Goal: Task Accomplishment & Management: Manage account settings

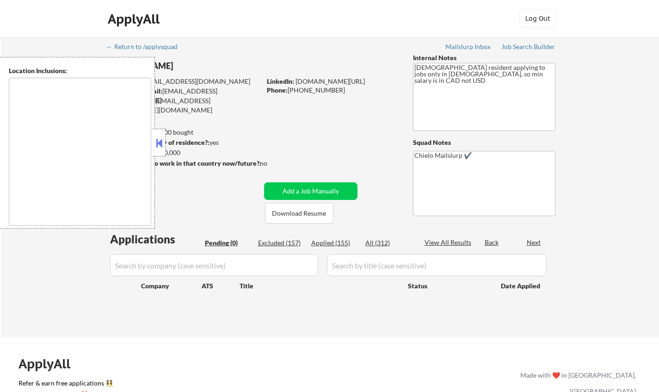
click at [157, 144] on button at bounding box center [159, 143] width 10 height 14
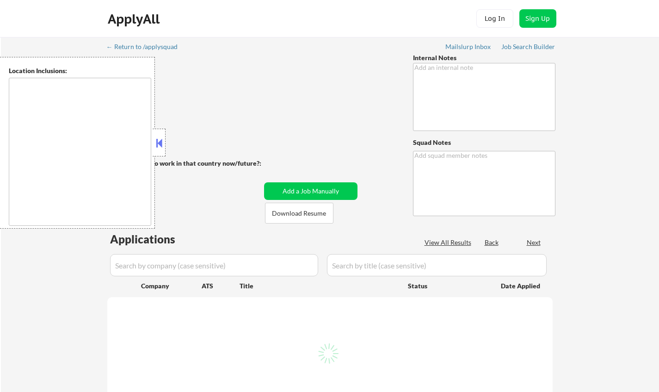
type textarea "This subscriber came in through our partnership with Career Elevator. We are on…"
type textarea "Chielo"
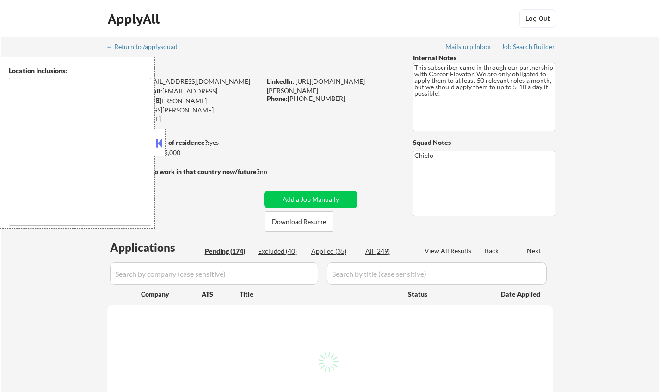
type textarea "[GEOGRAPHIC_DATA], [GEOGRAPHIC_DATA] [GEOGRAPHIC_DATA], [GEOGRAPHIC_DATA] [GEOG…"
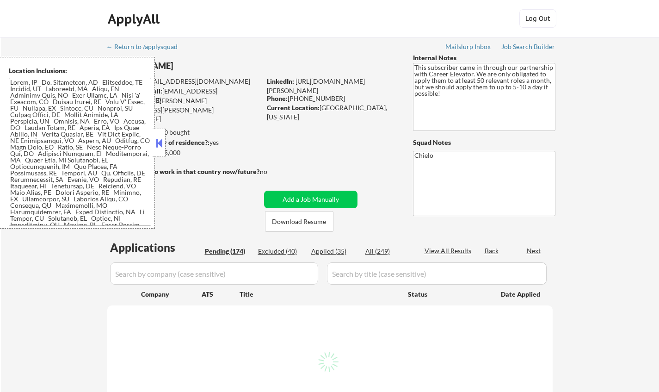
click at [154, 137] on button at bounding box center [159, 143] width 10 height 14
select select ""pending""
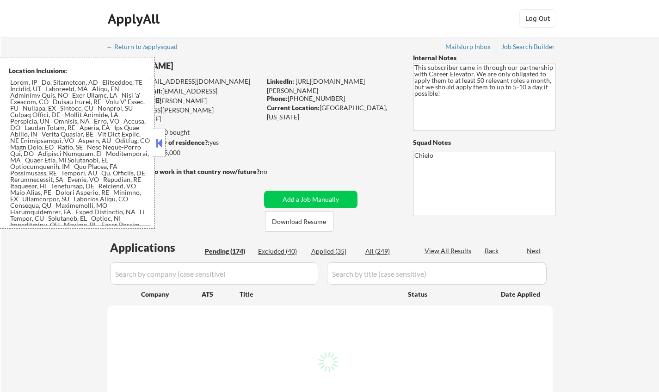
select select ""pending""
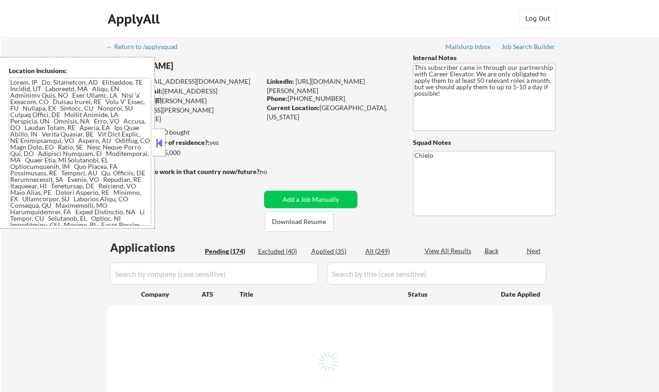
select select ""pending""
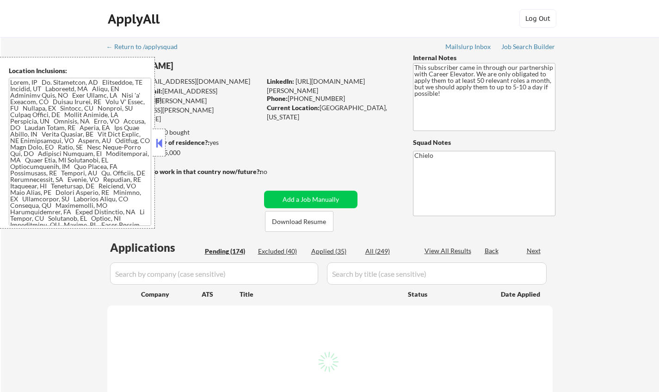
select select ""pending""
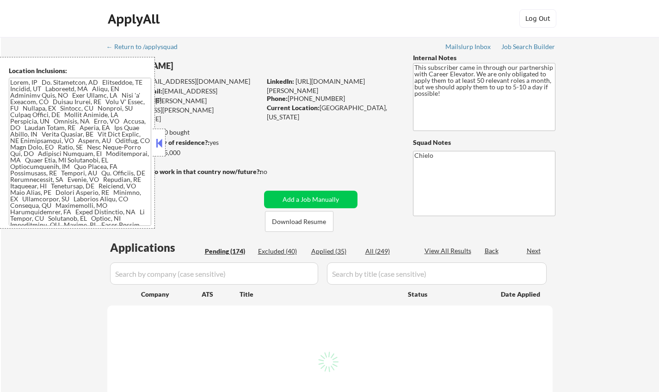
select select ""pending""
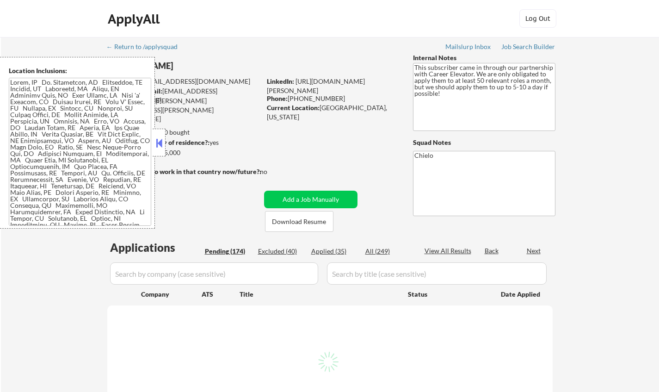
select select ""pending""
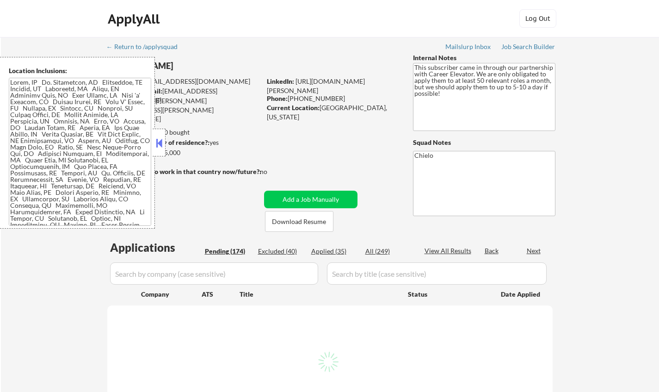
select select ""pending""
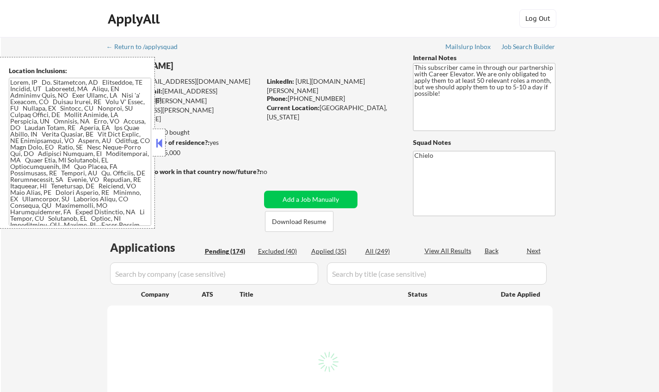
select select ""pending""
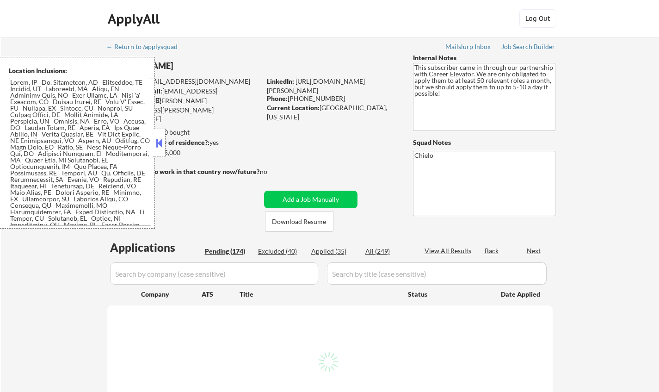
select select ""pending""
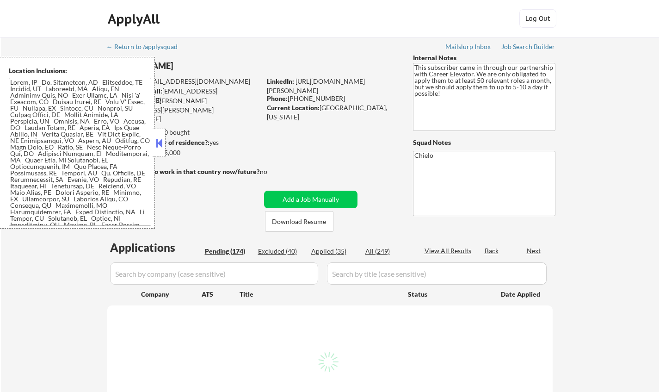
select select ""pending""
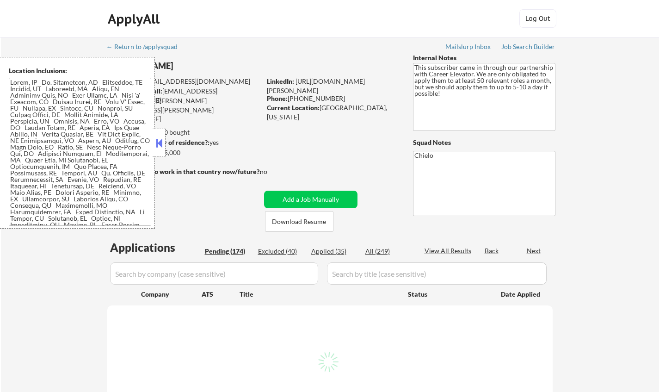
select select ""pending""
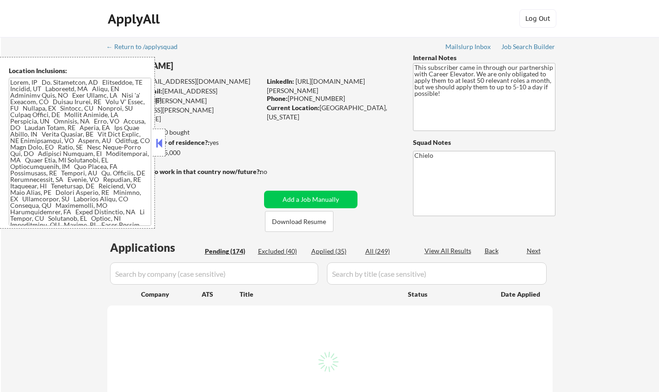
select select ""pending""
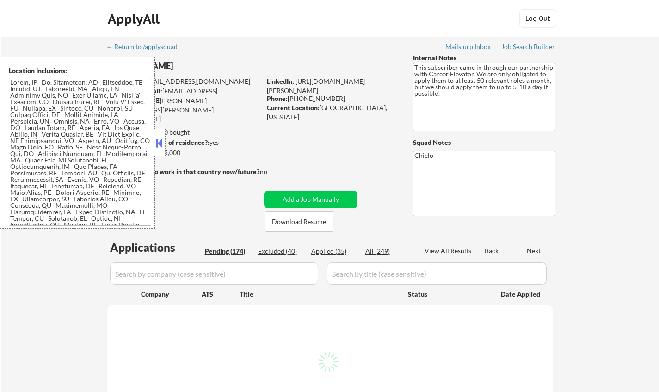
select select ""pending""
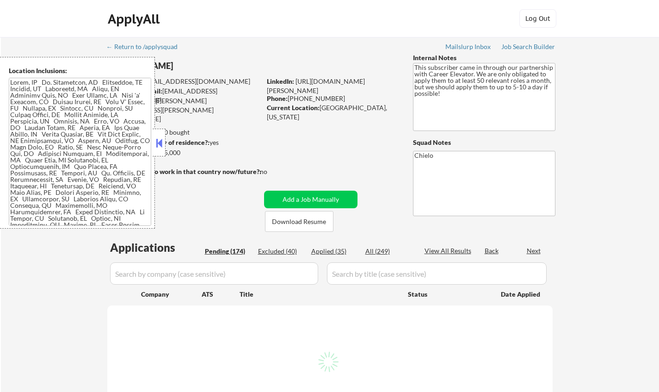
select select ""pending""
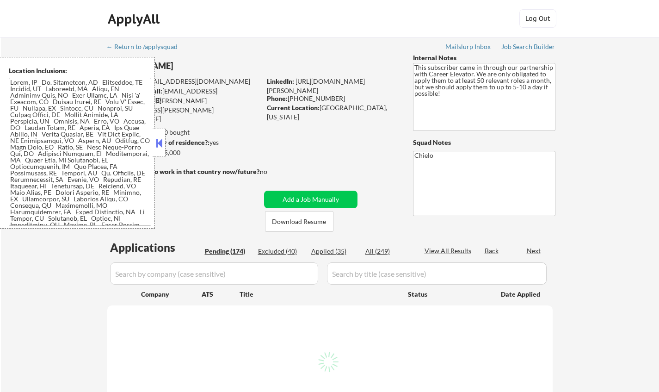
select select ""pending""
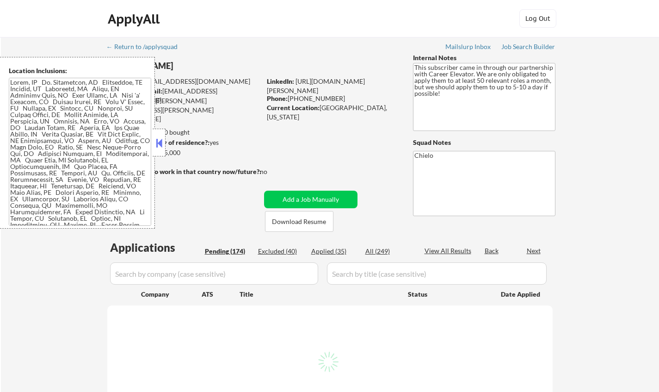
select select ""pending""
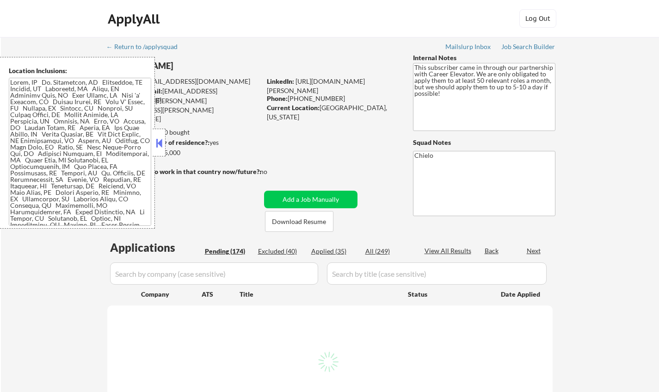
select select ""pending""
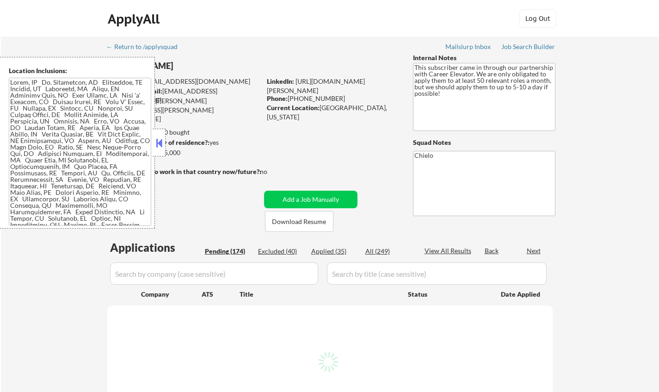
select select ""pending""
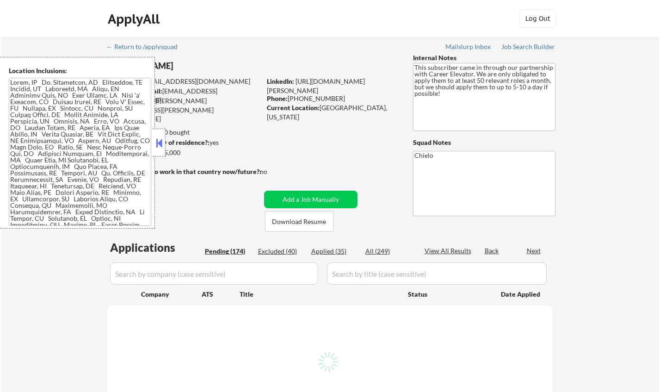
select select ""pending""
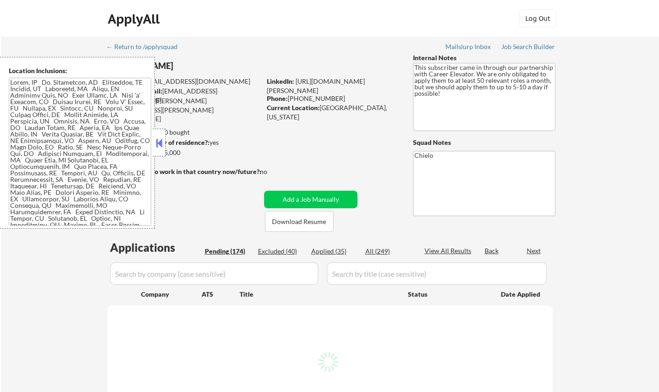
select select ""pending""
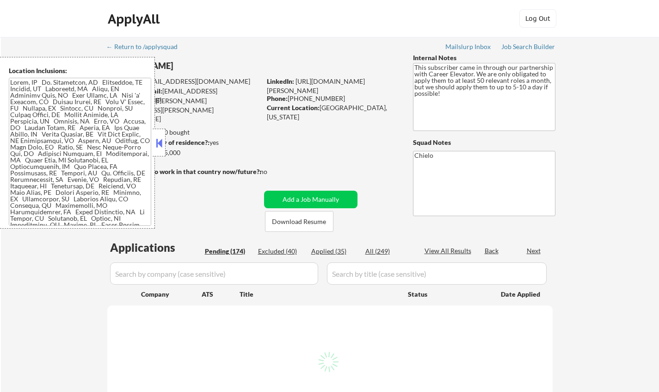
select select ""pending""
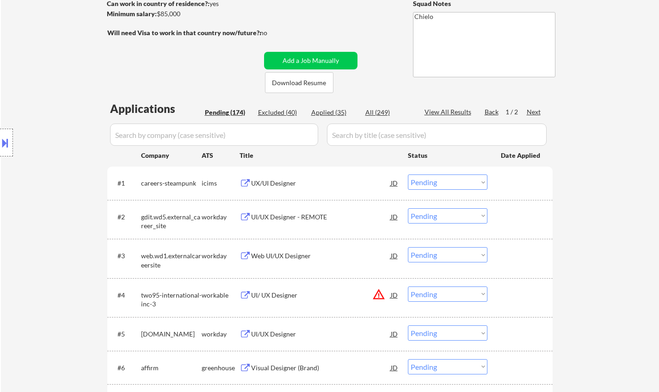
scroll to position [835, 0]
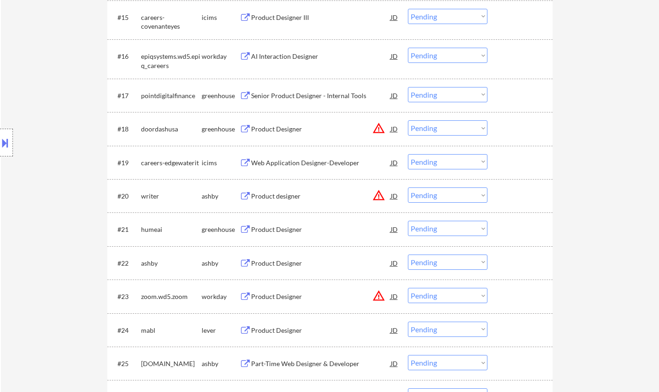
click at [392, 196] on div "JD" at bounding box center [394, 195] width 9 height 17
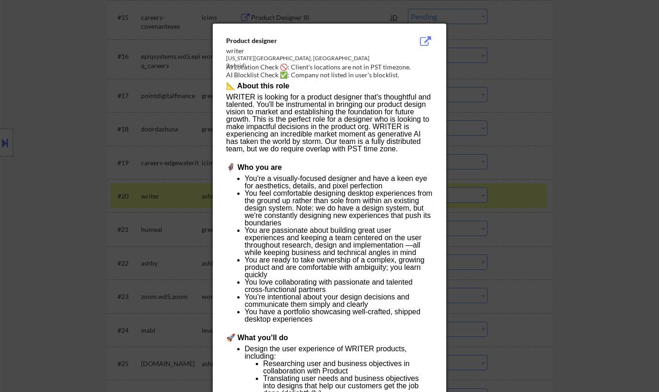
click at [573, 240] on div at bounding box center [329, 196] width 659 height 392
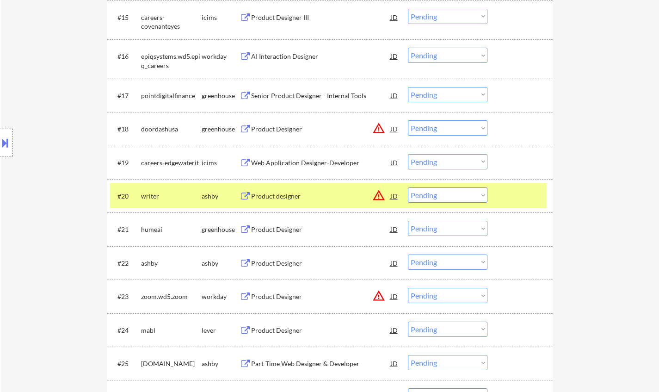
click at [0, 140] on button at bounding box center [5, 142] width 10 height 15
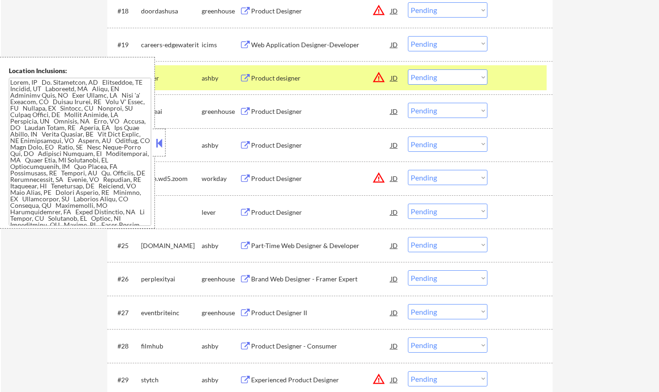
scroll to position [881, 0]
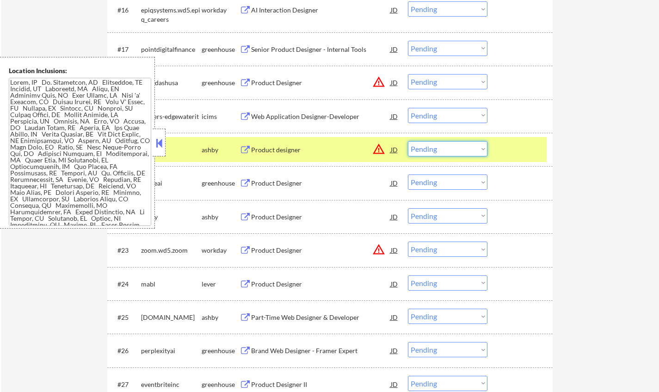
click at [437, 146] on select "Choose an option... Pending Applied Excluded (Questions) Excluded (Expired) Exc…" at bounding box center [448, 148] width 80 height 15
click at [408, 141] on select "Choose an option... Pending Applied Excluded (Questions) Excluded (Expired) Exc…" at bounding box center [448, 148] width 80 height 15
click at [158, 145] on button at bounding box center [159, 143] width 10 height 14
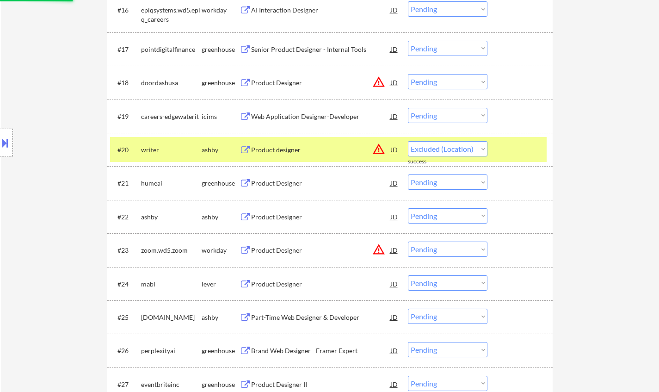
click at [276, 184] on div "Product Designer" at bounding box center [321, 182] width 140 height 9
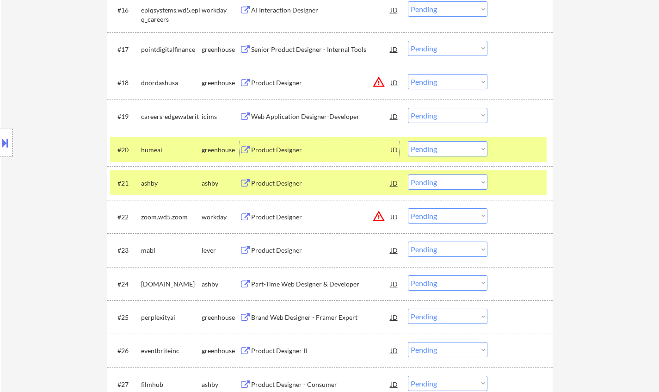
click at [288, 147] on div "Product Designer" at bounding box center [321, 149] width 140 height 9
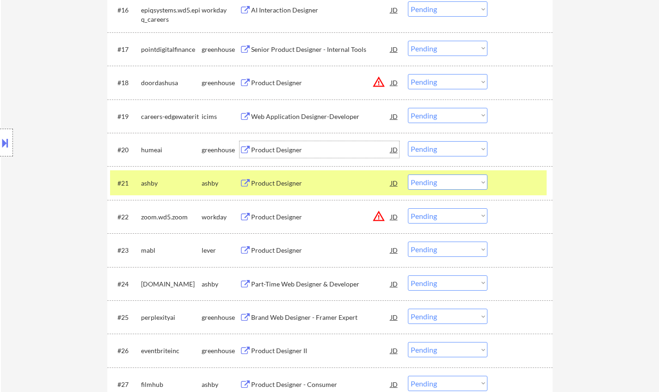
click at [447, 147] on select "Choose an option... Pending Applied Excluded (Questions) Excluded (Expired) Exc…" at bounding box center [448, 148] width 80 height 15
click at [408, 141] on select "Choose an option... Pending Applied Excluded (Questions) Excluded (Expired) Exc…" at bounding box center [448, 148] width 80 height 15
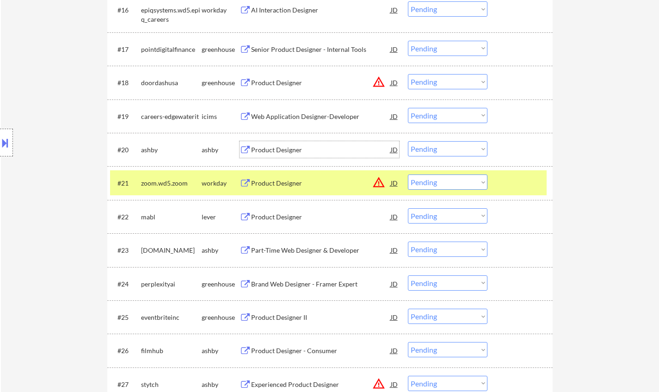
click at [291, 145] on div "Product Designer" at bounding box center [321, 149] width 140 height 9
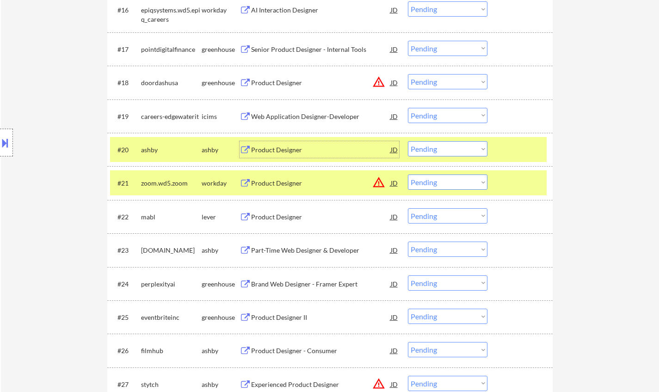
click at [435, 145] on select "Choose an option... Pending Applied Excluded (Questions) Excluded (Expired) Exc…" at bounding box center [448, 148] width 80 height 15
click at [408, 141] on select "Choose an option... Pending Applied Excluded (Questions) Excluded (Expired) Exc…" at bounding box center [448, 148] width 80 height 15
click at [393, 81] on div "JD" at bounding box center [394, 82] width 9 height 17
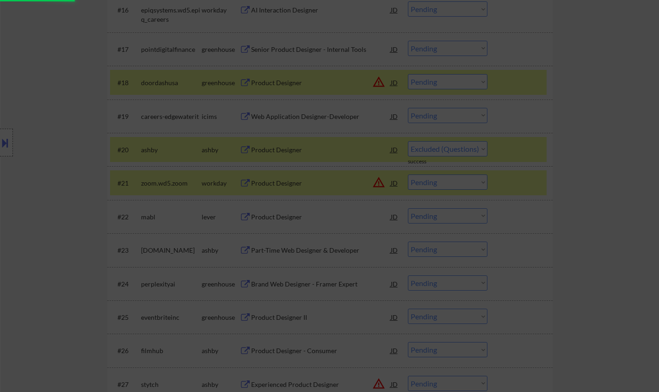
select select ""pending""
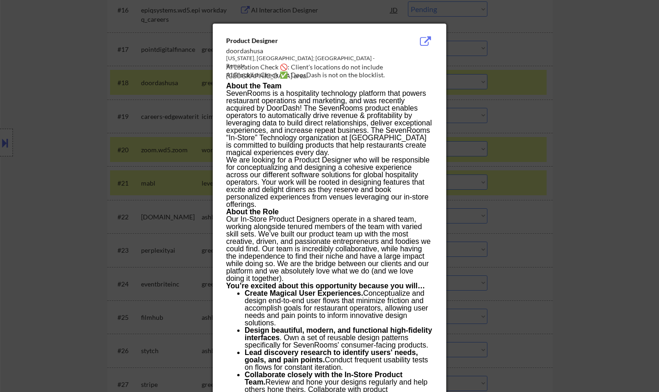
click at [543, 135] on div at bounding box center [329, 196] width 659 height 392
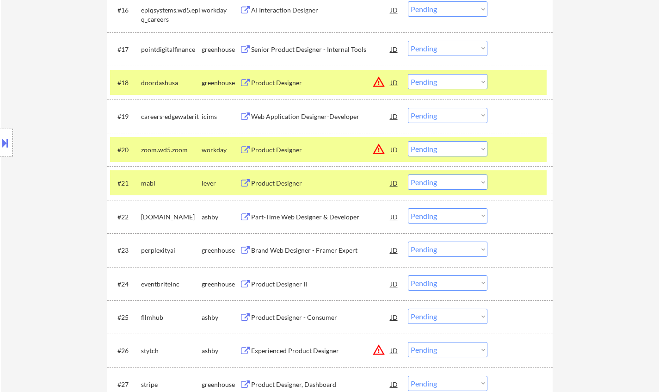
click at [462, 86] on select "Choose an option... Pending Applied Excluded (Questions) Excluded (Expired) Exc…" at bounding box center [448, 81] width 80 height 15
click at [408, 74] on select "Choose an option... Pending Applied Excluded (Questions) Excluded (Expired) Exc…" at bounding box center [448, 81] width 80 height 15
select select ""pending""
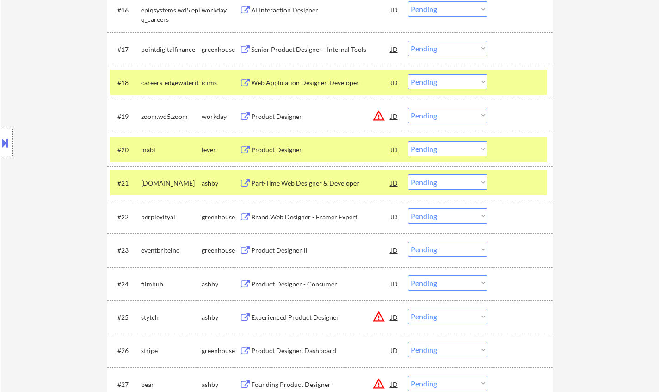
click at [289, 149] on div "Product Designer" at bounding box center [321, 149] width 140 height 9
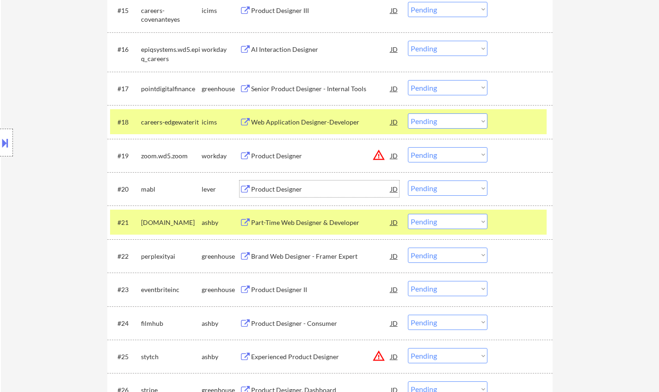
scroll to position [832, 0]
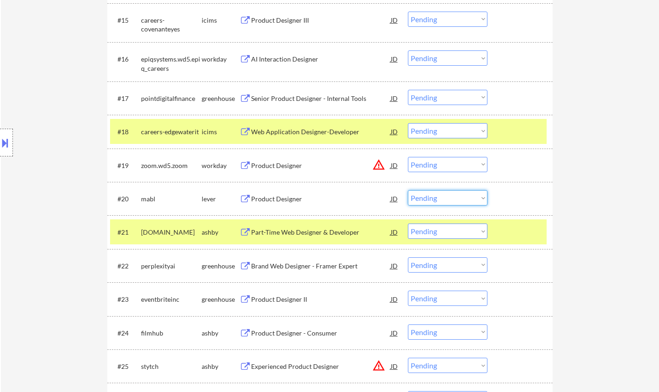
drag, startPoint x: 442, startPoint y: 198, endPoint x: 443, endPoint y: 204, distance: 5.6
click at [442, 198] on select "Choose an option... Pending Applied Excluded (Questions) Excluded (Expired) Exc…" at bounding box center [448, 197] width 80 height 15
click at [408, 190] on select "Choose an option... Pending Applied Excluded (Questions) Excluded (Expired) Exc…" at bounding box center [448, 197] width 80 height 15
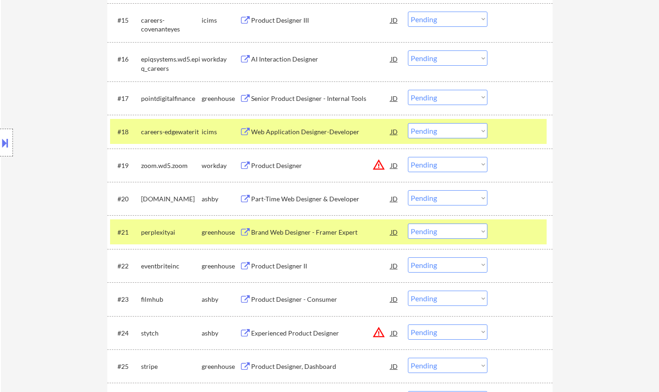
click at [441, 197] on select "Choose an option... Pending Applied Excluded (Questions) Excluded (Expired) Exc…" at bounding box center [448, 197] width 80 height 15
click at [337, 195] on div "Part-Time Web Designer & Developer" at bounding box center [321, 198] width 140 height 9
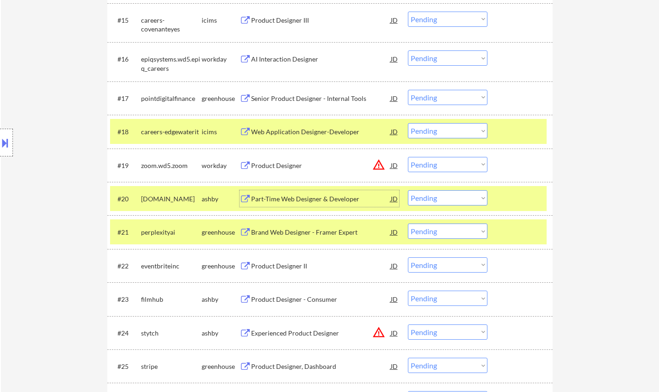
click at [446, 194] on select "Choose an option... Pending Applied Excluded (Questions) Excluded (Expired) Exc…" at bounding box center [448, 197] width 80 height 15
click at [408, 190] on select "Choose an option... Pending Applied Excluded (Questions) Excluded (Expired) Exc…" at bounding box center [448, 197] width 80 height 15
click at [288, 194] on div "Brand Web Designer - Framer Expert" at bounding box center [321, 198] width 140 height 9
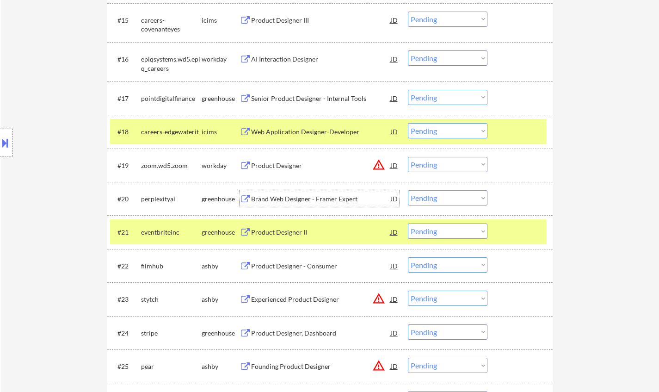
click at [429, 197] on select "Choose an option... Pending Applied Excluded (Questions) Excluded (Expired) Exc…" at bounding box center [448, 197] width 80 height 15
click at [408, 190] on select "Choose an option... Pending Applied Excluded (Questions) Excluded (Expired) Exc…" at bounding box center [448, 197] width 80 height 15
click at [297, 197] on div "Product Designer II" at bounding box center [321, 198] width 140 height 9
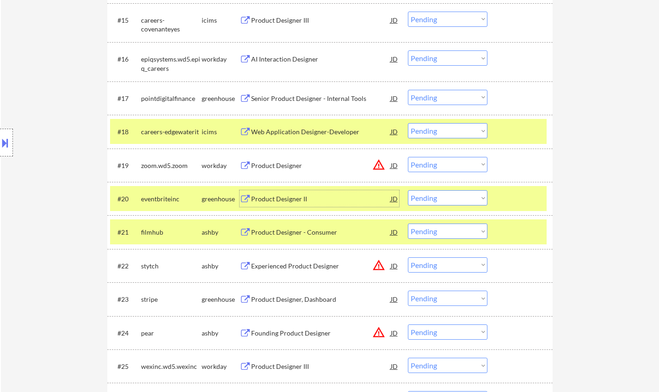
drag, startPoint x: 443, startPoint y: 196, endPoint x: 447, endPoint y: 201, distance: 6.7
click at [443, 196] on select "Choose an option... Pending Applied Excluded (Questions) Excluded (Expired) Exc…" at bounding box center [448, 197] width 80 height 15
click at [408, 190] on select "Choose an option... Pending Applied Excluded (Questions) Excluded (Expired) Exc…" at bounding box center [448, 197] width 80 height 15
click at [304, 194] on div "Product Designer - Consumer" at bounding box center [321, 198] width 140 height 9
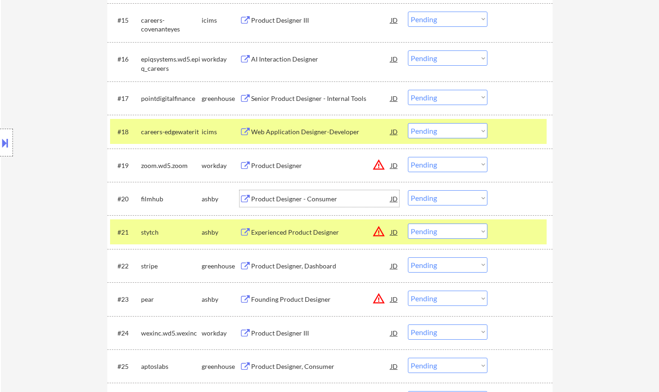
drag, startPoint x: 455, startPoint y: 198, endPoint x: 456, endPoint y: 204, distance: 6.1
click at [455, 199] on select "Choose an option... Pending Applied Excluded (Questions) Excluded (Expired) Exc…" at bounding box center [448, 197] width 80 height 15
click at [408, 190] on select "Choose an option... Pending Applied Excluded (Questions) Excluded (Expired) Exc…" at bounding box center [448, 197] width 80 height 15
click at [395, 164] on div "JD" at bounding box center [394, 165] width 9 height 17
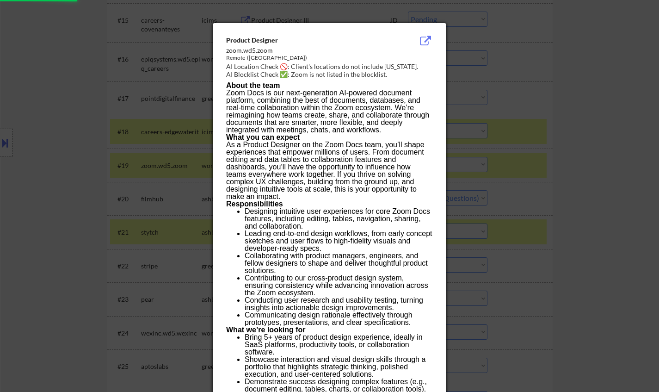
click at [576, 189] on div at bounding box center [329, 196] width 659 height 392
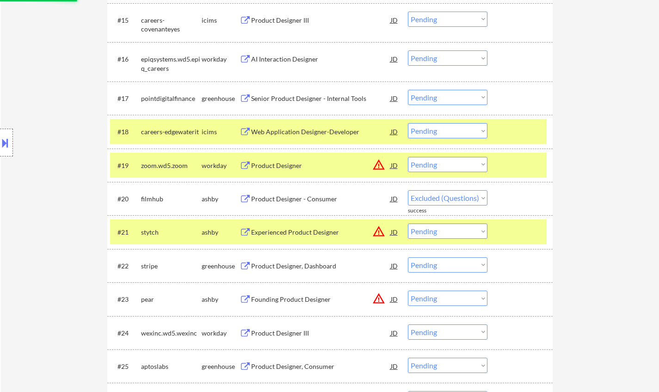
click at [445, 161] on select "Choose an option... Pending Applied Excluded (Questions) Excluded (Expired) Exc…" at bounding box center [448, 164] width 80 height 15
select select ""pending""
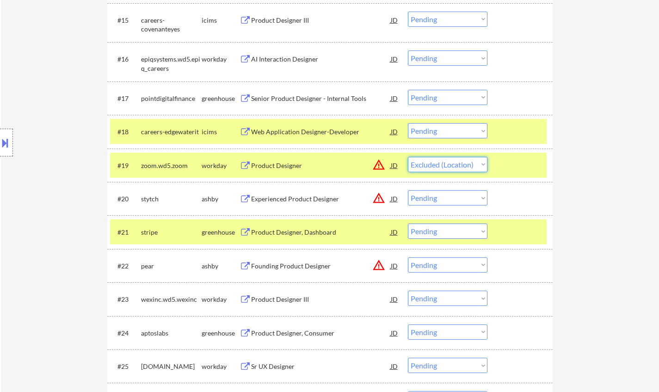
click at [408, 157] on select "Choose an option... Pending Applied Excluded (Questions) Excluded (Expired) Exc…" at bounding box center [448, 164] width 80 height 15
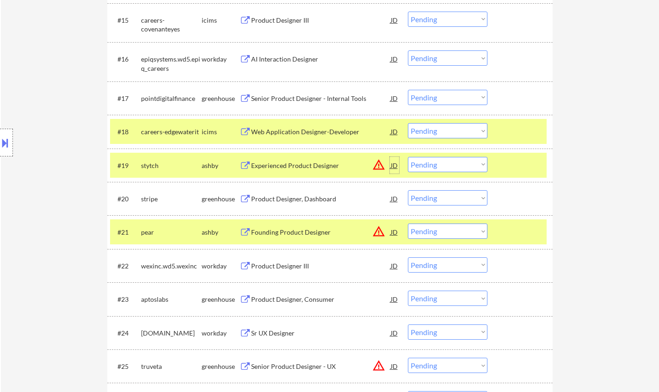
click at [394, 165] on div "JD" at bounding box center [394, 165] width 9 height 17
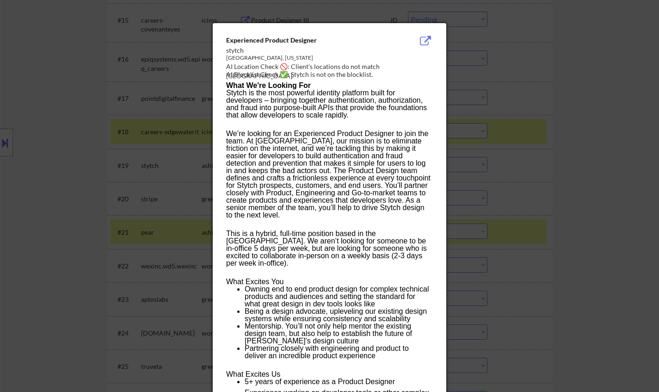
click at [630, 227] on div at bounding box center [329, 196] width 659 height 392
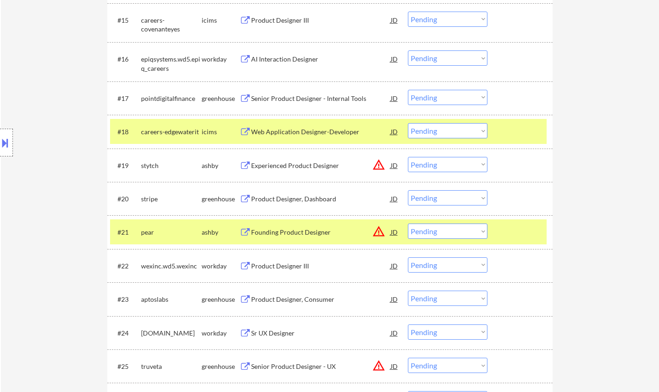
drag, startPoint x: 441, startPoint y: 165, endPoint x: 441, endPoint y: 170, distance: 5.1
click at [441, 165] on select "Choose an option... Pending Applied Excluded (Questions) Excluded (Expired) Exc…" at bounding box center [448, 164] width 80 height 15
click at [408, 157] on select "Choose an option... Pending Applied Excluded (Questions) Excluded (Expired) Exc…" at bounding box center [448, 164] width 80 height 15
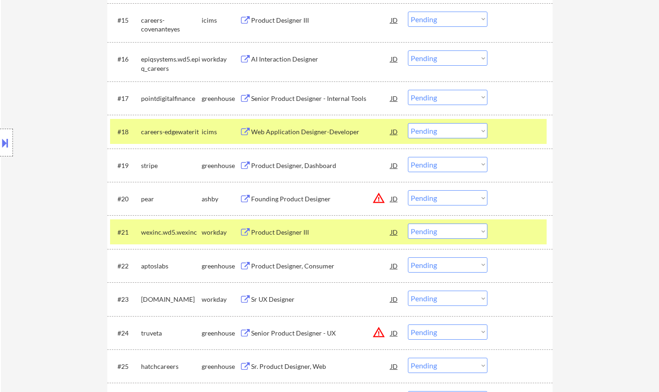
click at [300, 165] on div "Product Designer, Dashboard" at bounding box center [321, 165] width 140 height 9
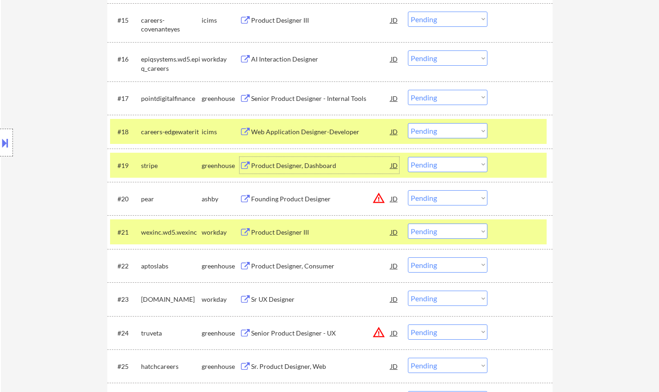
click at [461, 162] on select "Choose an option... Pending Applied Excluded (Questions) Excluded (Expired) Exc…" at bounding box center [448, 164] width 80 height 15
click at [408, 157] on select "Choose an option... Pending Applied Excluded (Questions) Excluded (Expired) Exc…" at bounding box center [448, 164] width 80 height 15
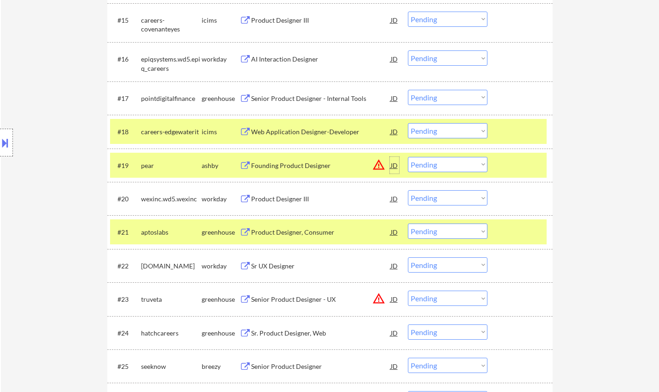
click at [392, 162] on div "JD" at bounding box center [394, 165] width 9 height 17
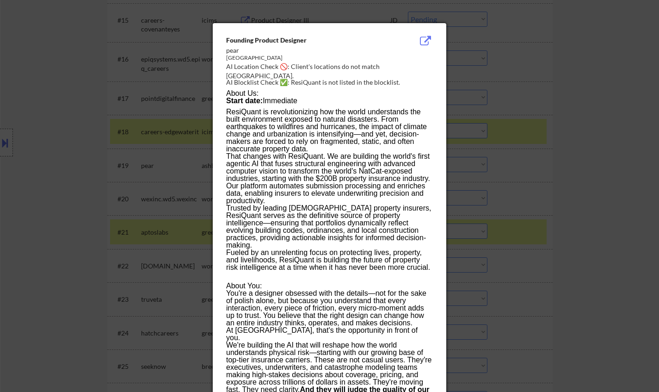
click at [505, 164] on div at bounding box center [329, 196] width 659 height 392
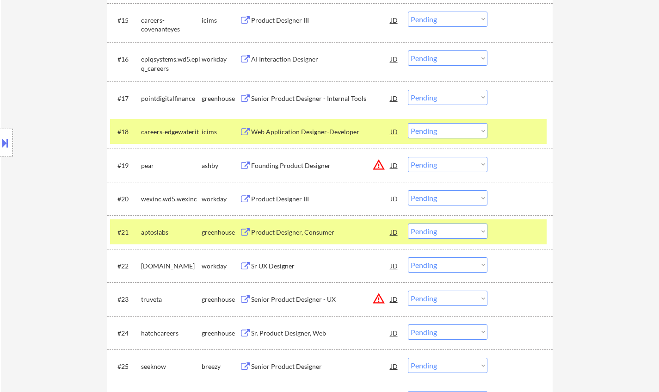
click at [447, 166] on select "Choose an option... Pending Applied Excluded (Questions) Excluded (Expired) Exc…" at bounding box center [448, 164] width 80 height 15
click at [475, 172] on div "#19 pear ashby Founding Product Designer JD warning_amber Choose an option... P…" at bounding box center [328, 165] width 436 height 25
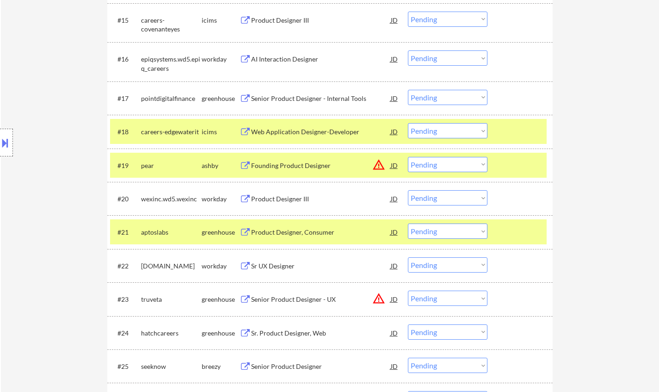
click at [457, 167] on select "Choose an option... Pending Applied Excluded (Questions) Excluded (Expired) Exc…" at bounding box center [448, 164] width 80 height 15
click at [408, 157] on select "Choose an option... Pending Applied Excluded (Questions) Excluded (Expired) Exc…" at bounding box center [448, 164] width 80 height 15
select select ""pending""
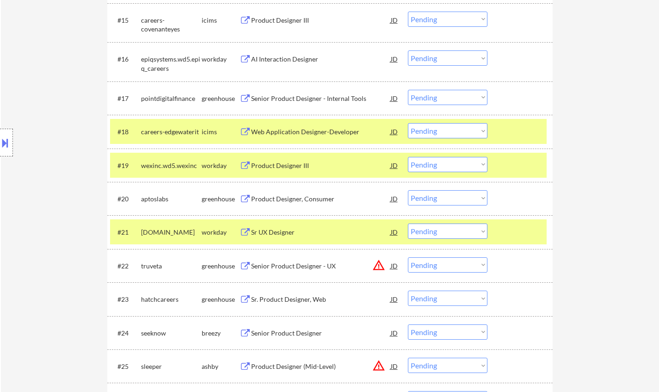
click at [293, 200] on div "Product Designer, Consumer" at bounding box center [321, 198] width 140 height 9
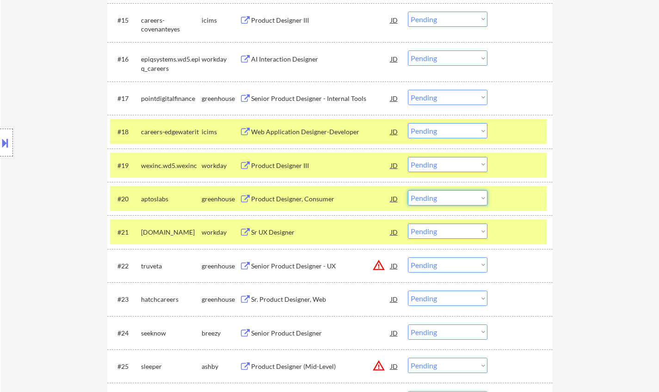
click at [451, 192] on select "Choose an option... Pending Applied Excluded (Questions) Excluded (Expired) Exc…" at bounding box center [448, 197] width 80 height 15
click at [408, 190] on select "Choose an option... Pending Applied Excluded (Questions) Excluded (Expired) Exc…" at bounding box center [448, 197] width 80 height 15
select select ""pending""
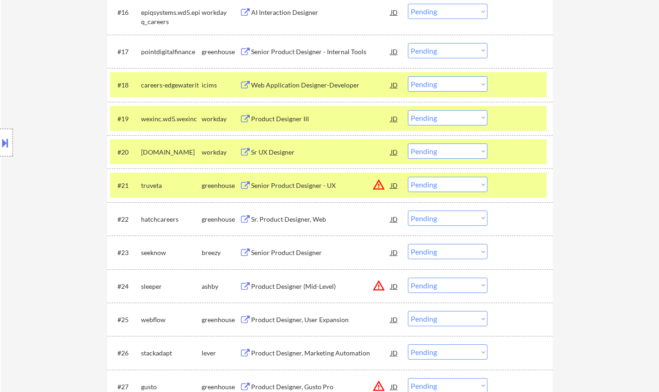
scroll to position [925, 0]
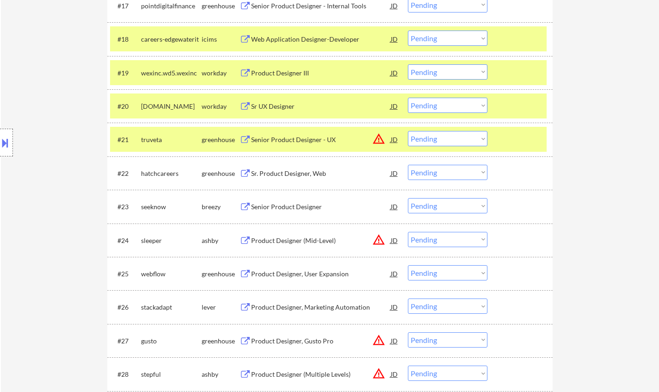
click at [299, 168] on div "Sr. Product Designer, Web" at bounding box center [321, 173] width 140 height 17
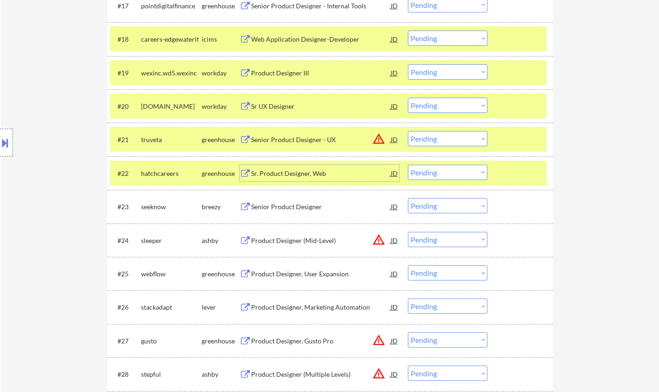
click at [438, 170] on select "Choose an option... Pending Applied Excluded (Questions) Excluded (Expired) Exc…" at bounding box center [448, 172] width 80 height 15
click at [408, 165] on select "Choose an option... Pending Applied Excluded (Questions) Excluded (Expired) Exc…" at bounding box center [448, 172] width 80 height 15
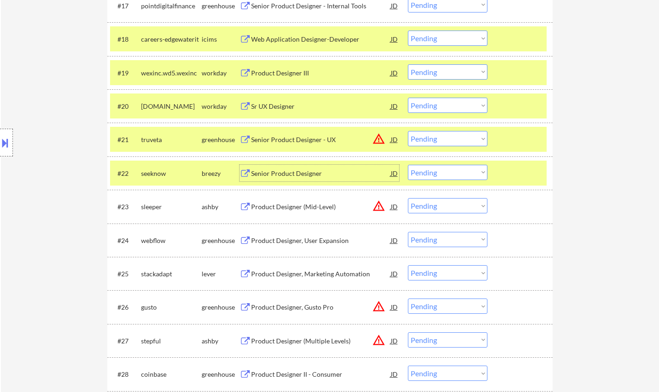
click at [264, 174] on div "Senior Product Designer" at bounding box center [321, 173] width 140 height 9
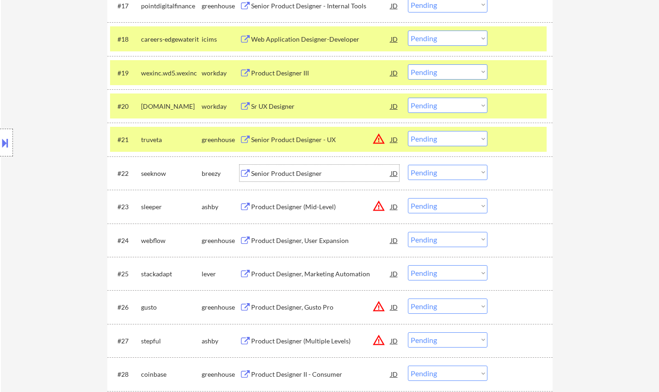
click at [472, 171] on select "Choose an option... Pending Applied Excluded (Questions) Excluded (Expired) Exc…" at bounding box center [448, 172] width 80 height 15
click at [408, 165] on select "Choose an option... Pending Applied Excluded (Questions) Excluded (Expired) Exc…" at bounding box center [448, 172] width 80 height 15
select select ""pending""
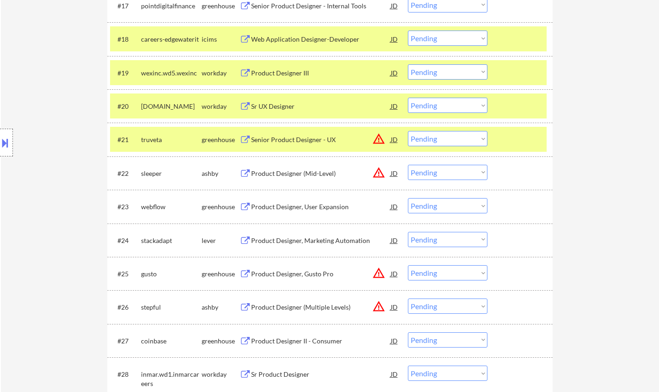
click at [394, 143] on div "JD" at bounding box center [394, 139] width 9 height 17
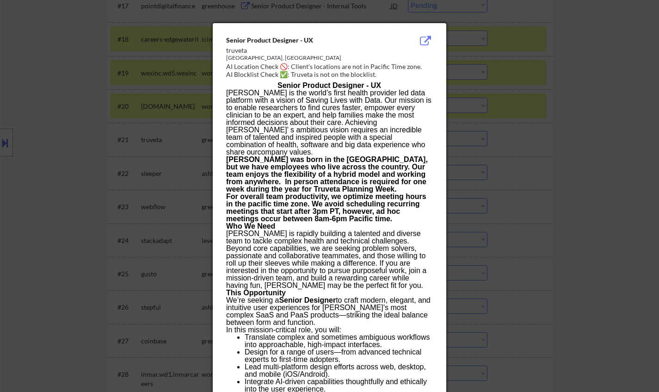
click at [600, 192] on div at bounding box center [329, 196] width 659 height 392
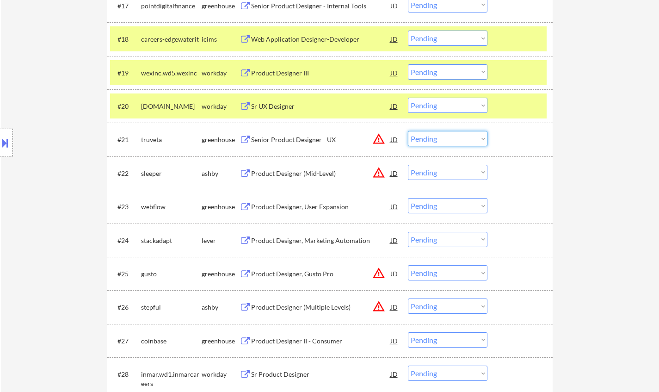
drag, startPoint x: 467, startPoint y: 137, endPoint x: 470, endPoint y: 145, distance: 8.5
click at [467, 138] on select "Choose an option... Pending Applied Excluded (Questions) Excluded (Expired) Exc…" at bounding box center [448, 138] width 80 height 15
click at [408, 131] on select "Choose an option... Pending Applied Excluded (Questions) Excluded (Expired) Exc…" at bounding box center [448, 138] width 80 height 15
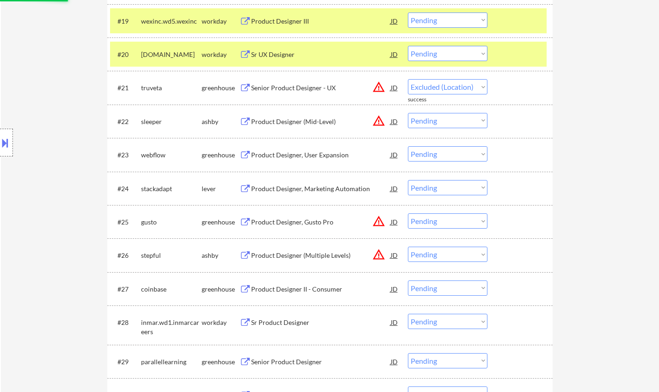
scroll to position [971, 0]
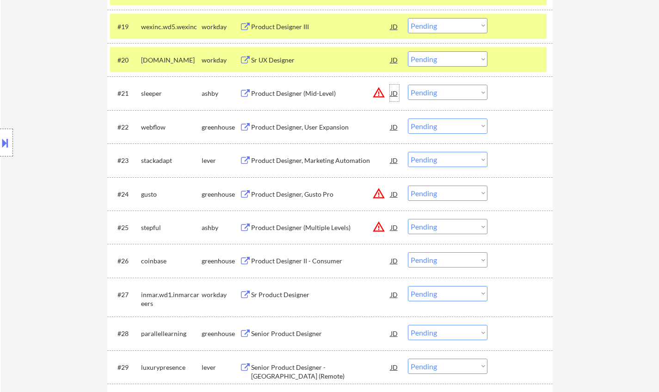
click at [396, 93] on div "JD" at bounding box center [394, 93] width 9 height 17
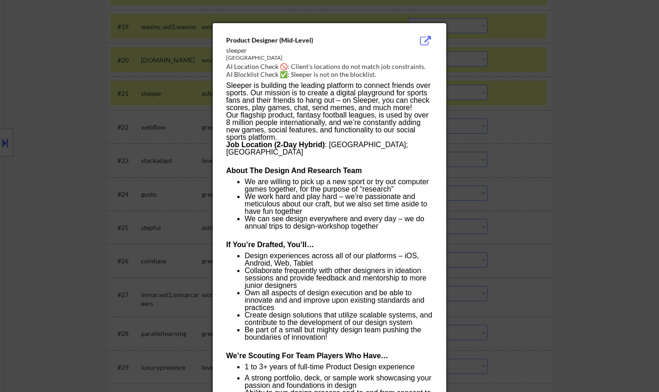
click at [606, 178] on div at bounding box center [329, 196] width 659 height 392
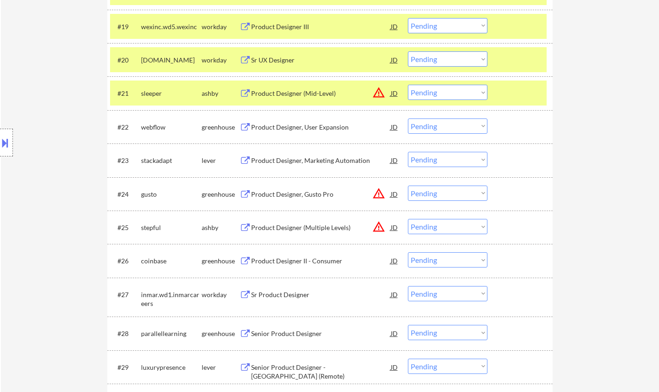
click at [455, 96] on select "Choose an option... Pending Applied Excluded (Questions) Excluded (Expired) Exc…" at bounding box center [448, 92] width 80 height 15
click at [408, 85] on select "Choose an option... Pending Applied Excluded (Questions) Excluded (Expired) Exc…" at bounding box center [448, 92] width 80 height 15
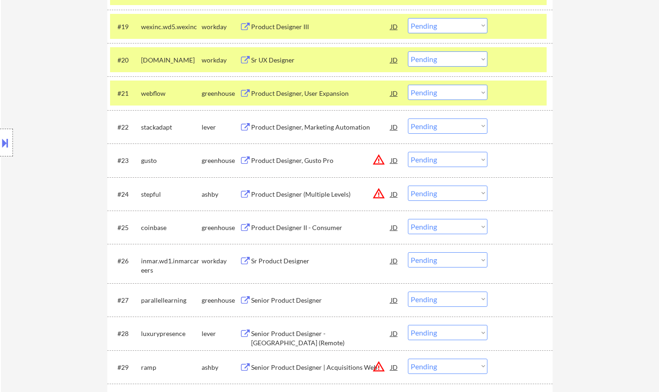
click at [299, 92] on div "Product Designer, User Expansion" at bounding box center [321, 93] width 140 height 9
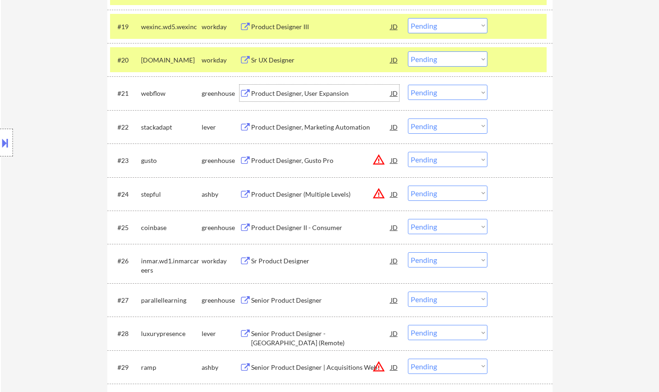
click at [469, 91] on select "Choose an option... Pending Applied Excluded (Questions) Excluded (Expired) Exc…" at bounding box center [448, 92] width 80 height 15
click at [408, 85] on select "Choose an option... Pending Applied Excluded (Questions) Excluded (Expired) Exc…" at bounding box center [448, 92] width 80 height 15
select select ""pending""
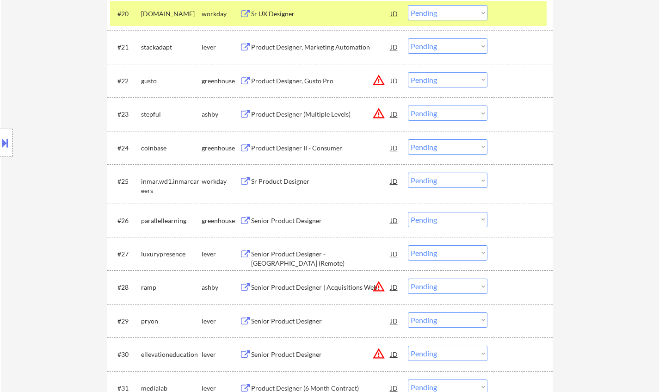
scroll to position [1063, 0]
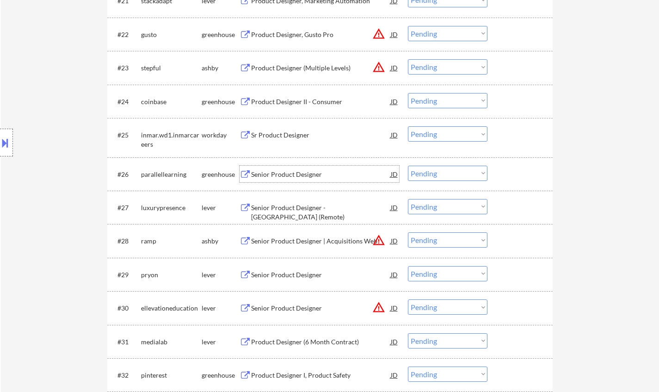
click at [286, 174] on div "Senior Product Designer" at bounding box center [321, 174] width 140 height 9
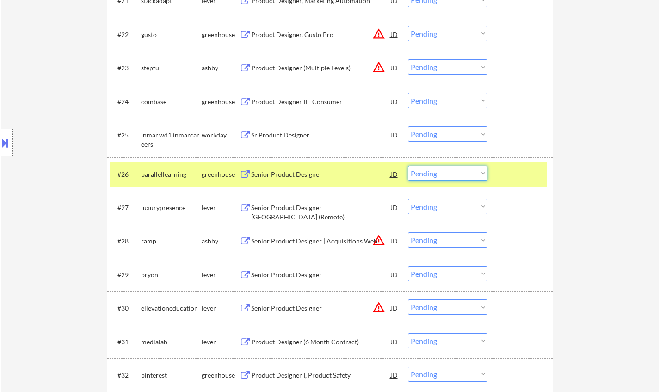
click at [470, 171] on select "Choose an option... Pending Applied Excluded (Questions) Excluded (Expired) Exc…" at bounding box center [448, 172] width 80 height 15
click at [408, 165] on select "Choose an option... Pending Applied Excluded (Questions) Excluded (Expired) Exc…" at bounding box center [448, 172] width 80 height 15
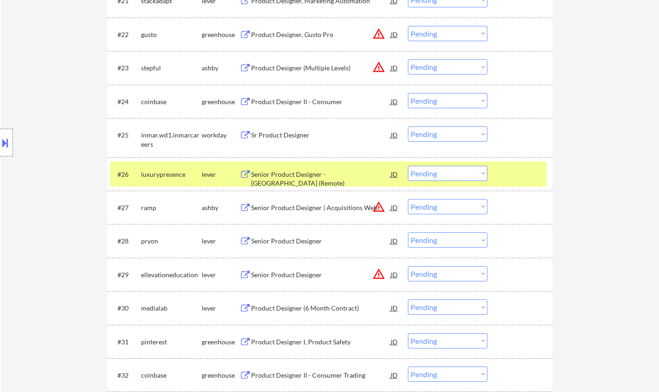
click at [287, 178] on div "Senior Product Designer - US (Remote)" at bounding box center [321, 179] width 140 height 18
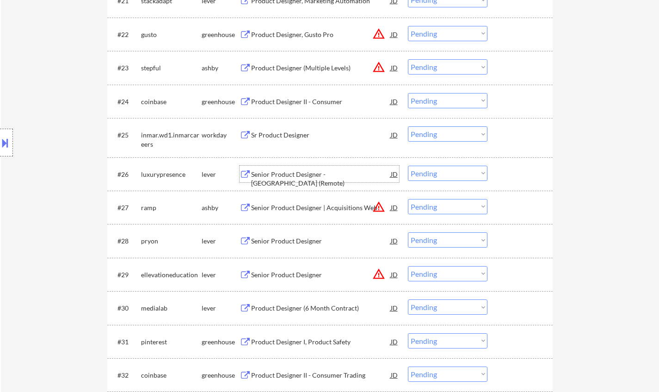
click at [456, 171] on select "Choose an option... Pending Applied Excluded (Questions) Excluded (Expired) Exc…" at bounding box center [448, 172] width 80 height 15
click at [408, 165] on select "Choose an option... Pending Applied Excluded (Questions) Excluded (Expired) Exc…" at bounding box center [448, 172] width 80 height 15
select select ""pending""
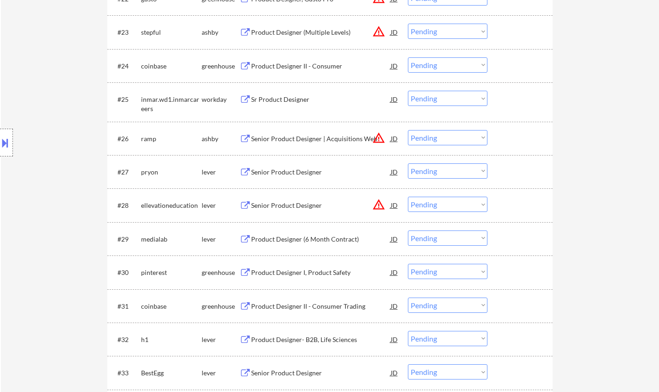
scroll to position [1109, 0]
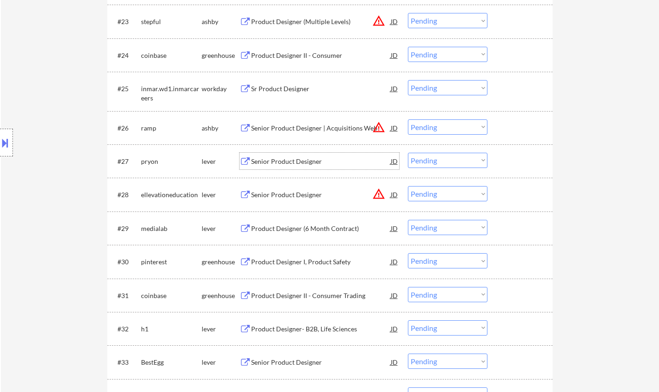
click at [290, 162] on div "Senior Product Designer" at bounding box center [321, 161] width 140 height 9
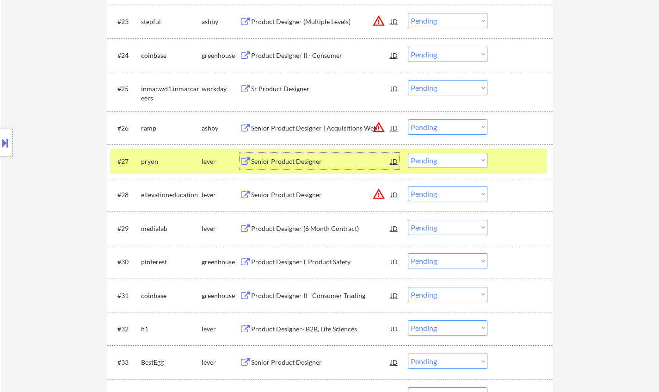
click at [453, 159] on select "Choose an option... Pending Applied Excluded (Questions) Excluded (Expired) Exc…" at bounding box center [448, 160] width 80 height 15
click at [408, 153] on select "Choose an option... Pending Applied Excluded (Questions) Excluded (Expired) Exc…" at bounding box center [448, 160] width 80 height 15
select select ""pending""
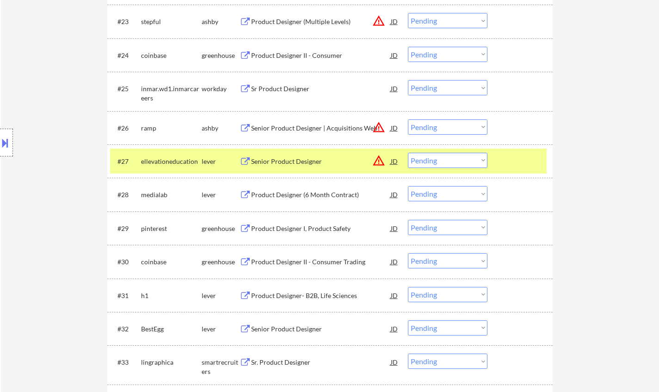
click at [433, 126] on select "Choose an option... Pending Applied Excluded (Questions) Excluded (Expired) Exc…" at bounding box center [448, 126] width 80 height 15
click at [408, 119] on select "Choose an option... Pending Applied Excluded (Questions) Excluded (Expired) Exc…" at bounding box center [448, 126] width 80 height 15
select select ""pending""
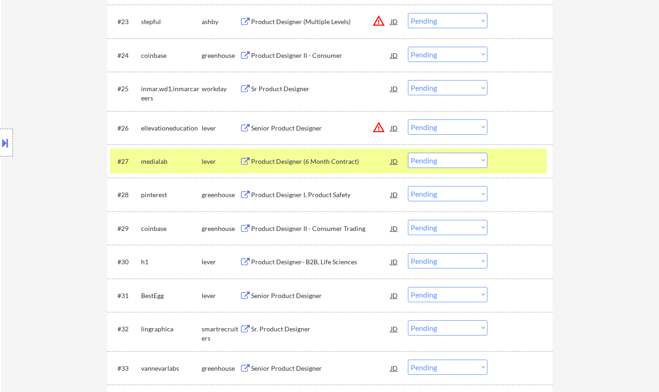
click at [391, 125] on div "JD" at bounding box center [394, 127] width 9 height 17
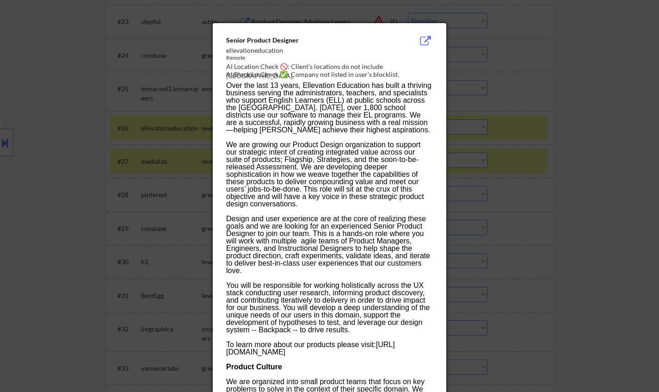
click at [518, 153] on div at bounding box center [329, 196] width 659 height 392
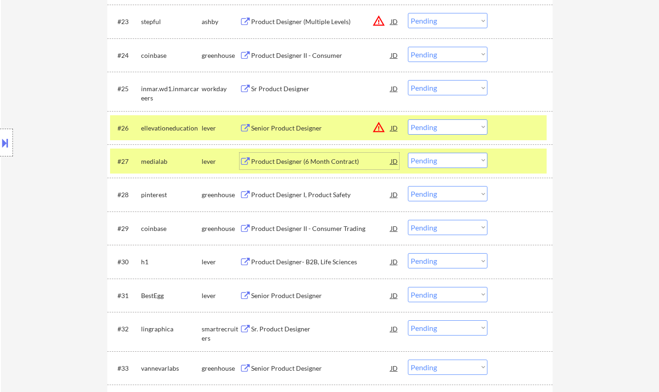
click at [304, 165] on div "Product Designer (6 Month Contract)" at bounding box center [321, 161] width 140 height 9
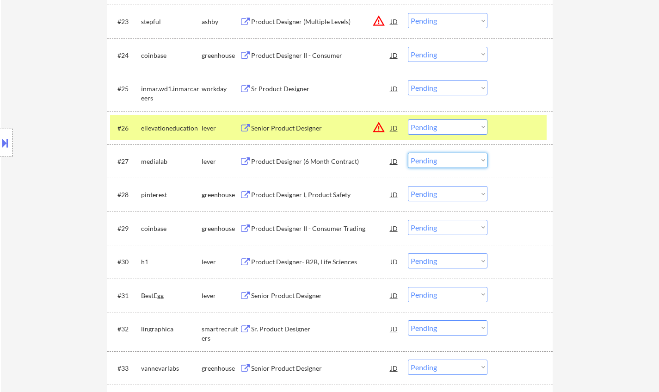
click at [447, 163] on select "Choose an option... Pending Applied Excluded (Questions) Excluded (Expired) Exc…" at bounding box center [448, 160] width 80 height 15
click at [408, 153] on select "Choose an option... Pending Applied Excluded (Questions) Excluded (Expired) Exc…" at bounding box center [448, 160] width 80 height 15
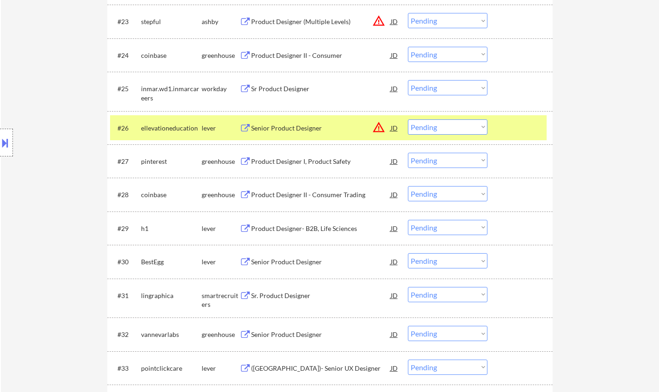
click at [290, 159] on div "Product Designer I, Product Safety" at bounding box center [321, 161] width 140 height 9
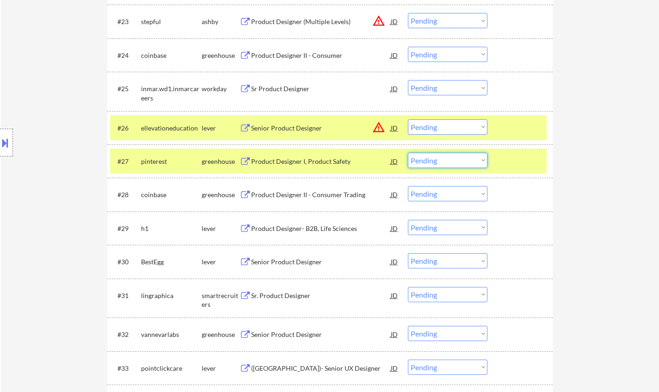
click at [438, 162] on select "Choose an option... Pending Applied Excluded (Questions) Excluded (Expired) Exc…" at bounding box center [448, 160] width 80 height 15
click at [408, 153] on select "Choose an option... Pending Applied Excluded (Questions) Excluded (Expired) Exc…" at bounding box center [448, 160] width 80 height 15
select select ""pending""
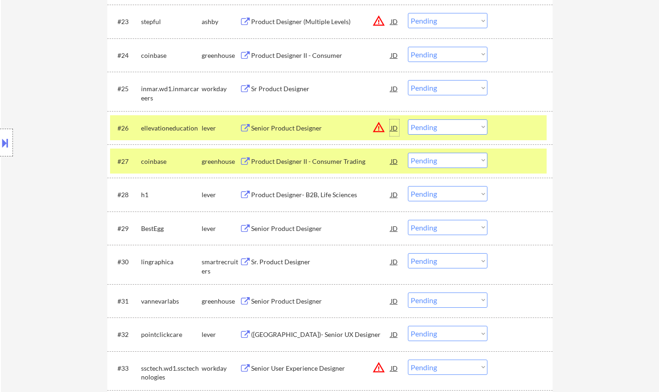
click at [392, 128] on div "JD" at bounding box center [394, 127] width 9 height 17
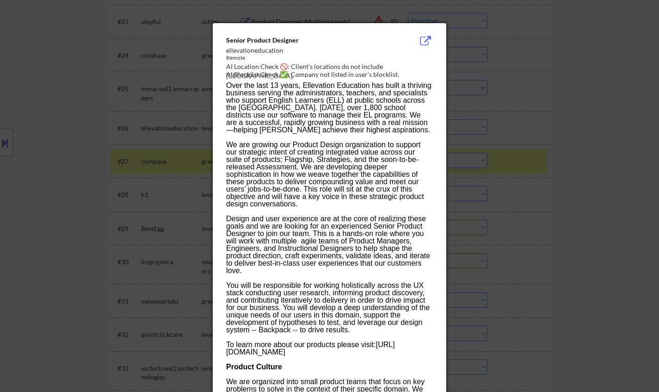
click at [593, 235] on div at bounding box center [329, 196] width 659 height 392
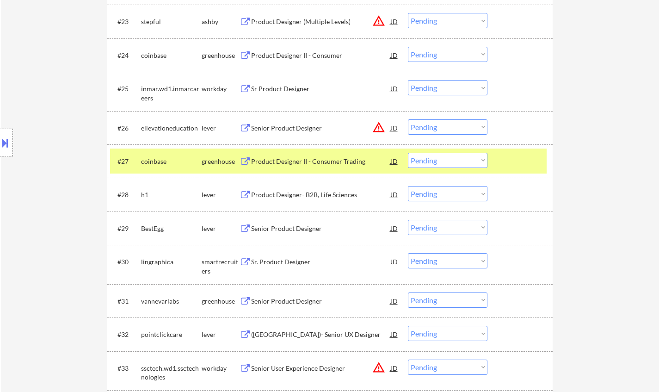
drag, startPoint x: 464, startPoint y: 126, endPoint x: 466, endPoint y: 133, distance: 7.3
click at [464, 126] on select "Choose an option... Pending Applied Excluded (Questions) Excluded (Expired) Exc…" at bounding box center [448, 126] width 80 height 15
click at [408, 119] on select "Choose an option... Pending Applied Excluded (Questions) Excluded (Expired) Exc…" at bounding box center [448, 126] width 80 height 15
select select ""pending""
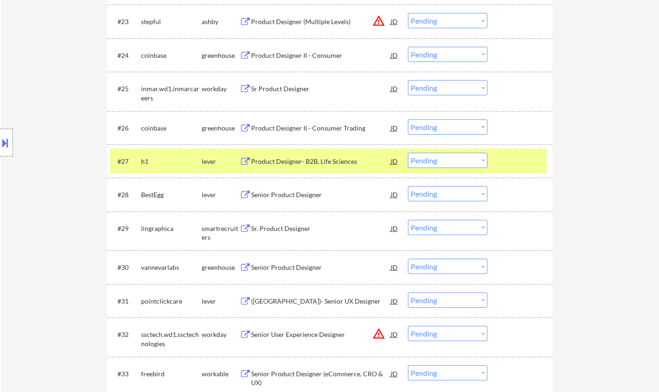
click at [287, 162] on div "Product Designer- B2B, Life Sciences" at bounding box center [321, 161] width 140 height 9
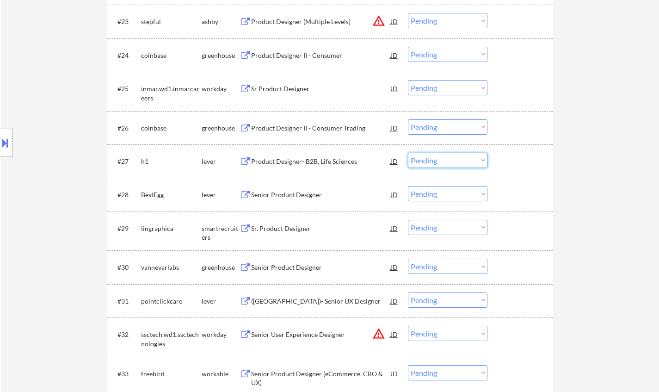
click at [439, 161] on select "Choose an option... Pending Applied Excluded (Questions) Excluded (Expired) Exc…" at bounding box center [448, 160] width 80 height 15
click at [408, 153] on select "Choose an option... Pending Applied Excluded (Questions) Excluded (Expired) Exc…" at bounding box center [448, 160] width 80 height 15
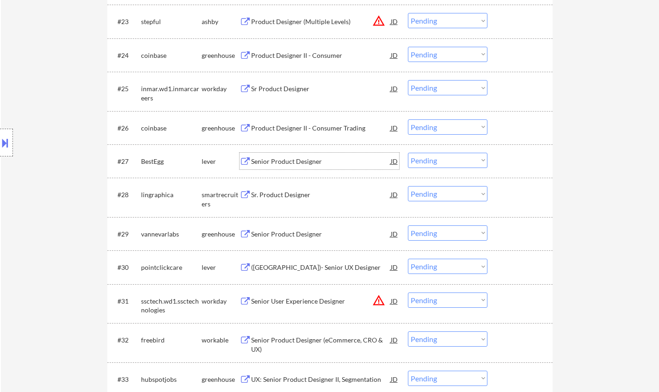
click at [294, 163] on div "Senior Product Designer" at bounding box center [321, 161] width 140 height 9
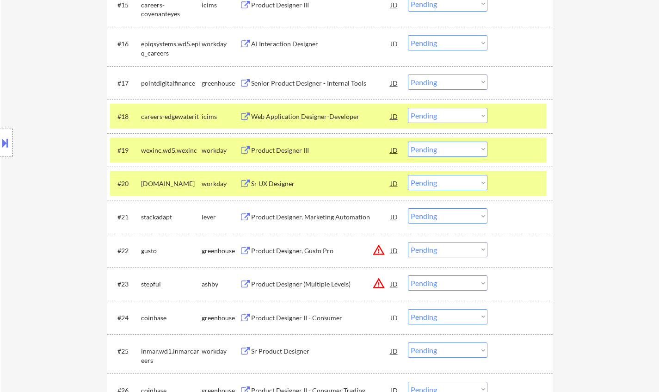
scroll to position [1063, 0]
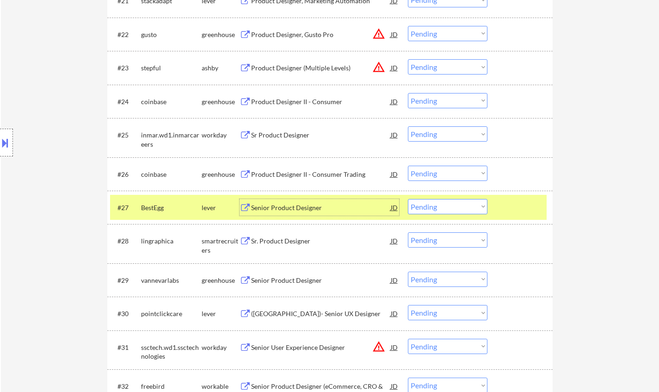
drag, startPoint x: 455, startPoint y: 203, endPoint x: 455, endPoint y: 208, distance: 5.1
click at [454, 203] on select "Choose an option... Pending Applied Excluded (Questions) Excluded (Expired) Exc…" at bounding box center [448, 206] width 80 height 15
click at [408, 199] on select "Choose an option... Pending Applied Excluded (Questions) Excluded (Expired) Exc…" at bounding box center [448, 206] width 80 height 15
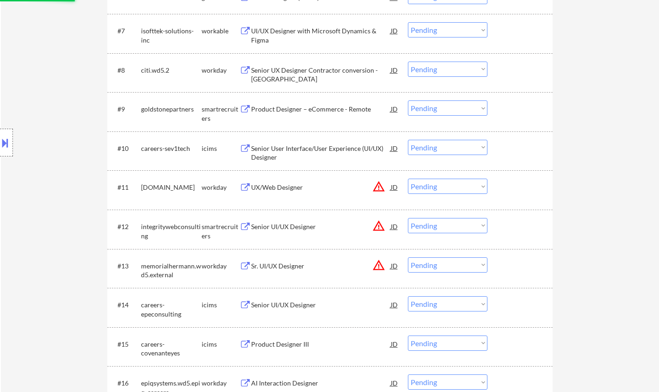
scroll to position [231, 0]
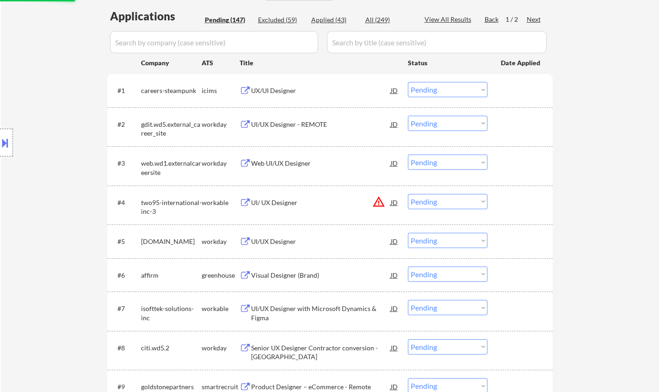
select select ""pending""
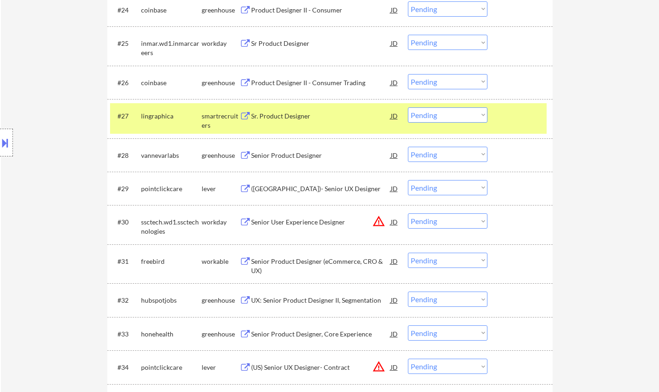
scroll to position [1202, 0]
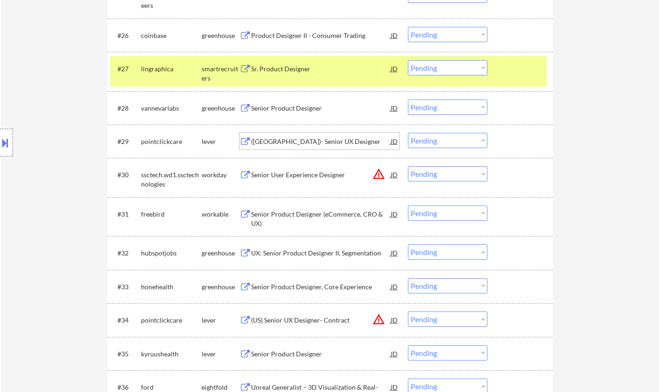
click at [294, 144] on div "(US)- Senior UX Designer" at bounding box center [321, 141] width 140 height 9
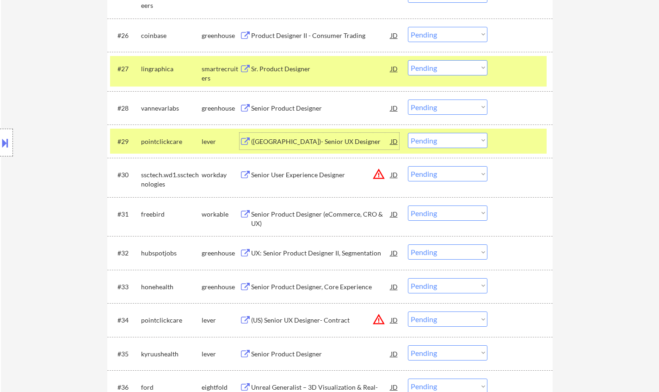
click at [446, 135] on select "Choose an option... Pending Applied Excluded (Questions) Excluded (Expired) Exc…" at bounding box center [448, 140] width 80 height 15
click at [408, 133] on select "Choose an option... Pending Applied Excluded (Questions) Excluded (Expired) Exc…" at bounding box center [448, 140] width 80 height 15
select select ""pending""
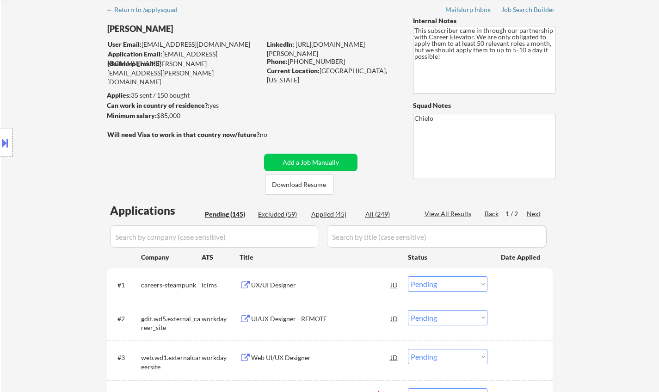
scroll to position [0, 0]
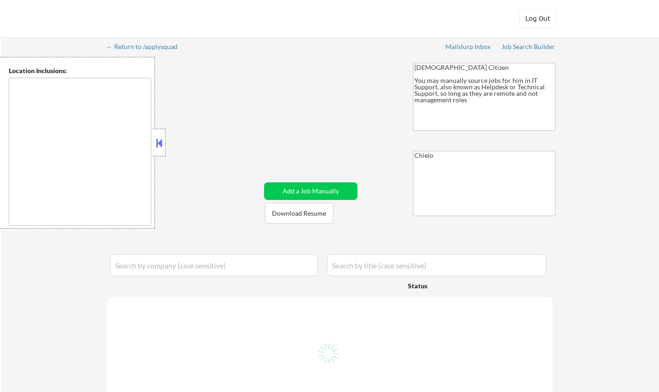
type textarea "Bellingham, WA Ferndale, WA Lynden, WA Blaine, WA Everson, WA Nooksack, WA Suma…"
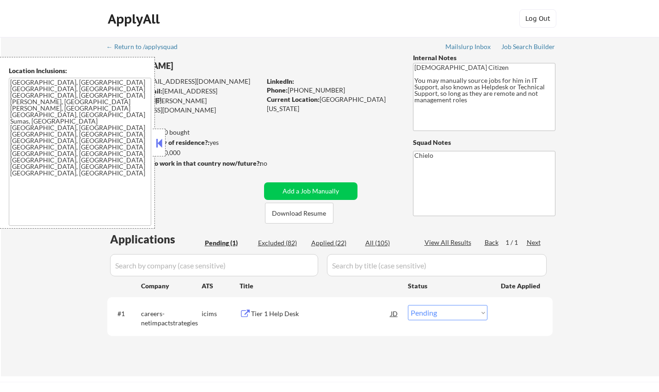
click at [160, 140] on button at bounding box center [159, 143] width 10 height 14
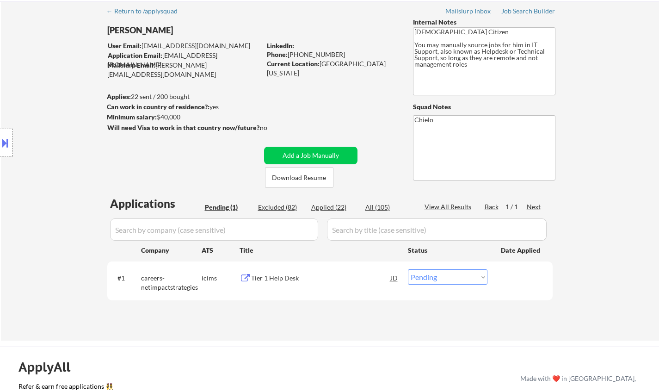
scroll to position [46, 0]
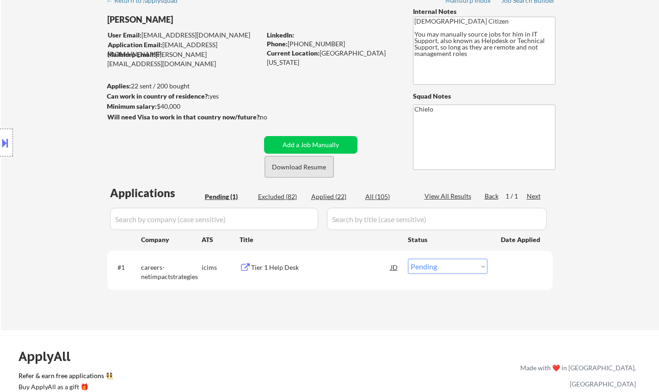
click at [295, 162] on button "Download Resume" at bounding box center [299, 166] width 68 height 21
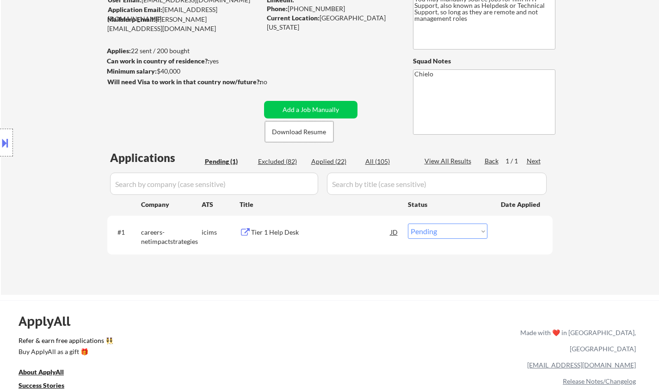
scroll to position [92, 0]
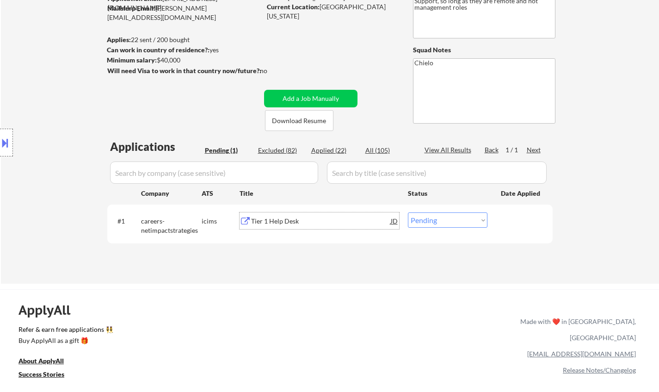
click at [273, 222] on div "Tier 1 Help Desk" at bounding box center [321, 220] width 140 height 9
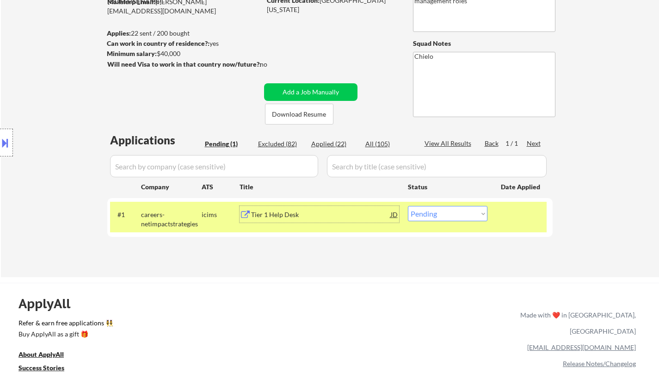
scroll to position [185, 0]
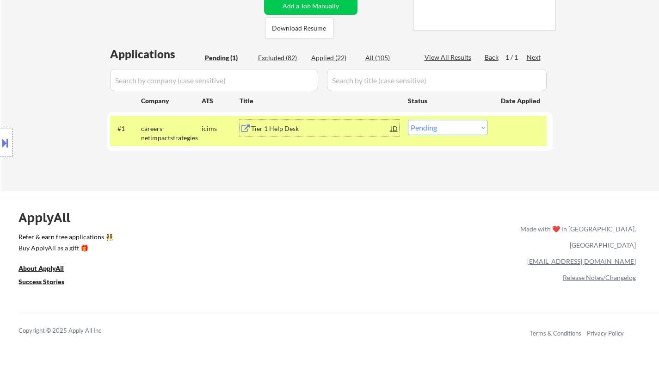
drag, startPoint x: 438, startPoint y: 127, endPoint x: 442, endPoint y: 134, distance: 7.5
click at [439, 127] on select "Choose an option... Pending Applied Excluded (Questions) Excluded (Expired) Exc…" at bounding box center [448, 127] width 80 height 15
select select ""applied""
click at [408, 120] on select "Choose an option... Pending Applied Excluded (Questions) Excluded (Expired) Exc…" at bounding box center [448, 127] width 80 height 15
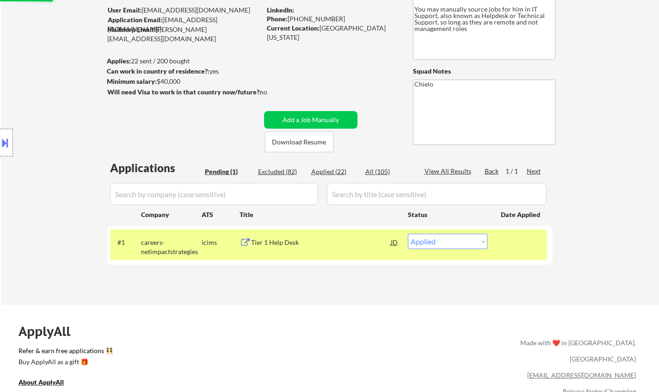
scroll to position [0, 0]
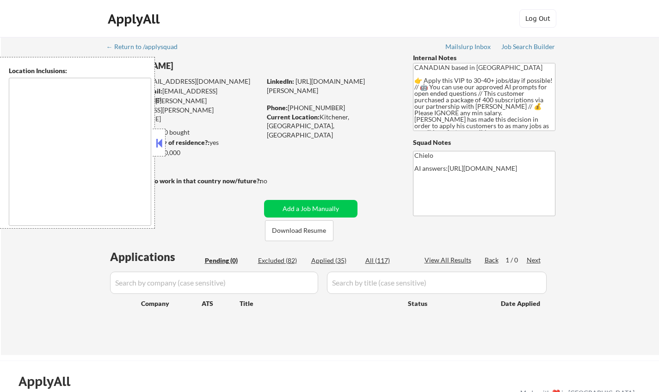
click at [158, 141] on button at bounding box center [159, 143] width 10 height 14
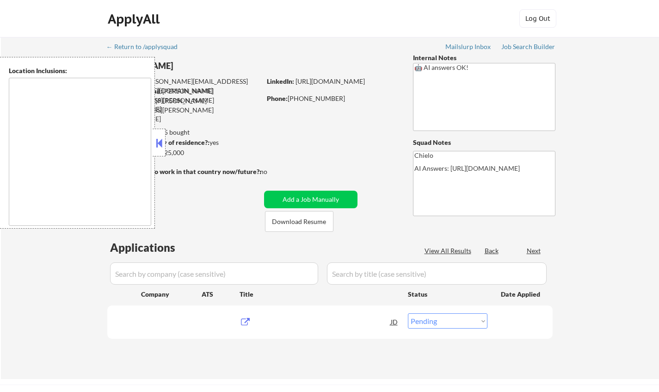
click at [159, 143] on button at bounding box center [159, 143] width 10 height 14
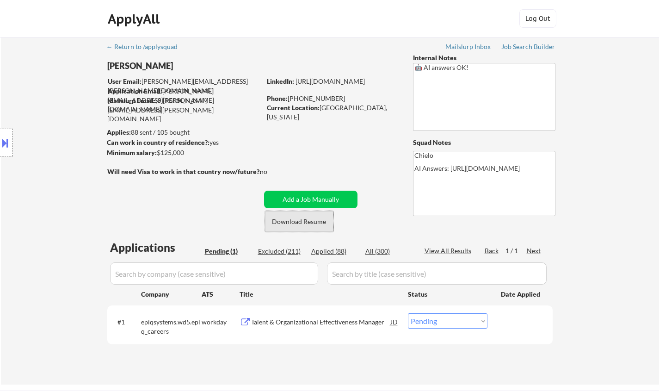
click at [301, 223] on button "Download Resume" at bounding box center [299, 221] width 68 height 21
click at [326, 317] on div "Talent & Organizational Effectiveness Manager" at bounding box center [321, 321] width 140 height 17
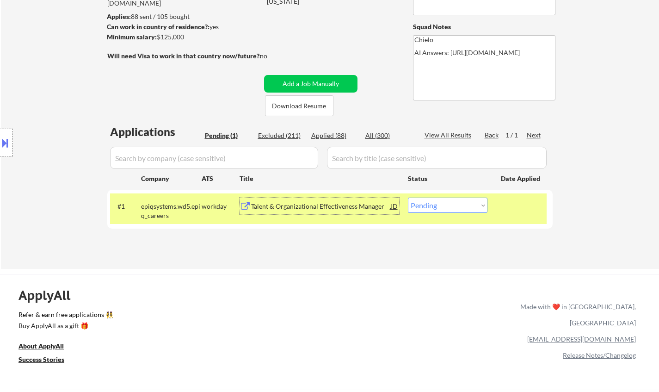
scroll to position [139, 0]
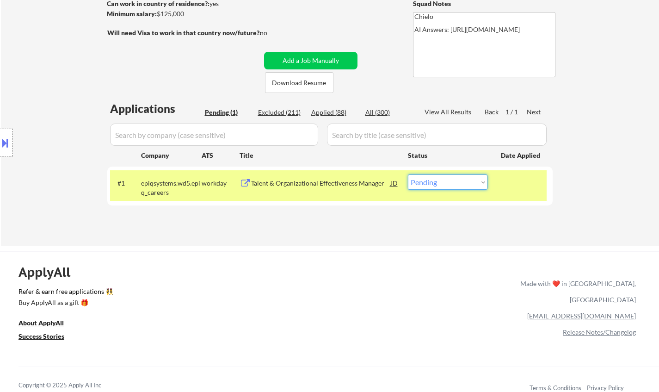
click at [436, 181] on select "Choose an option... Pending Applied Excluded (Questions) Excluded (Expired) Exc…" at bounding box center [448, 181] width 80 height 15
select select ""excluded__expired_""
click at [408, 174] on select "Choose an option... Pending Applied Excluded (Questions) Excluded (Expired) Exc…" at bounding box center [448, 181] width 80 height 15
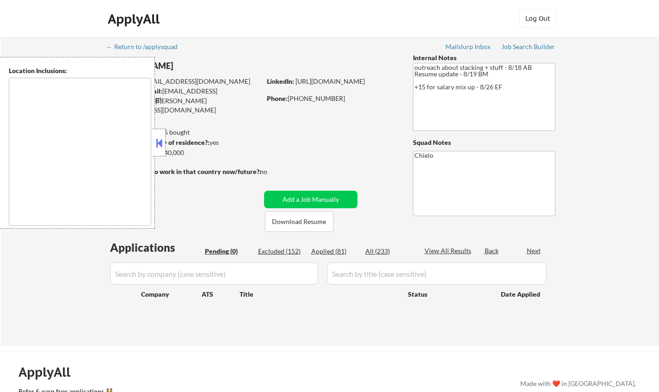
click at [156, 144] on button at bounding box center [159, 143] width 10 height 14
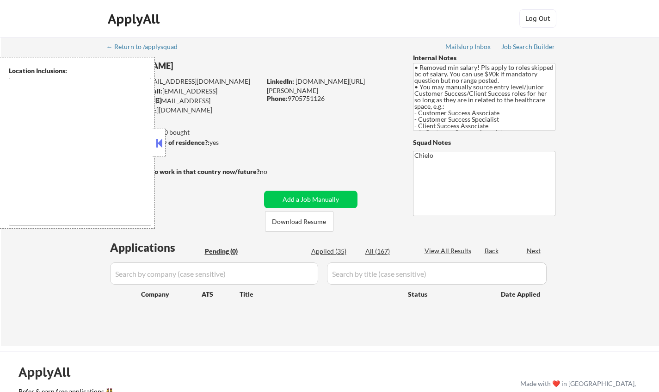
type textarea "Denver, CO Lakewood, CO Englewood, CO Wheat Ridge, CO Arvada, CO Littleton, CO …"
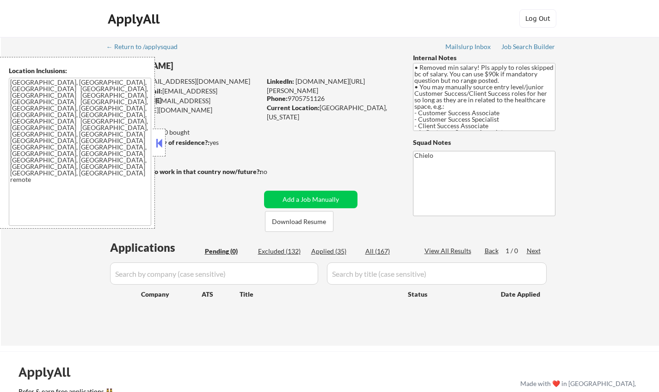
click at [615, 63] on div "← Return to /applysquad Mailslurp Inbox Job Search Builder Jynnifer Pierro User…" at bounding box center [330, 191] width 658 height 308
click at [158, 140] on button at bounding box center [159, 143] width 10 height 14
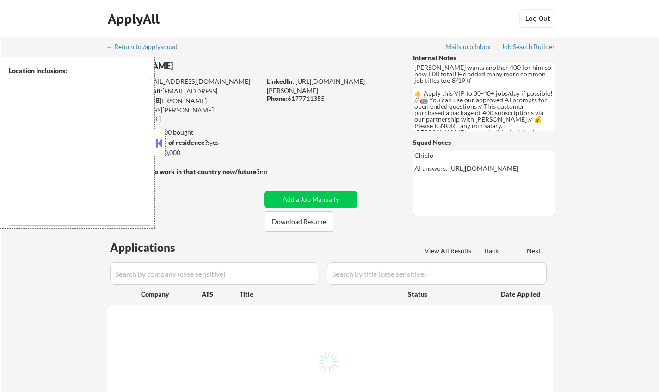
click at [159, 141] on button at bounding box center [159, 143] width 10 height 14
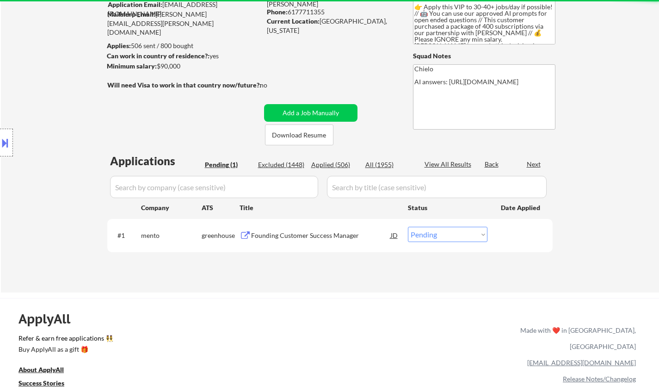
scroll to position [92, 0]
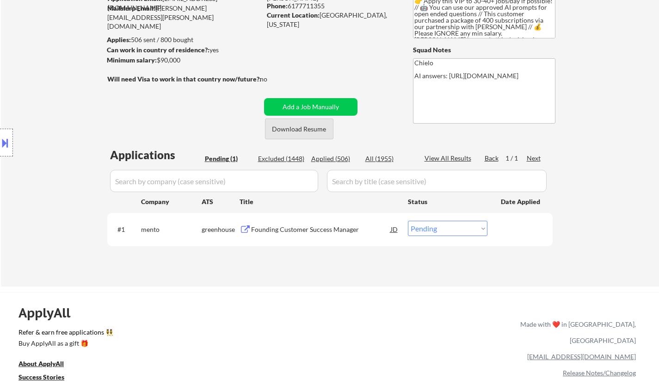
click at [290, 129] on button "Download Resume" at bounding box center [299, 128] width 68 height 21
click at [296, 233] on div "Founding Customer Success Manager" at bounding box center [321, 229] width 140 height 9
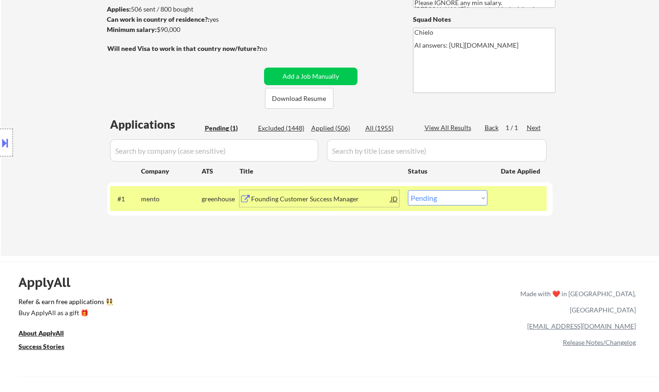
scroll to position [139, 0]
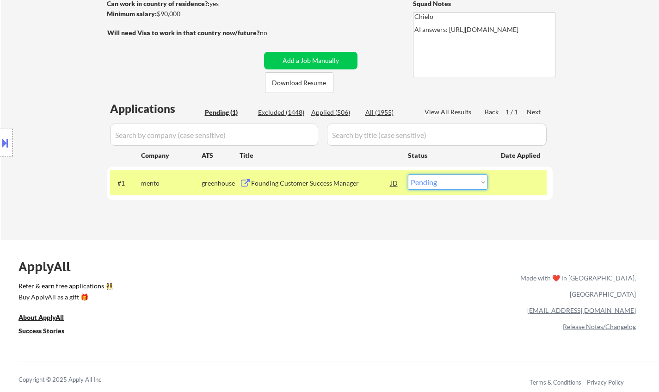
drag, startPoint x: 451, startPoint y: 183, endPoint x: 451, endPoint y: 188, distance: 5.1
click at [451, 183] on select "Choose an option... Pending Applied Excluded (Questions) Excluded (Expired) Exc…" at bounding box center [448, 181] width 80 height 15
select select ""applied""
click at [408, 174] on select "Choose an option... Pending Applied Excluded (Questions) Excluded (Expired) Exc…" at bounding box center [448, 181] width 80 height 15
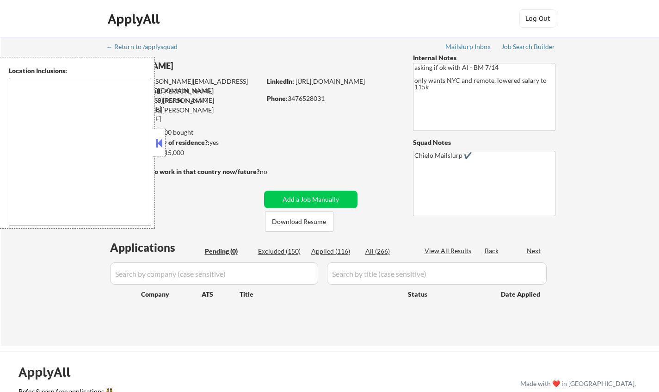
type textarea "Manhattan, NY Brooklyn, NY Queens, NY Jersey City, NJ Hoboken, NJ Weehawken, NJ…"
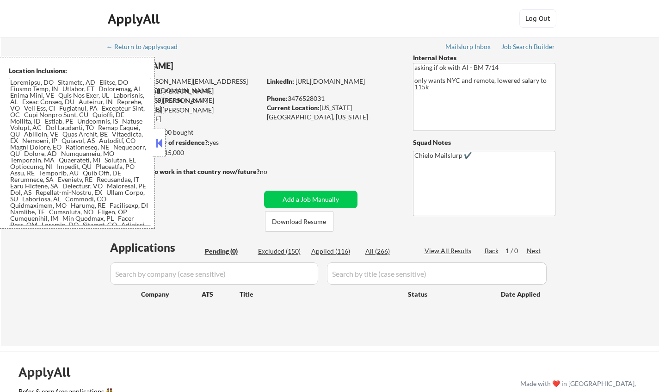
drag, startPoint x: 160, startPoint y: 141, endPoint x: 297, endPoint y: 233, distance: 164.4
click at [160, 141] on button at bounding box center [159, 143] width 10 height 14
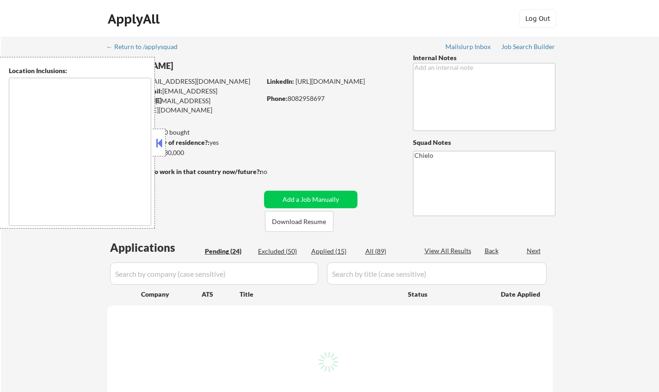
click at [162, 142] on button at bounding box center [159, 143] width 10 height 14
select select ""pending""
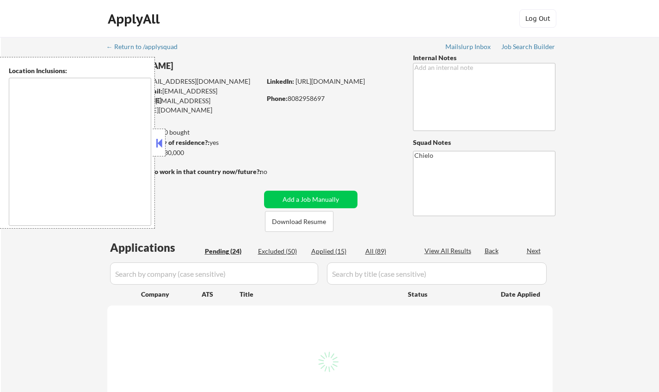
select select ""pending""
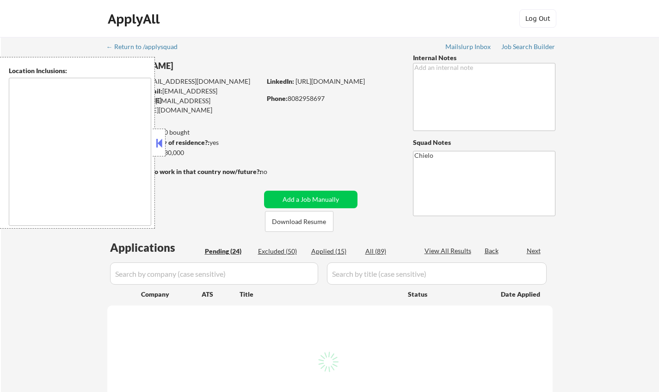
select select ""pending""
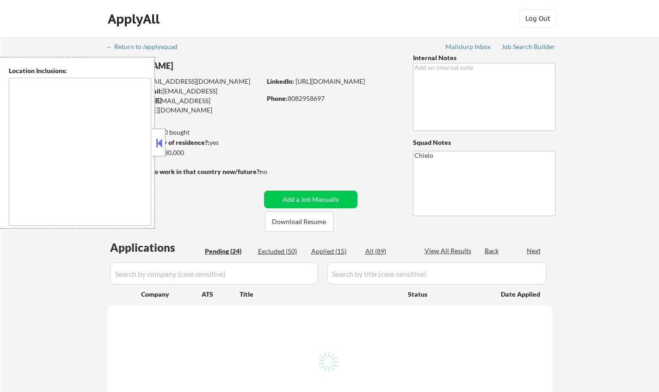
select select ""pending""
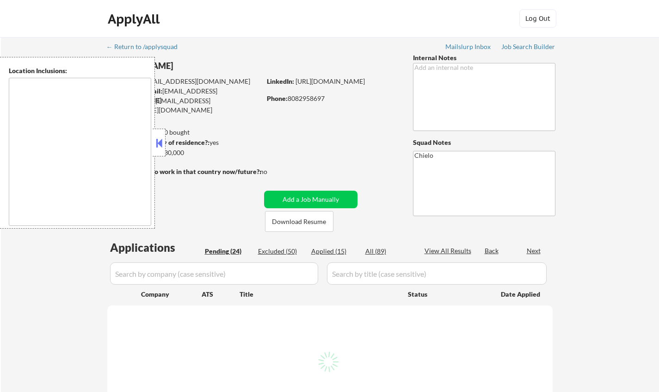
select select ""pending""
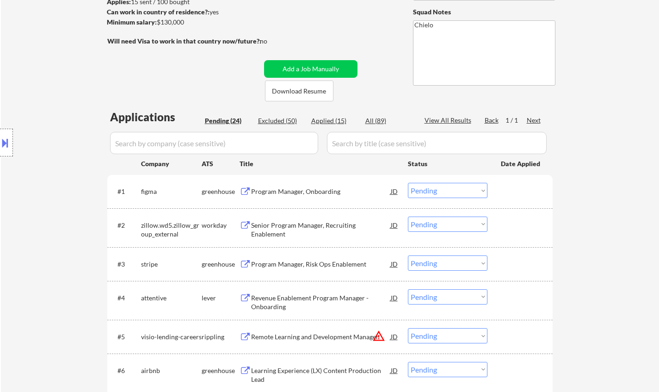
scroll to position [139, 0]
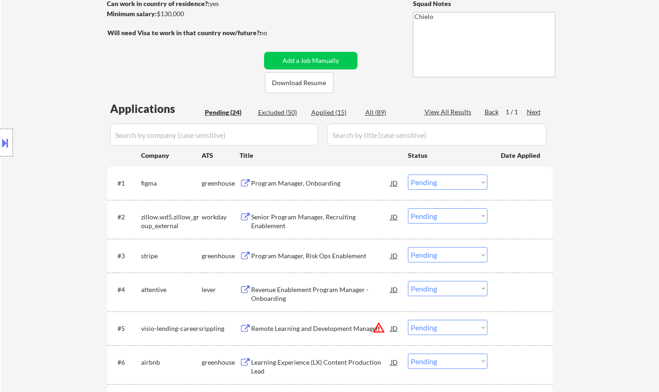
click at [298, 183] on div "Program Manager, Onboarding" at bounding box center [321, 182] width 140 height 9
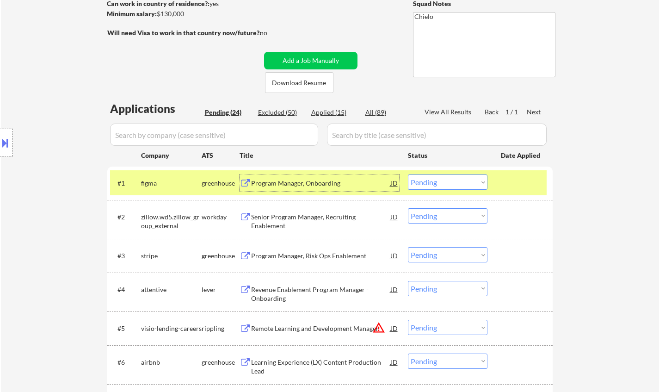
click at [464, 176] on select "Choose an option... Pending Applied Excluded (Questions) Excluded (Expired) Exc…" at bounding box center [448, 181] width 80 height 15
click at [408, 174] on select "Choose an option... Pending Applied Excluded (Questions) Excluded (Expired) Exc…" at bounding box center [448, 181] width 80 height 15
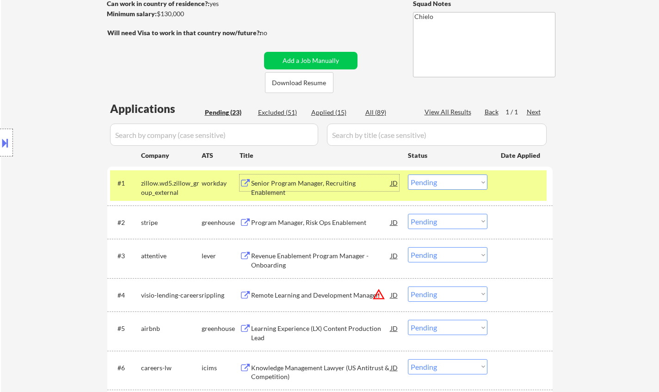
click at [318, 180] on div "Senior Program Manager, Recruiting Enablement" at bounding box center [321, 187] width 140 height 18
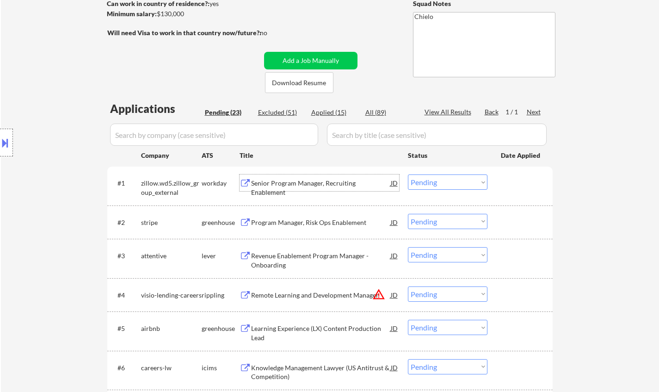
click at [436, 181] on select "Choose an option... Pending Applied Excluded (Questions) Excluded (Expired) Exc…" at bounding box center [448, 181] width 80 height 15
click at [408, 174] on select "Choose an option... Pending Applied Excluded (Questions) Excluded (Expired) Exc…" at bounding box center [448, 181] width 80 height 15
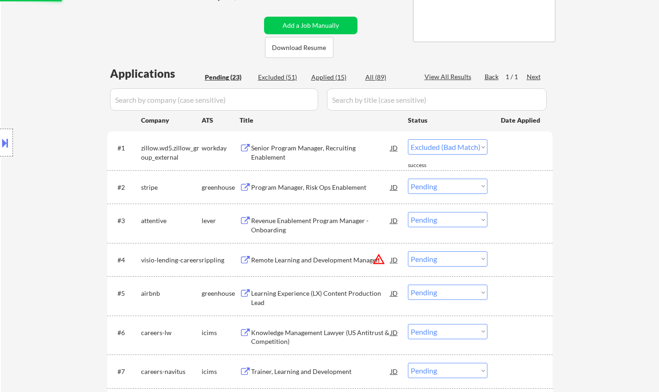
scroll to position [185, 0]
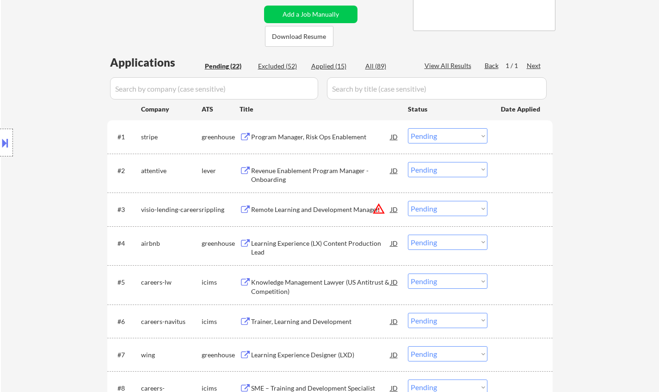
click at [298, 136] on div "Program Manager, Risk Ops Enablement" at bounding box center [321, 136] width 140 height 9
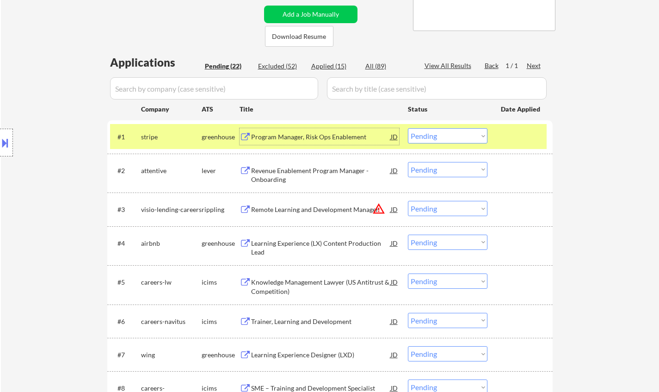
click at [433, 139] on select "Choose an option... Pending Applied Excluded (Questions) Excluded (Expired) Exc…" at bounding box center [448, 135] width 80 height 15
click at [408, 128] on select "Choose an option... Pending Applied Excluded (Questions) Excluded (Expired) Exc…" at bounding box center [448, 135] width 80 height 15
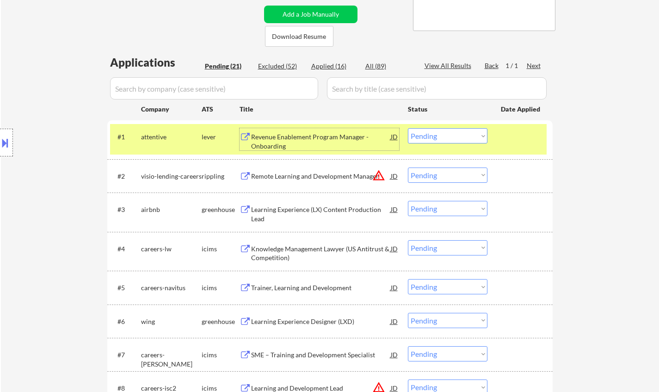
click at [297, 136] on div "Revenue Enablement Program Manager - Onboarding" at bounding box center [321, 141] width 140 height 18
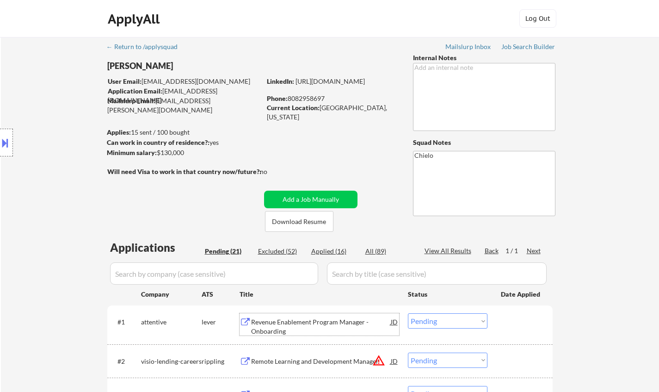
scroll to position [231, 0]
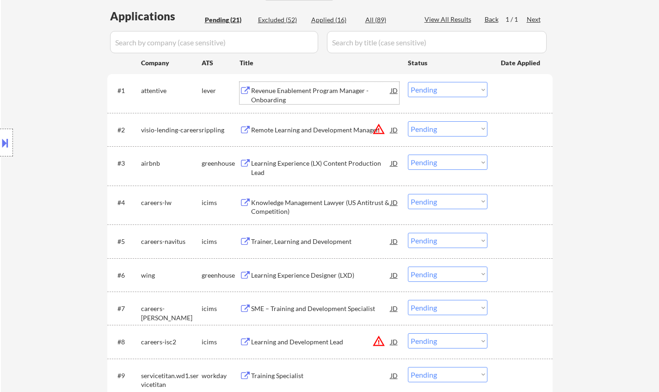
click at [430, 92] on select "Choose an option... Pending Applied Excluded (Questions) Excluded (Expired) Exc…" at bounding box center [448, 89] width 80 height 15
click at [408, 82] on select "Choose an option... Pending Applied Excluded (Questions) Excluded (Expired) Exc…" at bounding box center [448, 89] width 80 height 15
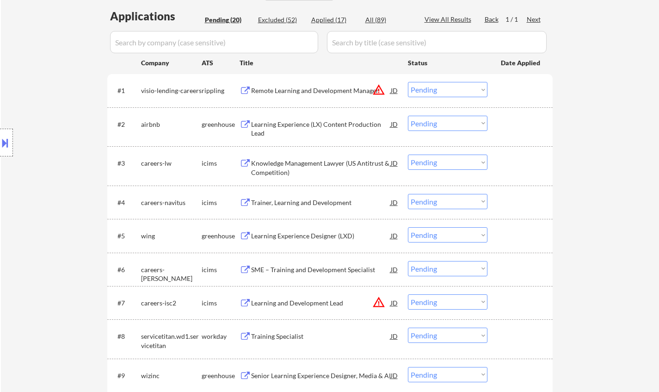
click at [7, 136] on button at bounding box center [5, 142] width 10 height 15
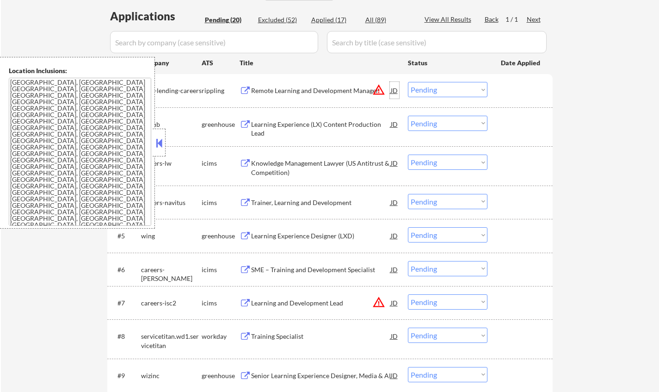
click at [395, 92] on div "JD" at bounding box center [394, 90] width 9 height 17
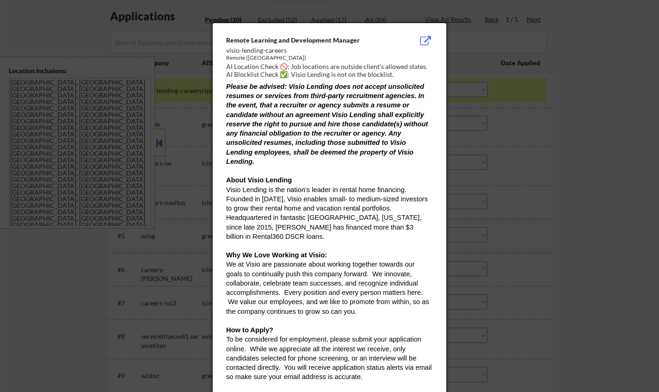
click at [533, 190] on div at bounding box center [329, 196] width 659 height 392
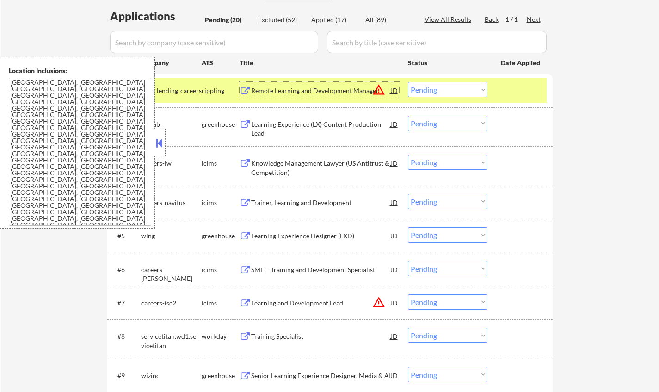
click at [297, 92] on div "Remote Learning and Development Manager" at bounding box center [321, 90] width 140 height 9
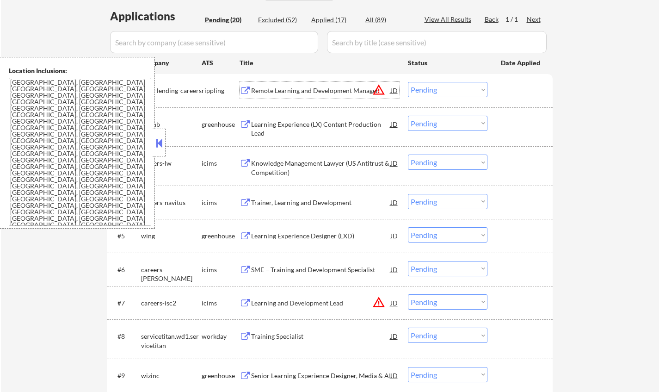
click at [444, 91] on select "Choose an option... Pending Applied Excluded (Questions) Excluded (Expired) Exc…" at bounding box center [448, 89] width 80 height 15
click at [408, 82] on select "Choose an option... Pending Applied Excluded (Questions) Excluded (Expired) Exc…" at bounding box center [448, 89] width 80 height 15
click at [160, 148] on button at bounding box center [159, 143] width 10 height 14
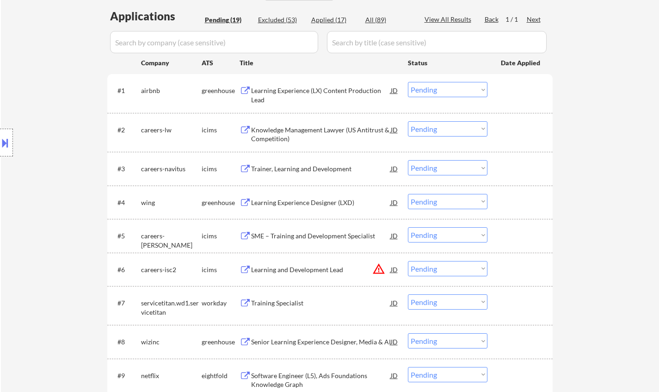
click at [287, 91] on div "Learning Experience (LX) Content Production Lead" at bounding box center [321, 95] width 140 height 18
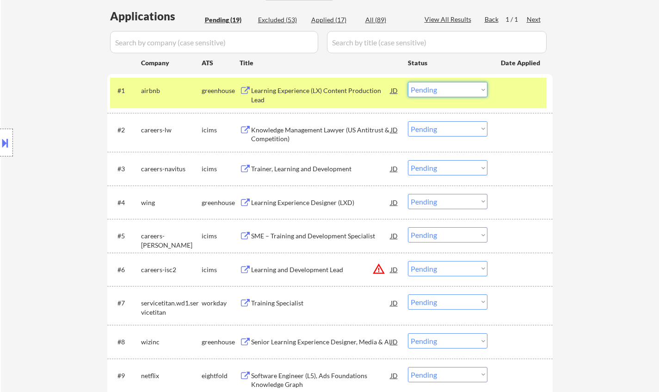
click at [459, 86] on select "Choose an option... Pending Applied Excluded (Questions) Excluded (Expired) Exc…" at bounding box center [448, 89] width 80 height 15
click at [408, 82] on select "Choose an option... Pending Applied Excluded (Questions) Excluded (Expired) Exc…" at bounding box center [448, 89] width 80 height 15
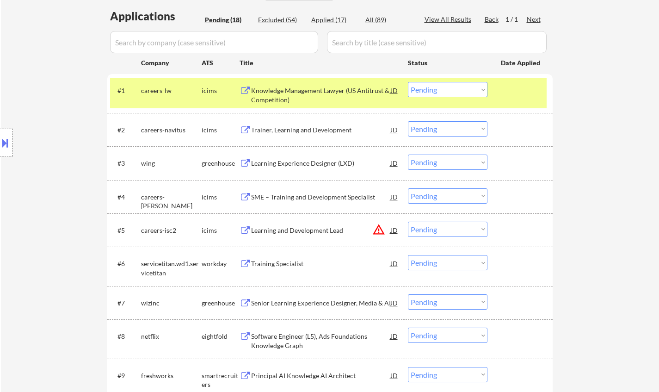
click at [296, 88] on div "Knowledge Management Lawyer (US Antitrust & Competition)" at bounding box center [321, 95] width 140 height 18
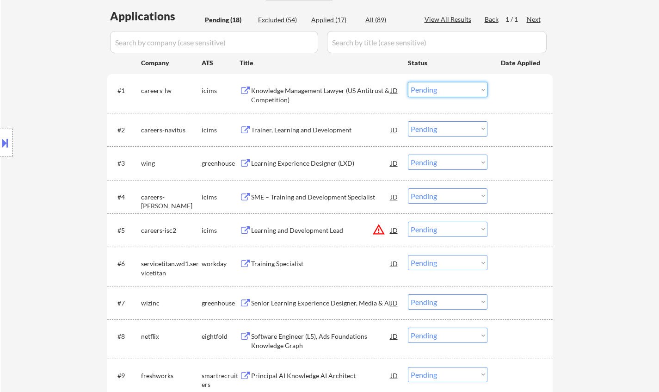
click at [440, 86] on select "Choose an option... Pending Applied Excluded (Questions) Excluded (Expired) Exc…" at bounding box center [448, 89] width 80 height 15
click at [294, 90] on div "Knowledge Management Lawyer (US Antitrust & Competition)" at bounding box center [321, 95] width 140 height 18
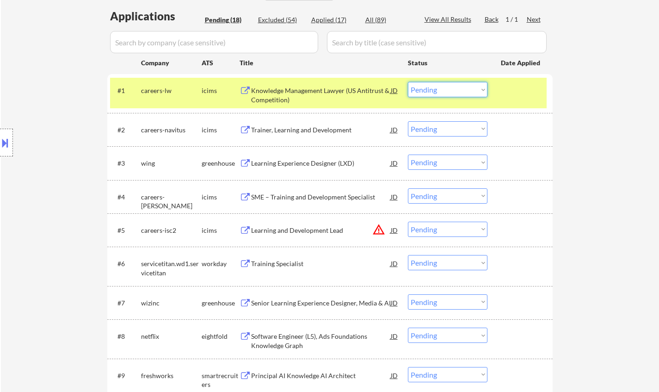
click at [450, 94] on select "Choose an option... Pending Applied Excluded (Questions) Excluded (Expired) Exc…" at bounding box center [448, 89] width 80 height 15
click at [408, 82] on select "Choose an option... Pending Applied Excluded (Questions) Excluded (Expired) Exc…" at bounding box center [448, 89] width 80 height 15
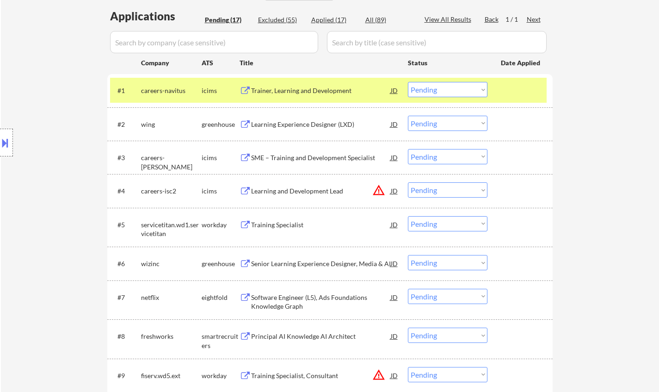
click at [297, 97] on div "Trainer, Learning and Development" at bounding box center [321, 90] width 140 height 17
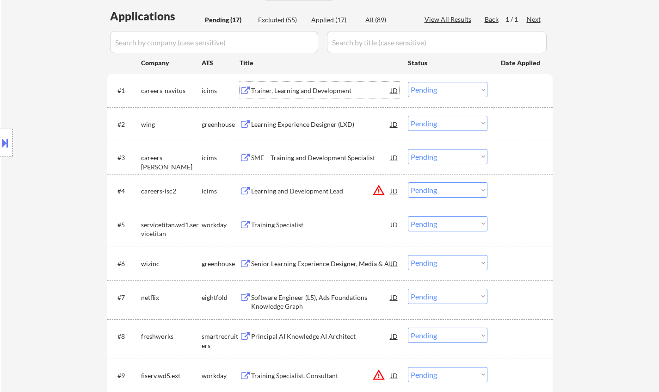
drag, startPoint x: 449, startPoint y: 88, endPoint x: 448, endPoint y: 95, distance: 6.9
click at [449, 88] on select "Choose an option... Pending Applied Excluded (Questions) Excluded (Expired) Exc…" at bounding box center [448, 89] width 80 height 15
click at [408, 82] on select "Choose an option... Pending Applied Excluded (Questions) Excluded (Expired) Exc…" at bounding box center [448, 89] width 80 height 15
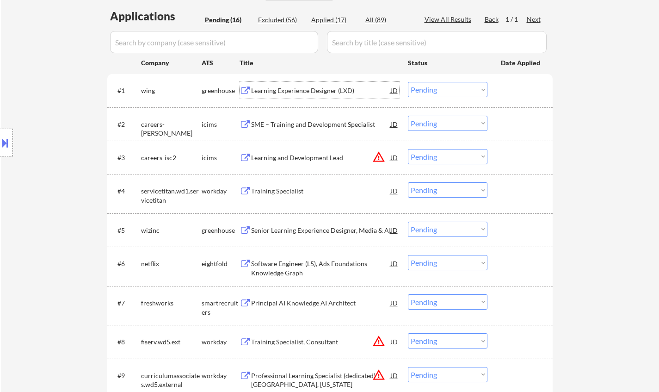
click at [296, 88] on div "Learning Experience Designer (LXD)" at bounding box center [321, 90] width 140 height 9
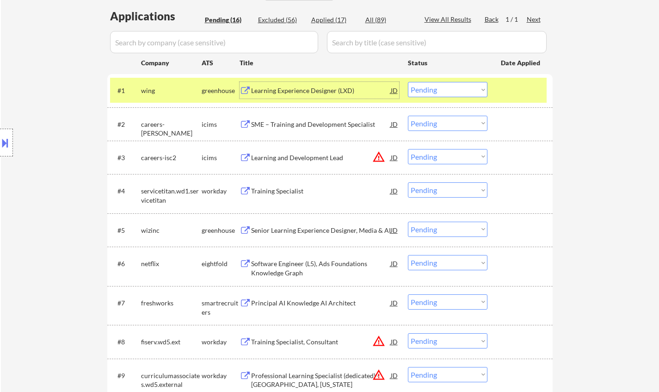
drag, startPoint x: 445, startPoint y: 90, endPoint x: 448, endPoint y: 96, distance: 6.8
click at [445, 90] on select "Choose an option... Pending Applied Excluded (Questions) Excluded (Expired) Exc…" at bounding box center [448, 89] width 80 height 15
click at [408, 82] on select "Choose an option... Pending Applied Excluded (Questions) Excluded (Expired) Exc…" at bounding box center [448, 89] width 80 height 15
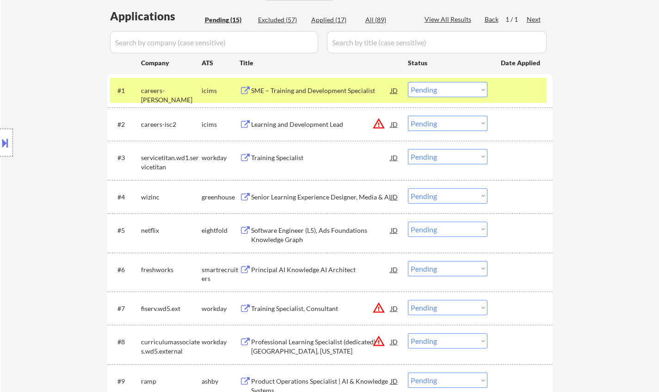
click at [294, 85] on div "SME – Training and Development Specialist" at bounding box center [321, 90] width 140 height 17
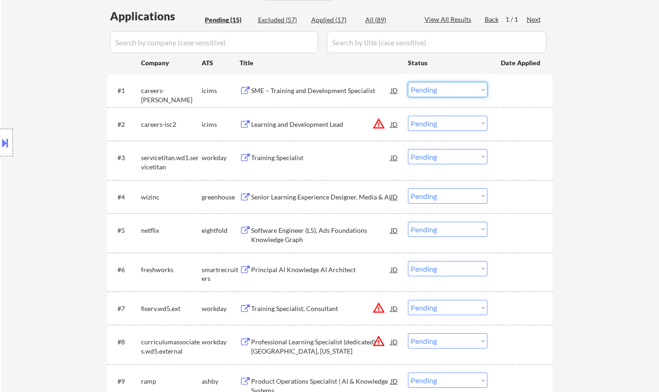
drag, startPoint x: 464, startPoint y: 85, endPoint x: 467, endPoint y: 96, distance: 11.7
click at [464, 85] on select "Choose an option... Pending Applied Excluded (Questions) Excluded (Expired) Exc…" at bounding box center [448, 89] width 80 height 15
click at [408, 82] on select "Choose an option... Pending Applied Excluded (Questions) Excluded (Expired) Exc…" at bounding box center [448, 89] width 80 height 15
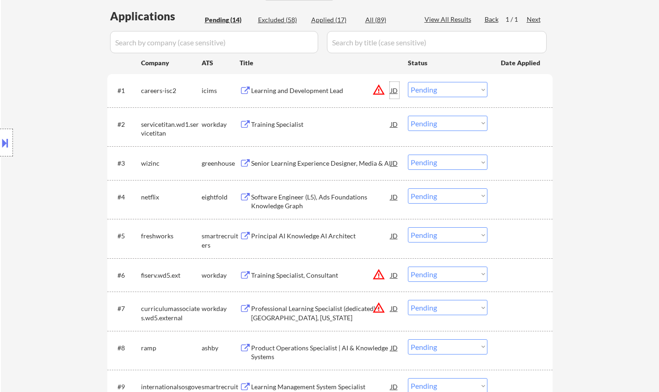
click at [398, 87] on div "JD" at bounding box center [394, 90] width 9 height 17
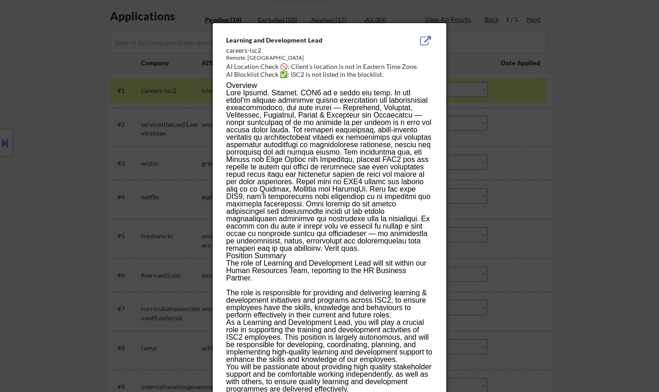
click at [530, 194] on div at bounding box center [329, 196] width 659 height 392
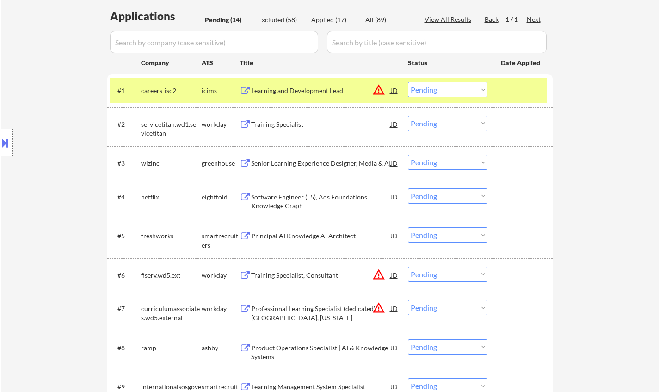
drag, startPoint x: 429, startPoint y: 80, endPoint x: 430, endPoint y: 85, distance: 4.7
click at [429, 81] on div "#1 careers-isc2 icims Learning and Development Lead JD warning_amber Choose an …" at bounding box center [328, 90] width 436 height 25
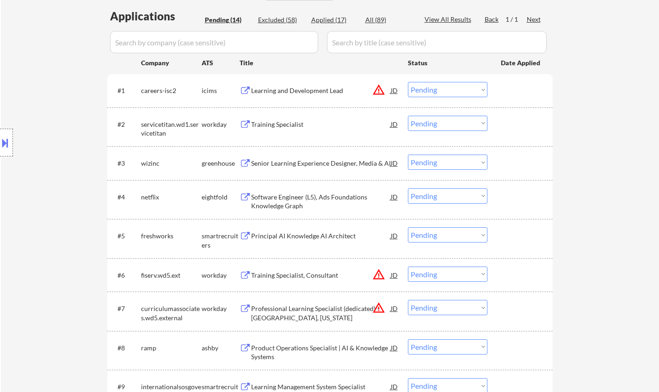
click at [433, 93] on select "Choose an option... Pending Applied Excluded (Questions) Excluded (Expired) Exc…" at bounding box center [448, 89] width 80 height 15
click at [408, 82] on select "Choose an option... Pending Applied Excluded (Questions) Excluded (Expired) Exc…" at bounding box center [448, 89] width 80 height 15
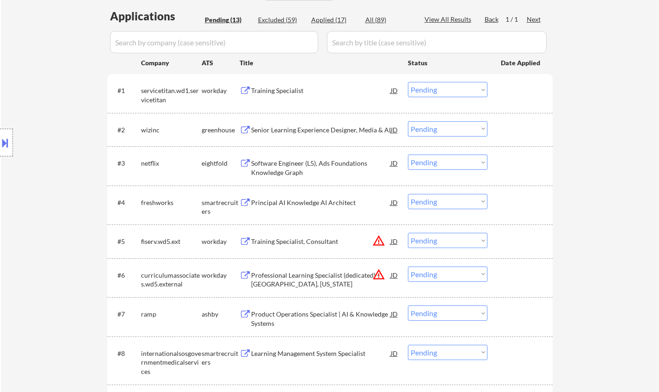
click at [276, 87] on div "Training Specialist" at bounding box center [321, 90] width 140 height 9
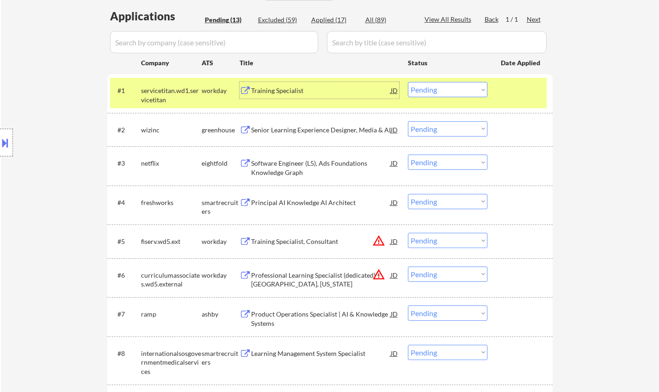
click at [446, 87] on select "Choose an option... Pending Applied Excluded (Questions) Excluded (Expired) Exc…" at bounding box center [448, 89] width 80 height 15
click at [408, 82] on select "Choose an option... Pending Applied Excluded (Questions) Excluded (Expired) Exc…" at bounding box center [448, 89] width 80 height 15
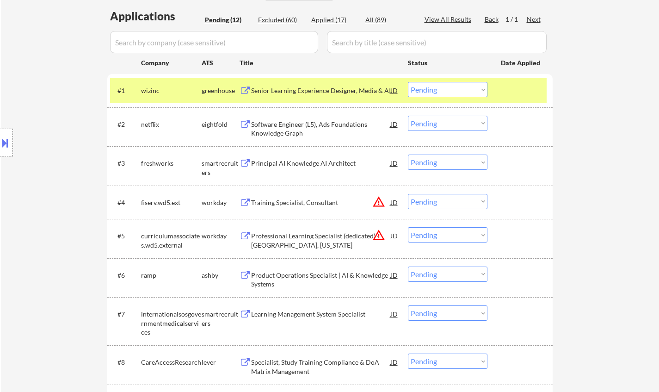
drag, startPoint x: 284, startPoint y: 98, endPoint x: 286, endPoint y: 92, distance: 5.3
click at [285, 93] on div "Senior Learning Experience Designer, Media & AI" at bounding box center [321, 90] width 140 height 17
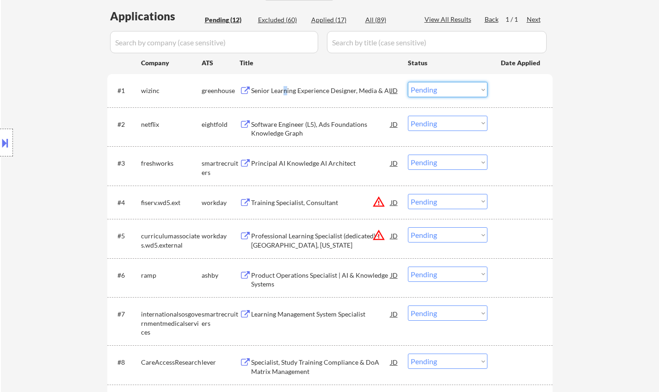
drag, startPoint x: 447, startPoint y: 86, endPoint x: 450, endPoint y: 91, distance: 5.4
click at [447, 86] on select "Choose an option... Pending Applied Excluded (Questions) Excluded (Expired) Exc…" at bounding box center [448, 89] width 80 height 15
click at [408, 82] on select "Choose an option... Pending Applied Excluded (Questions) Excluded (Expired) Exc…" at bounding box center [448, 89] width 80 height 15
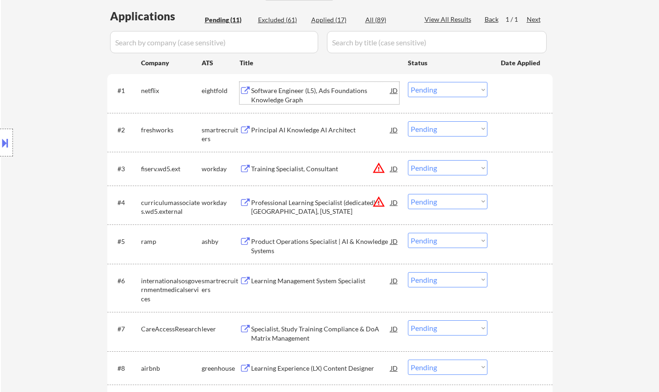
click at [312, 92] on div "Software Engineer (L5), Ads Foundations Knowledge Graph" at bounding box center [321, 95] width 140 height 18
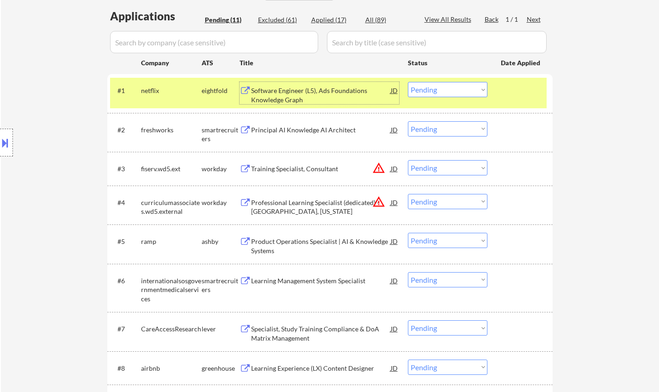
click at [446, 89] on select "Choose an option... Pending Applied Excluded (Questions) Excluded (Expired) Exc…" at bounding box center [448, 89] width 80 height 15
click at [408, 82] on select "Choose an option... Pending Applied Excluded (Questions) Excluded (Expired) Exc…" at bounding box center [448, 89] width 80 height 15
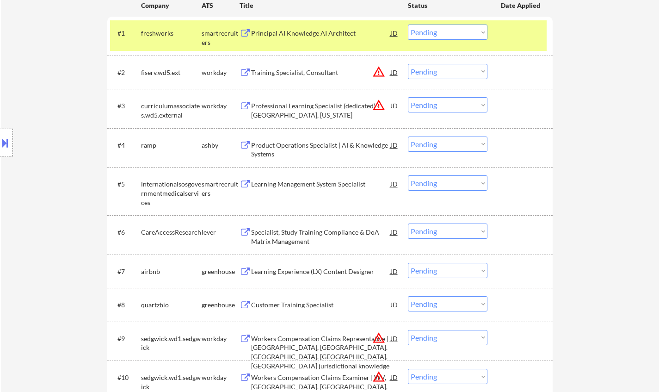
scroll to position [277, 0]
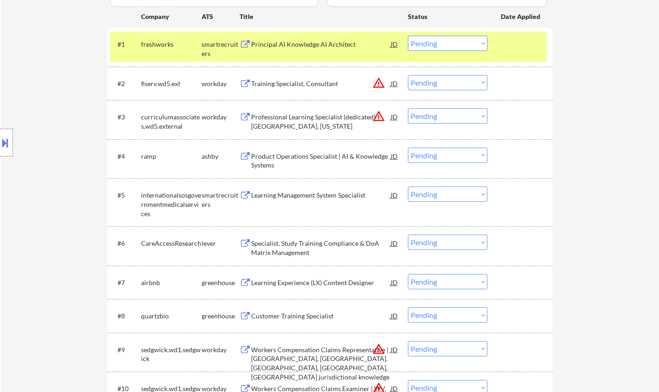
click at [290, 42] on div "Principal AI Knowledge AI Architect" at bounding box center [321, 44] width 140 height 9
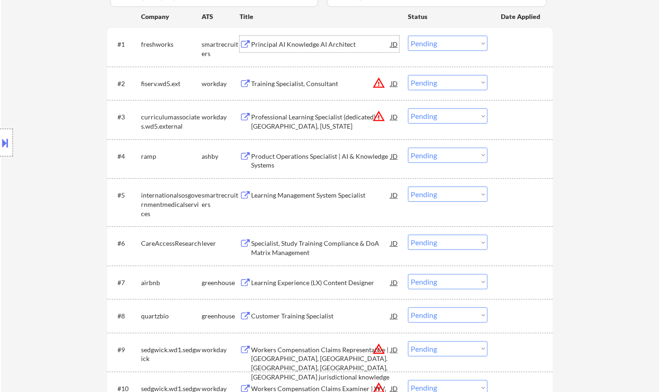
click at [0, 144] on button at bounding box center [5, 142] width 10 height 15
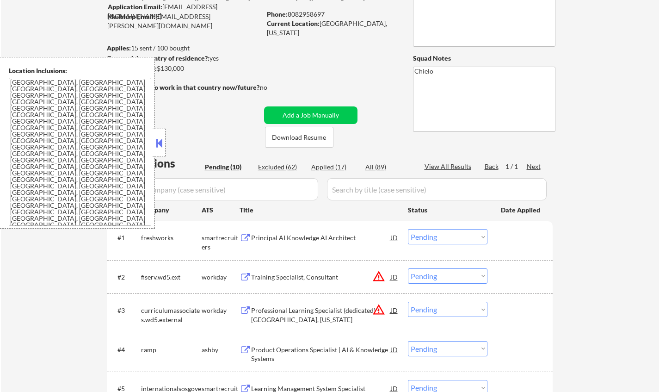
scroll to position [139, 0]
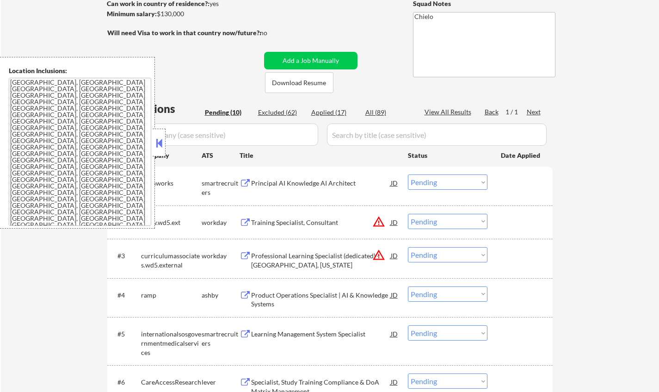
click at [436, 181] on select "Choose an option... Pending Applied Excluded (Questions) Excluded (Expired) Exc…" at bounding box center [448, 181] width 80 height 15
click at [408, 174] on select "Choose an option... Pending Applied Excluded (Questions) Excluded (Expired) Exc…" at bounding box center [448, 181] width 80 height 15
click at [157, 141] on button at bounding box center [159, 143] width 10 height 14
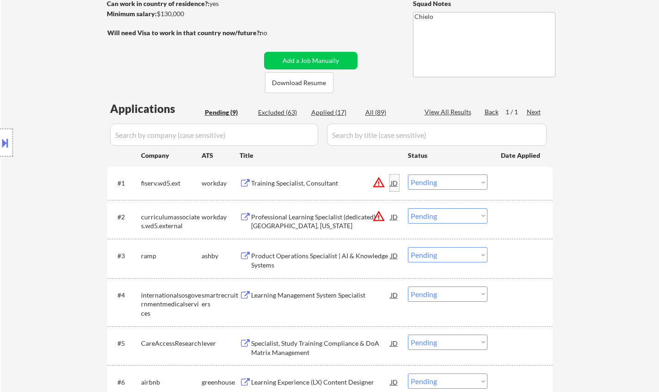
click at [396, 182] on div "JD" at bounding box center [394, 182] width 9 height 17
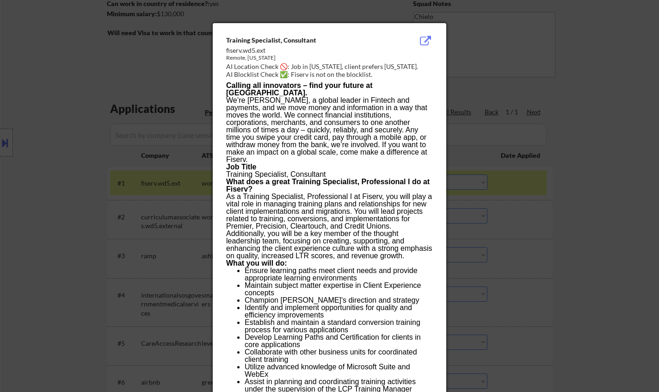
click at [540, 232] on div at bounding box center [329, 196] width 659 height 392
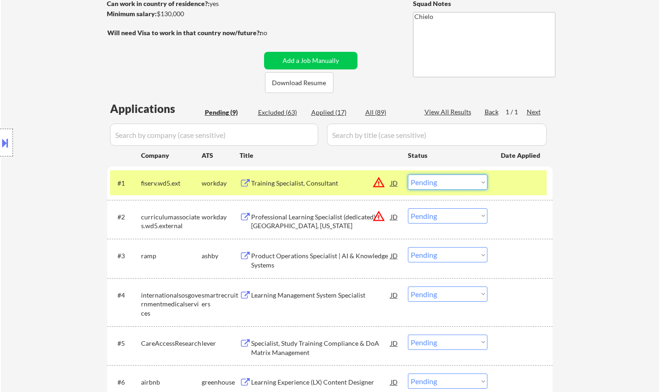
click at [462, 181] on select "Choose an option... Pending Applied Excluded (Questions) Excluded (Expired) Exc…" at bounding box center [448, 181] width 80 height 15
click at [408, 174] on select "Choose an option... Pending Applied Excluded (Questions) Excluded (Expired) Exc…" at bounding box center [448, 181] width 80 height 15
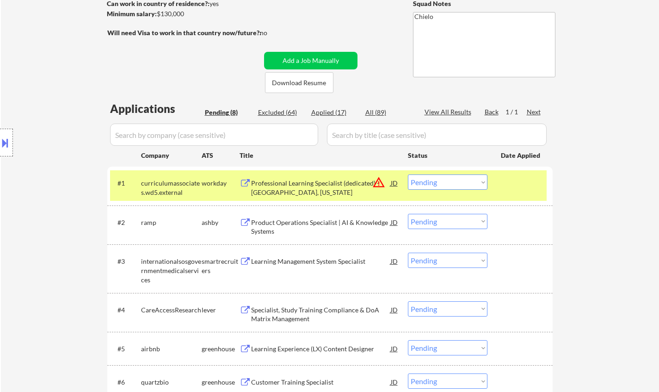
click at [448, 184] on select "Choose an option... Pending Applied Excluded (Questions) Excluded (Expired) Exc…" at bounding box center [448, 181] width 80 height 15
click at [408, 174] on select "Choose an option... Pending Applied Excluded (Questions) Excluded (Expired) Exc…" at bounding box center [448, 181] width 80 height 15
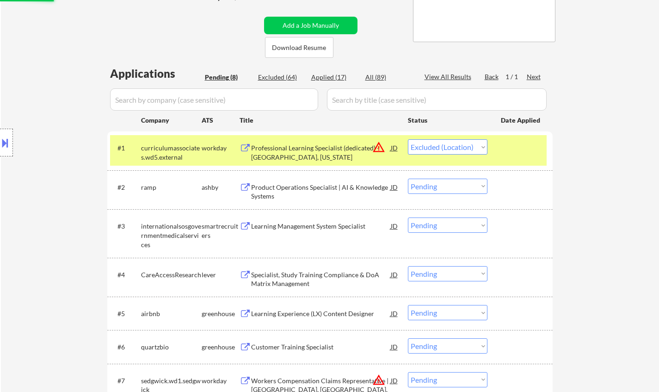
scroll to position [185, 0]
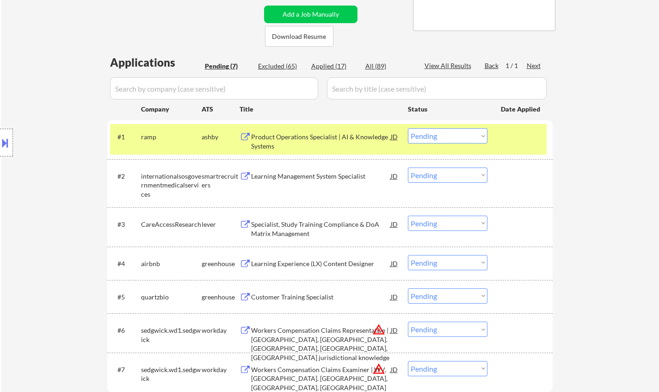
click at [297, 133] on div "Product Operations Specialist | AI & Knowledge Systems" at bounding box center [321, 141] width 140 height 18
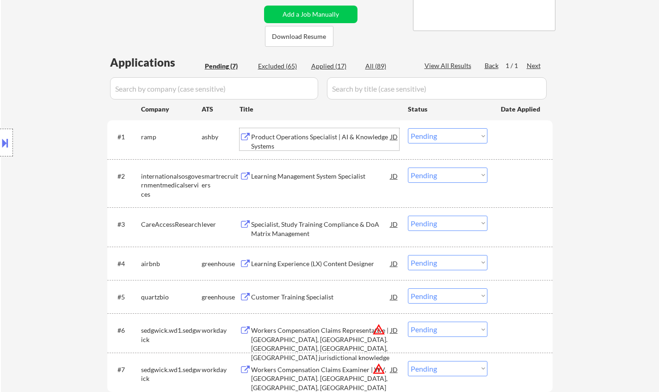
click at [441, 133] on select "Choose an option... Pending Applied Excluded (Questions) Excluded (Expired) Exc…" at bounding box center [448, 135] width 80 height 15
click at [408, 128] on select "Choose an option... Pending Applied Excluded (Questions) Excluded (Expired) Exc…" at bounding box center [448, 135] width 80 height 15
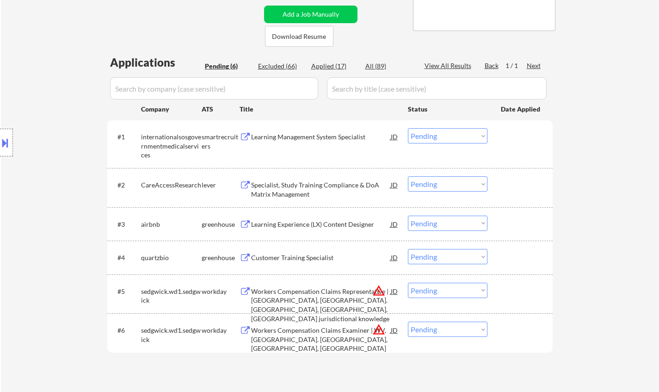
click at [326, 137] on div "Learning Management System Specialist" at bounding box center [321, 136] width 140 height 9
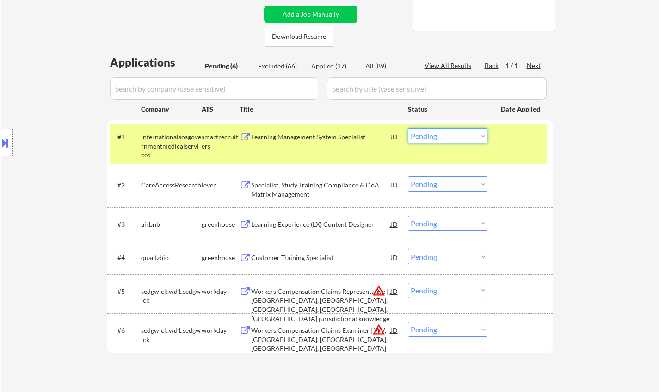
click at [455, 140] on select "Choose an option... Pending Applied Excluded (Questions) Excluded (Expired) Exc…" at bounding box center [448, 135] width 80 height 15
click at [408, 128] on select "Choose an option... Pending Applied Excluded (Questions) Excluded (Expired) Exc…" at bounding box center [448, 135] width 80 height 15
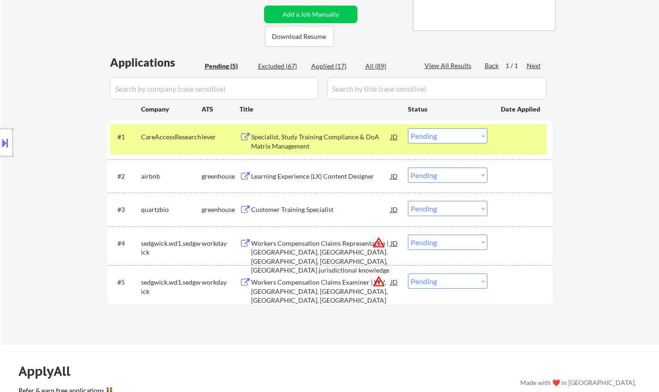
click at [318, 135] on div "Specialist, Study Training Compliance & DoA Matrix Management" at bounding box center [321, 141] width 140 height 18
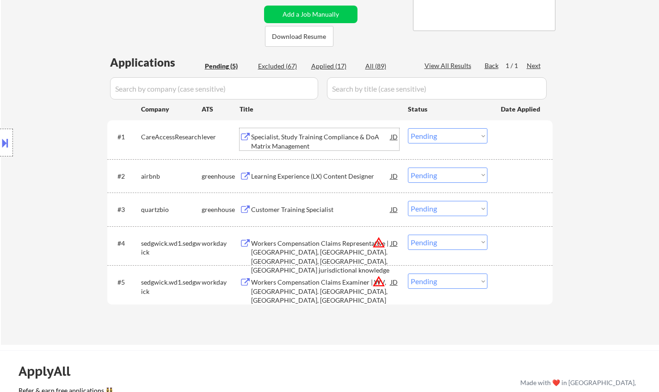
click at [461, 134] on select "Choose an option... Pending Applied Excluded (Questions) Excluded (Expired) Exc…" at bounding box center [448, 135] width 80 height 15
click at [408, 128] on select "Choose an option... Pending Applied Excluded (Questions) Excluded (Expired) Exc…" at bounding box center [448, 135] width 80 height 15
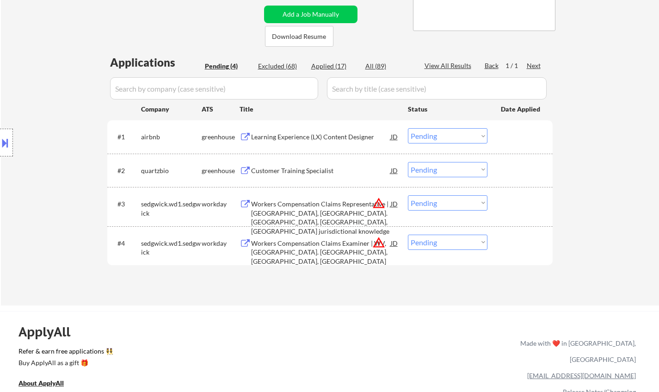
click at [311, 139] on div "Learning Experience (LX) Content Designer" at bounding box center [321, 136] width 140 height 9
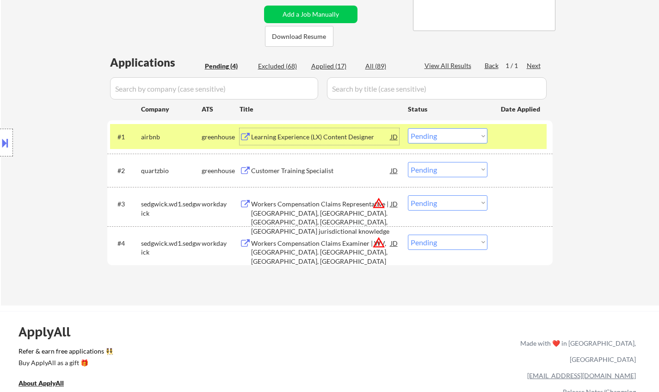
click at [472, 138] on select "Choose an option... Pending Applied Excluded (Questions) Excluded (Expired) Exc…" at bounding box center [448, 135] width 80 height 15
click at [408, 128] on select "Choose an option... Pending Applied Excluded (Questions) Excluded (Expired) Exc…" at bounding box center [448, 135] width 80 height 15
click at [454, 138] on select "Choose an option... Pending Applied Excluded (Questions) Excluded (Expired) Exc…" at bounding box center [448, 135] width 80 height 15
click at [408, 128] on select "Choose an option... Pending Applied Excluded (Questions) Excluded (Expired) Exc…" at bounding box center [448, 135] width 80 height 15
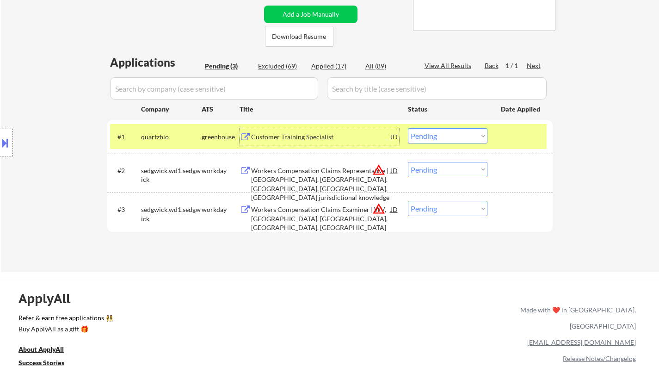
click at [298, 137] on div "Customer Training Specialist" at bounding box center [321, 136] width 140 height 9
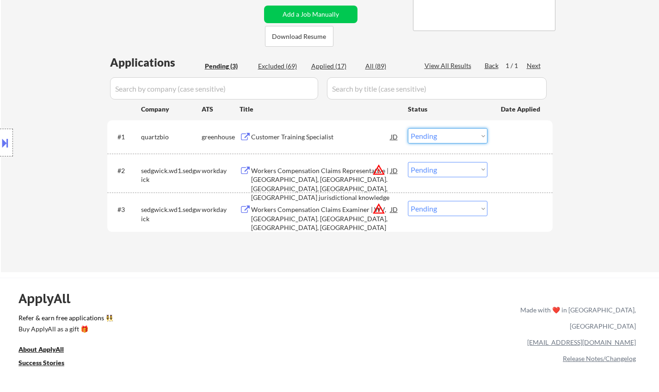
click at [442, 138] on select "Choose an option... Pending Applied Excluded (Questions) Excluded (Expired) Exc…" at bounding box center [448, 135] width 80 height 15
click at [408, 128] on select "Choose an option... Pending Applied Excluded (Questions) Excluded (Expired) Exc…" at bounding box center [448, 135] width 80 height 15
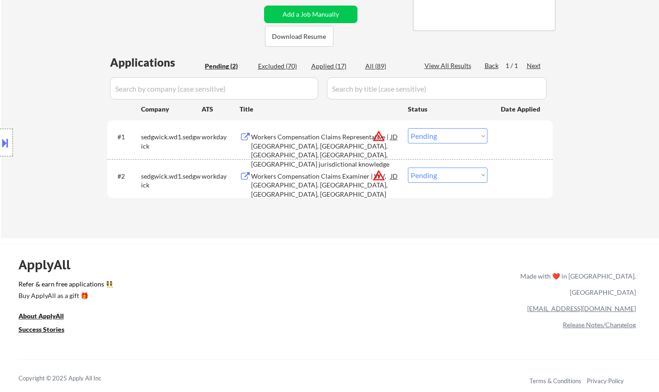
drag, startPoint x: 435, startPoint y: 137, endPoint x: 445, endPoint y: 142, distance: 11.8
click at [435, 137] on select "Choose an option... Pending Applied Excluded (Questions) Excluded (Expired) Exc…" at bounding box center [448, 135] width 80 height 15
click at [408, 128] on select "Choose an option... Pending Applied Excluded (Questions) Excluded (Expired) Exc…" at bounding box center [448, 135] width 80 height 15
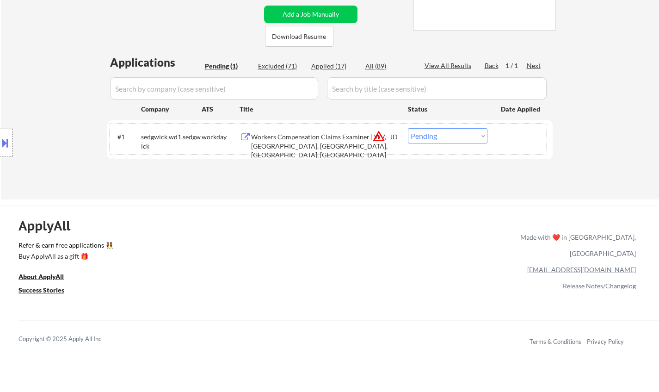
click at [438, 128] on div "#1 sedgwick.wd1.sedgwick workday Workers Compensation Claims Examiner | WV, PA.…" at bounding box center [328, 139] width 436 height 31
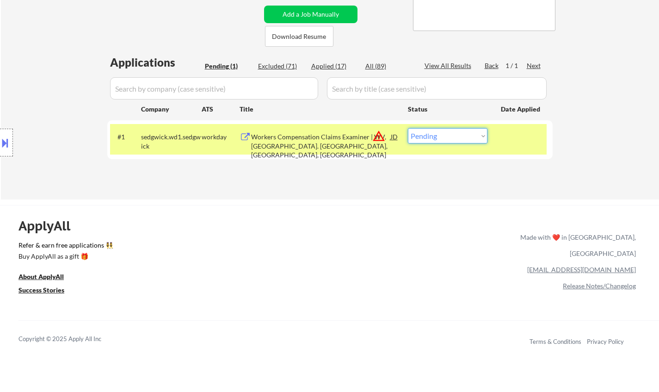
drag, startPoint x: 452, startPoint y: 133, endPoint x: 458, endPoint y: 143, distance: 11.8
click at [452, 133] on select "Choose an option... Pending Applied Excluded (Questions) Excluded (Expired) Exc…" at bounding box center [448, 135] width 80 height 15
select select ""excluded__location_""
click at [408, 128] on select "Choose an option... Pending Applied Excluded (Questions) Excluded (Expired) Exc…" at bounding box center [448, 135] width 80 height 15
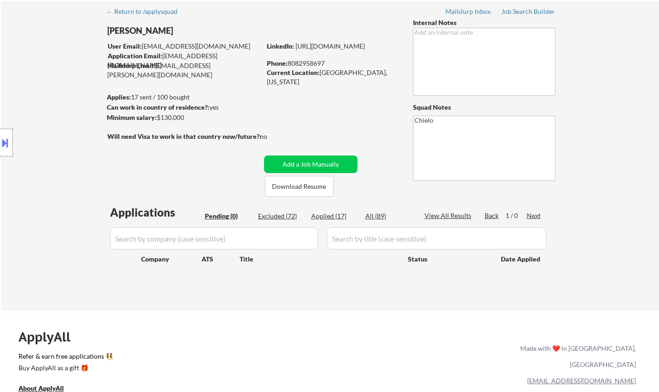
scroll to position [46, 0]
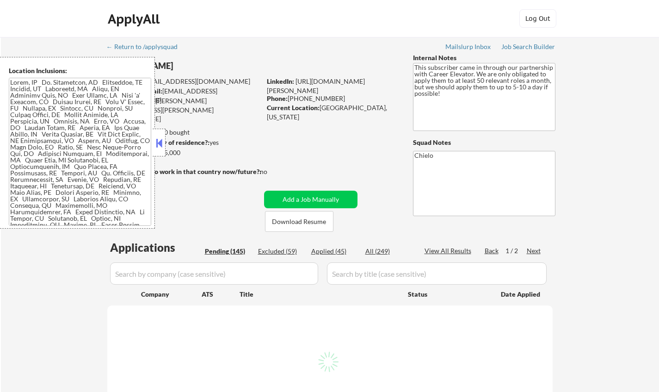
select select ""pending""
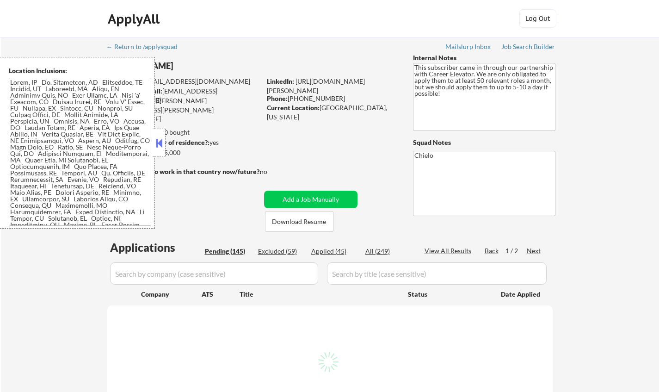
select select ""pending""
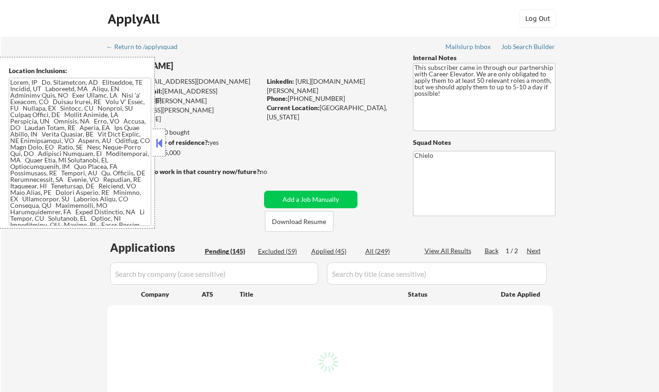
select select ""pending""
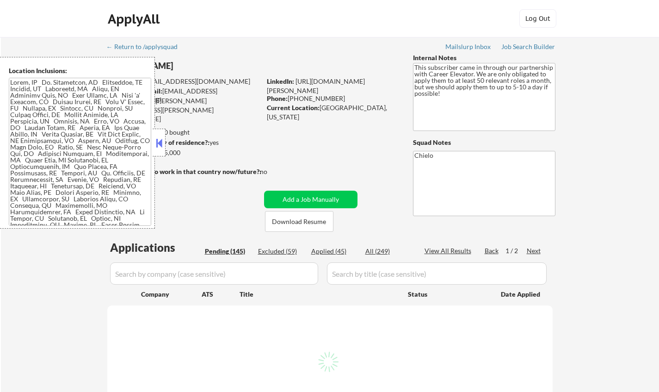
select select ""pending""
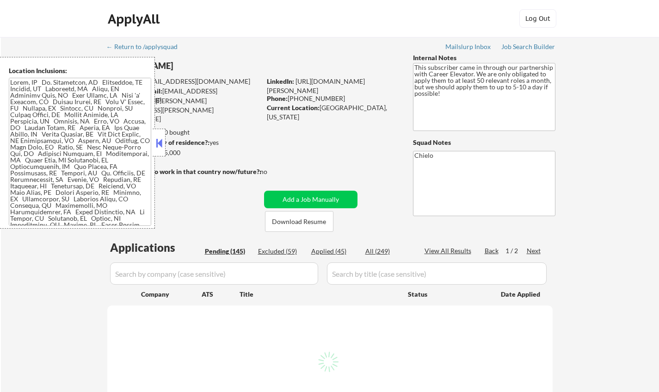
select select ""pending""
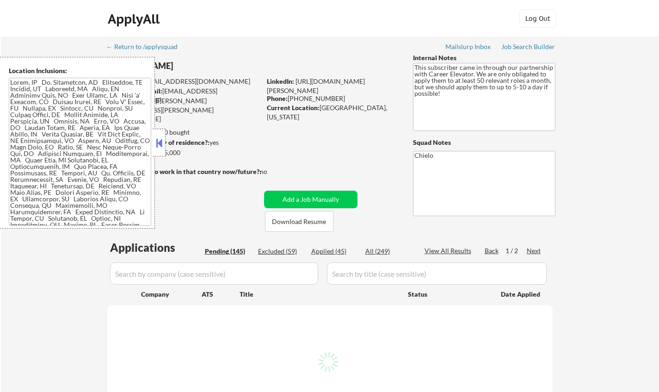
select select ""pending""
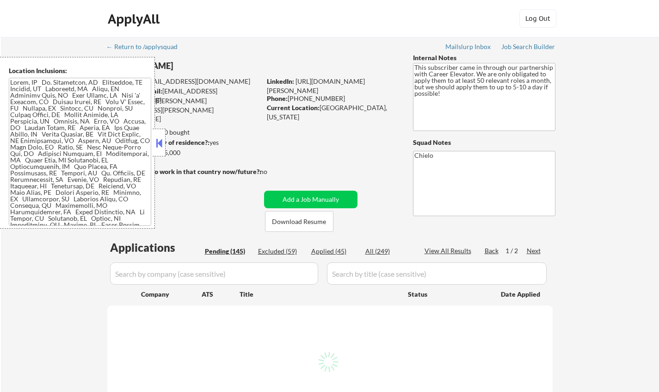
select select ""pending""
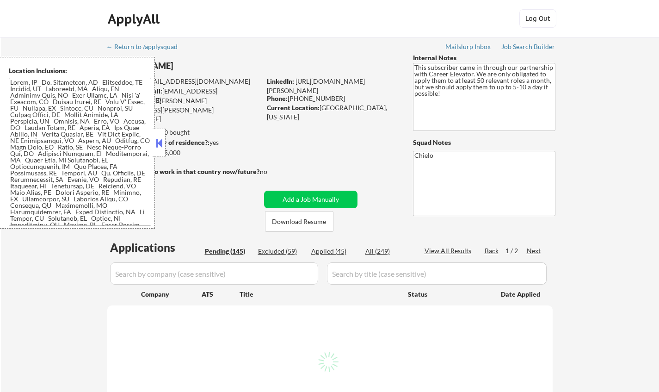
select select ""pending""
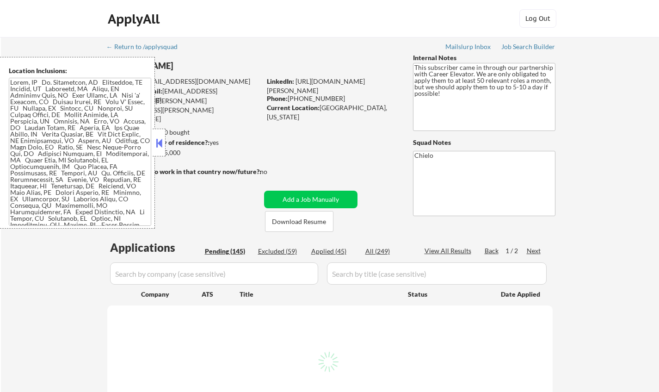
select select ""pending""
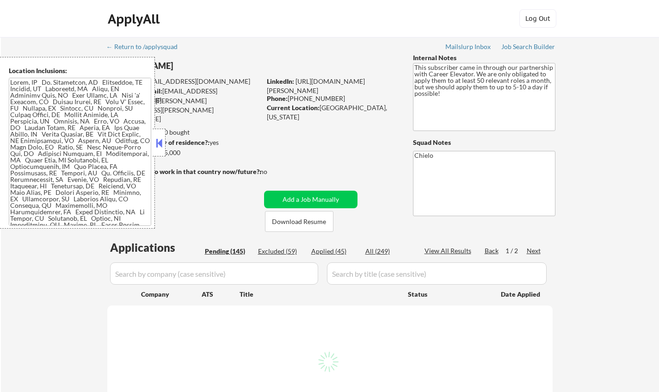
select select ""pending""
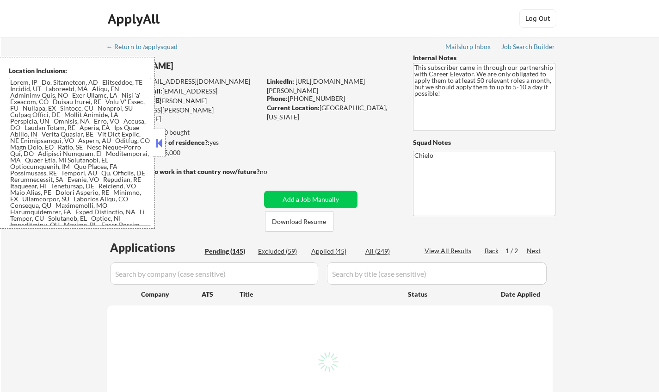
select select ""pending""
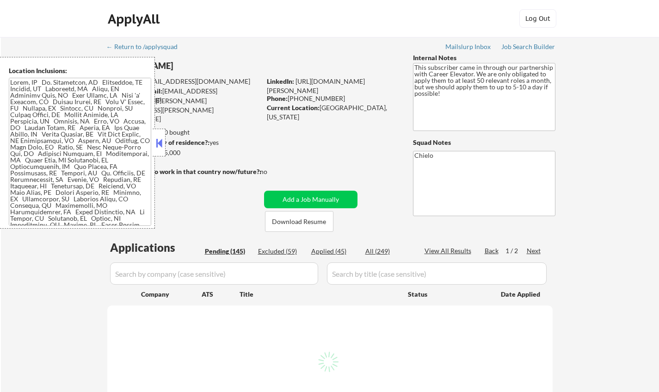
select select ""pending""
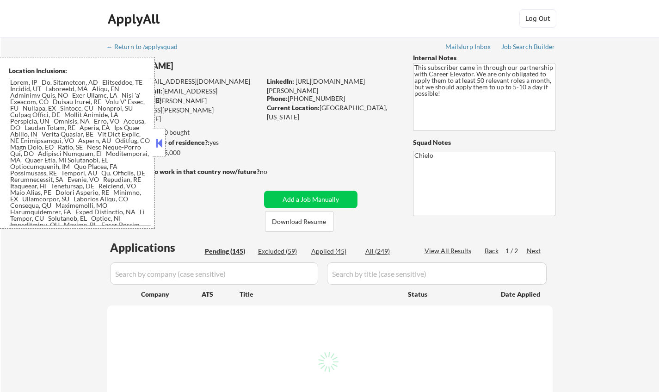
select select ""pending""
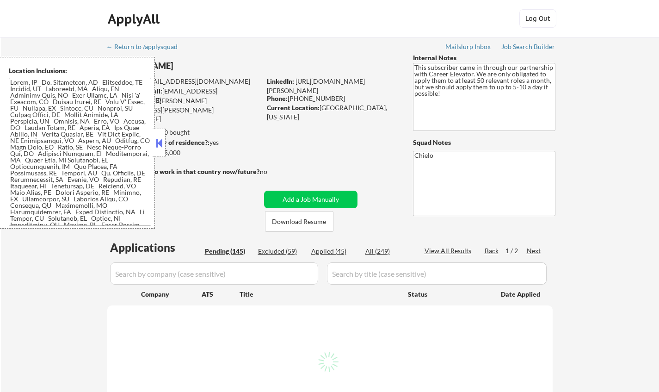
select select ""pending""
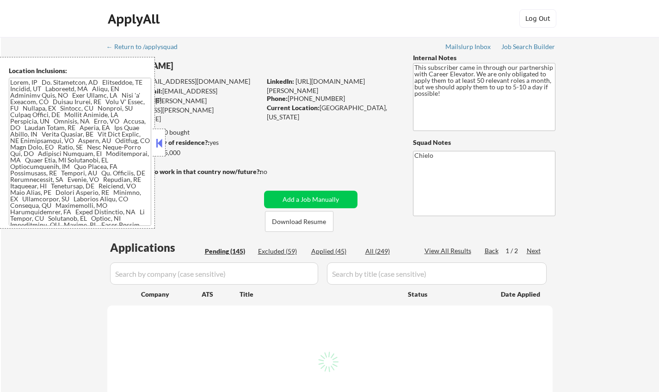
select select ""pending""
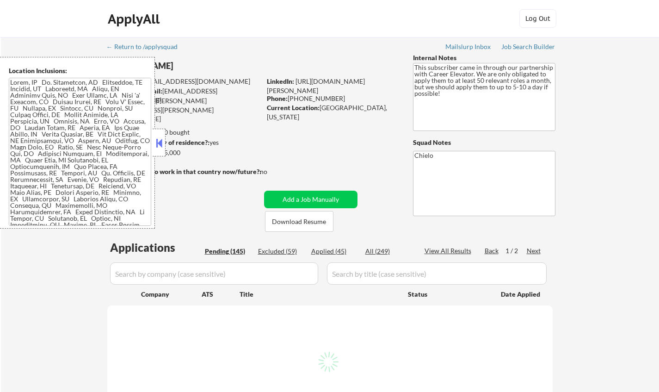
select select ""pending""
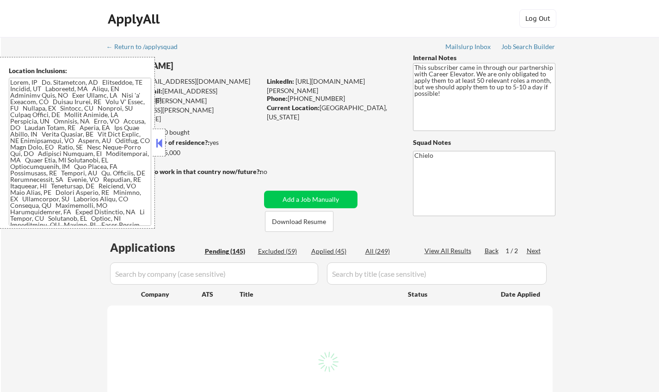
select select ""pending""
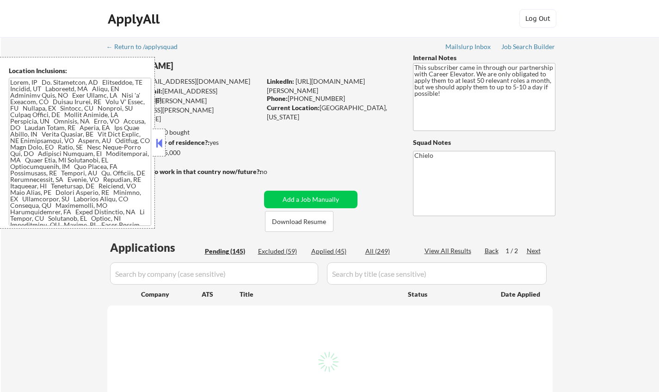
select select ""pending""
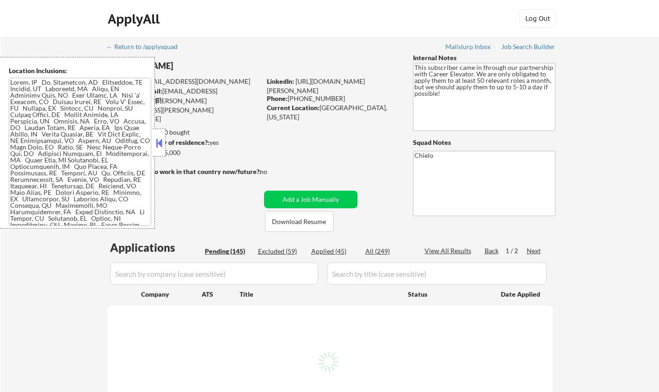
select select ""pending""
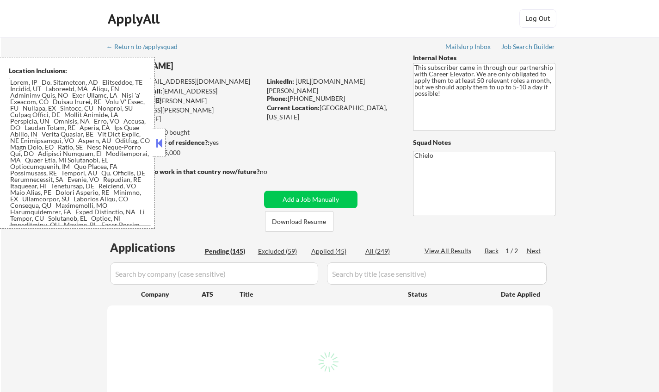
select select ""pending""
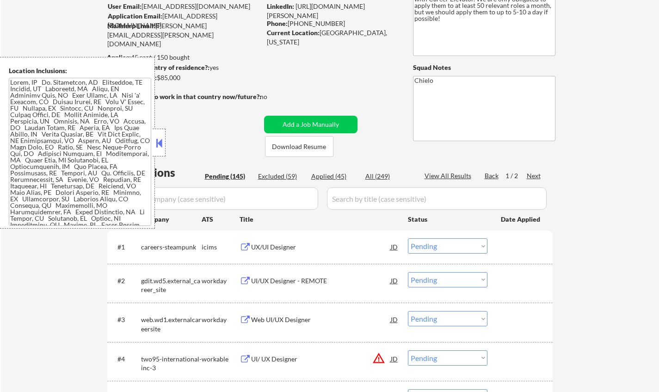
scroll to position [92, 0]
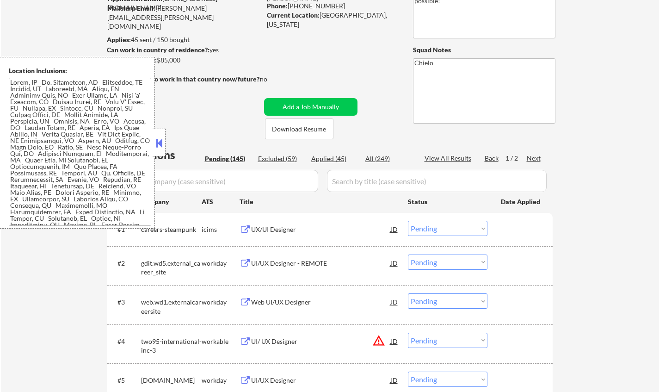
drag, startPoint x: 154, startPoint y: 141, endPoint x: 161, endPoint y: 143, distance: 7.6
click at [155, 141] on button at bounding box center [159, 143] width 10 height 14
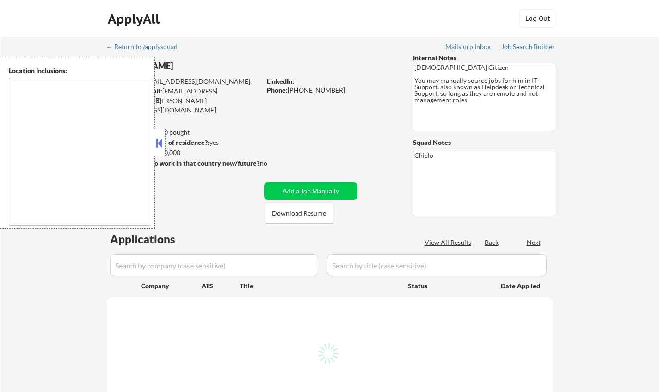
click at [156, 144] on button at bounding box center [159, 143] width 10 height 14
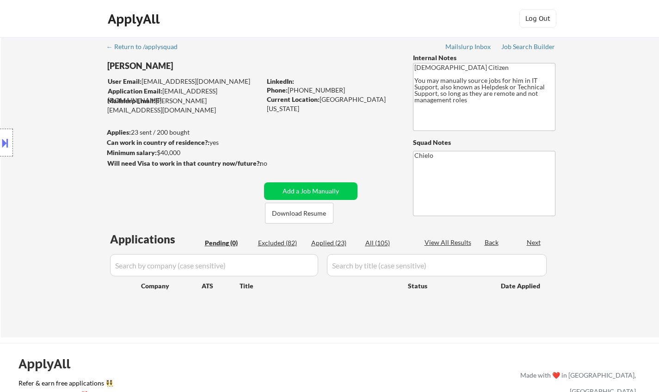
click at [269, 242] on div "Excluded (82)" at bounding box center [281, 242] width 46 height 9
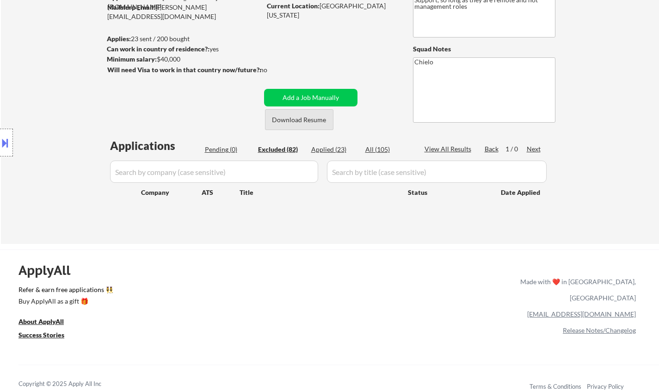
scroll to position [185, 0]
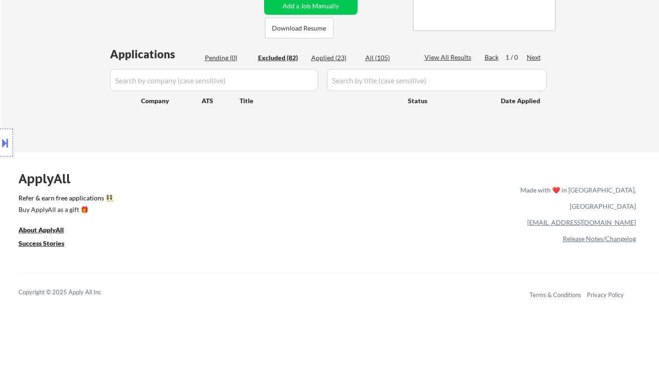
select select ""excluded__bad_match_""
select select ""excluded__expired_""
select select ""excluded__bad_match_""
select select ""excluded__location_""
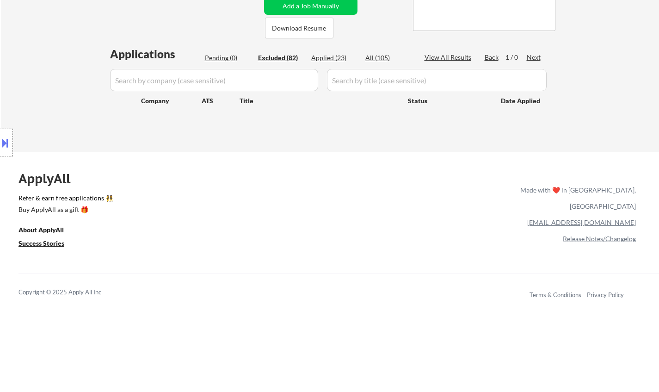
select select ""excluded__location_""
select select ""excluded__bad_match_""
select select ""excluded__location_""
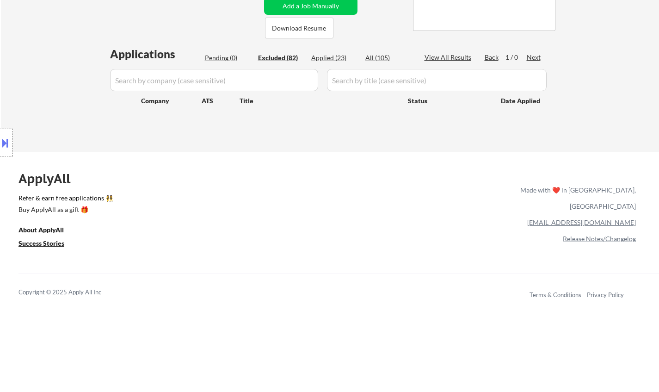
select select ""excluded""
select select ""excluded__expired_""
select select ""excluded__location_""
select select ""excluded__bad_match_""
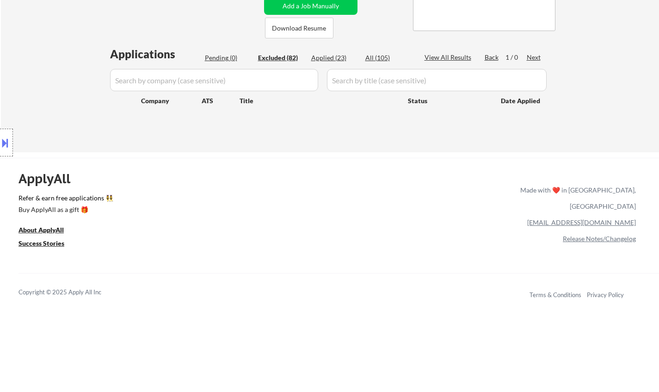
select select ""excluded__expired_""
select select ""excluded__bad_match_""
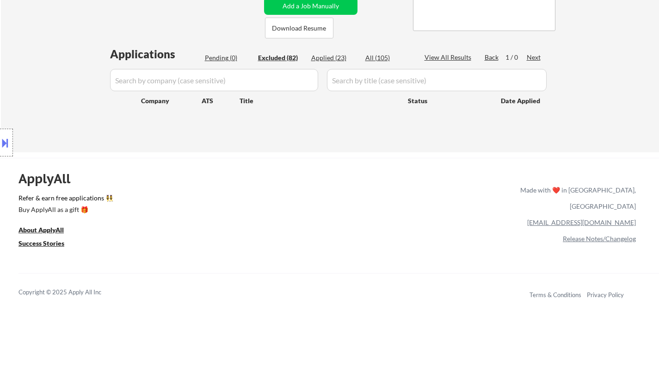
select select ""excluded__bad_match_""
select select ""excluded__location_""
select select ""excluded__bad_match_""
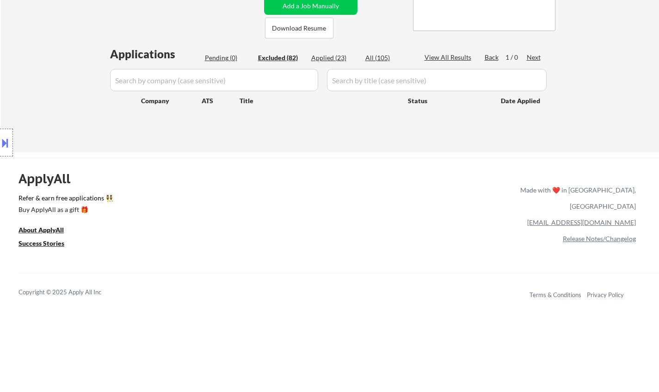
select select ""excluded__bad_match_""
select select ""excluded__expired_""
select select ""excluded__bad_match_""
select select ""excluded__expired_""
select select ""excluded__bad_match_""
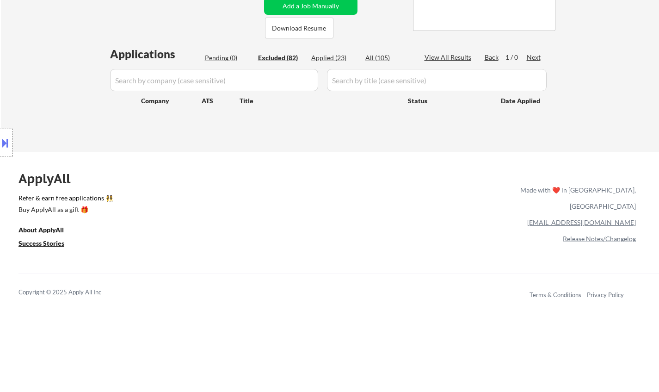
select select ""excluded__bad_match_""
select select ""excluded__expired_""
select select ""excluded__location_""
select select ""excluded__expired_""
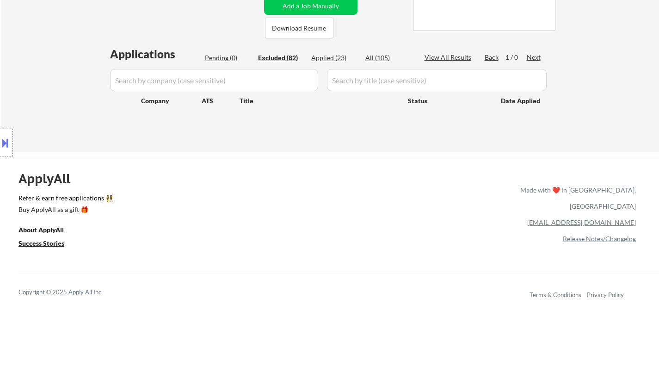
select select ""excluded""
select select ""excluded__location_""
select select ""excluded__bad_match_""
select select ""excluded__location_""
select select ""excluded__expired_""
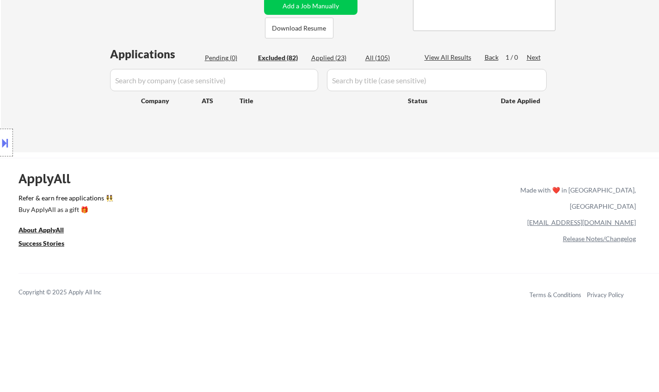
select select ""excluded__expired_""
select select ""excluded__bad_match_""
select select ""excluded__location_""
select select ""excluded__bad_match_""
select select ""excluded__expired_""
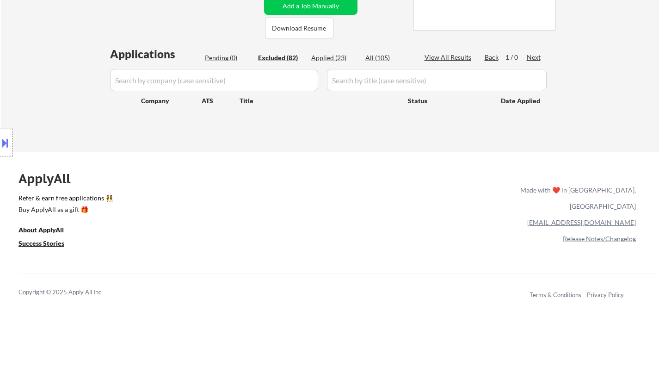
select select ""excluded__expired_""
select select ""excluded__bad_match_""
select select ""excluded""
select select ""excluded__expired_""
select select ""excluded__bad_match_""
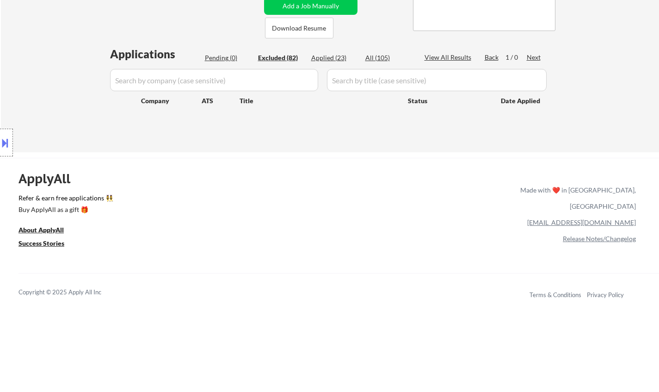
select select ""excluded__expired_""
select select ""excluded__bad_match_""
select select ""excluded""
select select ""excluded__bad_match_""
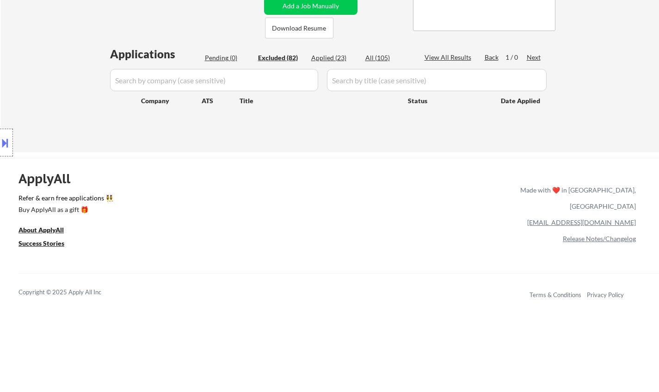
select select ""excluded__bad_match_""
select select ""excluded""
select select ""excluded__bad_match_""
select select ""excluded__expired_""
select select ""excluded__bad_match_""
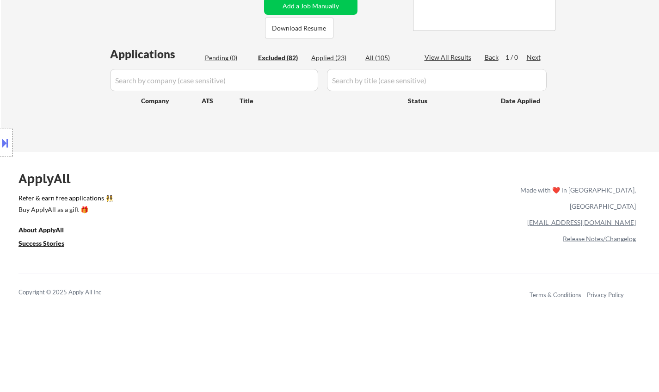
select select ""excluded__location_""
select select ""excluded""
select select ""excluded__expired_""
select select ""excluded__bad_match_""
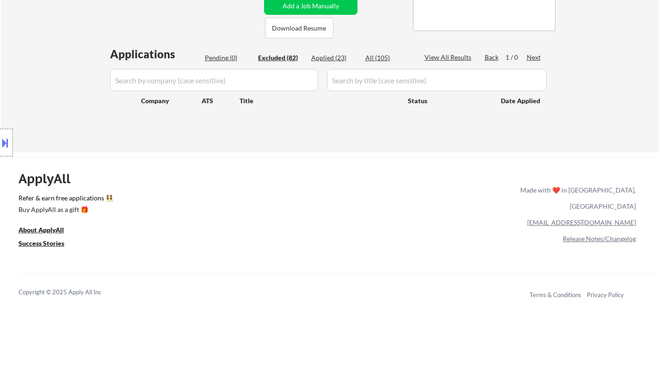
select select ""excluded__expired_""
select select ""excluded__location_""
select select ""excluded__bad_match_""
select select ""excluded__location_""
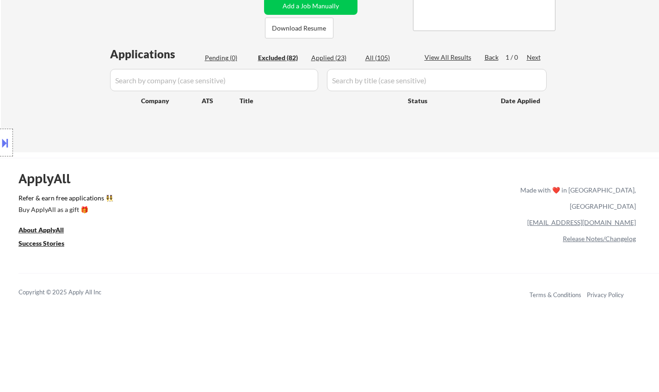
select select ""excluded__location_""
select select ""excluded__expired_""
select select ""excluded__bad_match_""
select select ""excluded__expired_""
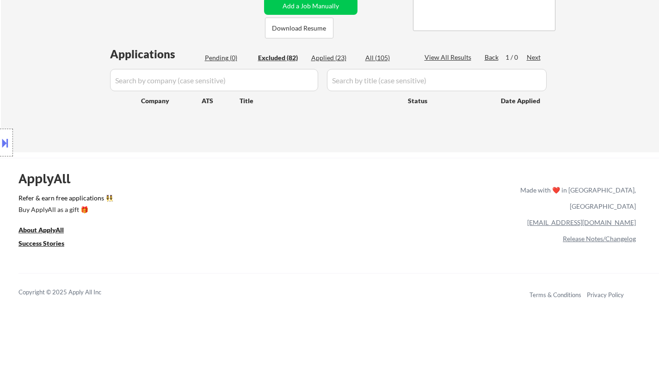
select select ""excluded__expired_""
select select ""excluded__location_""
select select ""excluded__bad_match_""
select select ""excluded__other_""
select select ""excluded__location_""
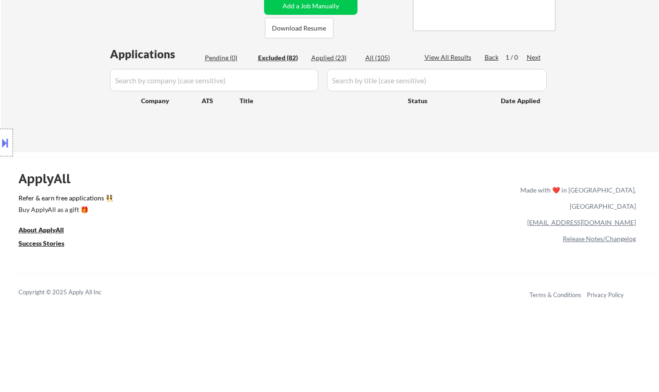
select select ""excluded__expired_""
select select ""excluded""
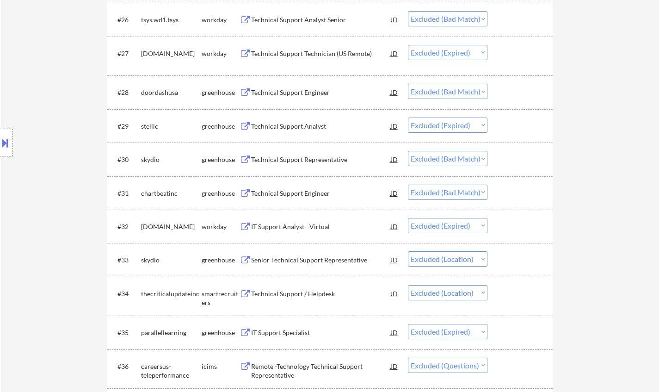
scroll to position [1248, 0]
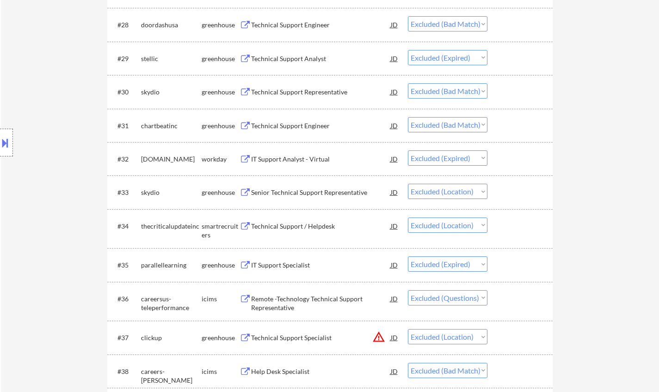
click at [395, 196] on div "JD" at bounding box center [394, 192] width 9 height 17
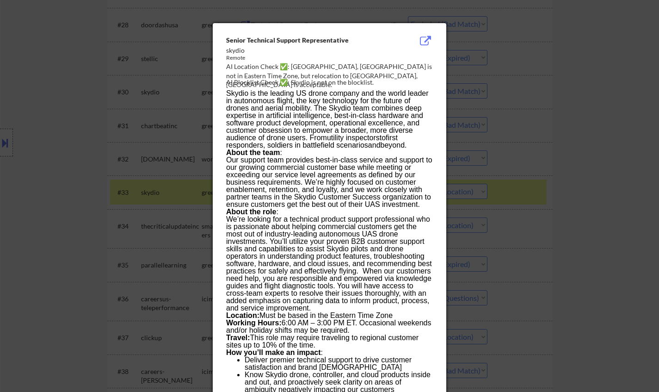
click at [552, 252] on div at bounding box center [329, 196] width 659 height 392
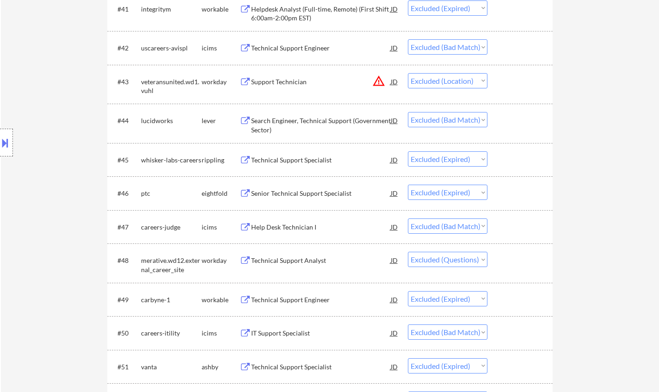
scroll to position [1849, 0]
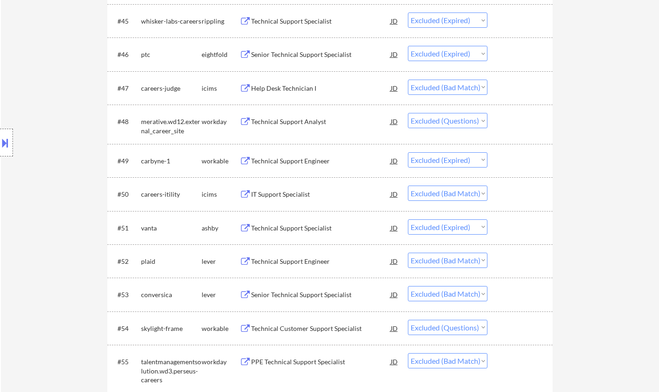
click at [285, 260] on div "Technical Support Engineer" at bounding box center [321, 261] width 140 height 9
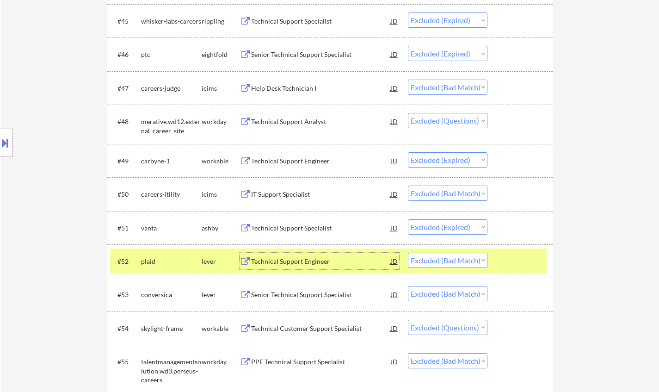
drag, startPoint x: 465, startPoint y: 257, endPoint x: 469, endPoint y: 262, distance: 6.9
click at [465, 257] on select "Choose an option... Pending Applied Excluded (Questions) Excluded (Expired) Exc…" at bounding box center [448, 259] width 80 height 15
select select ""excluded""
click at [408, 252] on select "Choose an option... Pending Applied Excluded (Questions) Excluded (Expired) Exc…" at bounding box center [448, 259] width 80 height 15
click at [295, 294] on div "Senior Technical Support Specialist" at bounding box center [321, 294] width 140 height 9
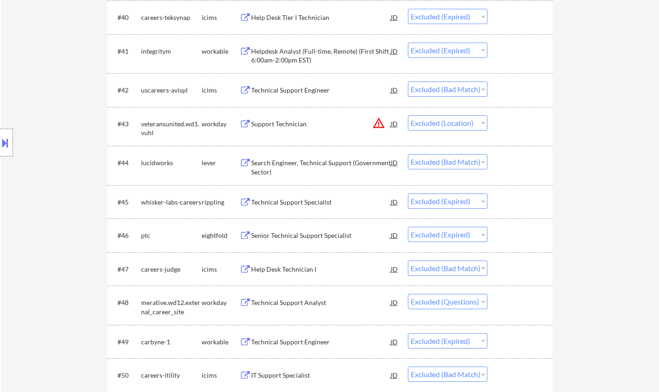
scroll to position [1664, 0]
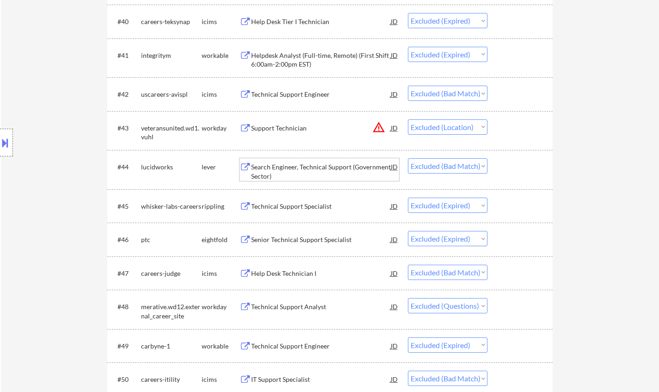
click at [302, 170] on div "Search Engineer, Technical Support (Government Sector)" at bounding box center [321, 171] width 140 height 18
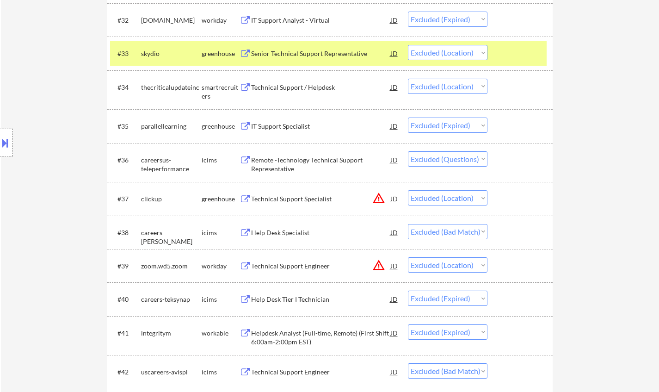
scroll to position [1248, 0]
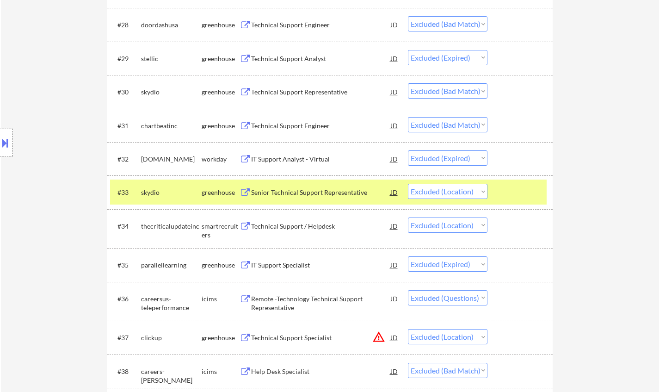
click at [297, 125] on div "Technical Support Engineer" at bounding box center [321, 125] width 140 height 9
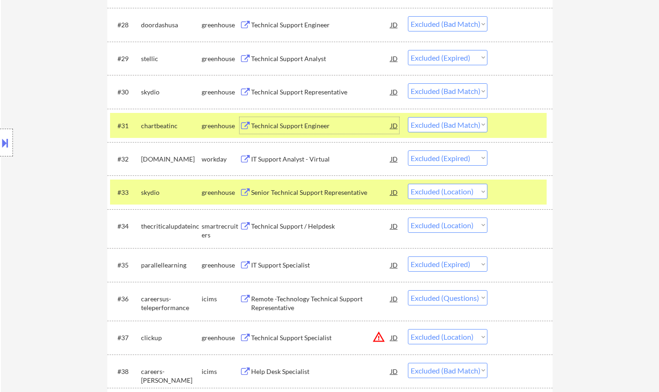
click at [444, 127] on select "Choose an option... Pending Applied Excluded (Questions) Excluded (Expired) Exc…" at bounding box center [448, 124] width 80 height 15
click at [408, 117] on select "Choose an option... Pending Applied Excluded (Questions) Excluded (Expired) Exc…" at bounding box center [448, 124] width 80 height 15
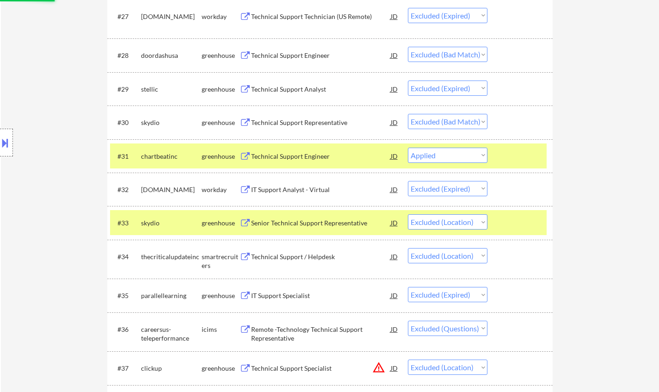
scroll to position [1202, 0]
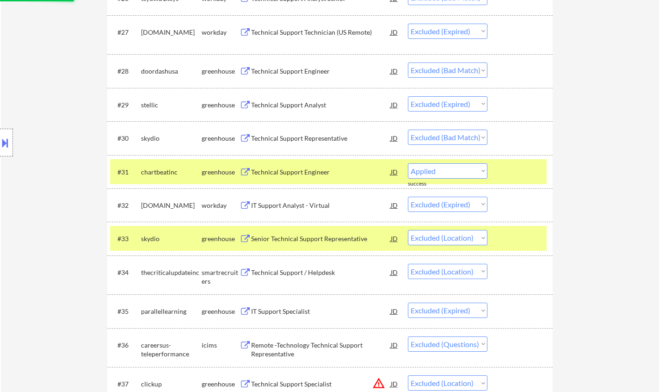
select select ""excluded__expired_""
select select ""excluded__location_""
select select ""excluded__expired_""
select select ""excluded""
select select ""excluded__location_""
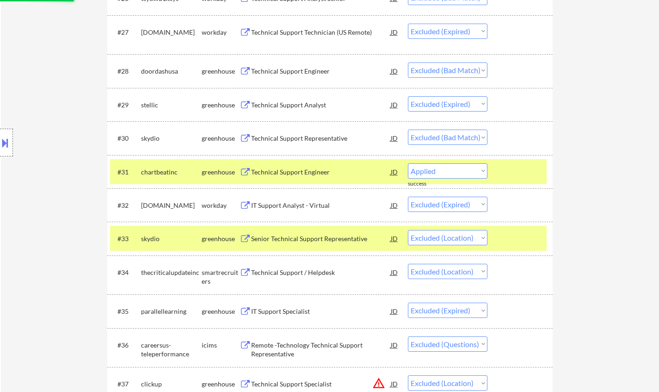
select select ""excluded__bad_match_""
select select ""excluded__location_""
select select ""excluded__expired_""
select select ""excluded__bad_match_""
select select ""excluded__location_""
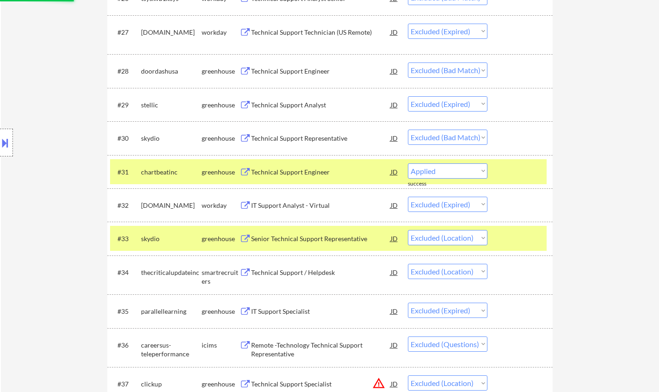
select select ""excluded__bad_match_""
select select ""excluded__expired_""
select select ""excluded__bad_match_""
select select ""excluded""
select select ""excluded__expired_""
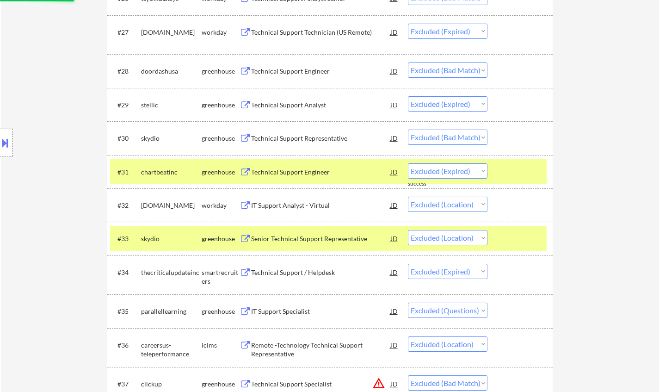
select select ""excluded__bad_match_""
select select ""excluded__expired_""
select select ""excluded""
select select ""excluded__bad_match_""
select select ""excluded""
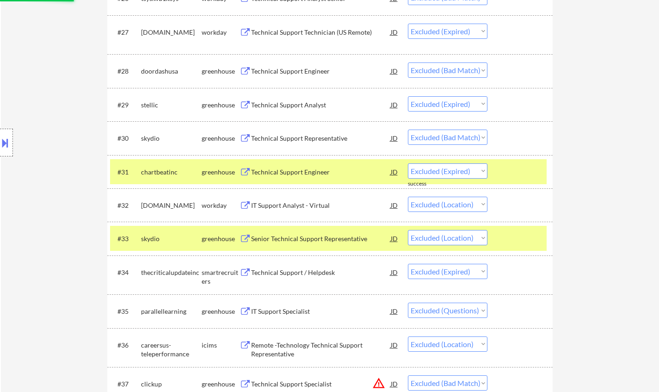
select select ""excluded__bad_match_""
select select ""excluded""
select select ""excluded__bad_match_""
select select ""excluded__expired_""
select select ""excluded__bad_match_""
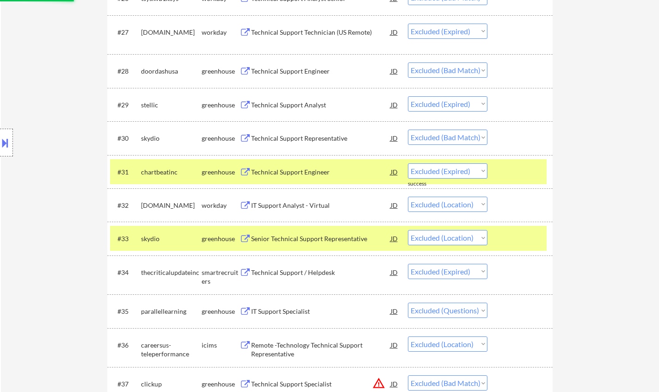
select select ""excluded__location_""
select select ""excluded""
select select ""excluded__expired_""
select select ""excluded__bad_match_""
select select ""excluded__expired_""
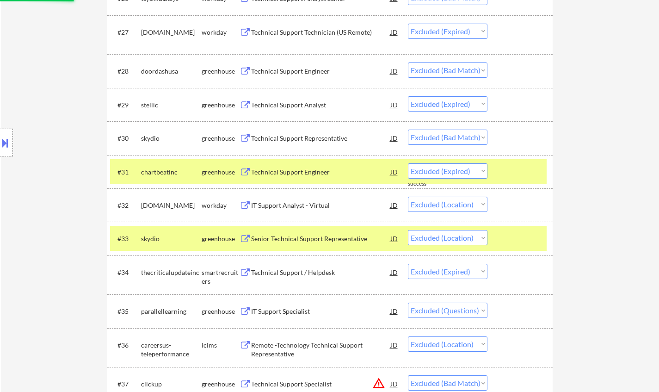
select select ""excluded__location_""
select select ""excluded__bad_match_""
select select ""excluded__location_""
select select ""excluded__expired_""
select select ""excluded__bad_match_""
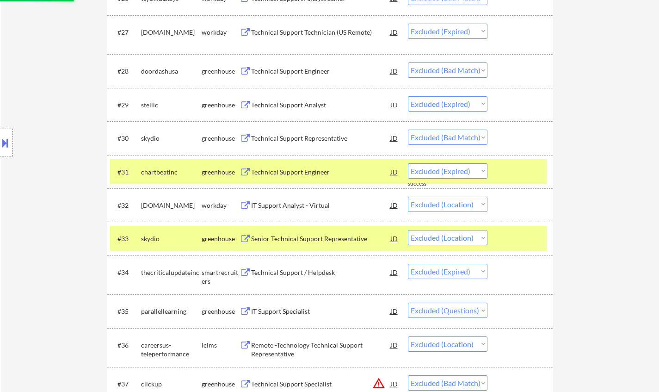
select select ""excluded__expired_""
select select ""excluded__location_""
select select ""excluded__bad_match_""
select select ""excluded__other_""
select select ""excluded__location_""
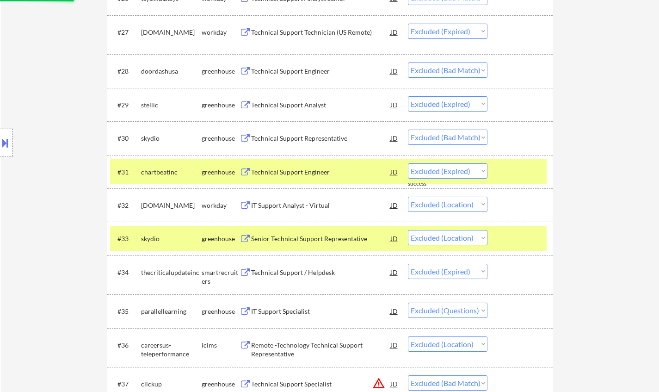
select select ""excluded__expired_""
select select ""excluded""
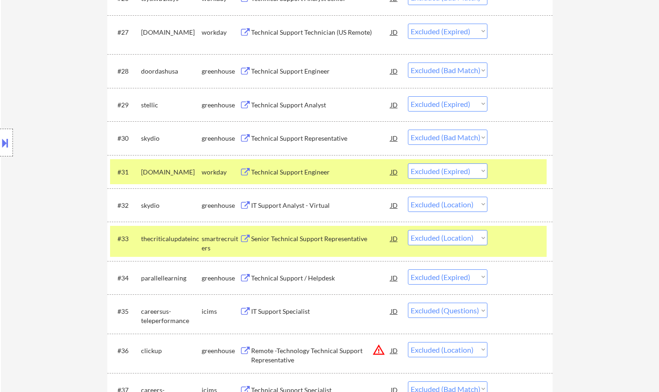
click at [308, 135] on div "Technical Support Representative" at bounding box center [321, 138] width 140 height 9
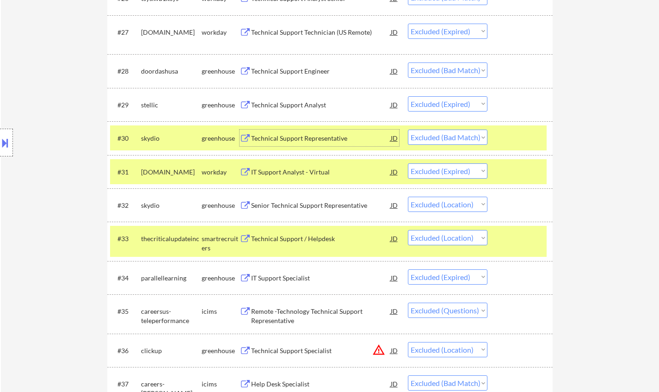
click at [273, 72] on div "Technical Support Engineer" at bounding box center [321, 71] width 140 height 9
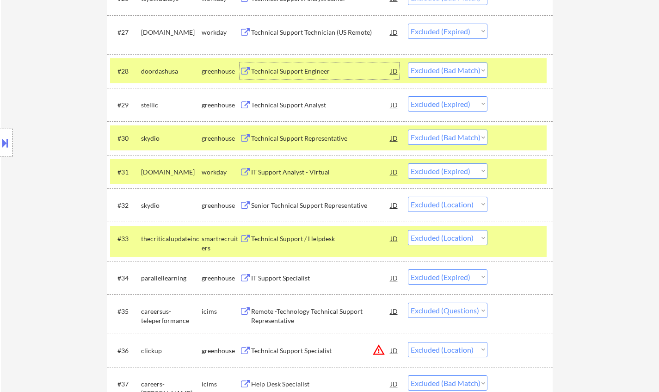
scroll to position [1109, 0]
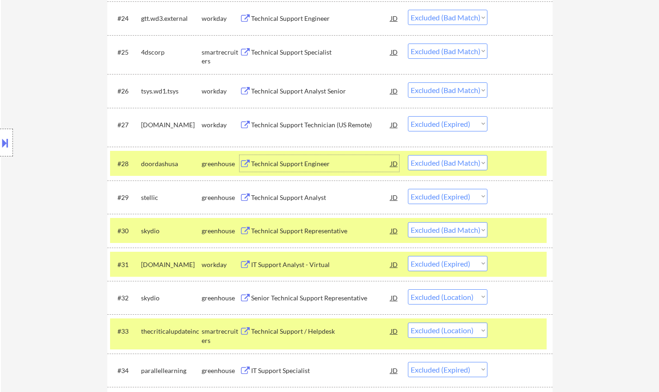
click at [300, 230] on div "Technical Support Representative" at bounding box center [321, 230] width 140 height 9
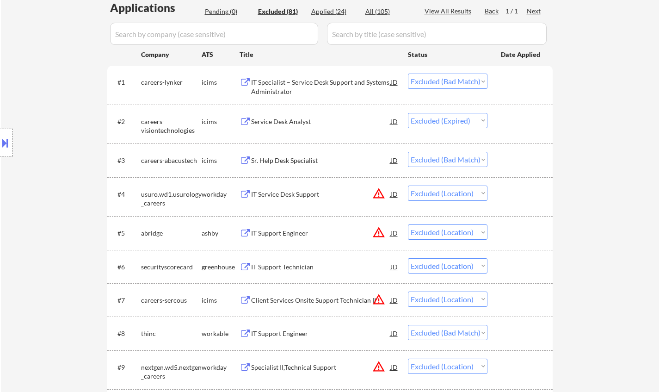
scroll to position [324, 0]
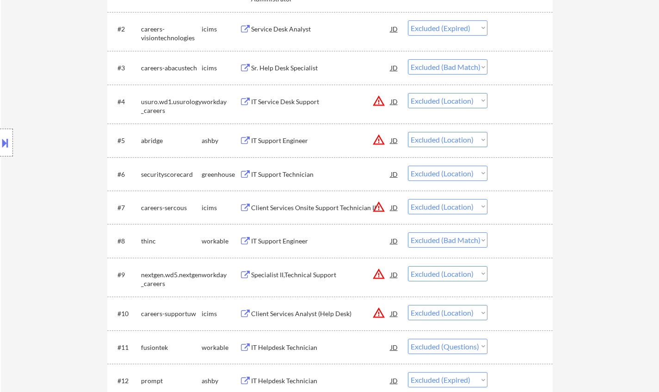
click at [277, 239] on div "IT Support Engineer" at bounding box center [321, 240] width 140 height 9
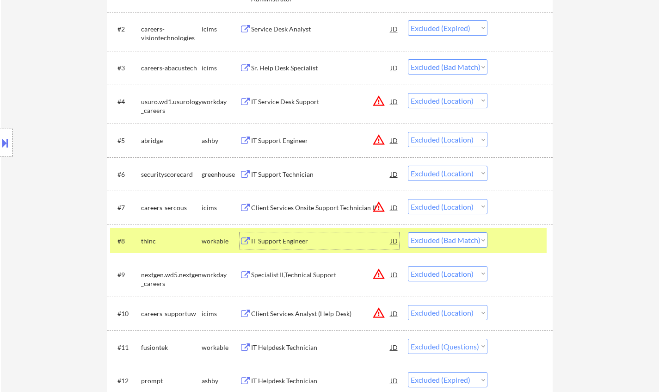
click at [471, 244] on select "Choose an option... Pending Applied Excluded (Questions) Excluded (Expired) Exc…" at bounding box center [448, 239] width 80 height 15
click at [408, 232] on select "Choose an option... Pending Applied Excluded (Questions) Excluded (Expired) Exc…" at bounding box center [448, 239] width 80 height 15
select select ""excluded__location_""
select select ""excluded""
select select ""excluded__expired_""
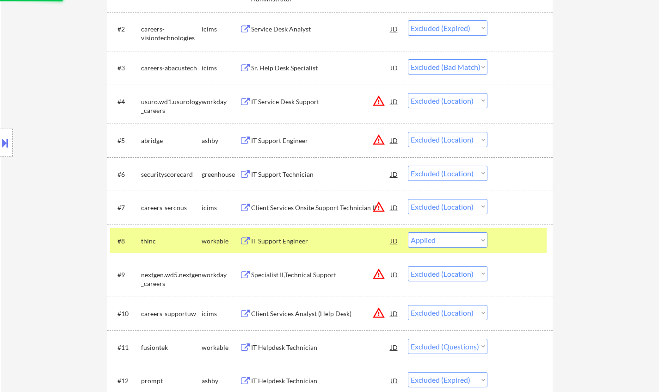
select select ""excluded__location_""
select select ""excluded__bad_match_""
select select ""excluded__expired_""
select select ""excluded__bad_match_""
select select ""excluded__location_""
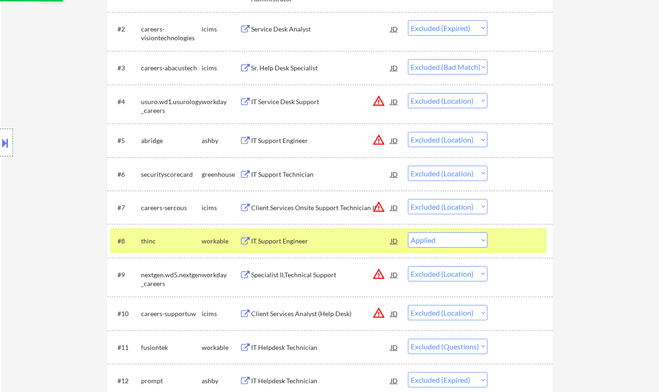
select select ""excluded__bad_match_""
select select ""excluded__expired_""
select select ""excluded__bad_match_""
select select ""excluded__expired_""
select select ""excluded__bad_match_""
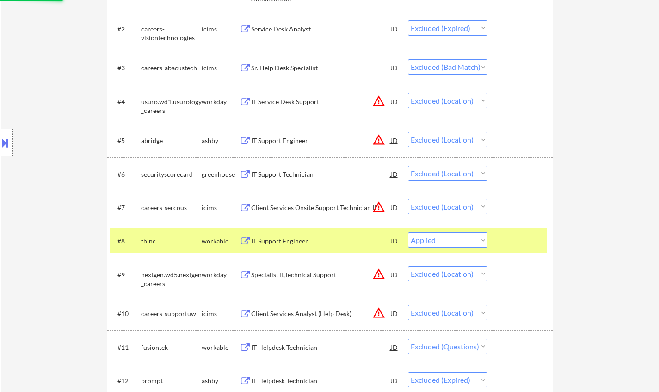
select select ""excluded__expired_""
select select ""excluded__location_""
select select ""excluded__expired_""
select select ""excluded""
select select ""excluded__location_""
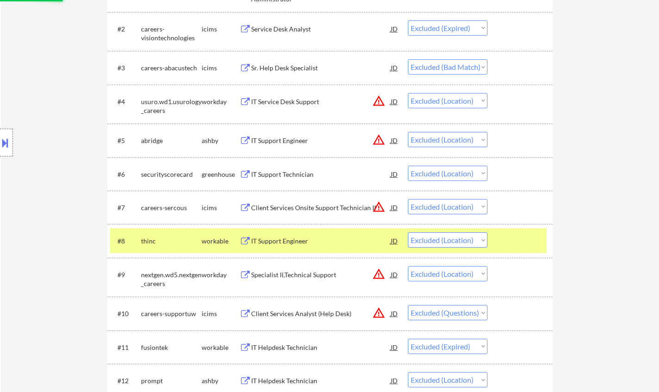
select select ""excluded__bad_match_""
select select ""excluded__location_""
select select ""excluded__expired_""
select select ""excluded__bad_match_""
select select ""excluded__location_""
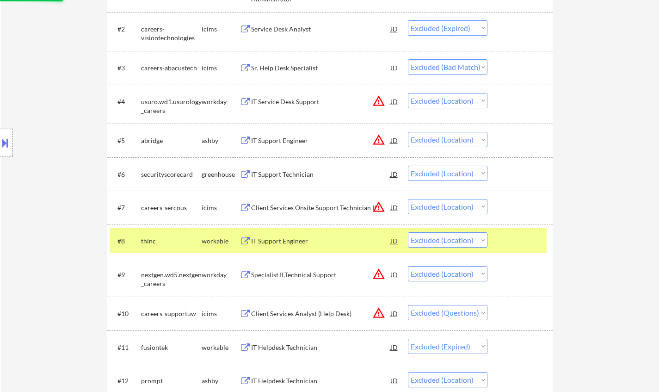
select select ""excluded__bad_match_""
select select ""excluded__expired_""
select select ""excluded__bad_match_""
select select ""excluded""
select select ""excluded__expired_""
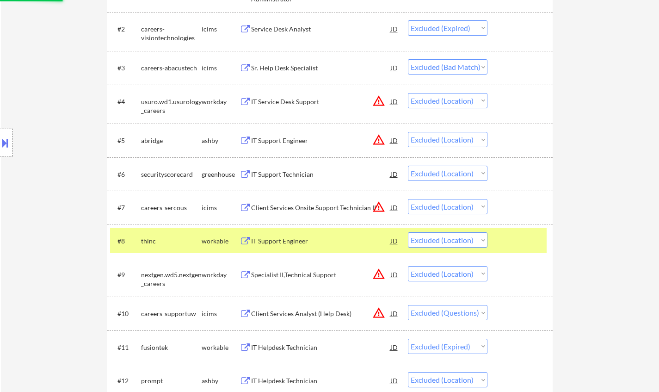
select select ""excluded__bad_match_""
select select ""excluded__expired_""
select select ""excluded""
select select ""excluded__bad_match_""
select select ""excluded""
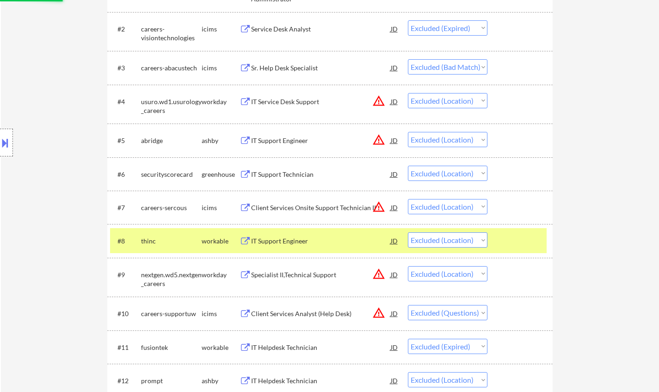
select select ""excluded__bad_match_""
select select ""excluded""
select select ""excluded__bad_match_""
select select ""excluded__expired_""
select select ""excluded__bad_match_""
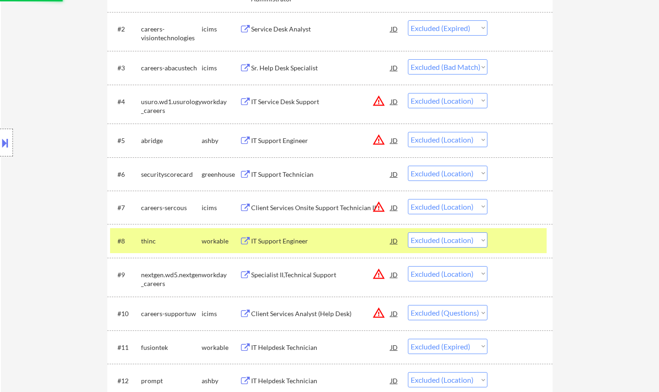
select select ""excluded__location_""
select select ""excluded""
select select ""excluded__expired_""
select select ""excluded__bad_match_""
select select ""excluded__expired_""
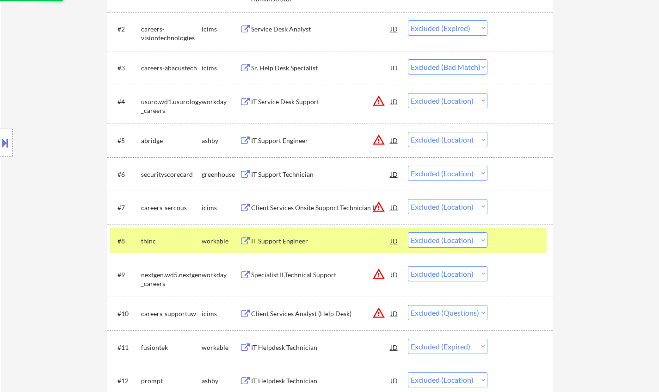
select select ""excluded__location_""
select select ""excluded__bad_match_""
select select ""excluded__location_""
select select ""excluded__expired_""
select select ""excluded__bad_match_""
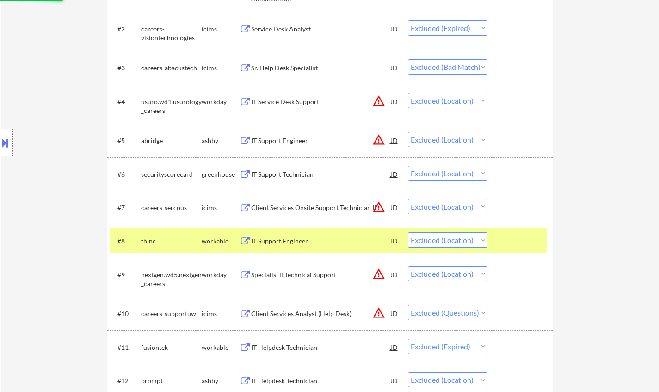
select select ""excluded__expired_""
select select ""excluded__location_""
select select ""excluded__bad_match_""
select select ""excluded__other_""
select select ""excluded__location_""
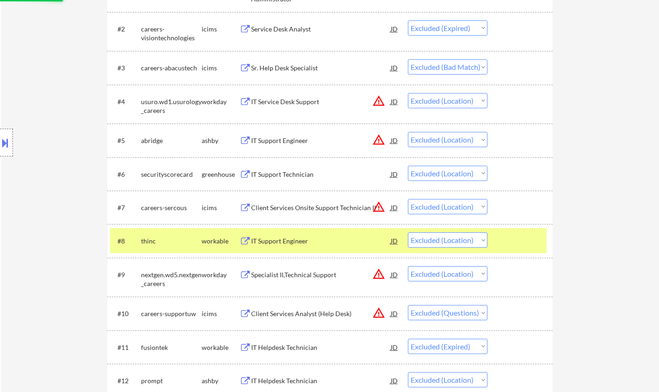
select select ""excluded__expired_""
select select ""excluded""
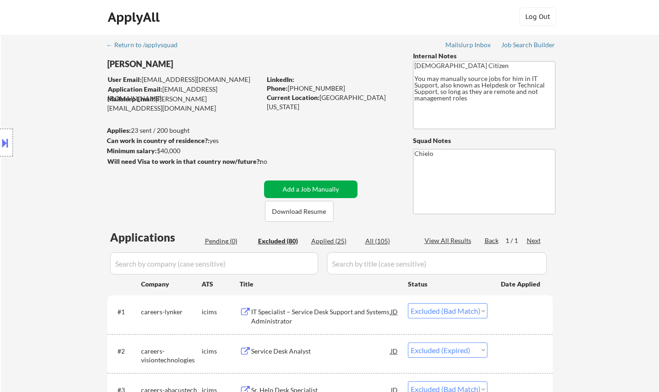
scroll to position [0, 0]
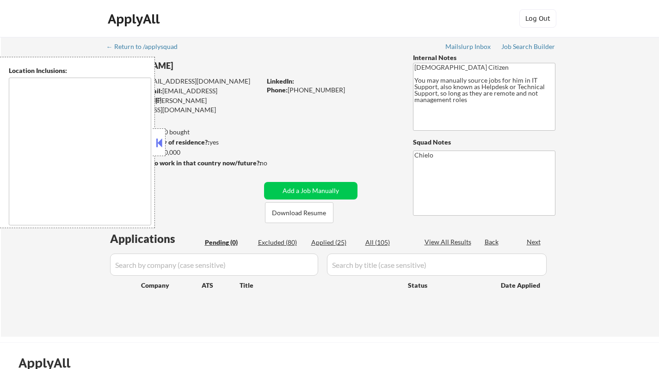
type textarea "[GEOGRAPHIC_DATA], [GEOGRAPHIC_DATA] [GEOGRAPHIC_DATA], [GEOGRAPHIC_DATA] [GEOG…"
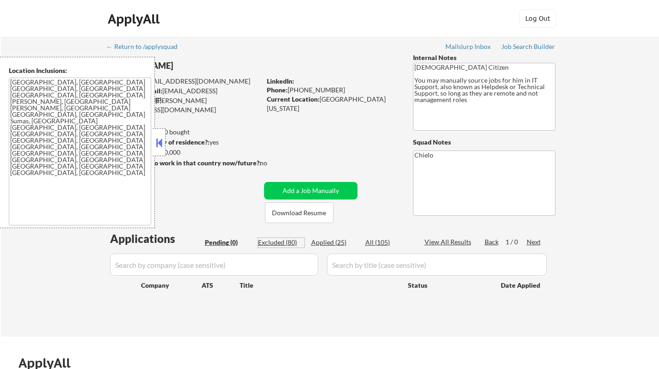
click at [276, 245] on div "Excluded (80)" at bounding box center [281, 242] width 46 height 9
select select ""excluded__bad_match_""
select select ""excluded__expired_""
select select ""excluded__bad_match_""
select select ""excluded__location_""
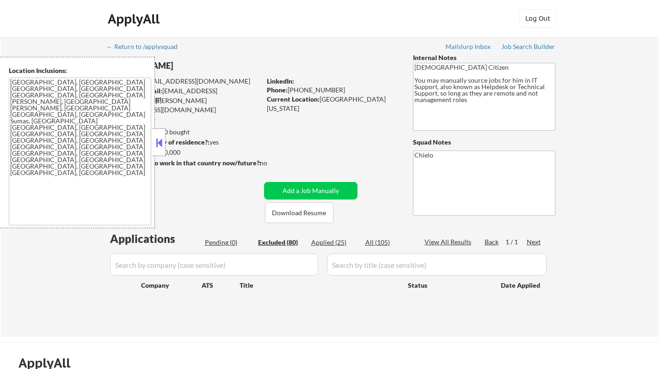
select select ""excluded__location_""
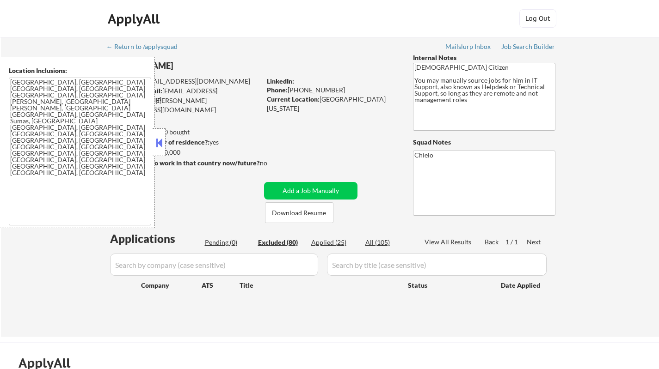
select select ""excluded""
select select ""excluded__expired_""
select select ""excluded__location_""
select select ""excluded__bad_match_""
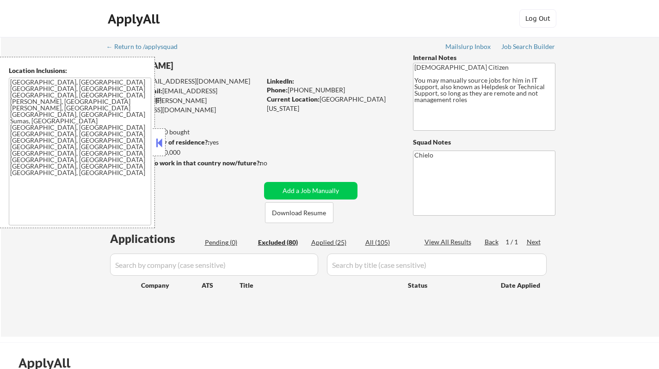
select select ""excluded__expired_""
select select ""excluded__bad_match_""
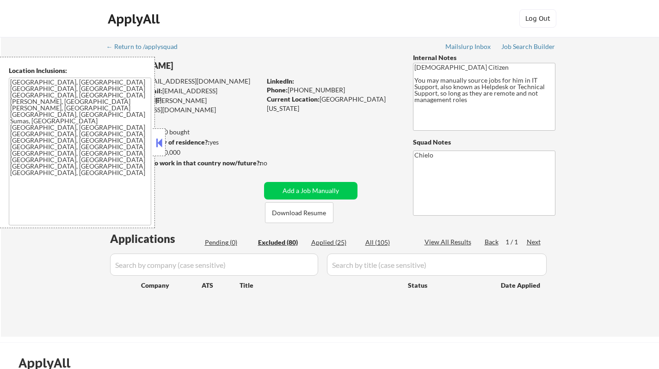
select select ""excluded__bad_match_""
select select ""excluded__location_""
select select ""excluded__bad_match_""
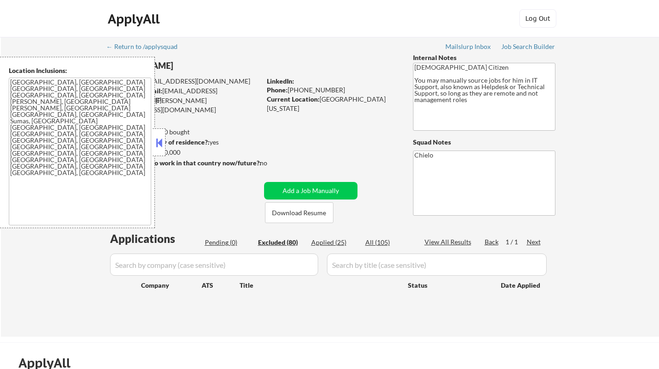
select select ""excluded__bad_match_""
select select ""excluded__expired_""
select select ""excluded__bad_match_""
select select ""excluded__expired_""
select select ""excluded__bad_match_""
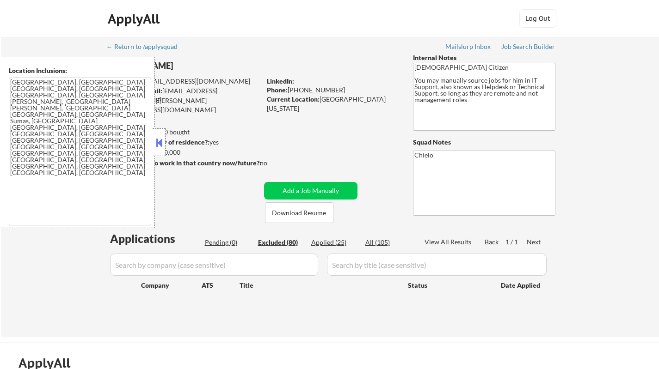
select select ""excluded__expired_""
select select ""excluded__location_""
select select ""excluded__expired_""
select select ""excluded""
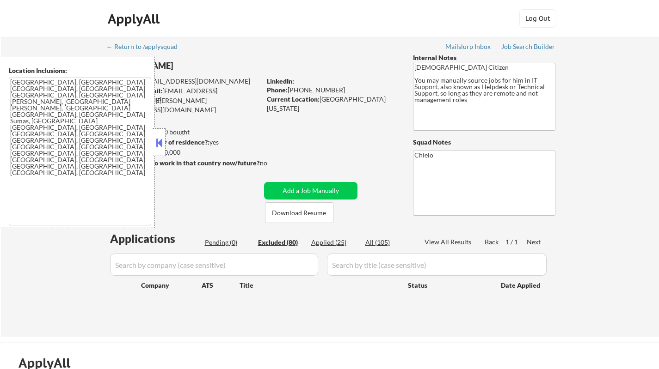
select select ""excluded__location_""
select select ""excluded__bad_match_""
select select ""excluded__location_""
select select ""excluded__expired_""
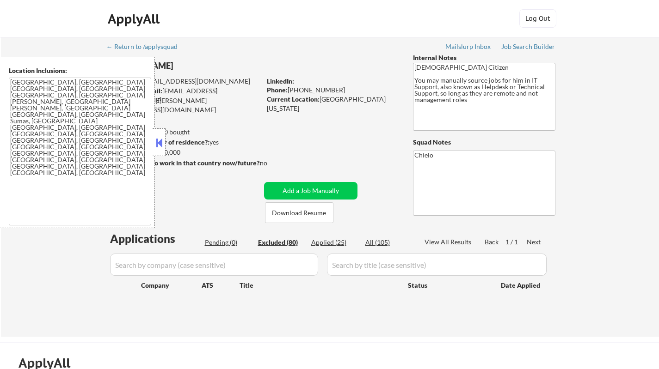
select select ""excluded__bad_match_""
select select ""excluded__location_""
select select ""excluded__bad_match_""
select select ""excluded__expired_""
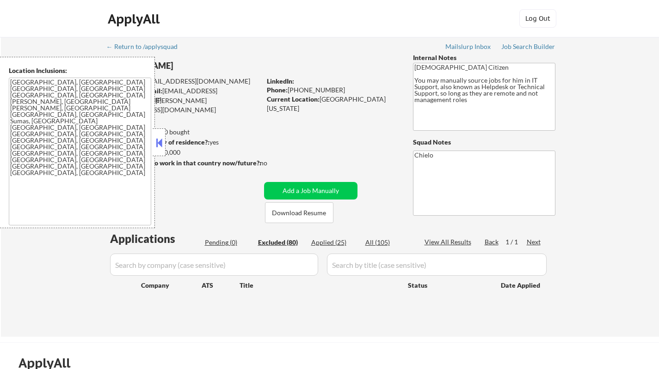
select select ""excluded__bad_match_""
select select ""excluded""
select select ""excluded__expired_""
select select ""excluded__bad_match_""
select select ""excluded__expired_""
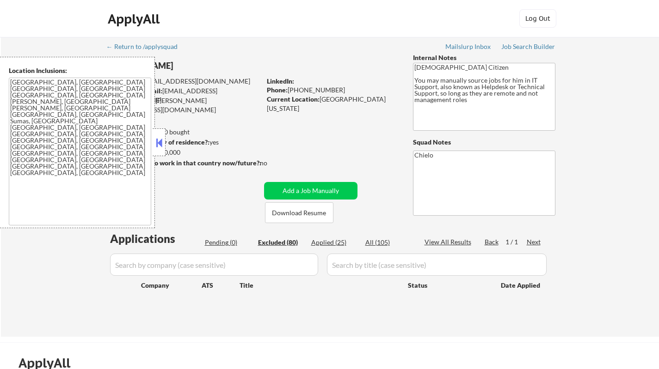
select select ""excluded""
select select ""excluded__bad_match_""
select select ""excluded""
select select ""excluded__bad_match_""
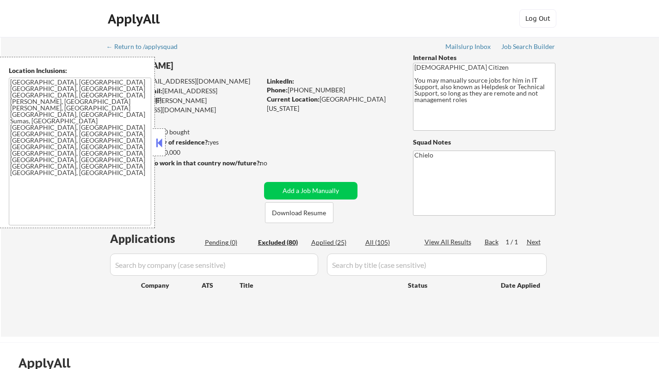
select select ""excluded""
select select ""excluded__bad_match_""
select select ""excluded__expired_""
select select ""excluded__bad_match_""
select select ""excluded__location_""
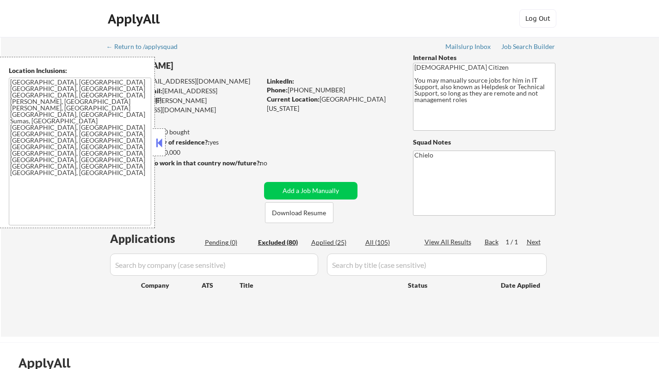
select select ""excluded__location_""
select select ""excluded""
select select ""excluded__expired_""
select select ""excluded__bad_match_""
select select ""excluded__expired_""
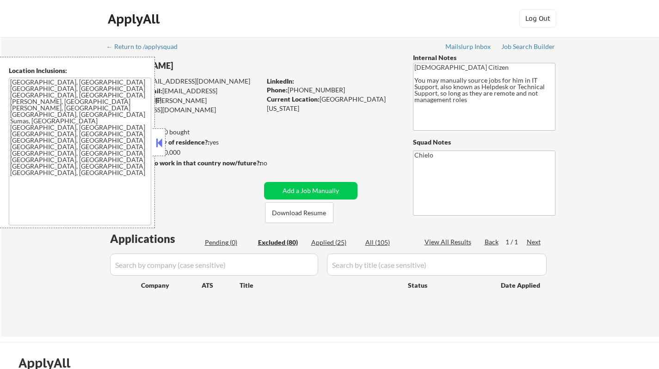
select select ""excluded__location_""
select select ""excluded__bad_match_""
select select ""excluded__location_""
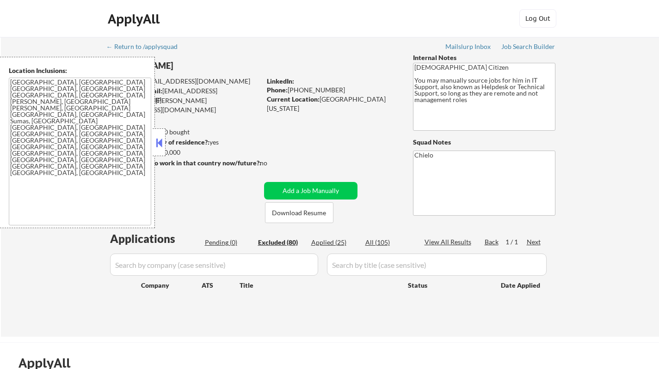
select select ""excluded__expired_""
select select ""excluded__bad_match_""
select select ""excluded__expired_""
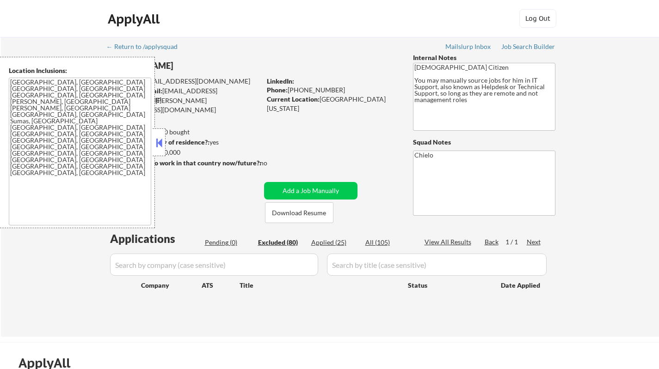
select select ""excluded__location_""
select select ""excluded__bad_match_""
select select ""excluded__other_""
select select ""excluded__location_""
select select ""excluded__expired_""
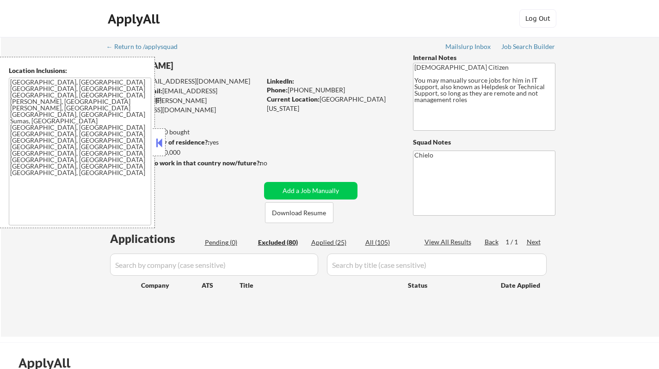
select select ""excluded""
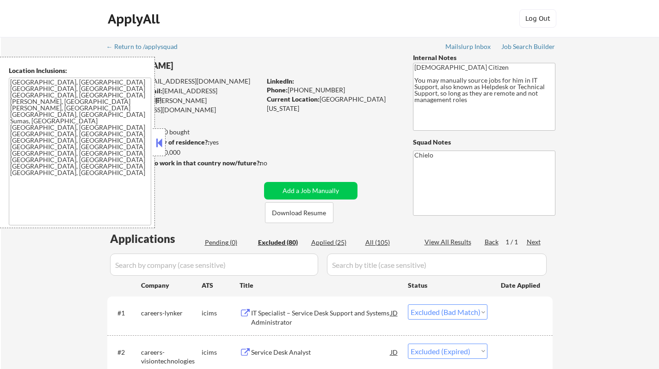
scroll to position [139, 0]
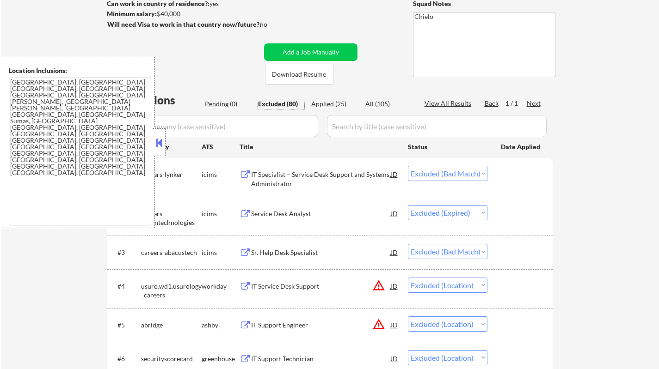
click at [159, 141] on button at bounding box center [159, 143] width 10 height 14
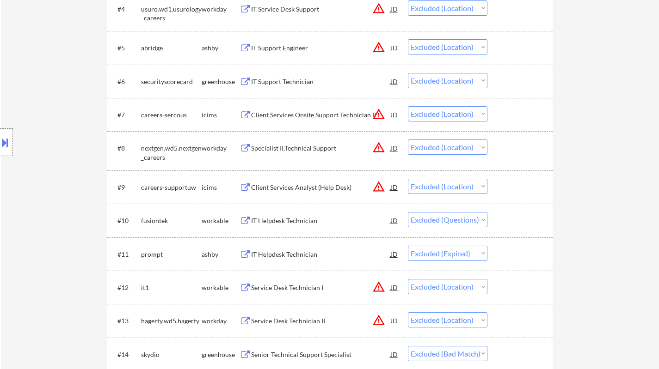
scroll to position [508, 0]
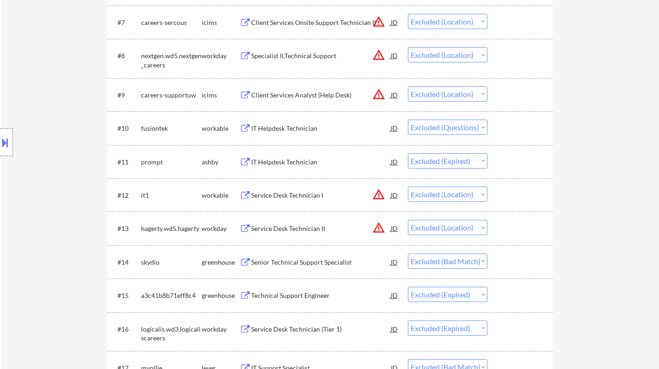
click at [300, 264] on div "Senior Technical Support Specialist" at bounding box center [321, 262] width 140 height 9
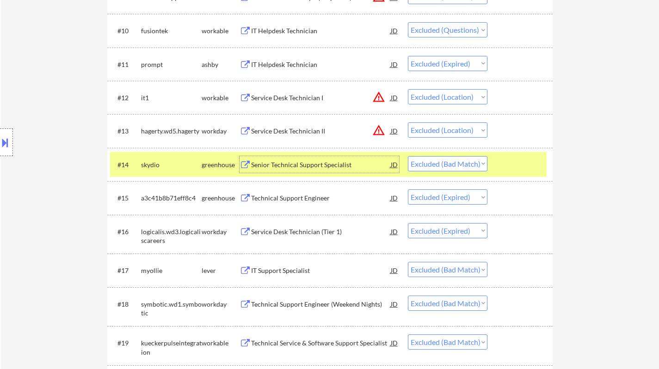
scroll to position [647, 0]
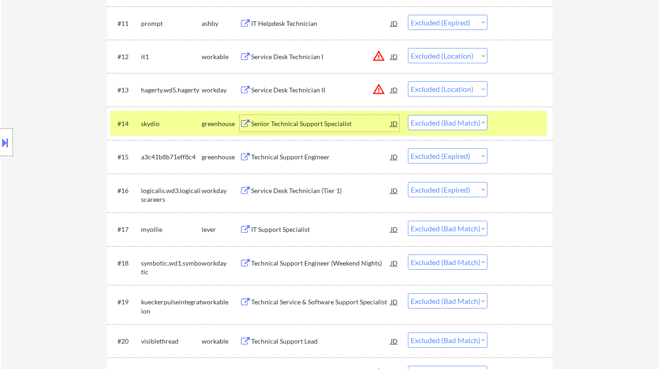
click at [286, 221] on div "IT Support Specialist" at bounding box center [321, 229] width 140 height 17
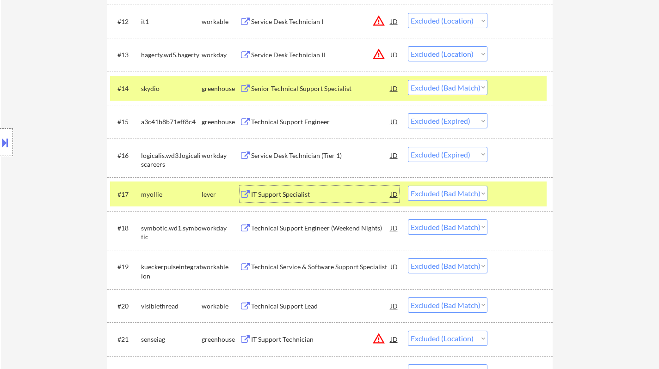
scroll to position [693, 0]
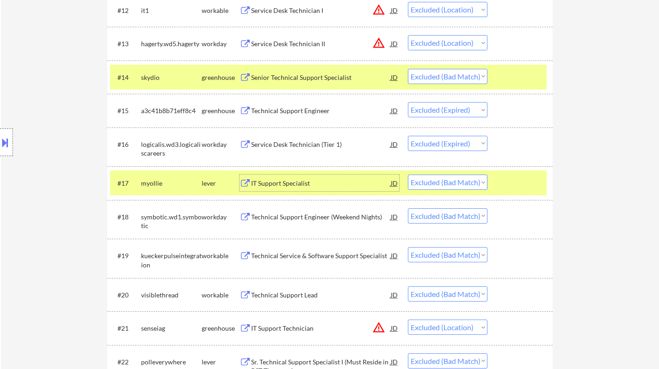
click at [459, 185] on select "Choose an option... Pending Applied Excluded (Questions) Excluded (Expired) Exc…" at bounding box center [448, 182] width 80 height 15
click at [408, 175] on select "Choose an option... Pending Applied Excluded (Questions) Excluded (Expired) Exc…" at bounding box center [448, 182] width 80 height 15
select select ""excluded__bad_match_""
select select ""excluded__location_""
select select ""excluded__bad_match_""
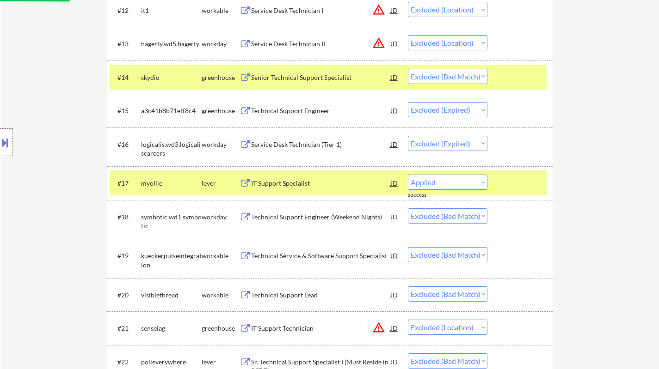
select select ""excluded__expired_""
select select ""excluded__bad_match_""
select select ""excluded__expired_""
select select ""excluded__bad_match_""
select select ""excluded__expired_""
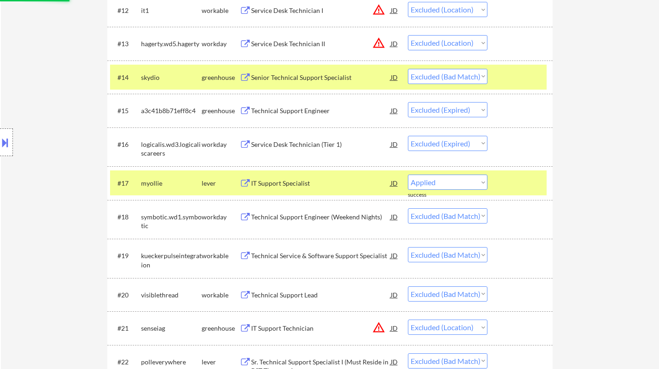
select select ""excluded__location_""
select select ""excluded__expired_""
select select ""excluded""
select select ""excluded__location_""
select select ""excluded__bad_match_""
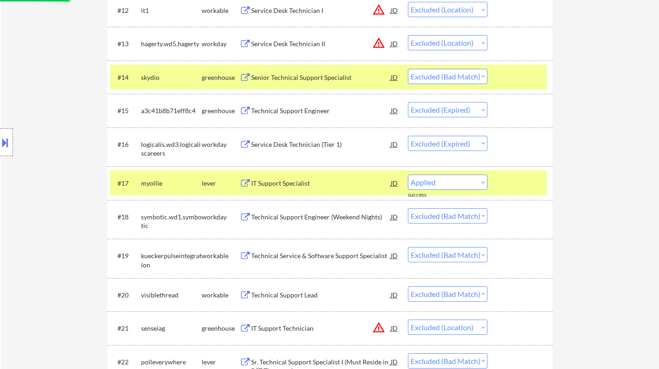
select select ""excluded__location_""
select select ""excluded__expired_""
select select ""excluded__bad_match_""
select select ""excluded__location_""
select select ""excluded__bad_match_""
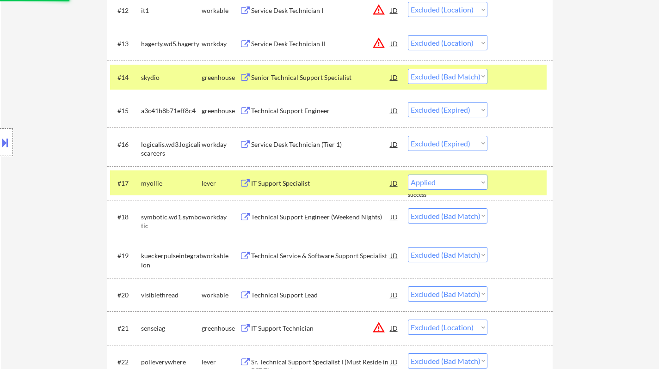
select select ""excluded__expired_""
select select ""excluded__bad_match_""
select select ""excluded""
select select ""excluded__expired_""
select select ""excluded__bad_match_""
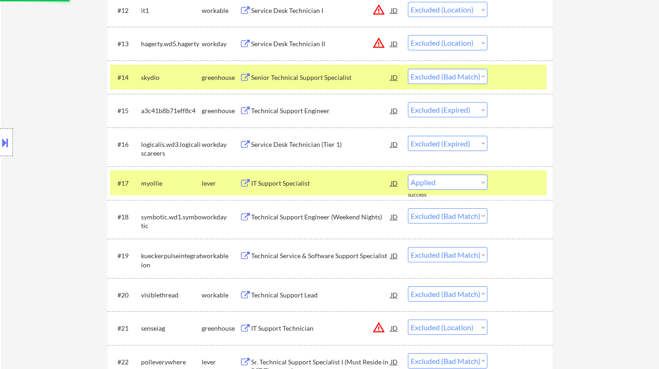
select select ""excluded__expired_""
select select ""excluded""
select select ""excluded__bad_match_""
select select ""excluded""
select select ""excluded__bad_match_""
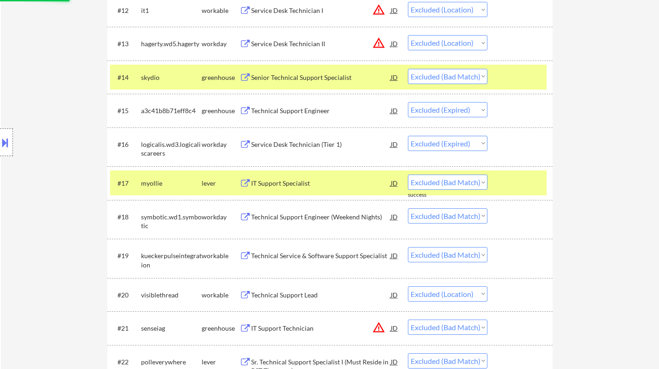
select select ""excluded""
select select ""excluded__bad_match_""
select select ""excluded__expired_""
select select ""excluded__bad_match_""
select select ""excluded__location_""
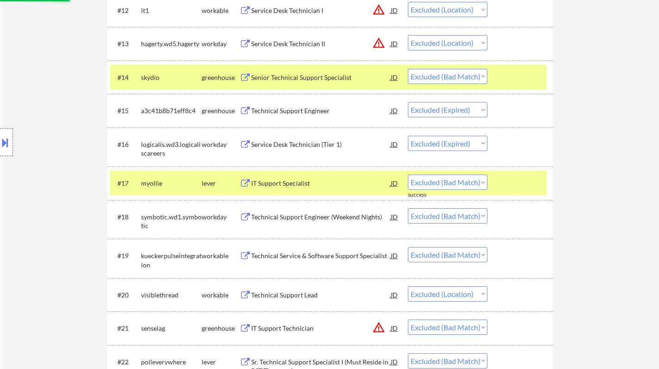
select select ""excluded""
select select ""excluded__expired_""
select select ""excluded__bad_match_""
select select ""excluded__expired_""
select select ""excluded__location_""
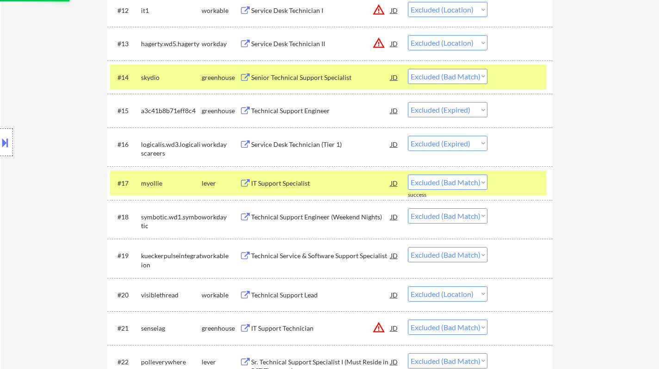
select select ""excluded__bad_match_""
select select ""excluded__location_""
select select ""excluded__expired_""
select select ""excluded__bad_match_""
select select ""excluded__expired_""
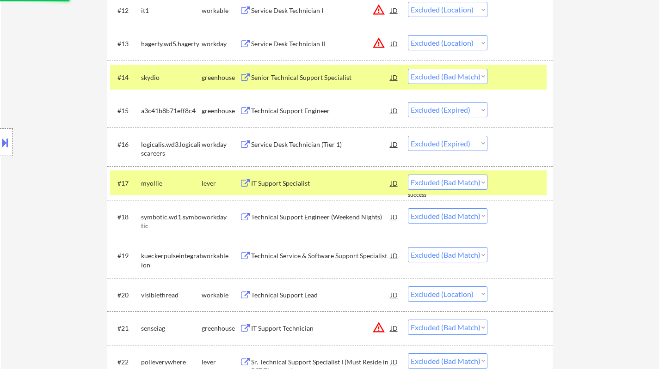
select select ""excluded__location_""
select select ""excluded__bad_match_""
select select ""excluded__other_""
select select ""excluded__location_""
select select ""excluded__expired_""
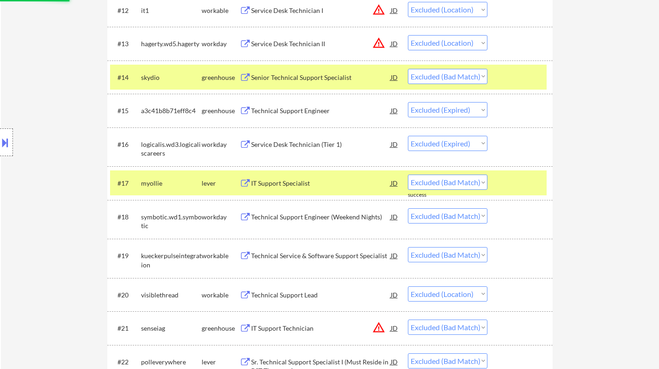
select select ""excluded""
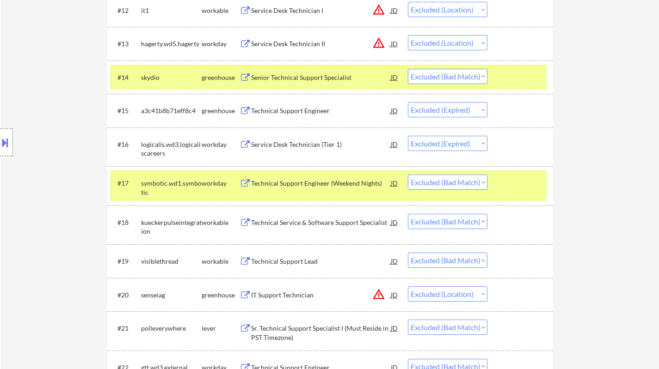
click at [321, 184] on div "Technical Support Engineer (Weekend Nights)" at bounding box center [321, 183] width 140 height 9
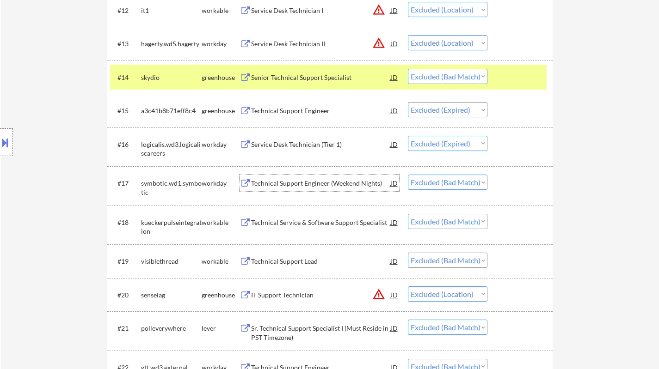
click at [315, 223] on div "Technical Service & Software Support Specialist" at bounding box center [321, 222] width 140 height 9
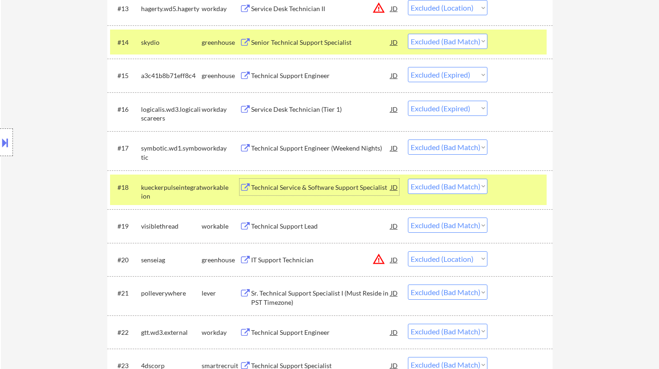
scroll to position [740, 0]
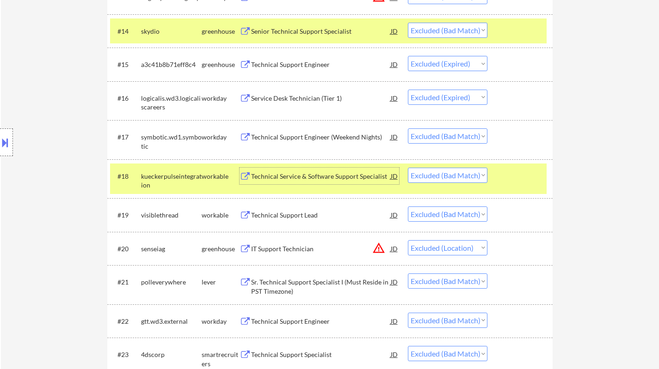
click at [285, 213] on div "Technical Support Lead" at bounding box center [321, 215] width 140 height 9
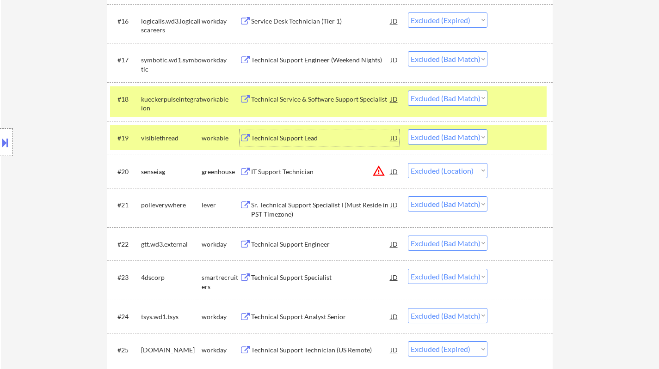
scroll to position [832, 0]
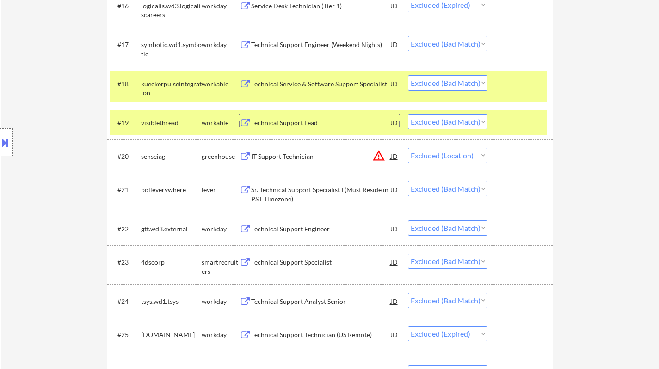
click at [304, 231] on div "Technical Support Engineer" at bounding box center [321, 229] width 140 height 9
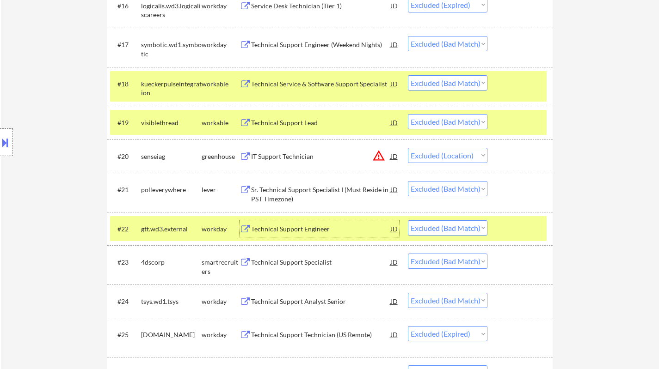
click at [454, 230] on select "Choose an option... Pending Applied Excluded (Questions) Excluded (Expired) Exc…" at bounding box center [448, 227] width 80 height 15
click at [408, 220] on select "Choose an option... Pending Applied Excluded (Questions) Excluded (Expired) Exc…" at bounding box center [448, 227] width 80 height 15
select select ""excluded__bad_match_""
select select ""excluded__expired_""
select select ""excluded__bad_match_""
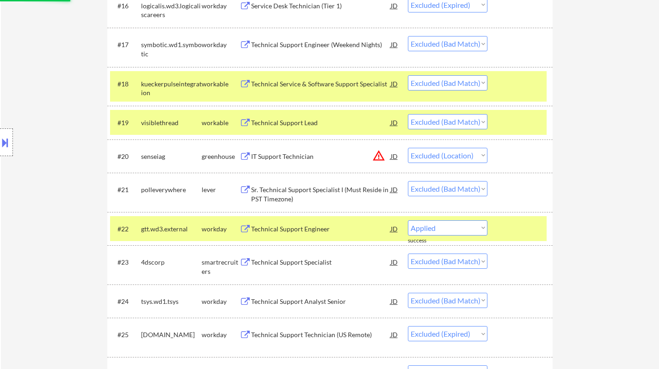
select select ""excluded__expired_""
select select ""excluded__bad_match_""
select select ""excluded__expired_""
select select ""excluded__location_""
select select ""excluded__expired_""
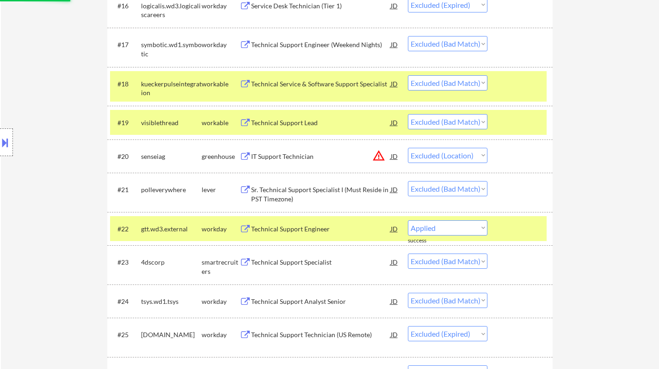
select select ""excluded""
select select ""excluded__location_""
select select ""excluded__bad_match_""
select select ""excluded__location_""
select select ""excluded__expired_""
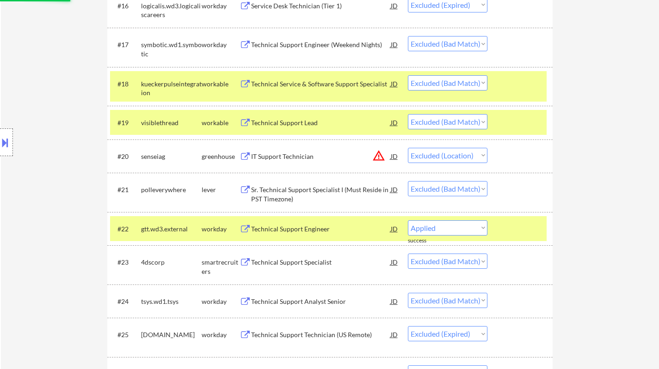
select select ""excluded__bad_match_""
select select ""excluded__location_""
select select ""excluded__bad_match_""
select select ""excluded__expired_""
select select ""excluded__bad_match_""
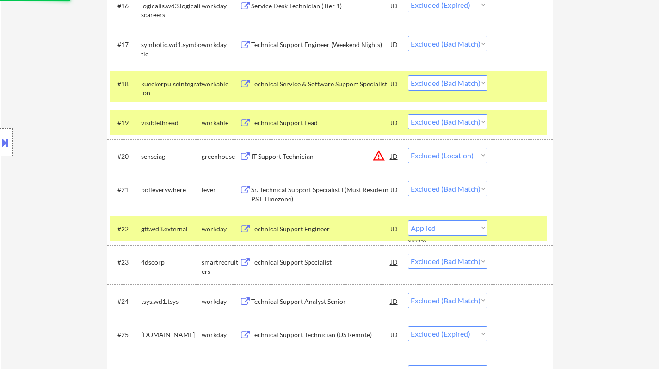
select select ""excluded""
select select ""excluded__expired_""
select select ""excluded__bad_match_""
select select ""excluded__expired_""
select select ""excluded""
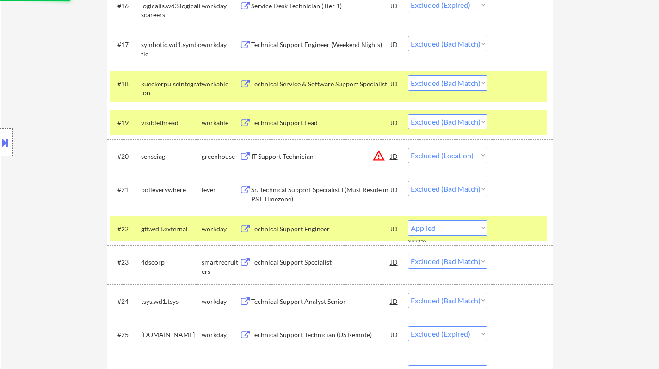
select select ""excluded__bad_match_""
select select ""excluded""
select select ""excluded__bad_match_""
select select ""excluded""
select select ""excluded__bad_match_""
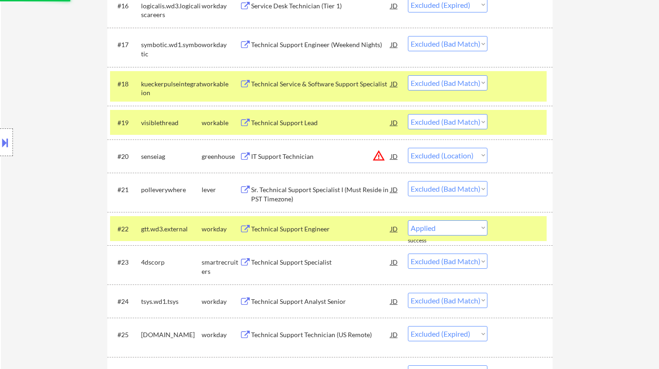
select select ""excluded__expired_""
select select ""excluded__bad_match_""
select select ""excluded__location_""
select select ""excluded""
select select ""excluded__expired_""
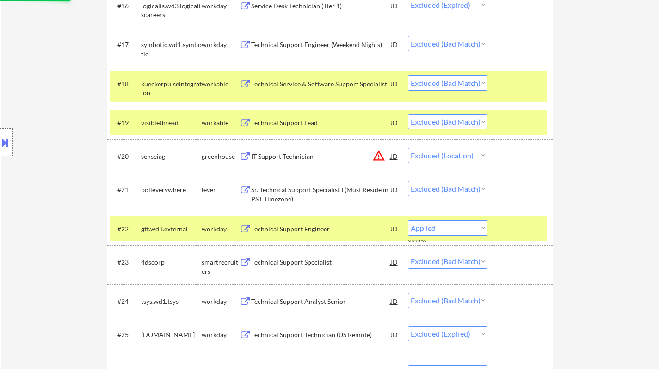
select select ""excluded__bad_match_""
select select ""excluded__expired_""
select select ""excluded__location_""
select select ""excluded__bad_match_""
select select ""excluded__location_""
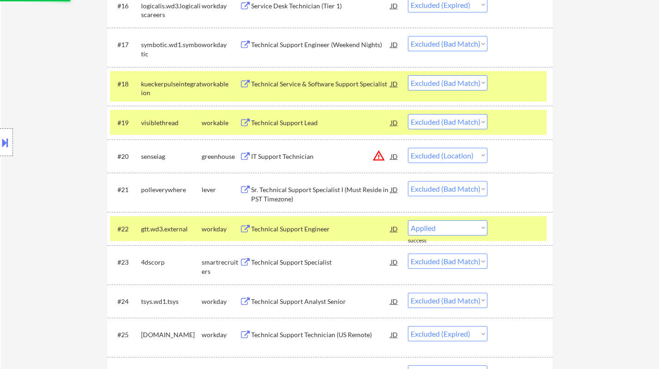
select select ""excluded__expired_""
select select ""excluded__bad_match_""
select select ""excluded__expired_""
select select ""excluded__location_""
select select ""excluded__bad_match_""
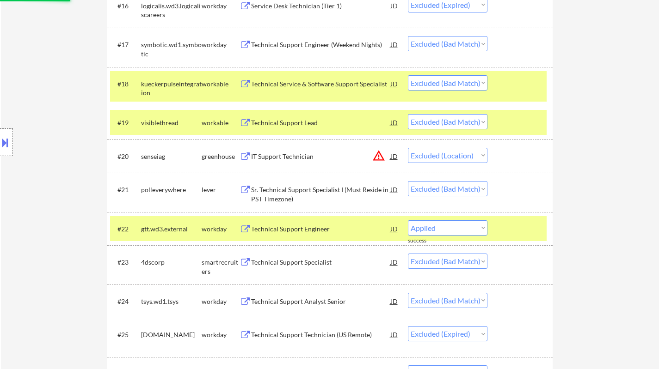
select select ""excluded__other_""
select select ""excluded__location_""
select select ""excluded__expired_""
select select ""excluded""
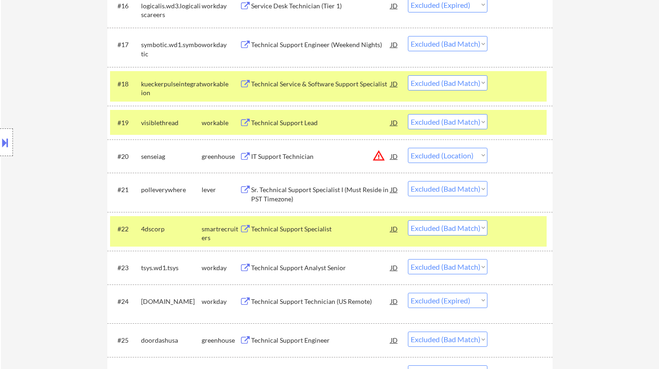
scroll to position [878, 0]
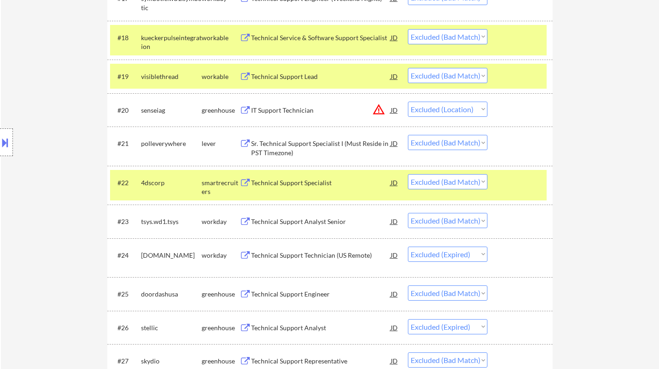
click at [303, 186] on div "Technical Support Specialist" at bounding box center [321, 182] width 140 height 9
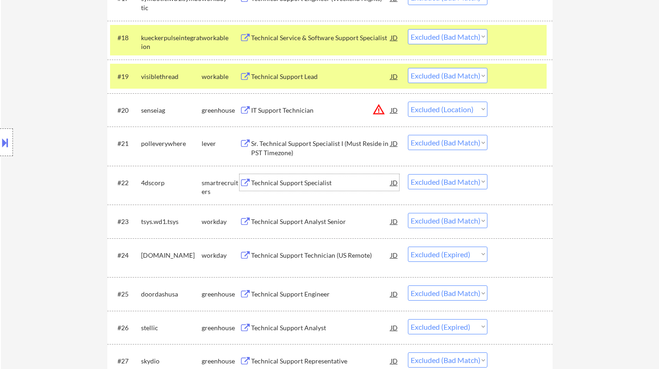
click at [449, 179] on select "Choose an option... Pending Applied Excluded (Questions) Excluded (Expired) Exc…" at bounding box center [448, 181] width 80 height 15
select select ""excluded__location_""
click at [408, 174] on select "Choose an option... Pending Applied Excluded (Questions) Excluded (Expired) Exc…" at bounding box center [448, 181] width 80 height 15
click at [296, 225] on div "Technical Support Analyst Senior" at bounding box center [321, 221] width 140 height 9
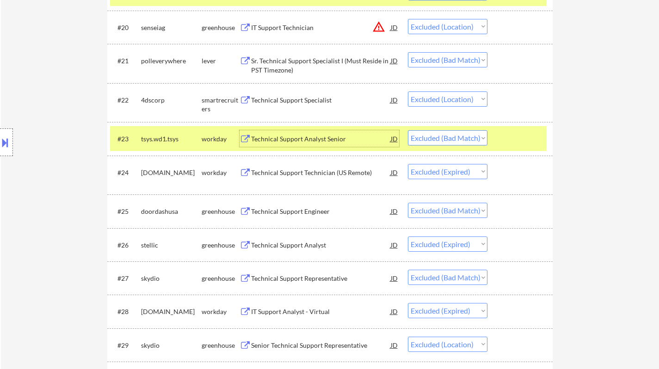
scroll to position [971, 0]
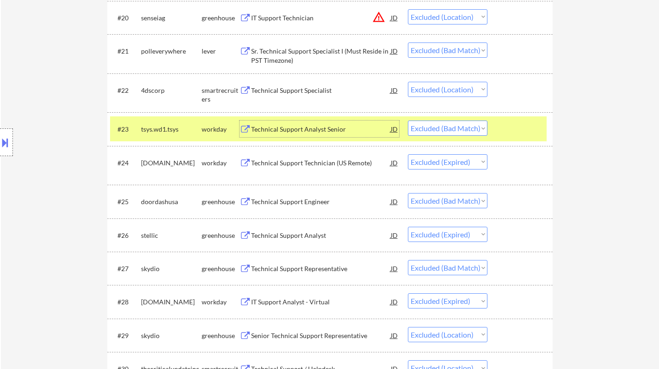
click at [287, 203] on div "Technical Support Engineer" at bounding box center [321, 201] width 140 height 9
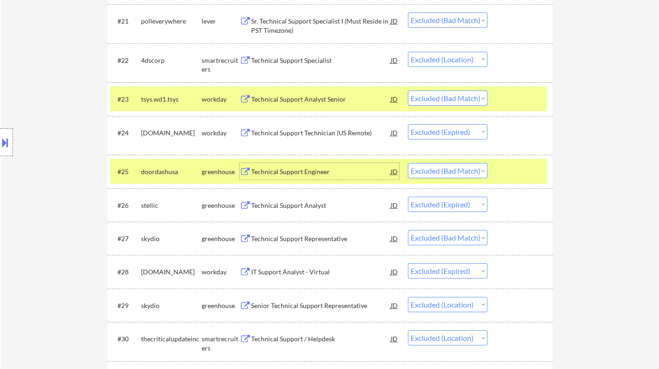
scroll to position [1017, 0]
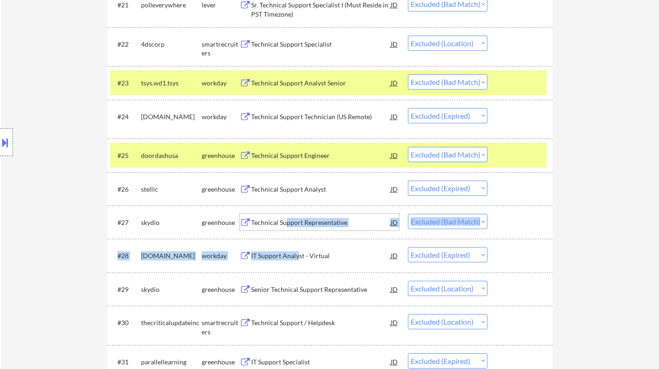
drag, startPoint x: 286, startPoint y: 226, endPoint x: 312, endPoint y: 266, distance: 47.6
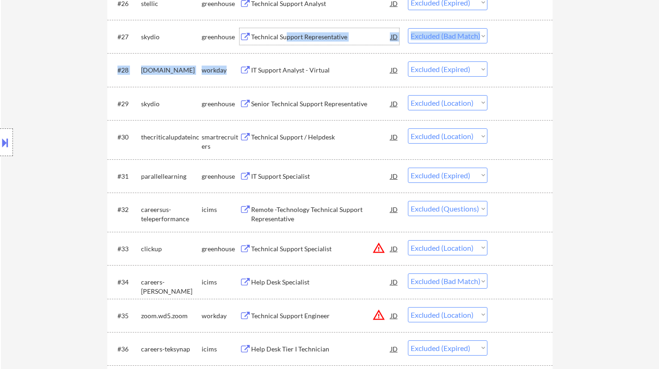
scroll to position [1248, 0]
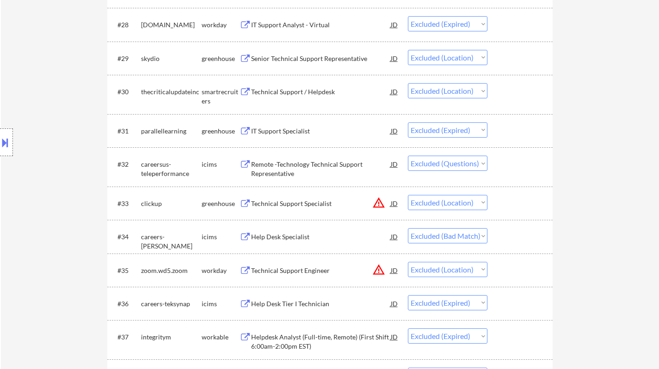
click at [278, 236] on div "Help Desk Specialist" at bounding box center [321, 237] width 140 height 9
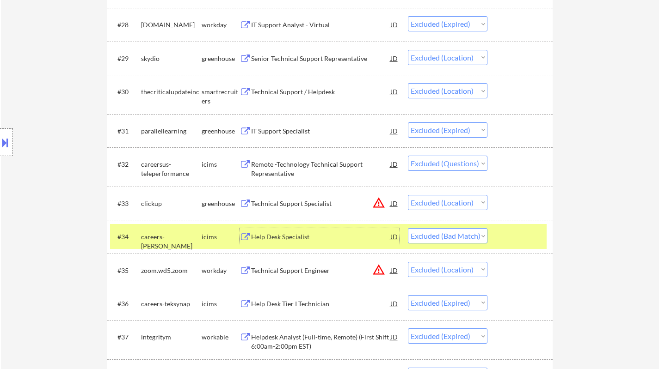
drag, startPoint x: 451, startPoint y: 234, endPoint x: 452, endPoint y: 242, distance: 7.5
click at [451, 234] on select "Choose an option... Pending Applied Excluded (Questions) Excluded (Expired) Exc…" at bounding box center [448, 235] width 80 height 15
click at [408, 228] on select "Choose an option... Pending Applied Excluded (Questions) Excluded (Expired) Exc…" at bounding box center [448, 235] width 80 height 15
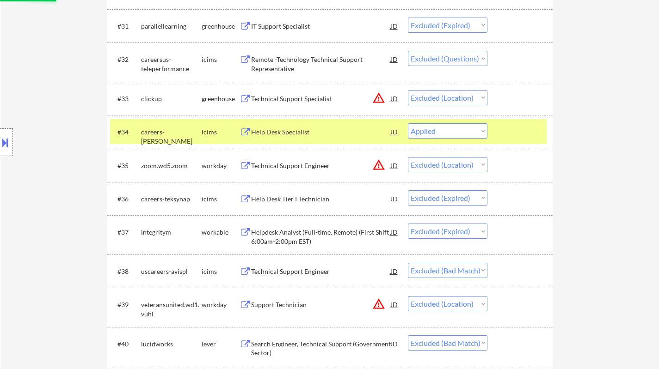
scroll to position [1433, 0]
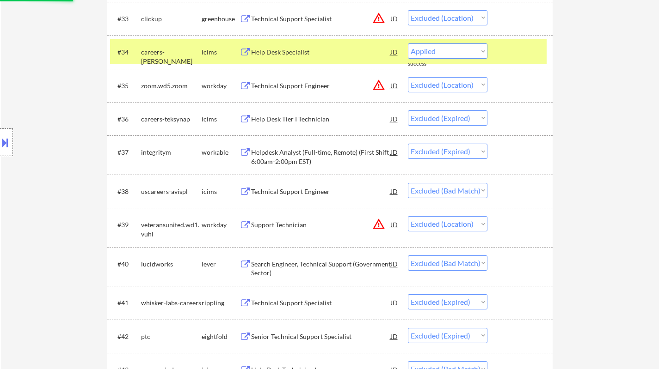
select select ""excluded__location_""
select select ""excluded__expired_""
select select ""excluded__bad_match_""
select select ""excluded__location_""
select select ""excluded__bad_match_""
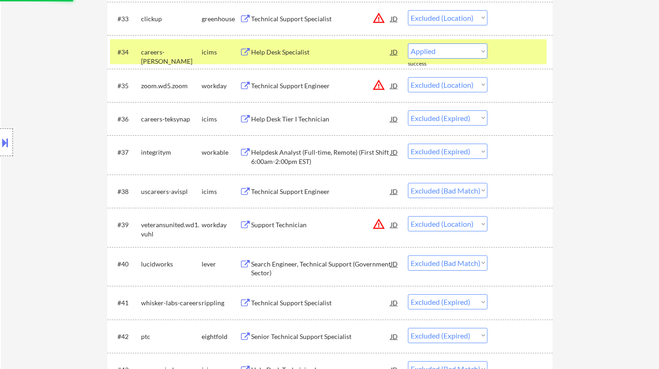
select select ""excluded__expired_""
select select ""excluded__bad_match_""
select select ""excluded""
select select ""excluded__expired_""
select select ""excluded__bad_match_""
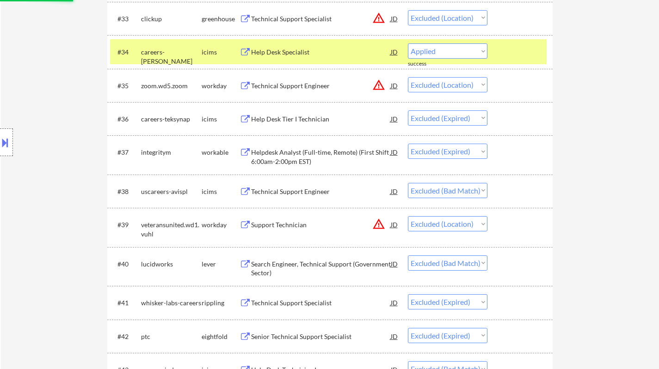
select select ""excluded__expired_""
select select ""excluded""
select select ""excluded__bad_match_""
select select ""excluded""
select select ""excluded__bad_match_""
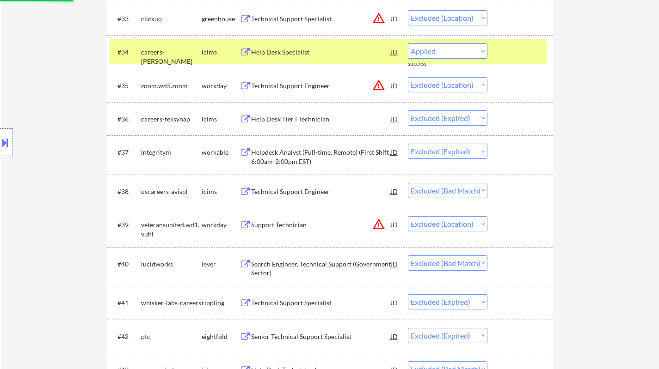
select select ""excluded""
select select ""excluded__bad_match_""
select select ""excluded__expired_""
select select ""excluded__bad_match_""
select select ""excluded__location_""
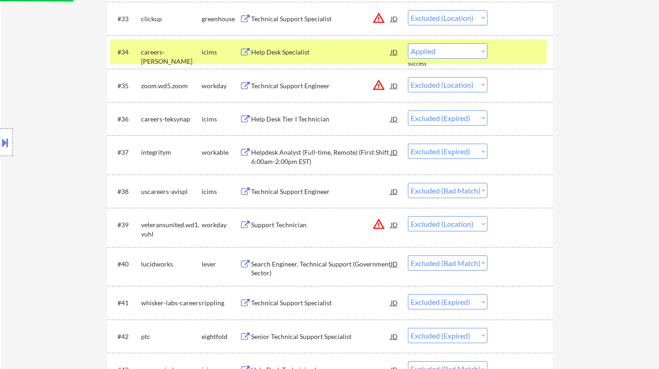
select select ""excluded""
select select ""excluded__expired_""
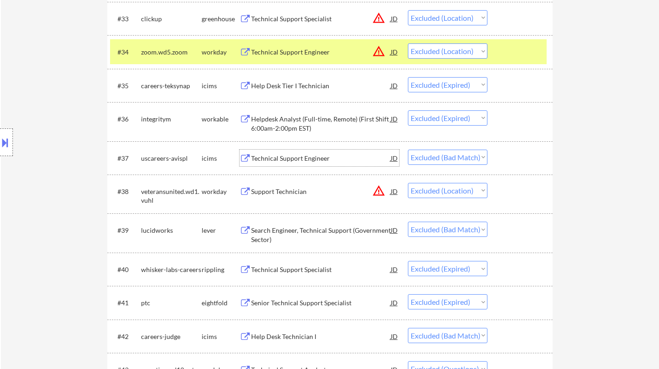
click at [290, 153] on div "Technical Support Engineer" at bounding box center [321, 158] width 140 height 17
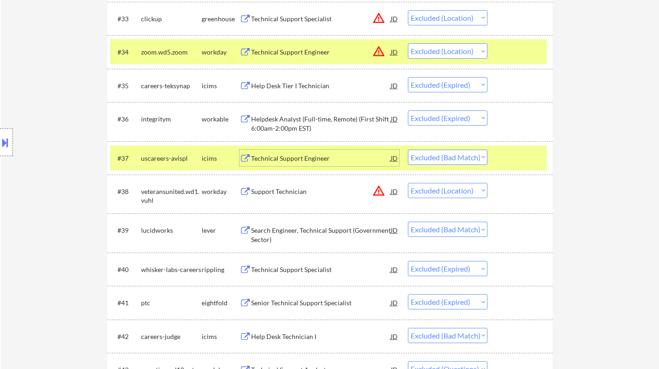
click at [5, 147] on button at bounding box center [5, 142] width 10 height 15
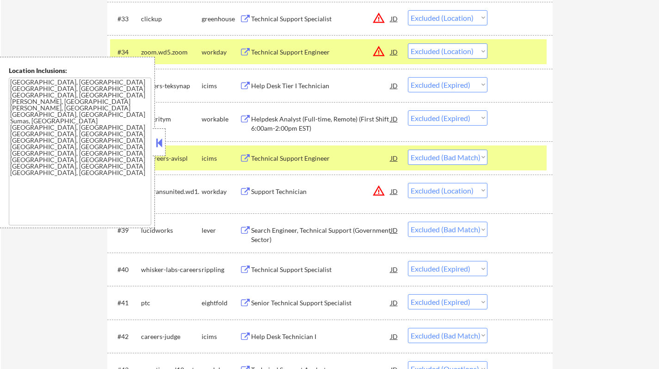
click at [159, 145] on button at bounding box center [159, 143] width 10 height 14
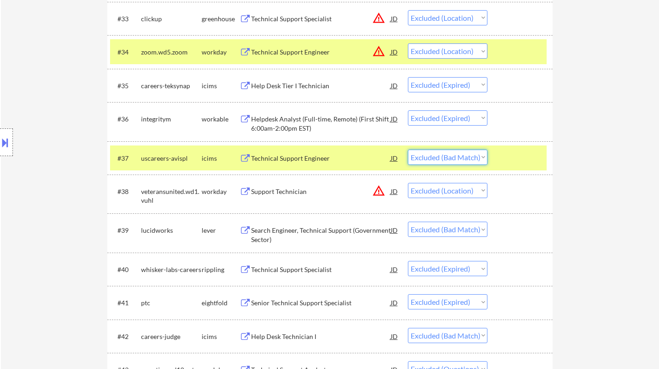
click at [447, 156] on select "Choose an option... Pending Applied Excluded (Questions) Excluded (Expired) Exc…" at bounding box center [448, 157] width 80 height 15
click at [408, 150] on select "Choose an option... Pending Applied Excluded (Questions) Excluded (Expired) Exc…" at bounding box center [448, 157] width 80 height 15
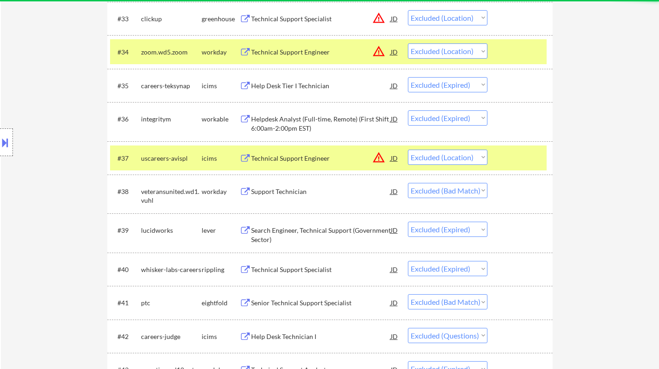
scroll to position [1479, 0]
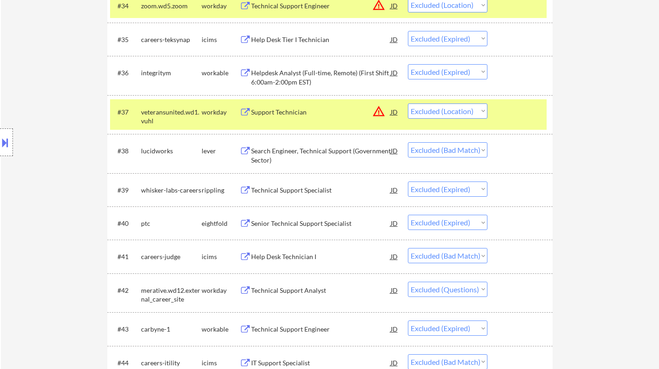
click at [326, 149] on div "Search Engineer, Technical Support (Government Sector)" at bounding box center [321, 156] width 140 height 18
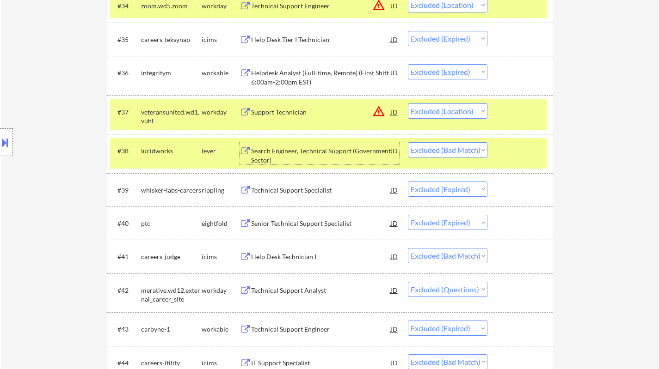
drag, startPoint x: 461, startPoint y: 150, endPoint x: 460, endPoint y: 155, distance: 5.1
click at [460, 150] on select "Choose an option... Pending Applied Excluded (Questions) Excluded (Expired) Exc…" at bounding box center [448, 149] width 80 height 15
click at [590, 233] on div "← Return to /applysquad Mailslurp Inbox Job Search Builder Kevin SchaefferII Us…" at bounding box center [330, 49] width 658 height 2982
click at [284, 258] on div "Help Desk Technician I" at bounding box center [321, 256] width 140 height 9
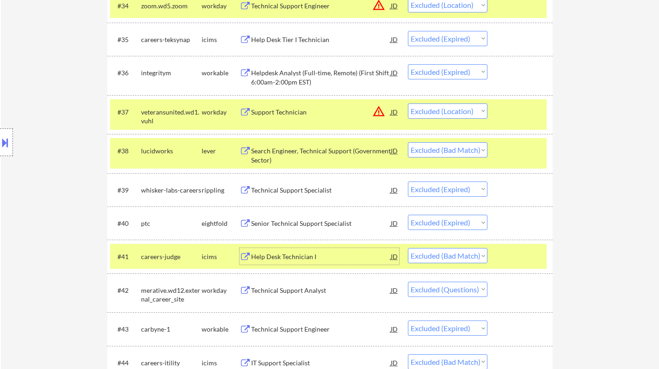
click at [468, 262] on select "Choose an option... Pending Applied Excluded (Questions) Excluded (Expired) Exc…" at bounding box center [448, 255] width 80 height 15
click at [408, 248] on select "Choose an option... Pending Applied Excluded (Questions) Excluded (Expired) Exc…" at bounding box center [448, 255] width 80 height 15
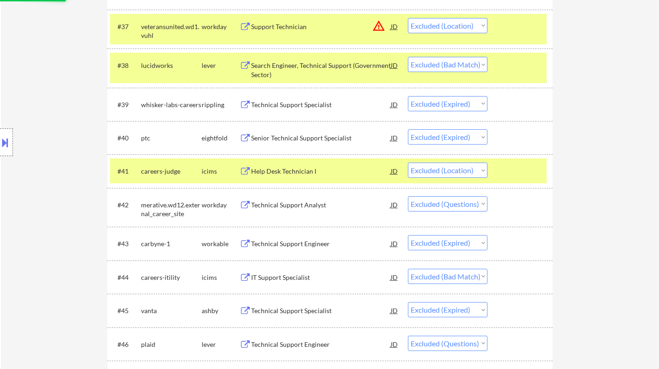
scroll to position [1618, 0]
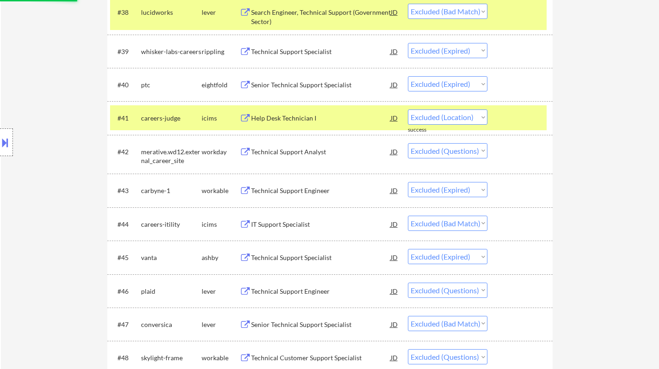
click at [288, 225] on div "IT Support Specialist" at bounding box center [321, 224] width 140 height 9
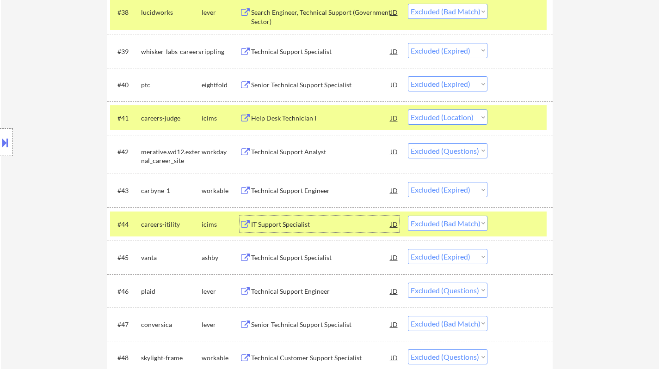
click at [452, 220] on select "Choose an option... Pending Applied Excluded (Questions) Excluded (Expired) Exc…" at bounding box center [448, 223] width 80 height 15
click at [408, 216] on select "Choose an option... Pending Applied Excluded (Questions) Excluded (Expired) Exc…" at bounding box center [448, 223] width 80 height 15
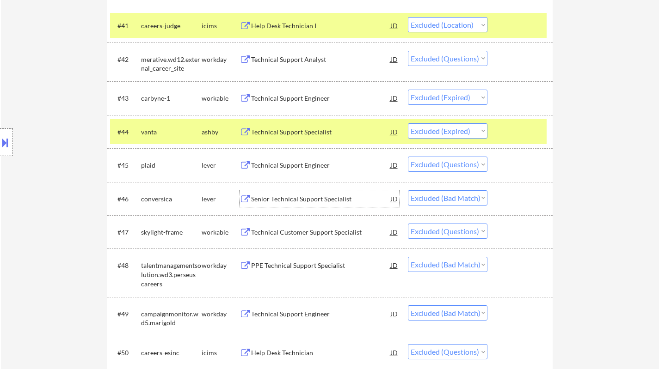
click at [284, 202] on div "Senior Technical Support Specialist" at bounding box center [321, 199] width 140 height 9
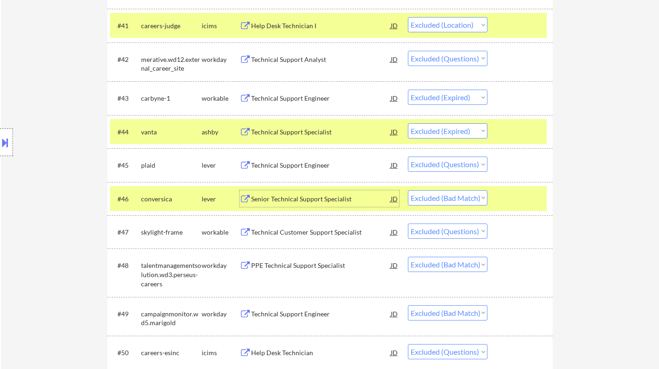
click at [461, 195] on select "Choose an option... Pending Applied Excluded (Questions) Excluded (Expired) Exc…" at bounding box center [448, 197] width 80 height 15
click at [408, 190] on select "Choose an option... Pending Applied Excluded (Questions) Excluded (Expired) Exc…" at bounding box center [448, 197] width 80 height 15
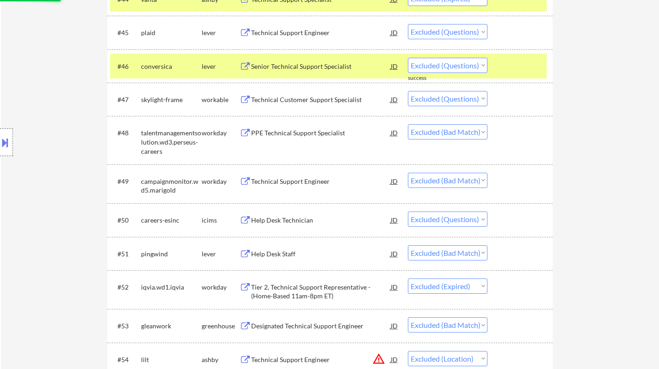
scroll to position [1849, 0]
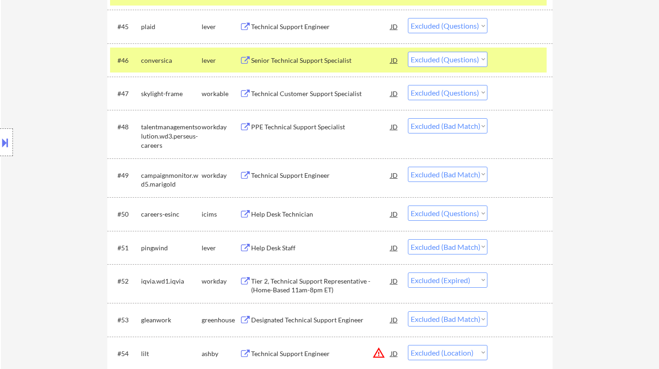
click at [292, 176] on div "Technical Support Engineer" at bounding box center [321, 175] width 140 height 9
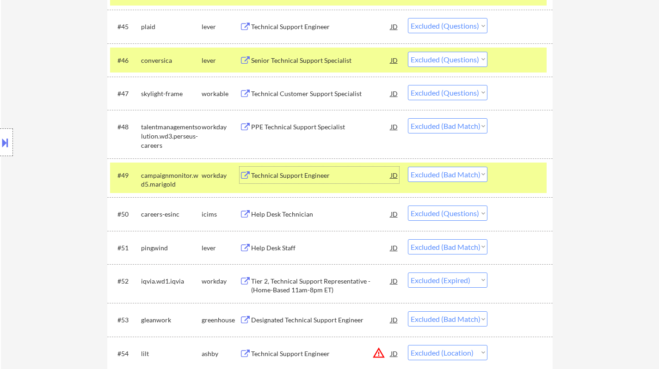
click at [474, 176] on select "Choose an option... Pending Applied Excluded (Questions) Excluded (Expired) Exc…" at bounding box center [448, 174] width 80 height 15
click at [408, 167] on select "Choose an option... Pending Applied Excluded (Questions) Excluded (Expired) Exc…" at bounding box center [448, 174] width 80 height 15
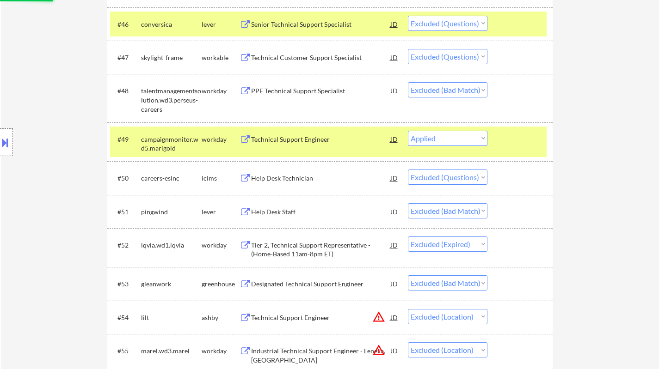
scroll to position [1895, 0]
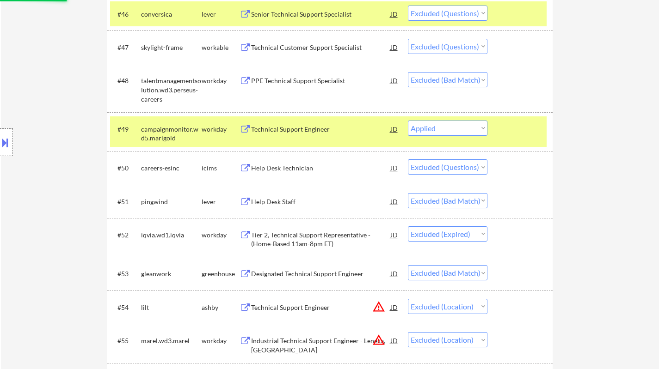
click at [271, 203] on div "Help Desk Staff" at bounding box center [321, 201] width 140 height 9
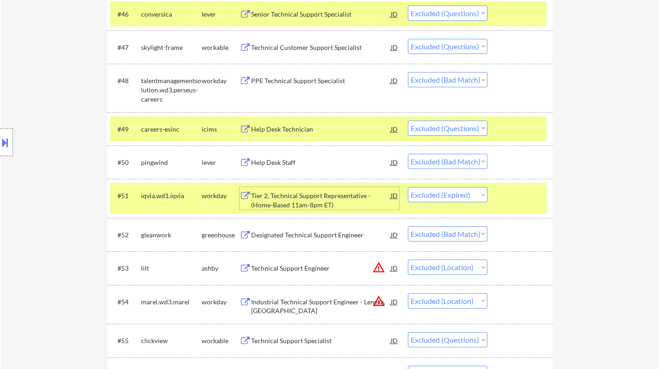
click at [438, 162] on select "Choose an option... Pending Applied Excluded (Questions) Excluded (Expired) Exc…" at bounding box center [448, 161] width 80 height 15
click at [408, 154] on select "Choose an option... Pending Applied Excluded (Questions) Excluded (Expired) Exc…" at bounding box center [448, 161] width 80 height 15
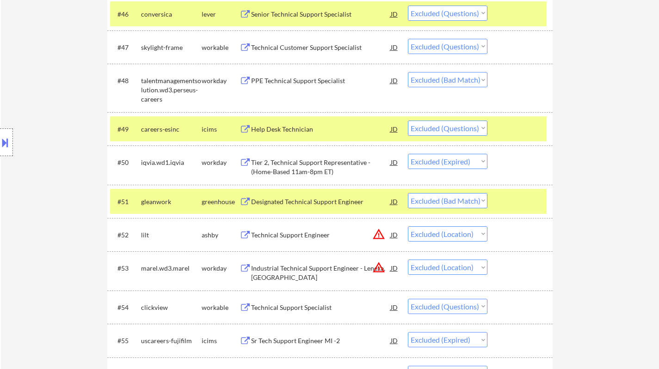
click at [298, 202] on div "Designated Technical Support Engineer" at bounding box center [321, 201] width 140 height 9
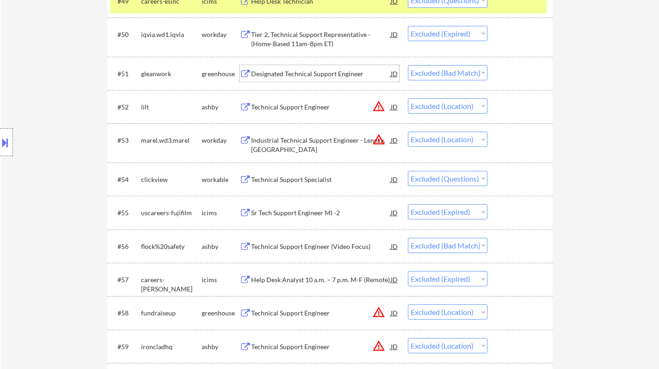
scroll to position [2034, 0]
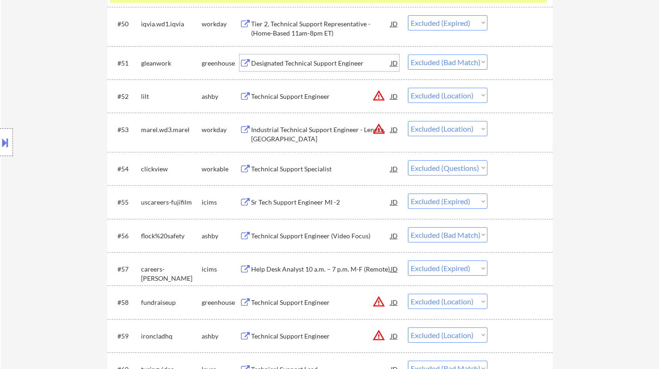
click at [300, 236] on div "Technical Support Engineer (Video Focus)" at bounding box center [321, 236] width 140 height 9
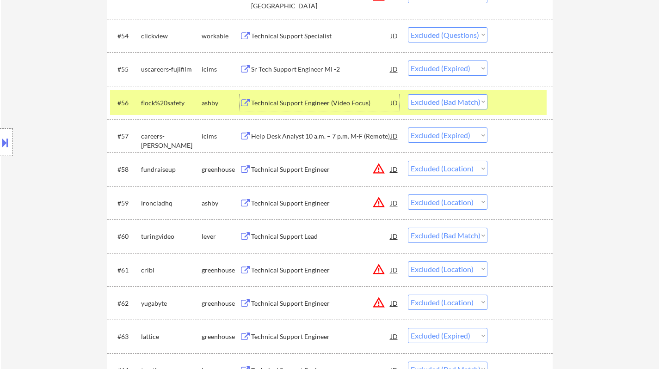
scroll to position [2173, 0]
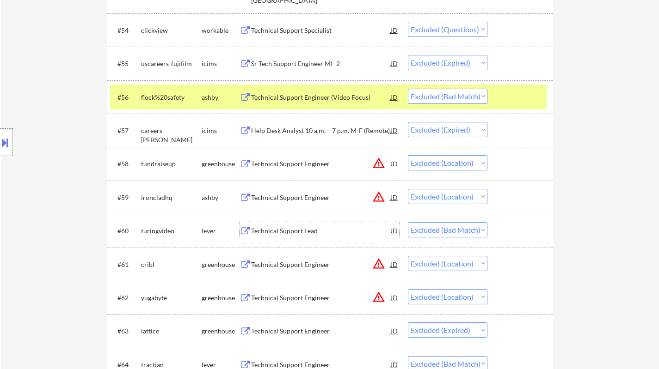
click at [283, 234] on div "Technical Support Lead" at bounding box center [321, 231] width 140 height 9
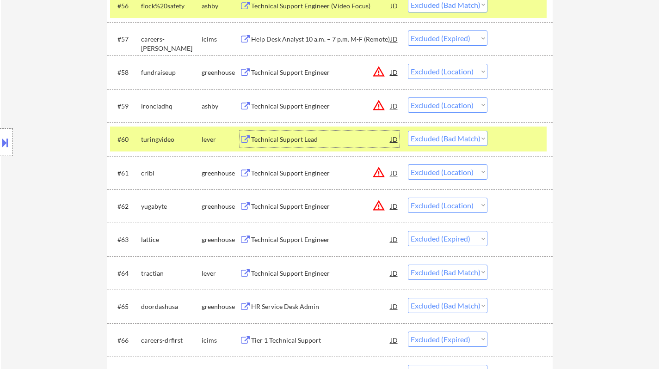
scroll to position [2358, 0]
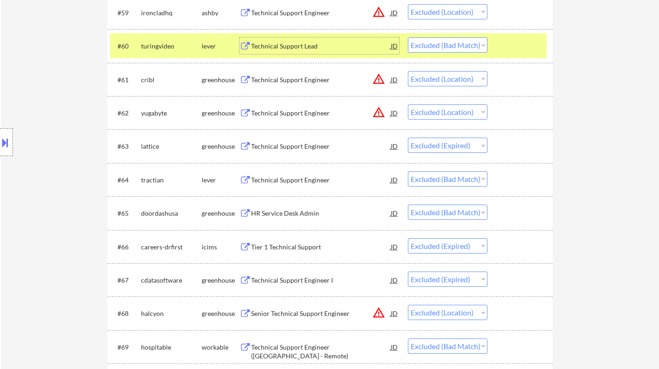
click at [296, 178] on div "Technical Support Engineer" at bounding box center [321, 180] width 140 height 9
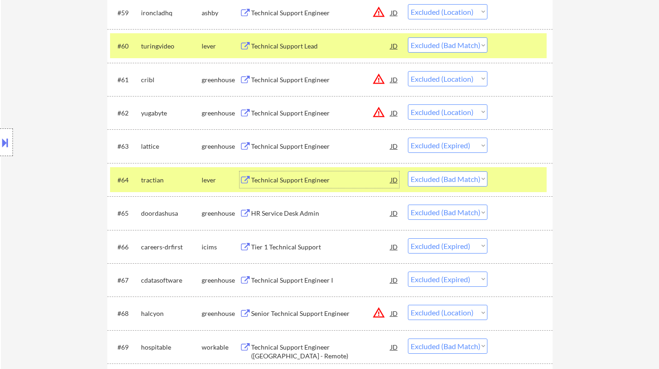
click at [279, 210] on div "HR Service Desk Admin" at bounding box center [321, 213] width 140 height 9
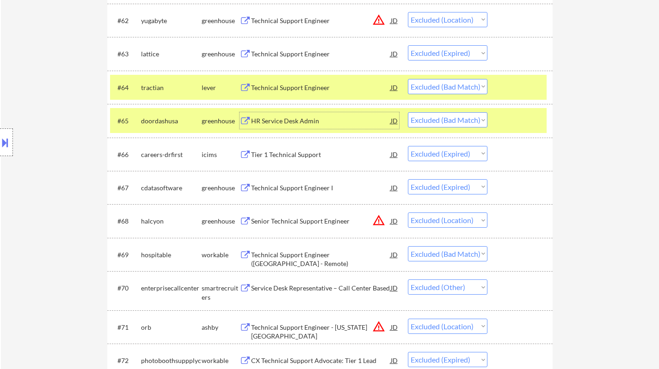
scroll to position [2496, 0]
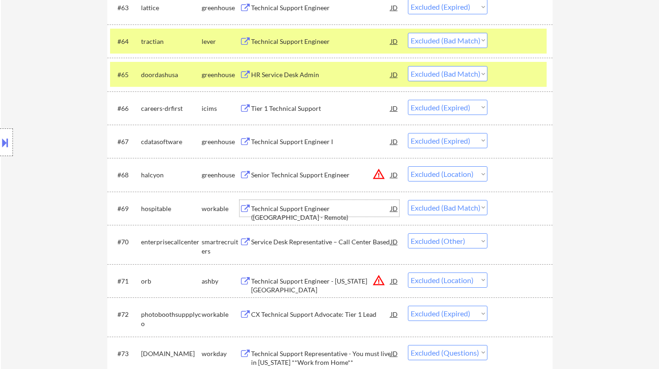
click at [282, 210] on div "Technical Support Engineer (USA - Remote)" at bounding box center [321, 213] width 140 height 18
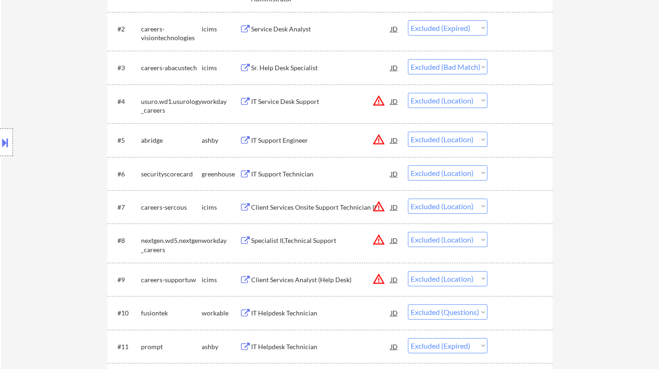
scroll to position [0, 0]
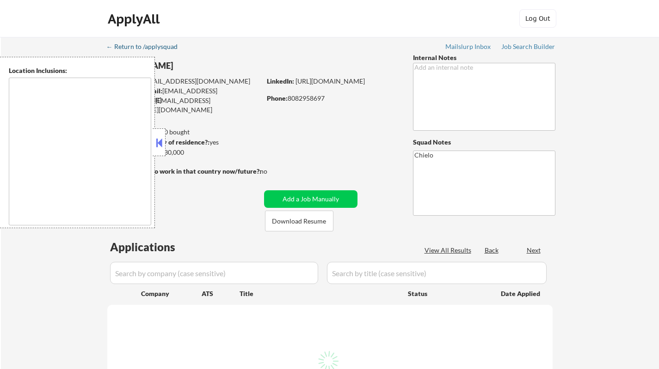
type textarea "[GEOGRAPHIC_DATA], [GEOGRAPHIC_DATA] [GEOGRAPHIC_DATA], [GEOGRAPHIC_DATA] [GEOG…"
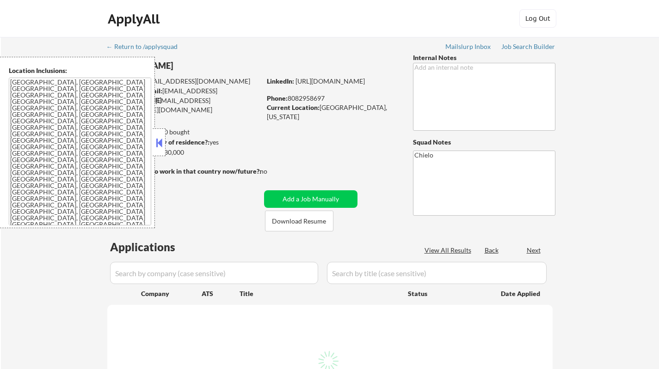
click at [162, 146] on button at bounding box center [159, 143] width 10 height 14
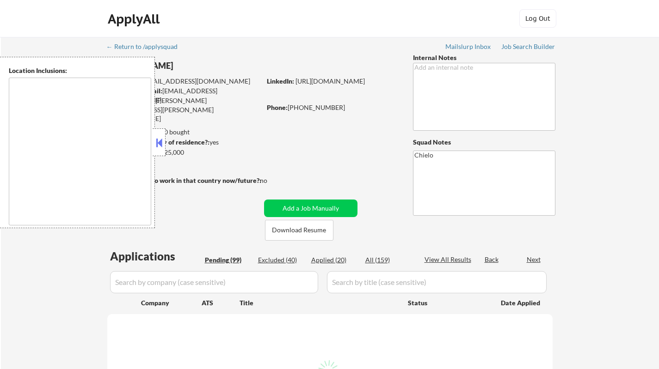
click at [158, 145] on button at bounding box center [159, 143] width 10 height 14
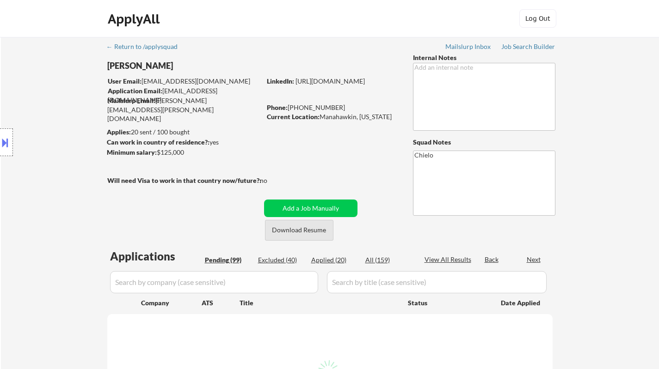
select select ""pending""
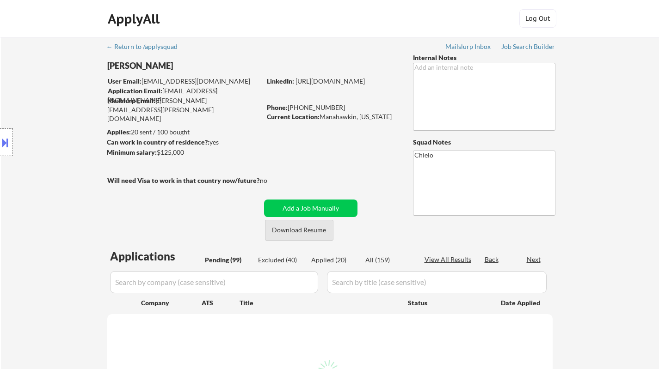
select select ""pending""
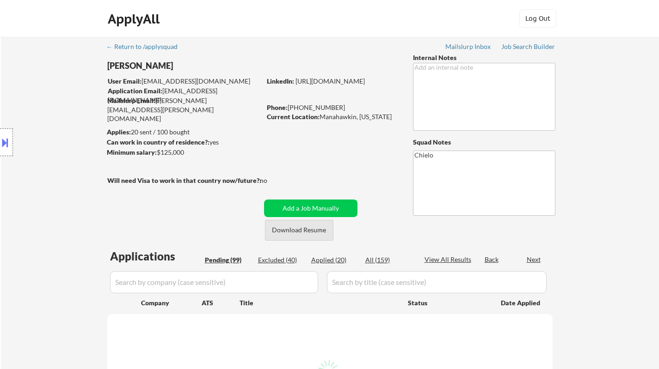
select select ""pending""
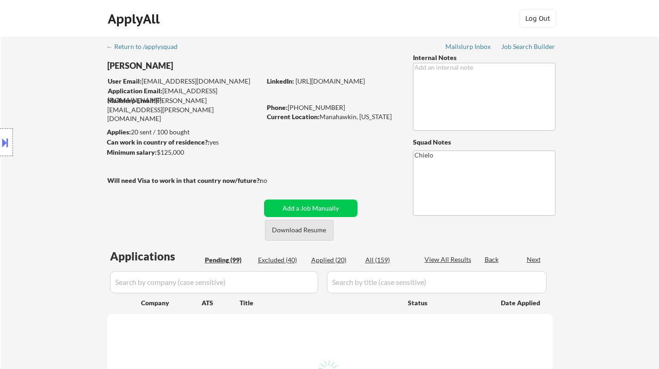
select select ""pending""
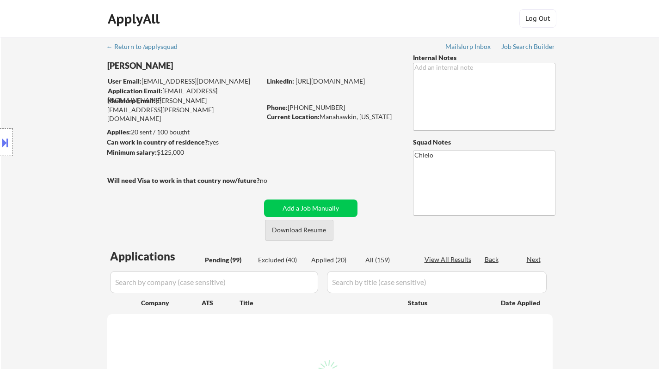
select select ""pending""
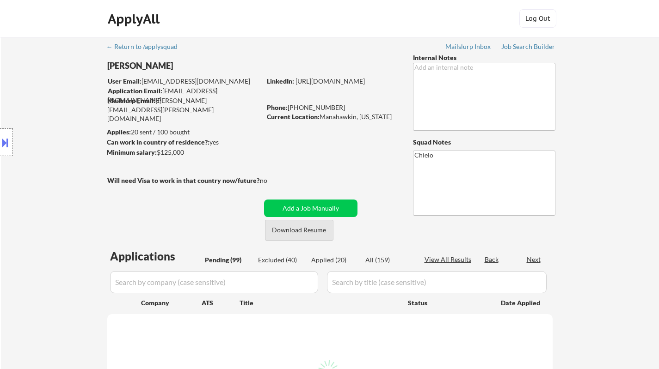
select select ""pending""
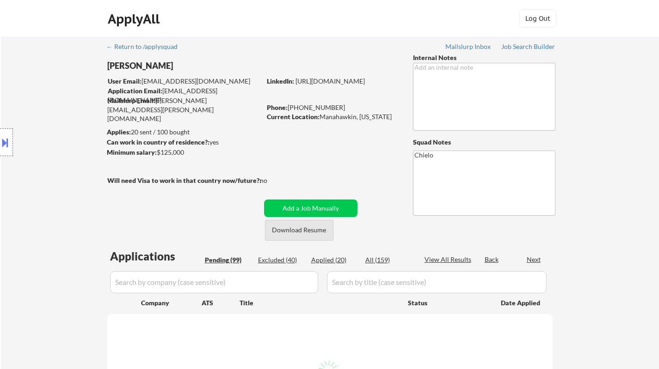
select select ""pending""
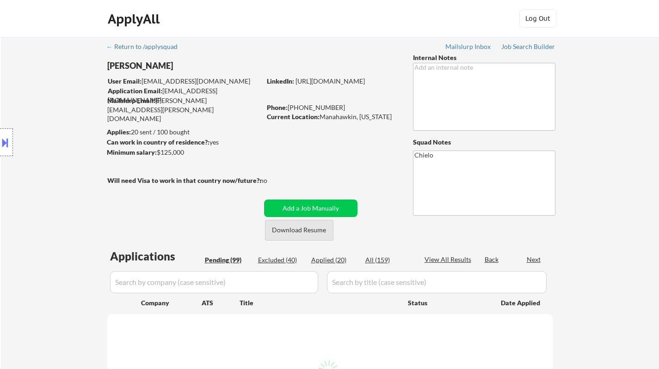
select select ""pending""
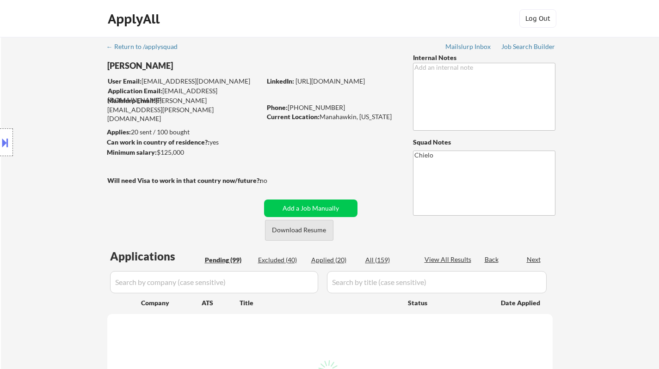
select select ""pending""
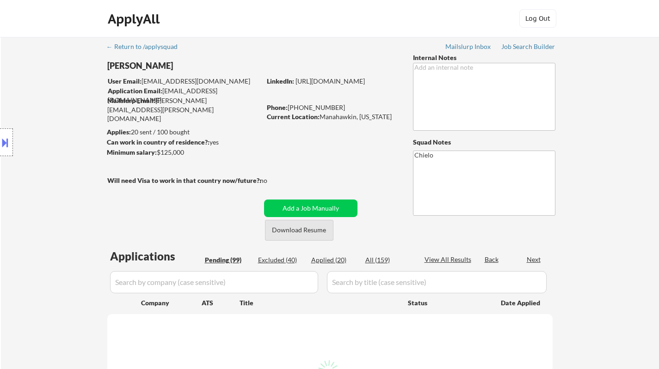
select select ""pending""
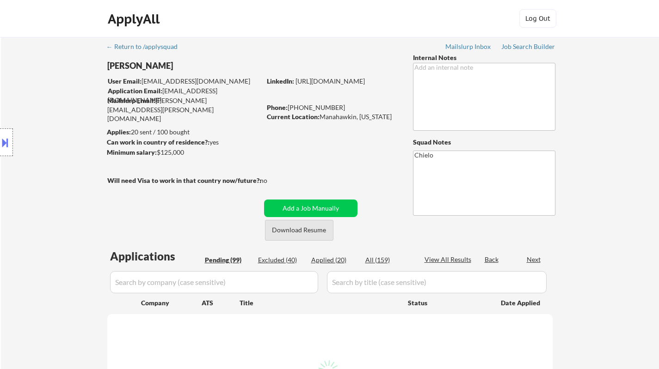
select select ""pending""
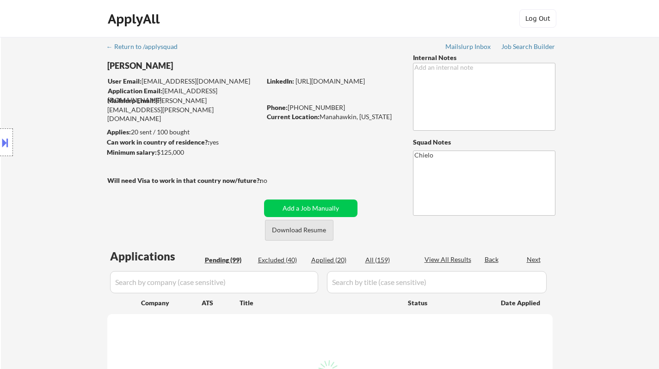
select select ""pending""
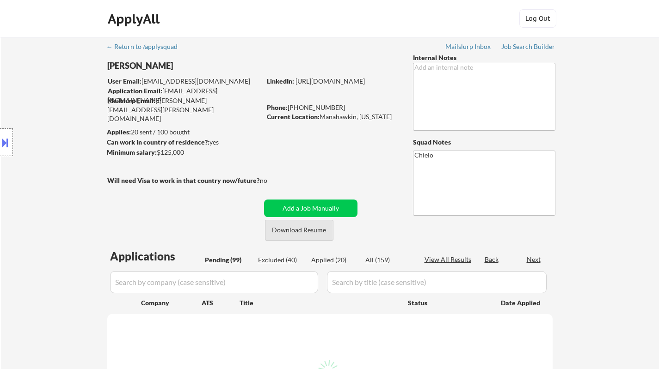
select select ""pending""
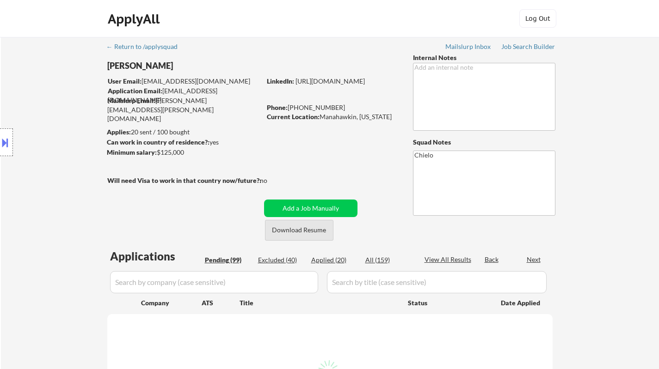
select select ""pending""
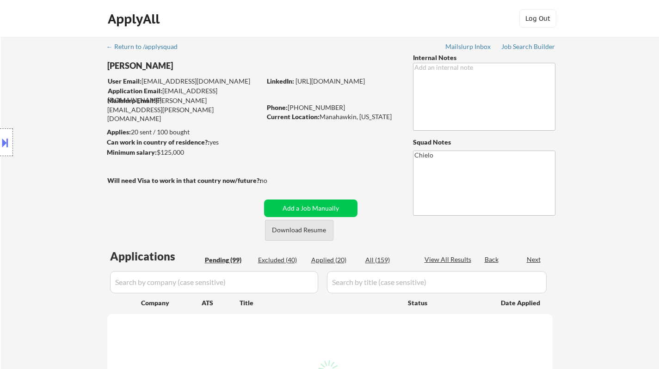
select select ""pending""
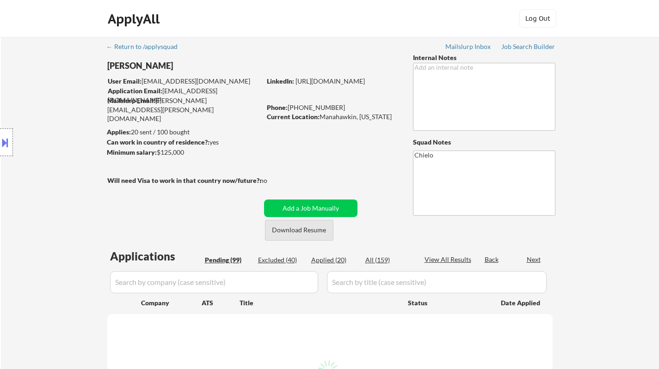
select select ""pending""
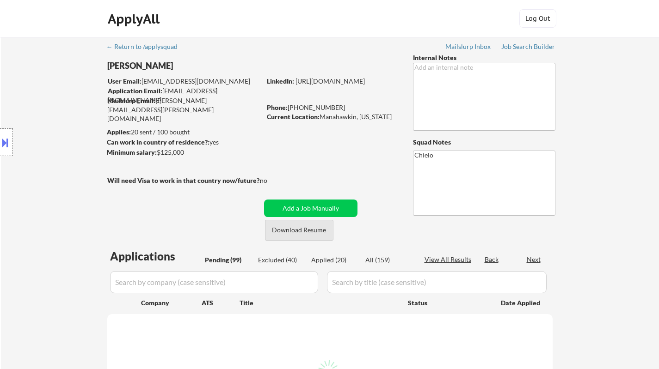
select select ""pending""
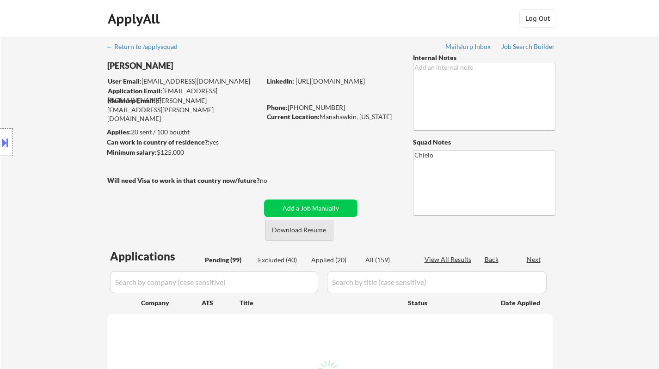
select select ""pending""
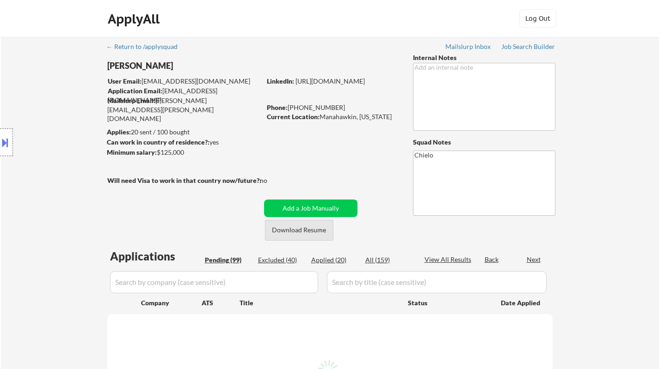
select select ""pending""
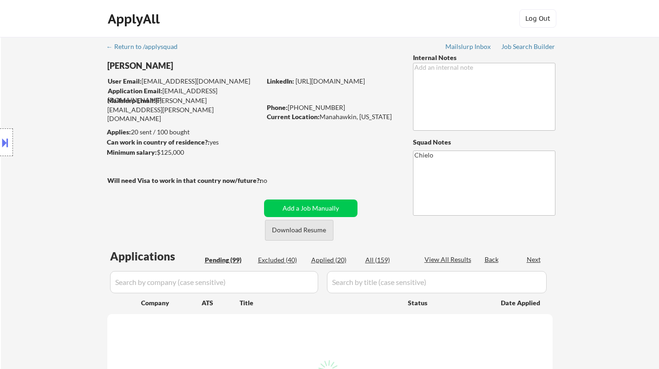
select select ""pending""
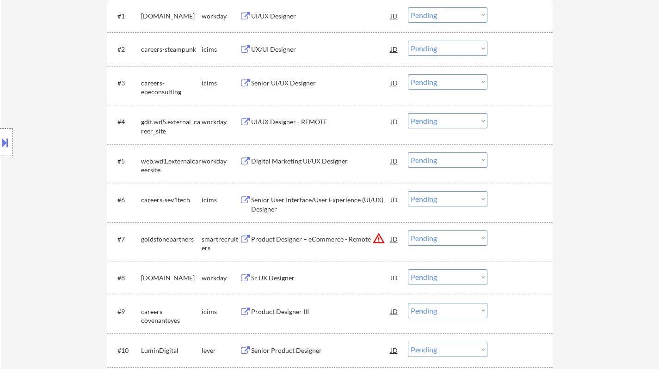
scroll to position [416, 0]
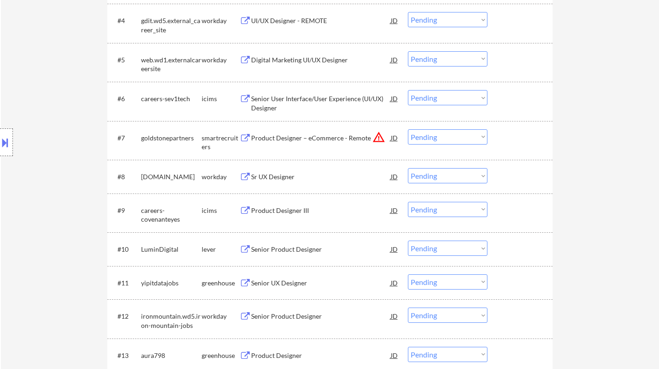
click at [290, 250] on div "Senior Product Designer" at bounding box center [321, 249] width 140 height 9
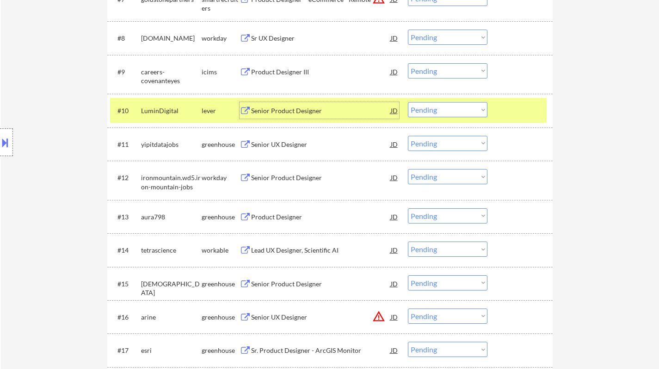
scroll to position [740, 0]
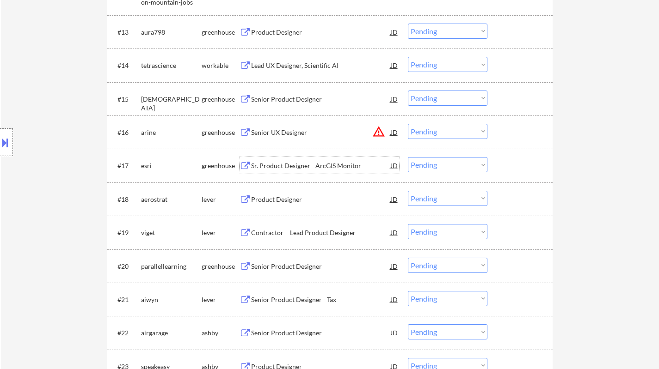
click at [284, 164] on div "Sr. Product Designer - ArcGIS Monitor" at bounding box center [321, 165] width 140 height 9
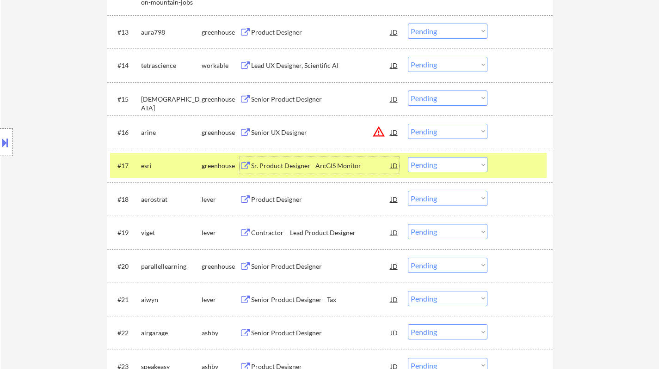
drag, startPoint x: 435, startPoint y: 166, endPoint x: 440, endPoint y: 172, distance: 6.9
click at [435, 166] on select "Choose an option... Pending Applied Excluded (Questions) Excluded (Expired) Exc…" at bounding box center [448, 164] width 80 height 15
click at [408, 157] on select "Choose an option... Pending Applied Excluded (Questions) Excluded (Expired) Exc…" at bounding box center [448, 164] width 80 height 15
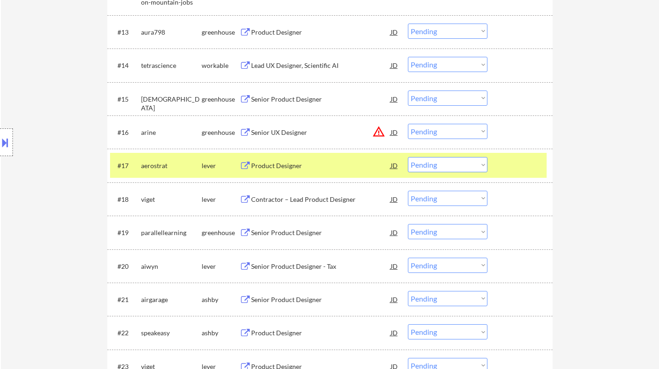
click at [300, 165] on div "Product Designer" at bounding box center [321, 165] width 140 height 9
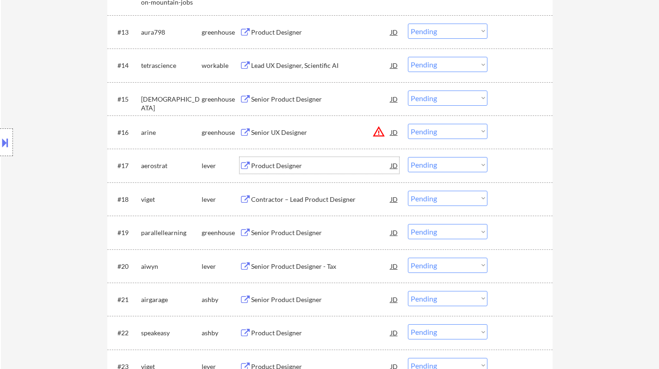
click at [447, 168] on select "Choose an option... Pending Applied Excluded (Questions) Excluded (Expired) Exc…" at bounding box center [448, 164] width 80 height 15
click at [408, 157] on select "Choose an option... Pending Applied Excluded (Questions) Excluded (Expired) Exc…" at bounding box center [448, 164] width 80 height 15
select select ""pending""
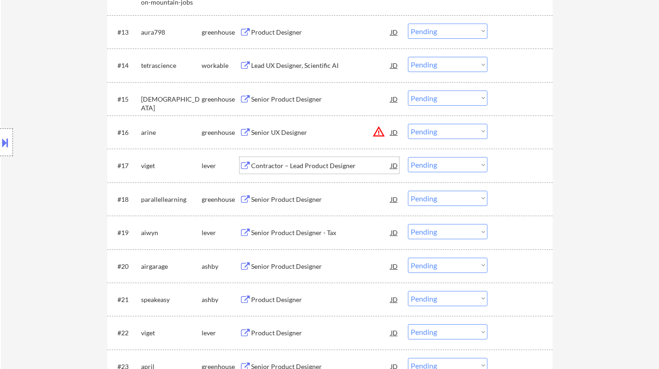
click at [296, 160] on div "Contractor – Lead Product Designer" at bounding box center [321, 165] width 140 height 17
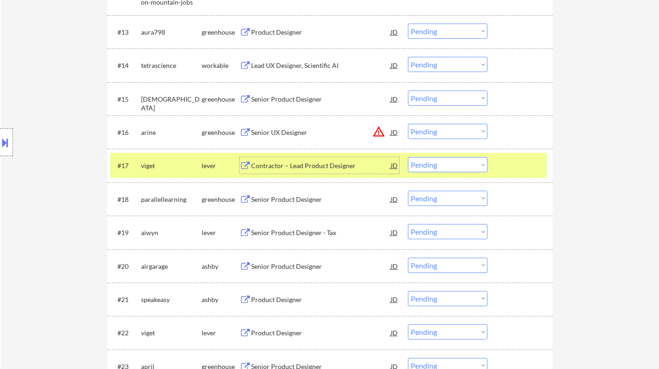
click at [303, 201] on div "Senior Product Designer" at bounding box center [321, 199] width 140 height 9
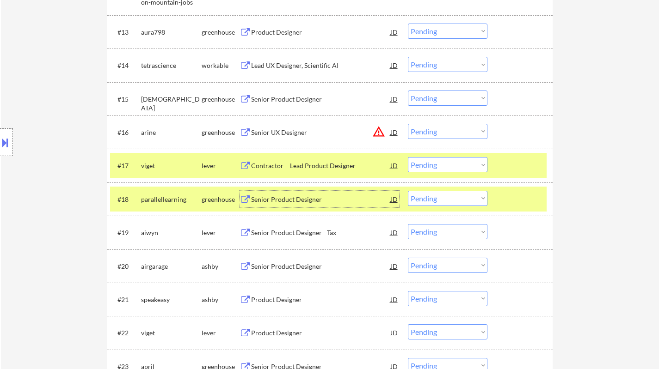
click at [479, 193] on select "Choose an option... Pending Applied Excluded (Questions) Excluded (Expired) Exc…" at bounding box center [448, 198] width 80 height 15
click at [408, 191] on select "Choose an option... Pending Applied Excluded (Questions) Excluded (Expired) Exc…" at bounding box center [448, 198] width 80 height 15
select select ""pending""
click at [294, 199] on div "Senior Product Designer - Tax" at bounding box center [321, 199] width 140 height 9
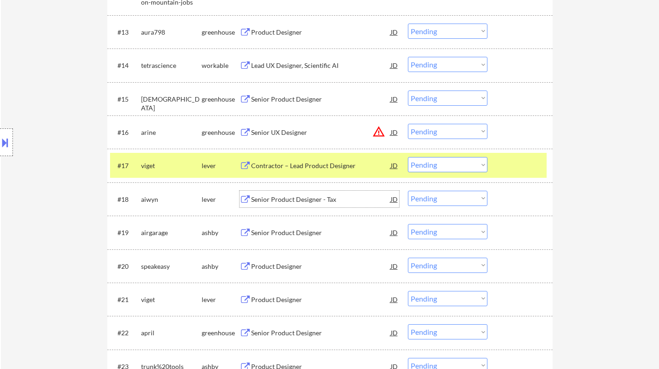
click at [397, 130] on div "JD" at bounding box center [394, 132] width 9 height 17
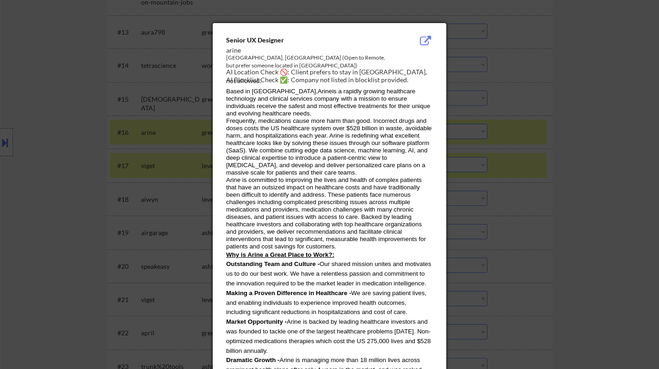
drag, startPoint x: 601, startPoint y: 180, endPoint x: 564, endPoint y: 183, distance: 36.6
click at [601, 180] on div at bounding box center [329, 184] width 659 height 369
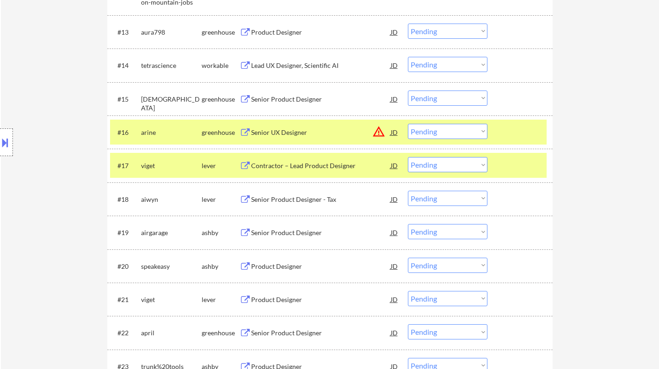
click at [3, 145] on button at bounding box center [5, 142] width 10 height 15
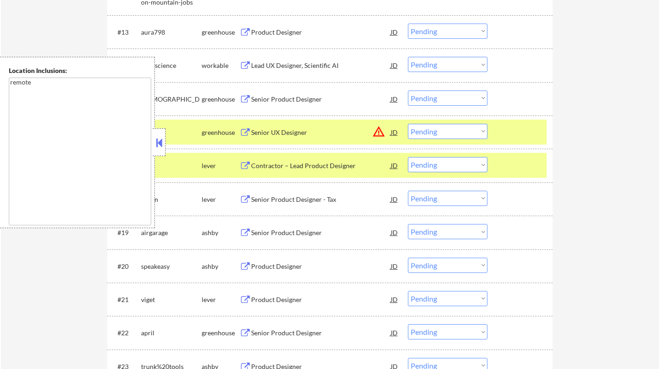
click at [157, 147] on button at bounding box center [159, 143] width 10 height 14
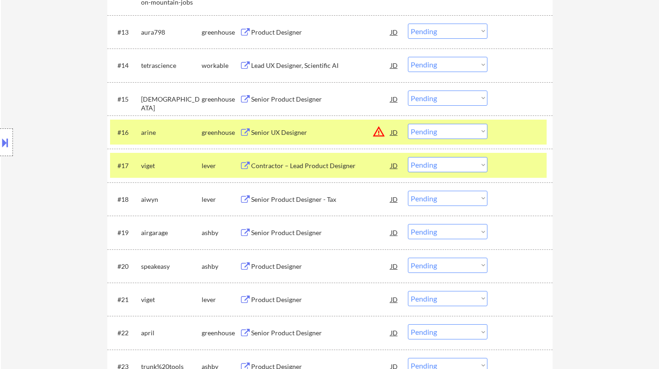
click at [451, 131] on select "Choose an option... Pending Applied Excluded (Questions) Excluded (Expired) Exc…" at bounding box center [448, 131] width 80 height 15
click at [408, 124] on select "Choose an option... Pending Applied Excluded (Questions) Excluded (Expired) Exc…" at bounding box center [448, 131] width 80 height 15
select select ""pending""
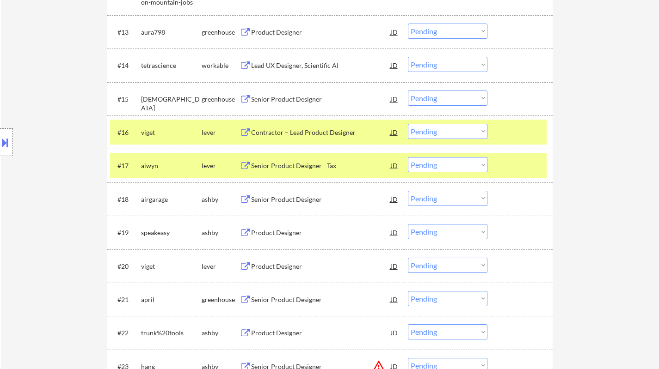
click at [464, 163] on select "Choose an option... Pending Applied Excluded (Questions) Excluded (Expired) Exc…" at bounding box center [448, 164] width 80 height 15
click at [408, 157] on select "Choose an option... Pending Applied Excluded (Questions) Excluded (Expired) Exc…" at bounding box center [448, 164] width 80 height 15
click at [309, 167] on div "Senior Product Designer" at bounding box center [321, 165] width 140 height 9
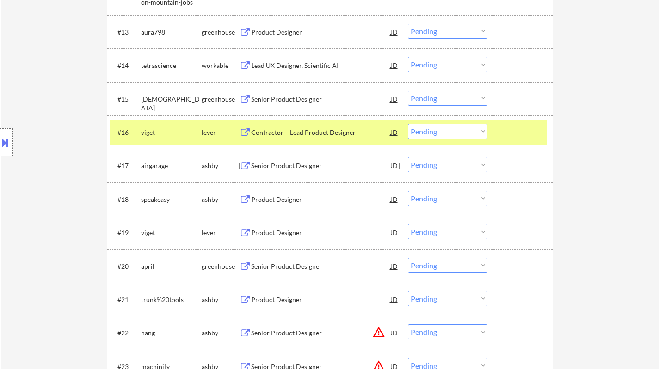
click at [450, 169] on select "Choose an option... Pending Applied Excluded (Questions) Excluded (Expired) Exc…" at bounding box center [448, 164] width 80 height 15
click at [408, 157] on select "Choose an option... Pending Applied Excluded (Questions) Excluded (Expired) Exc…" at bounding box center [448, 164] width 80 height 15
click at [301, 131] on div "Contractor – Lead Product Designer" at bounding box center [321, 132] width 140 height 9
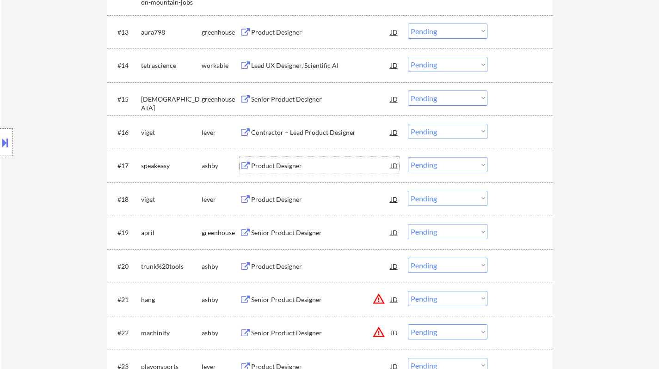
click at [276, 165] on div "Product Designer" at bounding box center [321, 165] width 140 height 9
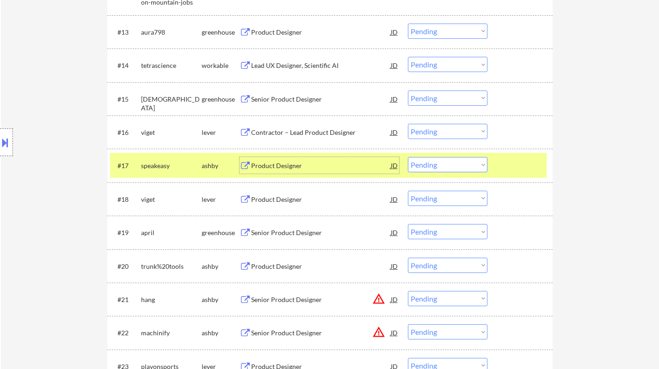
click at [450, 163] on select "Choose an option... Pending Applied Excluded (Questions) Excluded (Expired) Exc…" at bounding box center [448, 164] width 80 height 15
click at [408, 157] on select "Choose an option... Pending Applied Excluded (Questions) Excluded (Expired) Exc…" at bounding box center [448, 164] width 80 height 15
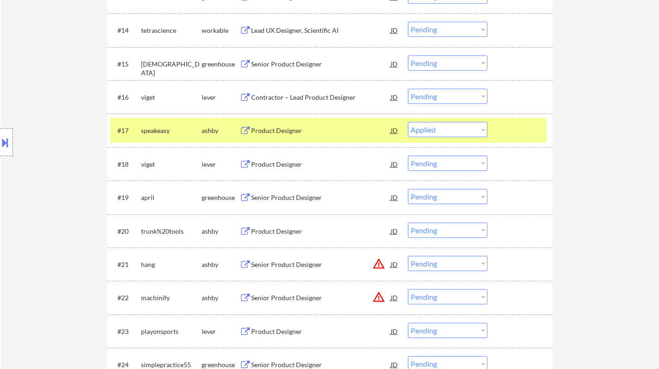
scroll to position [786, 0]
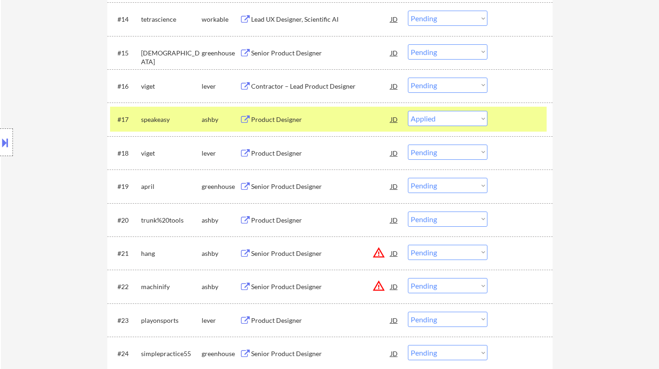
select select ""pending""
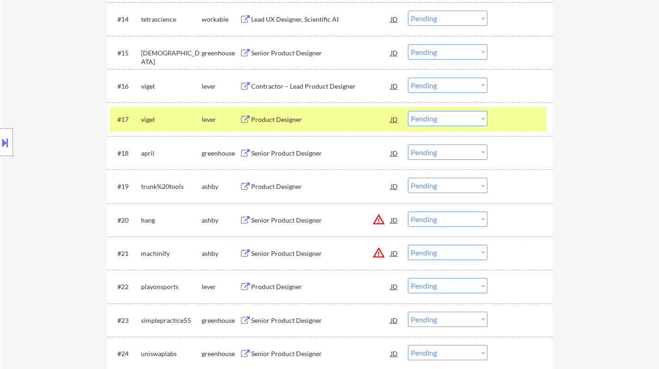
click at [270, 117] on div "Product Designer" at bounding box center [321, 119] width 140 height 9
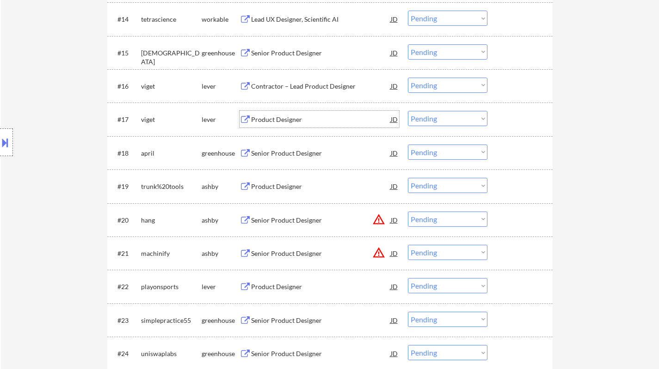
click at [294, 150] on div "Senior Product Designer" at bounding box center [321, 153] width 140 height 9
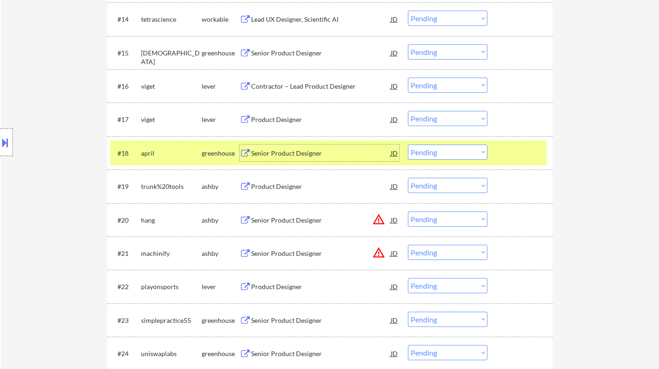
click at [456, 153] on select "Choose an option... Pending Applied Excluded (Questions) Excluded (Expired) Exc…" at bounding box center [448, 152] width 80 height 15
click at [408, 145] on select "Choose an option... Pending Applied Excluded (Questions) Excluded (Expired) Exc…" at bounding box center [448, 152] width 80 height 15
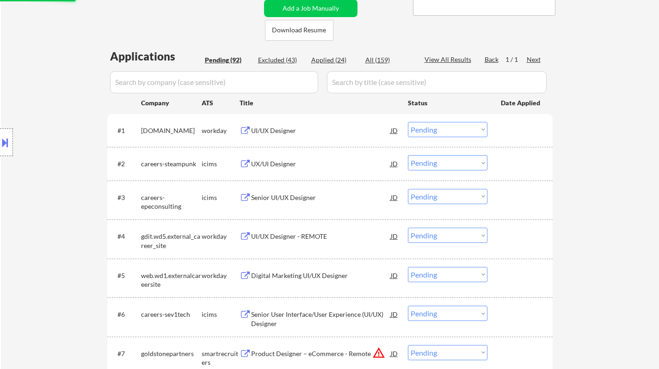
scroll to position [185, 0]
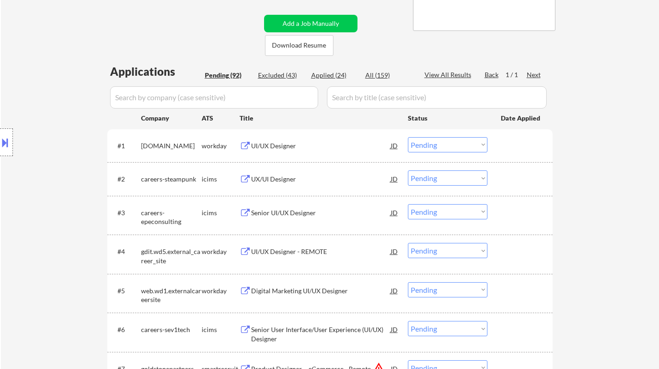
select select ""pending""
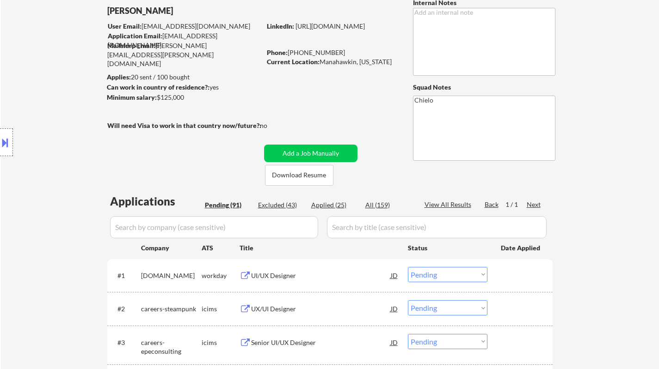
scroll to position [0, 0]
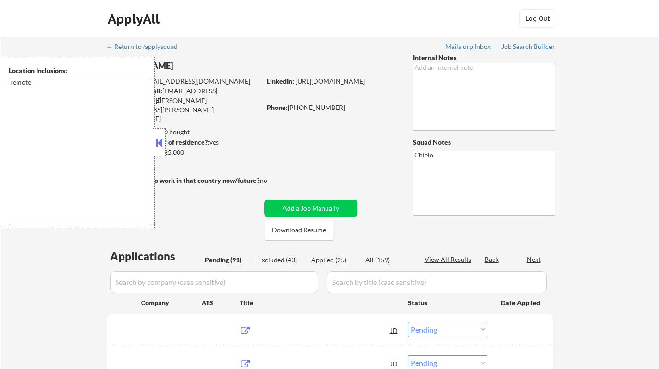
select select ""pending""
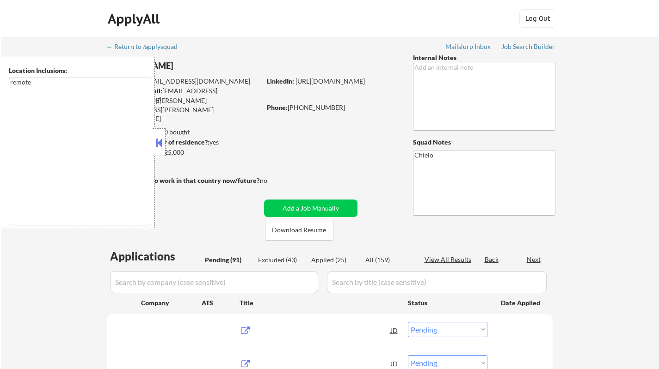
select select ""pending""
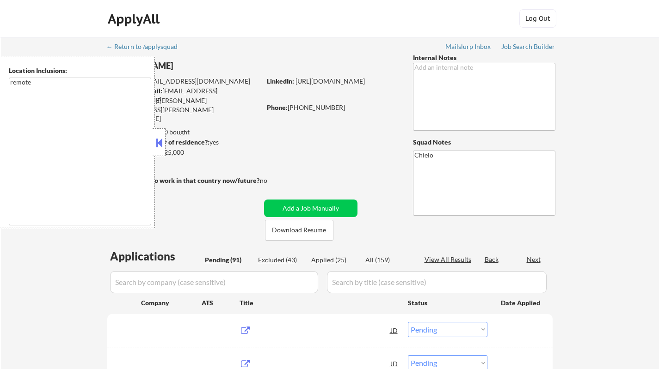
select select ""pending""
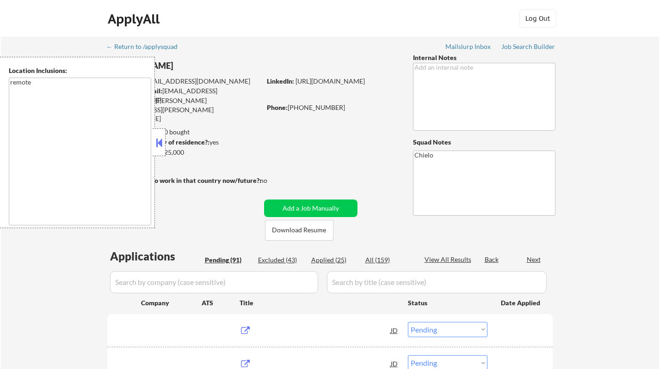
select select ""pending""
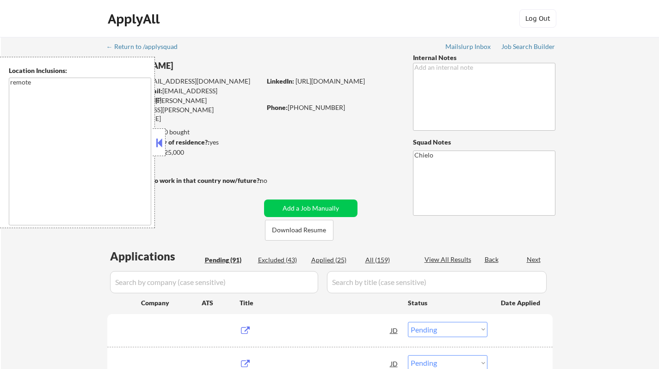
select select ""pending""
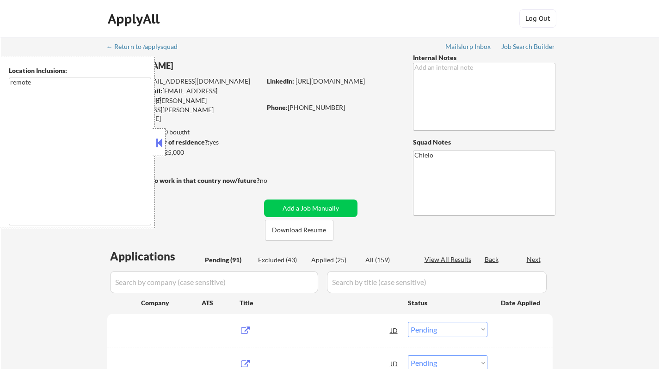
select select ""pending""
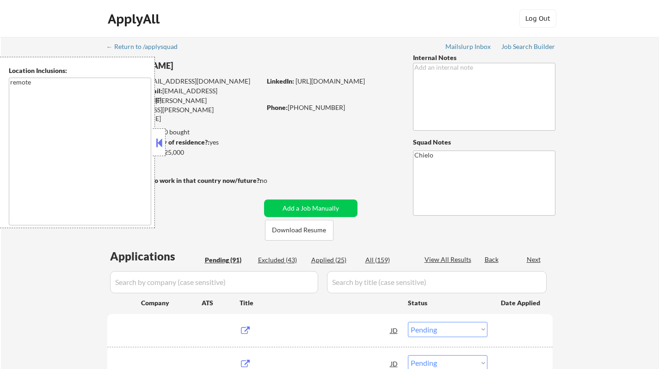
select select ""pending""
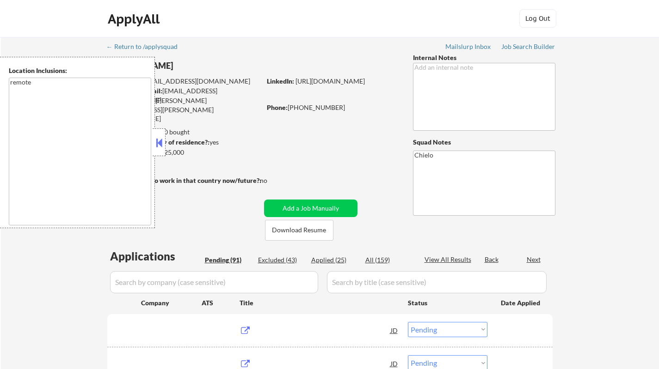
select select ""pending""
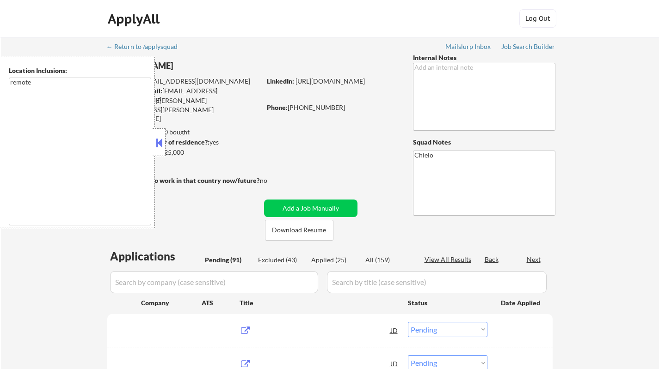
select select ""pending""
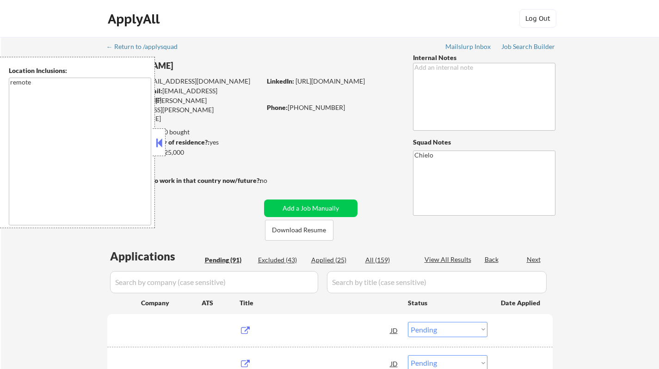
select select ""pending""
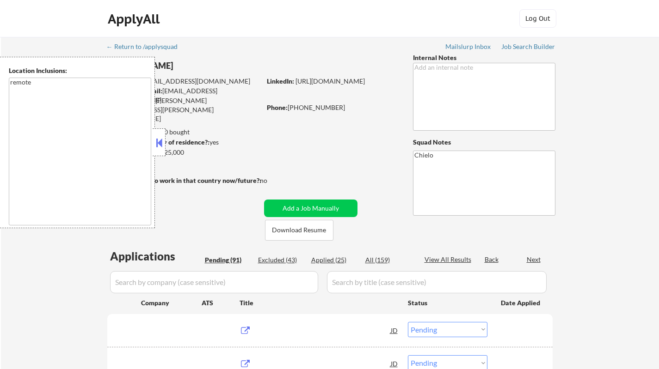
select select ""pending""
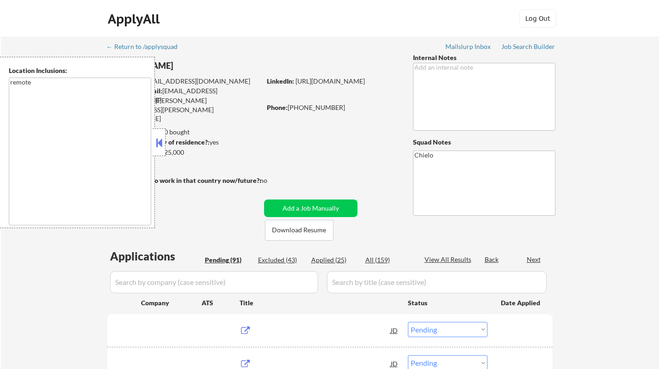
select select ""pending""
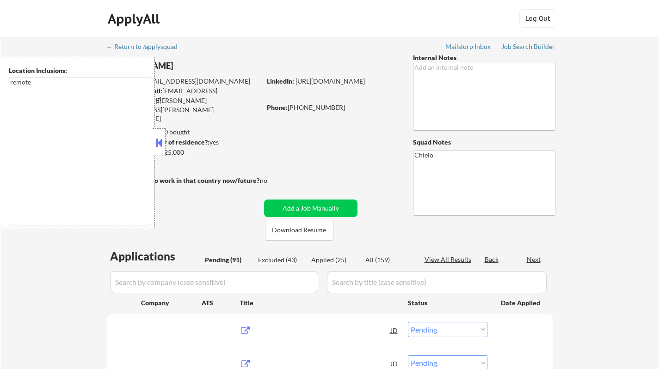
select select ""pending""
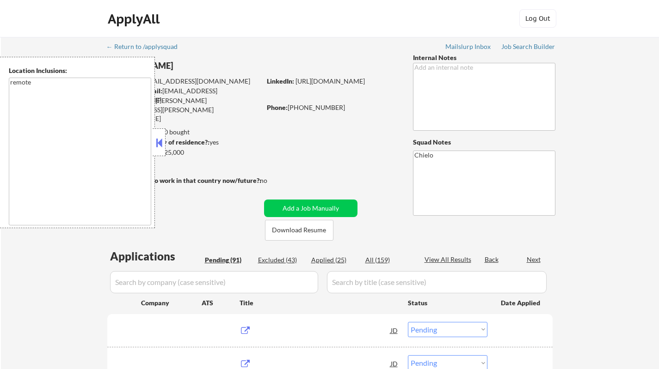
select select ""pending""
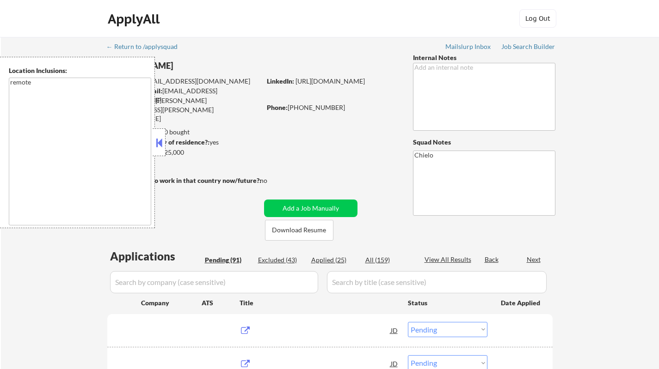
select select ""pending""
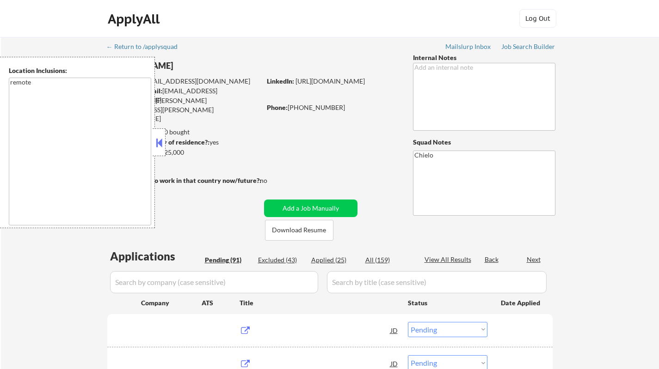
select select ""pending""
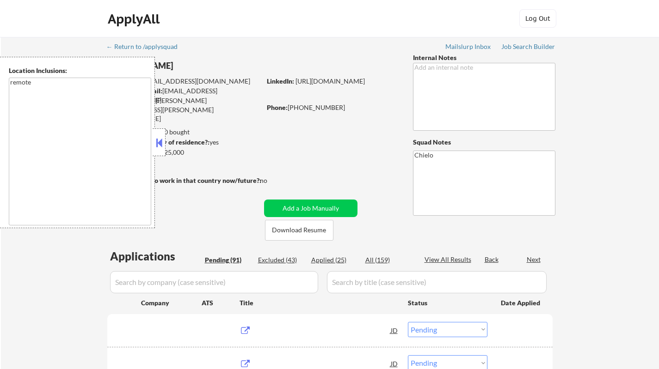
select select ""pending""
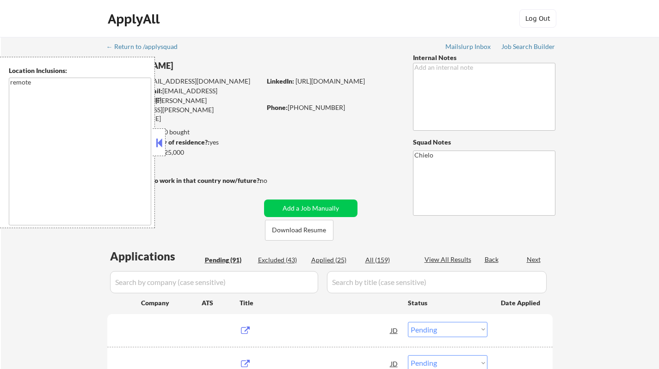
select select ""pending""
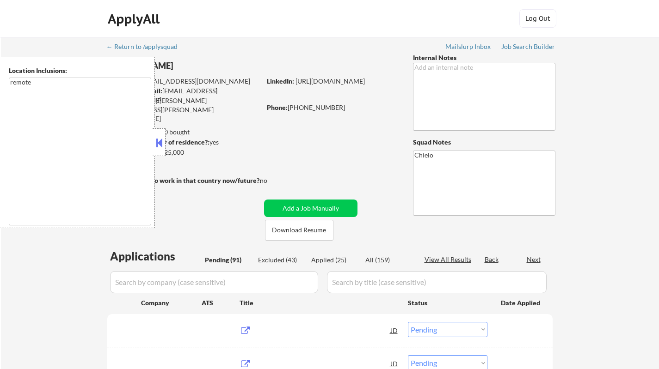
select select ""pending""
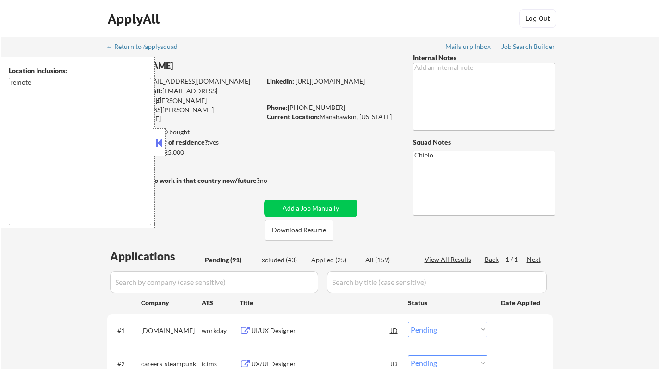
click at [160, 145] on button at bounding box center [159, 143] width 10 height 14
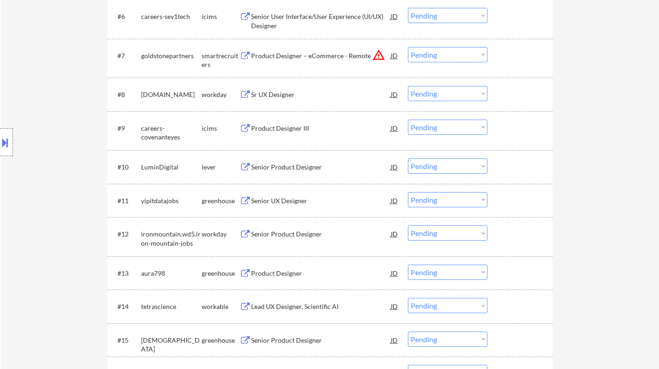
scroll to position [878, 0]
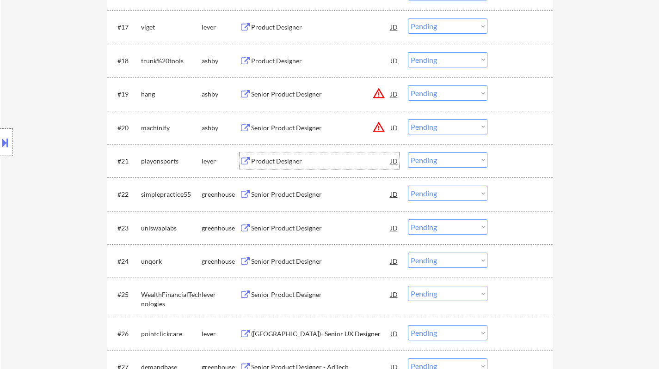
click at [276, 159] on div "Product Designer" at bounding box center [321, 161] width 140 height 9
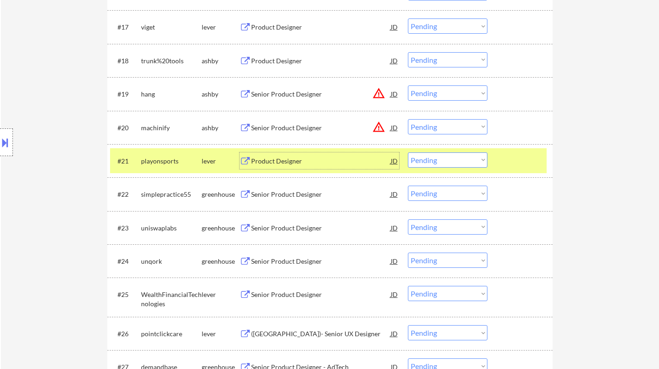
click at [431, 161] on select "Choose an option... Pending Applied Excluded (Questions) Excluded (Expired) Exc…" at bounding box center [448, 160] width 80 height 15
click at [408, 153] on select "Choose an option... Pending Applied Excluded (Questions) Excluded (Expired) Exc…" at bounding box center [448, 160] width 80 height 15
select select ""pending""
click at [12, 134] on div "Location Inclusions: remote" at bounding box center [82, 142] width 165 height 171
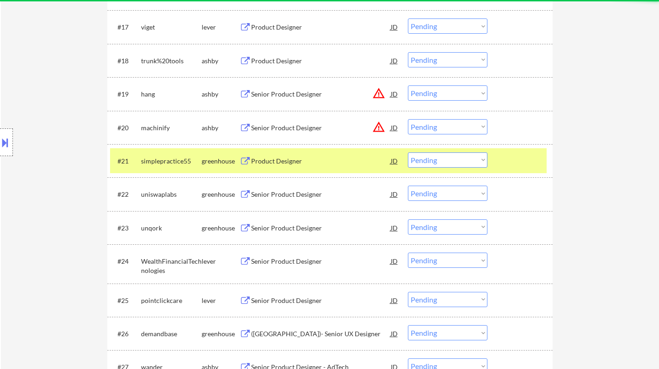
click at [6, 135] on button at bounding box center [5, 142] width 10 height 15
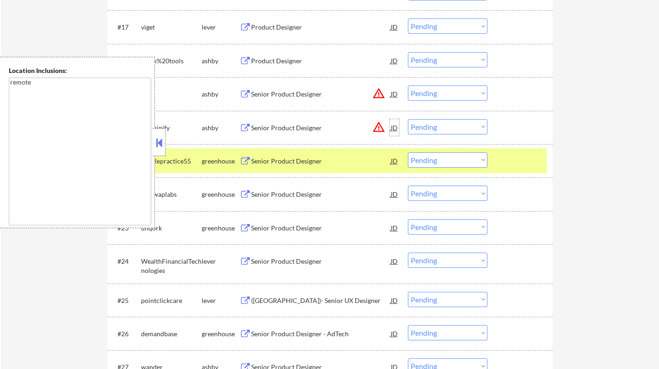
click at [391, 130] on div "JD" at bounding box center [394, 127] width 9 height 17
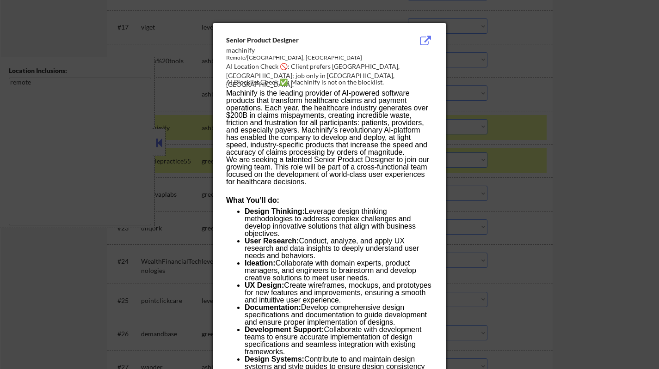
drag, startPoint x: 591, startPoint y: 219, endPoint x: 581, endPoint y: 208, distance: 14.4
click at [591, 219] on div at bounding box center [329, 184] width 659 height 369
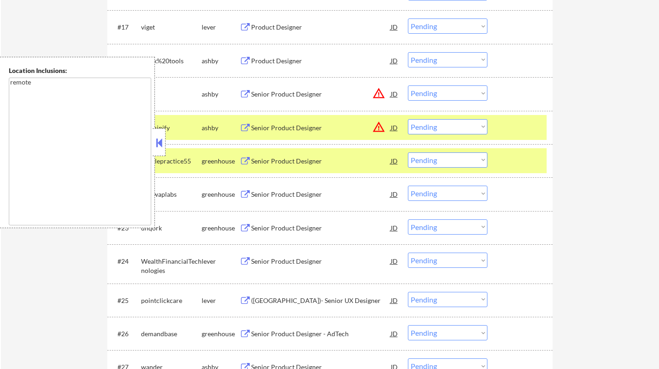
click at [465, 126] on select "Choose an option... Pending Applied Excluded (Questions) Excluded (Expired) Exc…" at bounding box center [448, 126] width 80 height 15
click at [408, 119] on select "Choose an option... Pending Applied Excluded (Questions) Excluded (Expired) Exc…" at bounding box center [448, 126] width 80 height 15
select select ""pending""
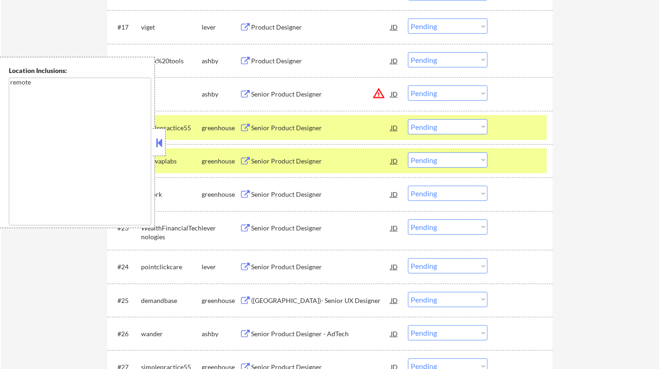
click at [393, 98] on div "JD" at bounding box center [394, 94] width 9 height 17
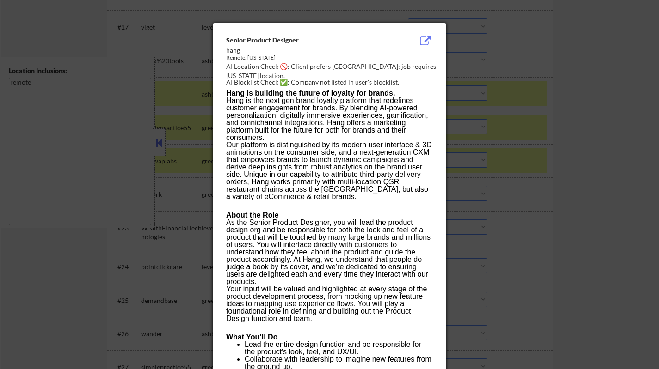
click at [654, 217] on div at bounding box center [329, 184] width 659 height 369
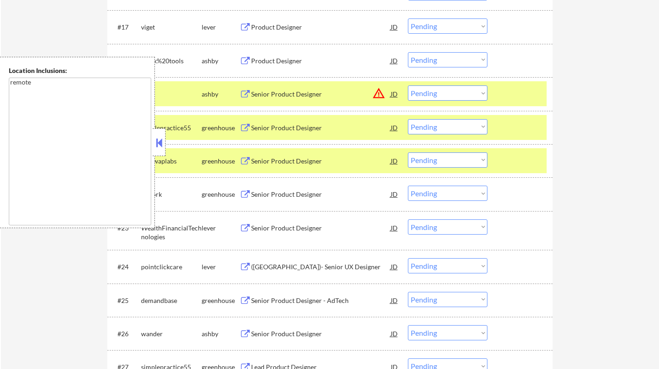
click at [455, 97] on select "Choose an option... Pending Applied Excluded (Questions) Excluded (Expired) Exc…" at bounding box center [448, 93] width 80 height 15
click at [408, 86] on select "Choose an option... Pending Applied Excluded (Questions) Excluded (Expired) Exc…" at bounding box center [448, 93] width 80 height 15
click at [154, 141] on button at bounding box center [159, 143] width 10 height 14
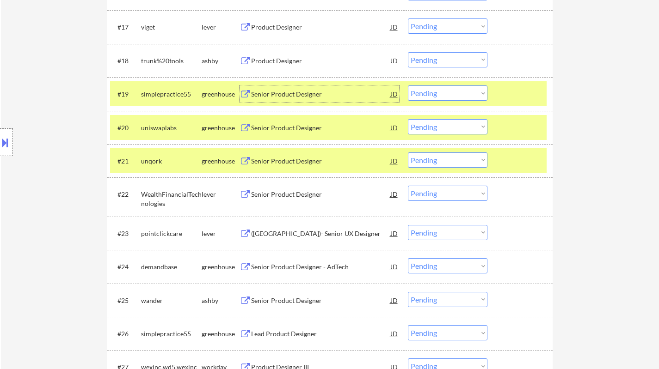
click at [286, 88] on div "Senior Product Designer" at bounding box center [321, 94] width 140 height 17
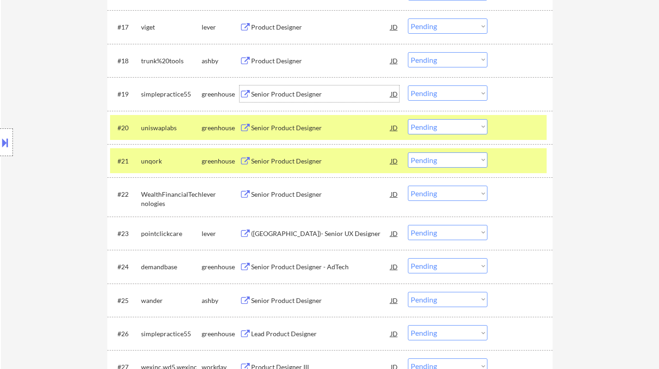
click at [434, 94] on select "Choose an option... Pending Applied Excluded (Questions) Excluded (Expired) Exc…" at bounding box center [448, 93] width 80 height 15
click at [408, 86] on select "Choose an option... Pending Applied Excluded (Questions) Excluded (Expired) Exc…" at bounding box center [448, 93] width 80 height 15
select select ""pending""
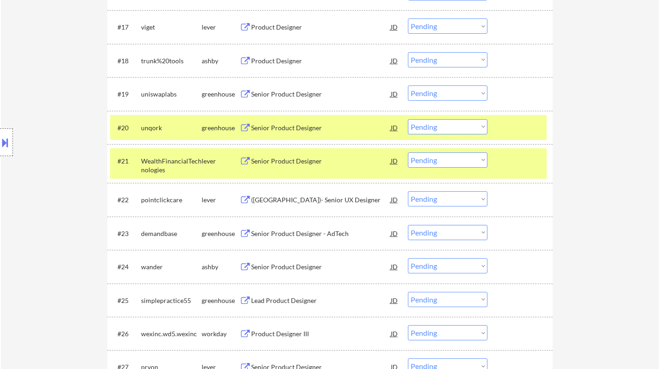
scroll to position [786, 0]
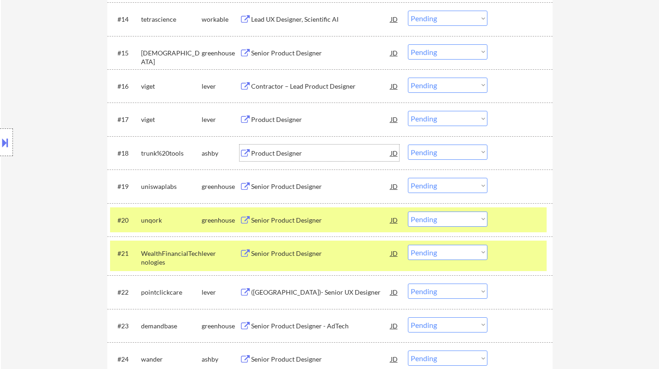
click at [271, 151] on div "Product Designer" at bounding box center [321, 153] width 140 height 9
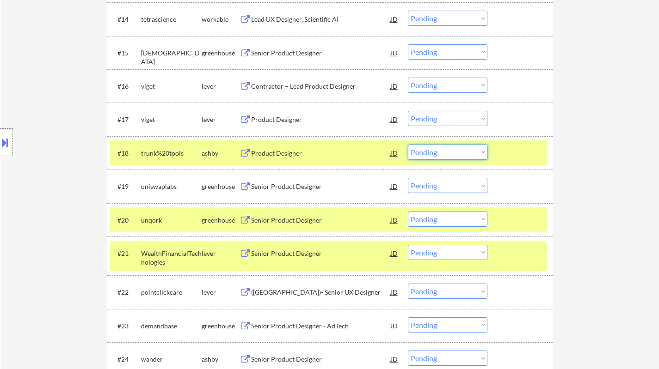
click at [441, 153] on select "Choose an option... Pending Applied Excluded (Questions) Excluded (Expired) Exc…" at bounding box center [448, 152] width 80 height 15
click at [408, 145] on select "Choose an option... Pending Applied Excluded (Questions) Excluded (Expired) Exc…" at bounding box center [448, 152] width 80 height 15
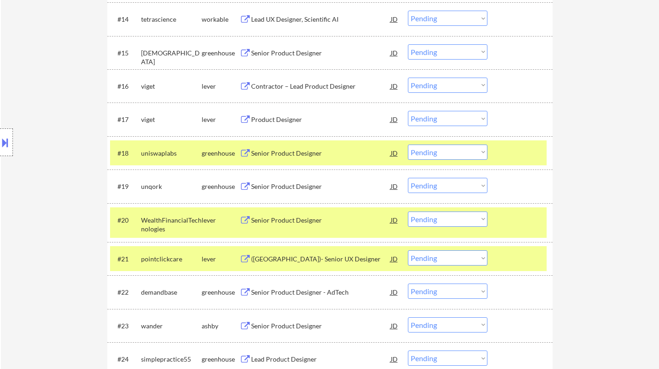
click at [288, 153] on div "Senior Product Designer" at bounding box center [321, 153] width 140 height 9
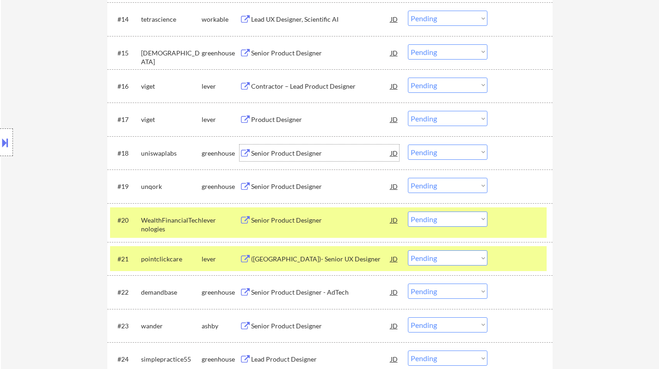
click at [430, 154] on select "Choose an option... Pending Applied Excluded (Questions) Excluded (Expired) Exc…" at bounding box center [448, 152] width 80 height 15
click at [408, 145] on select "Choose an option... Pending Applied Excluded (Questions) Excluded (Expired) Exc…" at bounding box center [448, 152] width 80 height 15
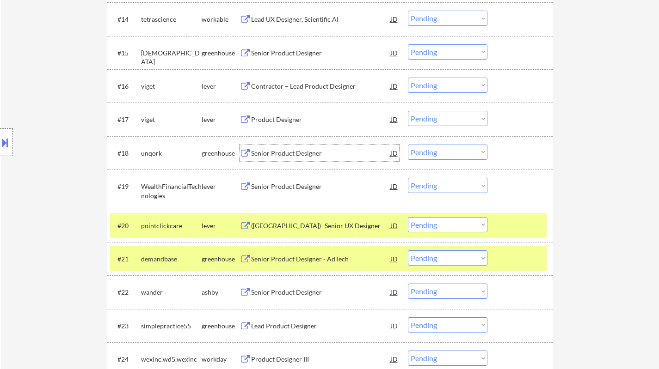
click at [294, 155] on div "Senior Product Designer" at bounding box center [321, 153] width 140 height 9
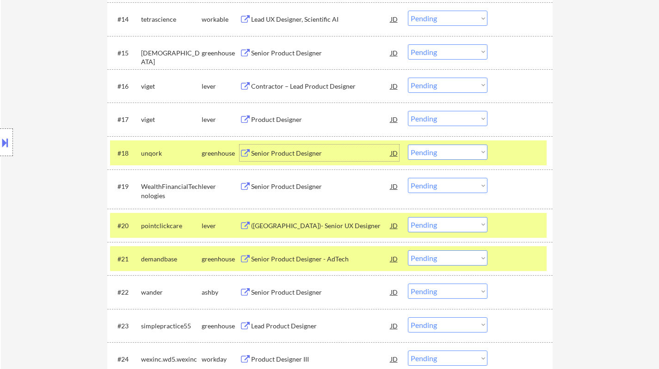
click at [428, 153] on select "Choose an option... Pending Applied Excluded (Questions) Excluded (Expired) Exc…" at bounding box center [448, 152] width 80 height 15
click at [408, 145] on select "Choose an option... Pending Applied Excluded (Questions) Excluded (Expired) Exc…" at bounding box center [448, 152] width 80 height 15
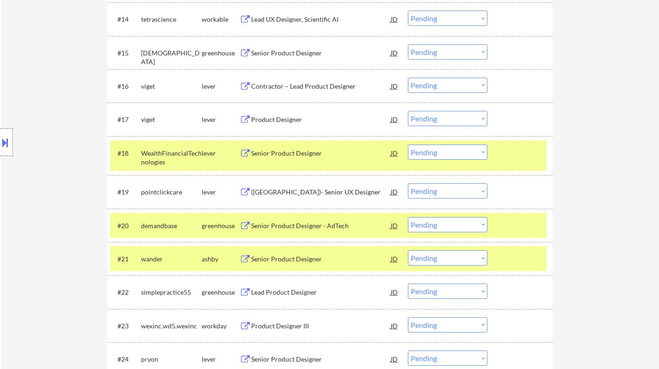
click at [290, 153] on div "Senior Product Designer" at bounding box center [321, 153] width 140 height 9
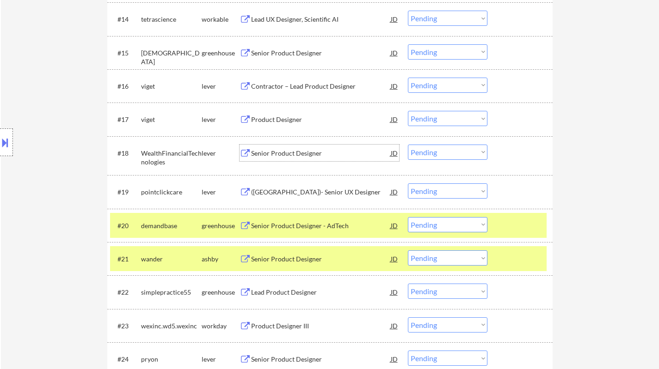
click at [442, 150] on select "Choose an option... Pending Applied Excluded (Questions) Excluded (Expired) Exc…" at bounding box center [448, 152] width 80 height 15
click at [408, 145] on select "Choose an option... Pending Applied Excluded (Questions) Excluded (Expired) Exc…" at bounding box center [448, 152] width 80 height 15
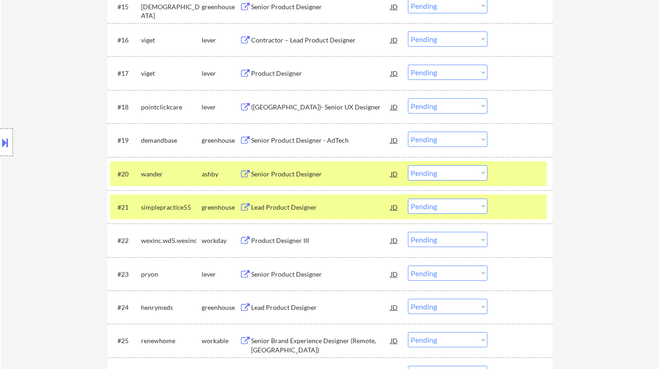
click at [296, 109] on div "(US)- Senior UX Designer" at bounding box center [321, 107] width 140 height 9
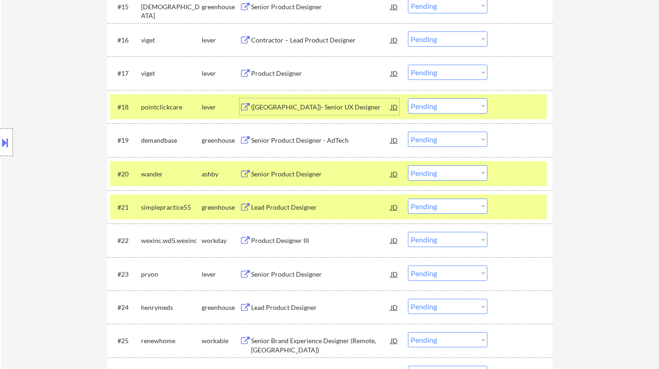
click at [454, 110] on select "Choose an option... Pending Applied Excluded (Questions) Excluded (Expired) Exc…" at bounding box center [448, 105] width 80 height 15
click at [408, 98] on select "Choose an option... Pending Applied Excluded (Questions) Excluded (Expired) Exc…" at bounding box center [448, 105] width 80 height 15
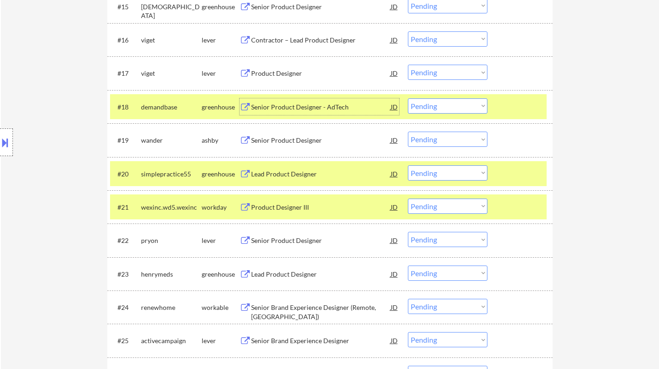
click at [295, 108] on div "Senior Product Designer - AdTech" at bounding box center [321, 107] width 140 height 9
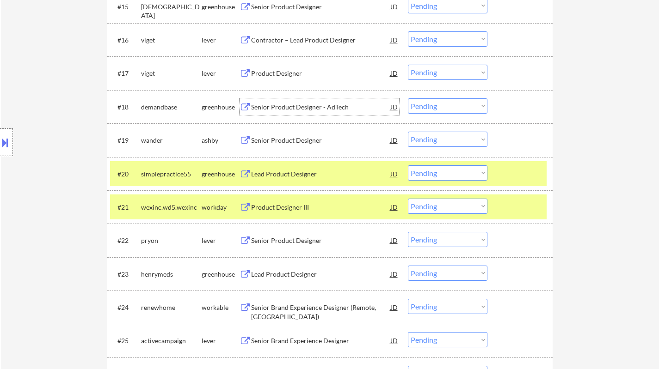
click at [438, 106] on select "Choose an option... Pending Applied Excluded (Questions) Excluded (Expired) Exc…" at bounding box center [448, 105] width 80 height 15
click at [408, 98] on select "Choose an option... Pending Applied Excluded (Questions) Excluded (Expired) Exc…" at bounding box center [448, 105] width 80 height 15
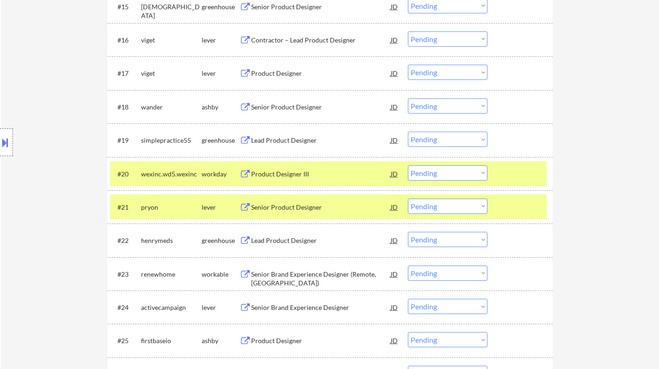
click at [293, 105] on div "Senior Product Designer" at bounding box center [321, 107] width 140 height 9
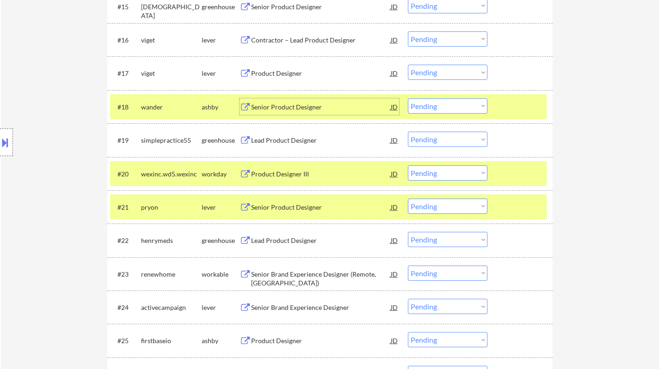
click at [457, 104] on select "Choose an option... Pending Applied Excluded (Questions) Excluded (Expired) Exc…" at bounding box center [448, 105] width 80 height 15
click at [408, 98] on select "Choose an option... Pending Applied Excluded (Questions) Excluded (Expired) Exc…" at bounding box center [448, 105] width 80 height 15
select select ""pending""
click at [284, 169] on div "Product Designer III" at bounding box center [321, 173] width 140 height 17
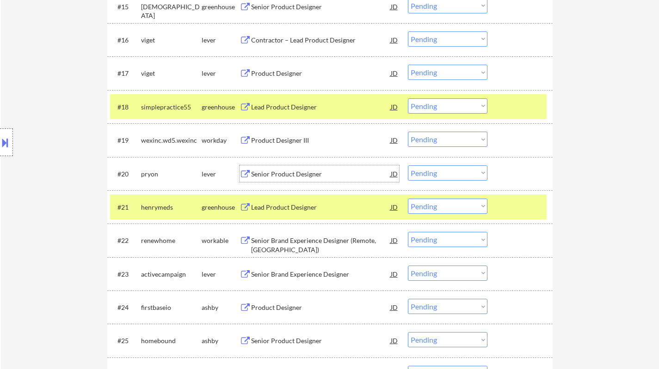
click at [288, 168] on div "Senior Product Designer" at bounding box center [321, 173] width 140 height 17
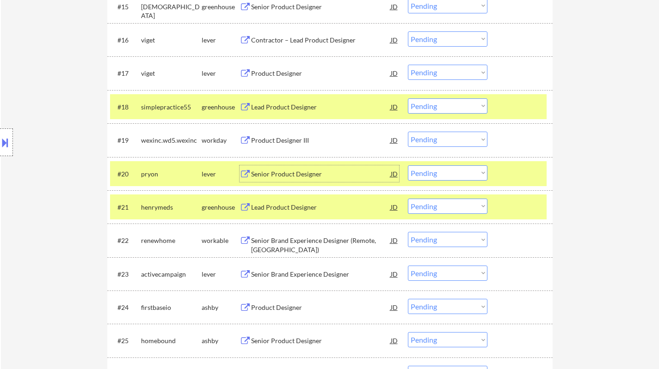
click at [432, 174] on select "Choose an option... Pending Applied Excluded (Questions) Excluded (Expired) Exc…" at bounding box center [448, 172] width 80 height 15
click at [408, 165] on select "Choose an option... Pending Applied Excluded (Questions) Excluded (Expired) Exc…" at bounding box center [448, 172] width 80 height 15
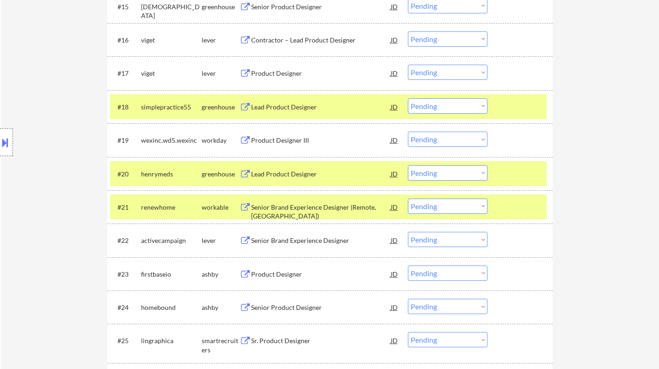
click at [270, 173] on div "Lead Product Designer" at bounding box center [321, 174] width 140 height 9
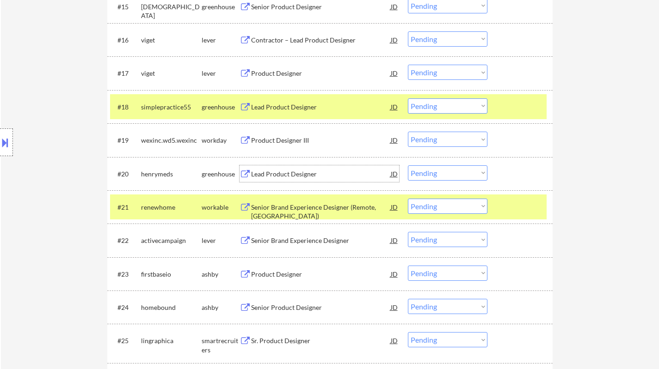
click at [455, 174] on select "Choose an option... Pending Applied Excluded (Questions) Excluded (Expired) Exc…" at bounding box center [448, 172] width 80 height 15
click at [408, 165] on select "Choose an option... Pending Applied Excluded (Questions) Excluded (Expired) Exc…" at bounding box center [448, 172] width 80 height 15
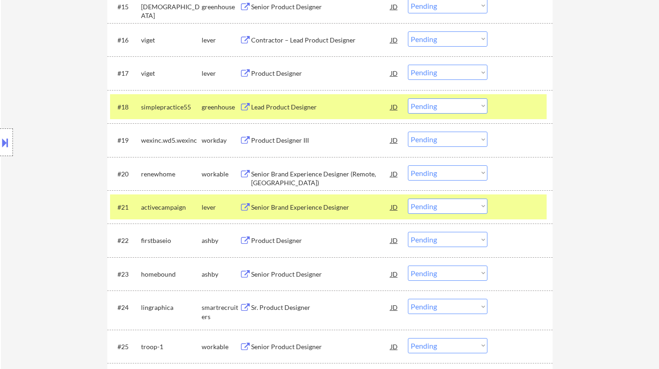
click at [290, 174] on div "Senior Brand Experience Designer (Remote, US)" at bounding box center [321, 179] width 140 height 18
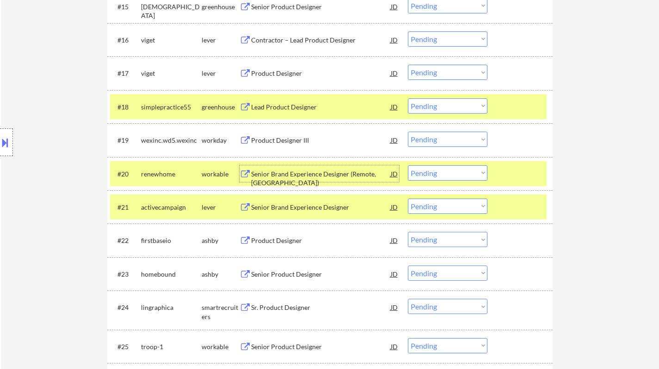
click at [455, 172] on select "Choose an option... Pending Applied Excluded (Questions) Excluded (Expired) Exc…" at bounding box center [448, 172] width 80 height 15
click at [408, 165] on select "Choose an option... Pending Applied Excluded (Questions) Excluded (Expired) Exc…" at bounding box center [448, 172] width 80 height 15
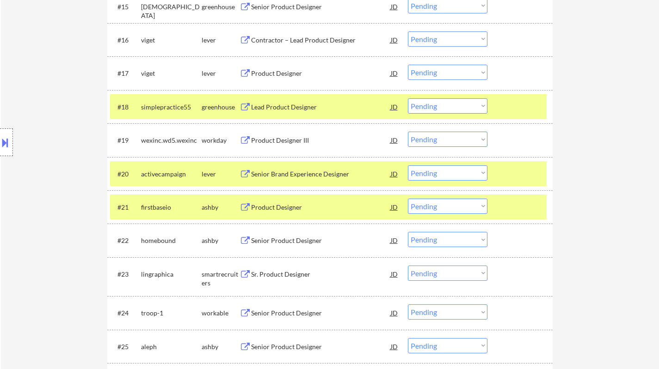
click at [282, 170] on div "Senior Brand Experience Designer" at bounding box center [321, 174] width 140 height 9
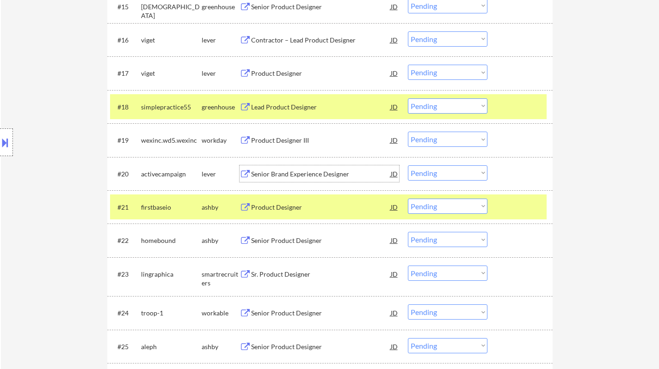
click at [436, 173] on select "Choose an option... Pending Applied Excluded (Questions) Excluded (Expired) Exc…" at bounding box center [448, 172] width 80 height 15
click at [408, 165] on select "Choose an option... Pending Applied Excluded (Questions) Excluded (Expired) Exc…" at bounding box center [448, 172] width 80 height 15
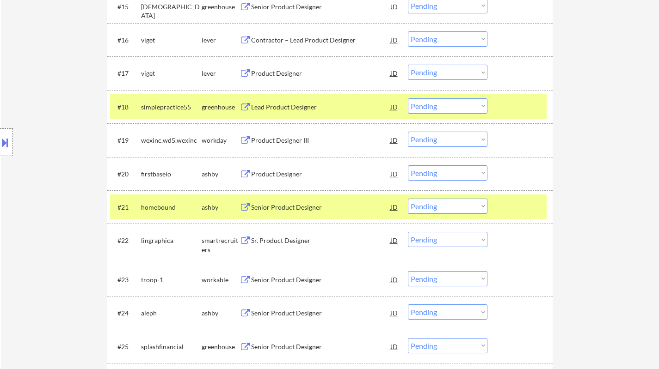
click at [276, 173] on div "Product Designer" at bounding box center [321, 174] width 140 height 9
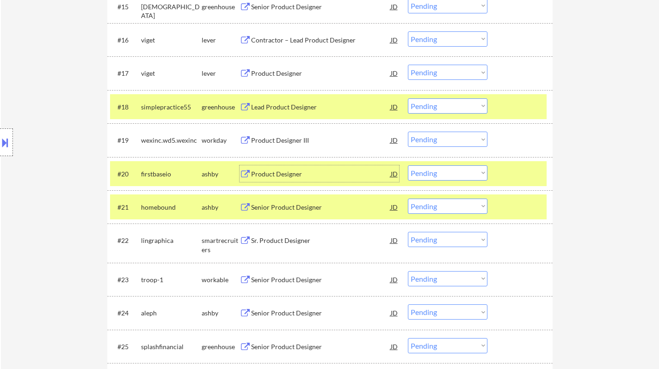
click at [450, 172] on select "Choose an option... Pending Applied Excluded (Questions) Excluded (Expired) Exc…" at bounding box center [448, 172] width 80 height 15
click at [408, 165] on select "Choose an option... Pending Applied Excluded (Questions) Excluded (Expired) Exc…" at bounding box center [448, 172] width 80 height 15
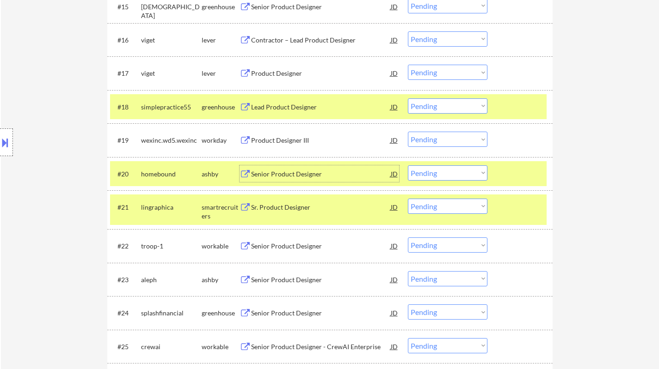
click at [299, 171] on div "Senior Product Designer" at bounding box center [321, 174] width 140 height 9
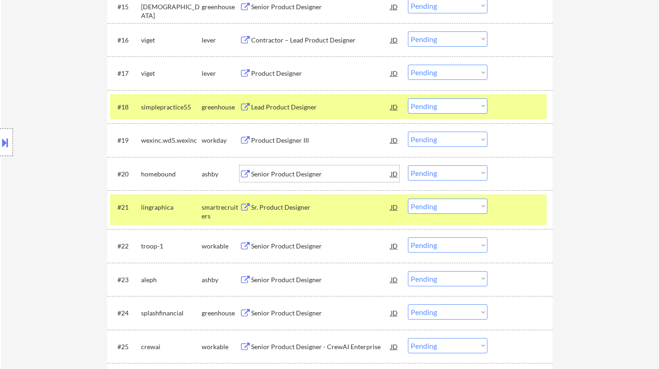
click at [458, 176] on select "Choose an option... Pending Applied Excluded (Questions) Excluded (Expired) Exc…" at bounding box center [448, 172] width 80 height 15
click at [408, 165] on select "Choose an option... Pending Applied Excluded (Questions) Excluded (Expired) Exc…" at bounding box center [448, 172] width 80 height 15
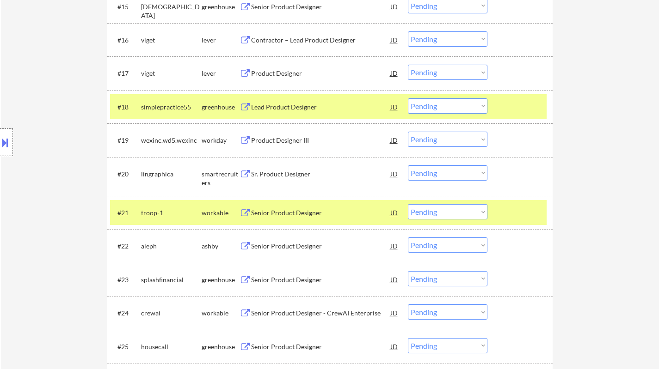
click at [292, 176] on div "Sr. Product Designer" at bounding box center [321, 174] width 140 height 9
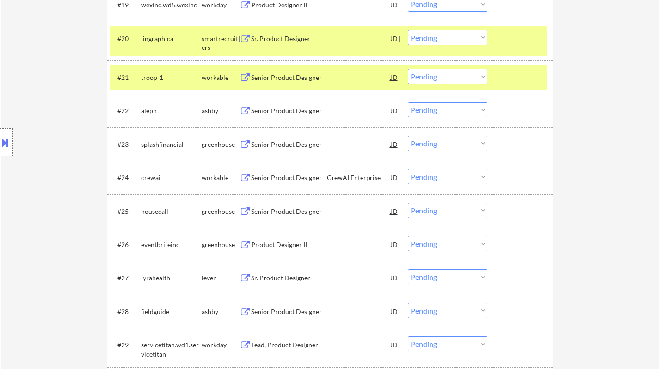
scroll to position [925, 0]
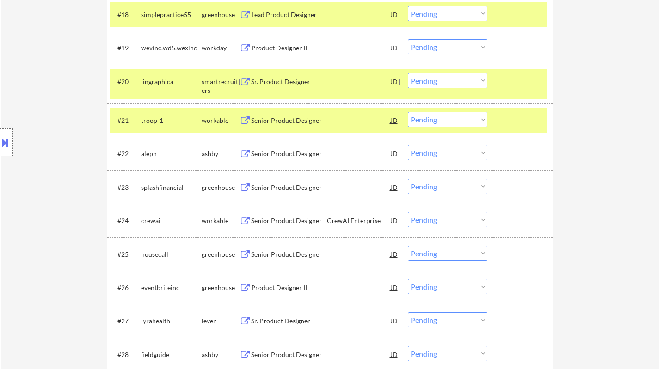
click at [450, 84] on select "Choose an option... Pending Applied Excluded (Questions) Excluded (Expired) Exc…" at bounding box center [448, 80] width 80 height 15
click at [408, 73] on select "Choose an option... Pending Applied Excluded (Questions) Excluded (Expired) Exc…" at bounding box center [448, 80] width 80 height 15
select select ""pending""
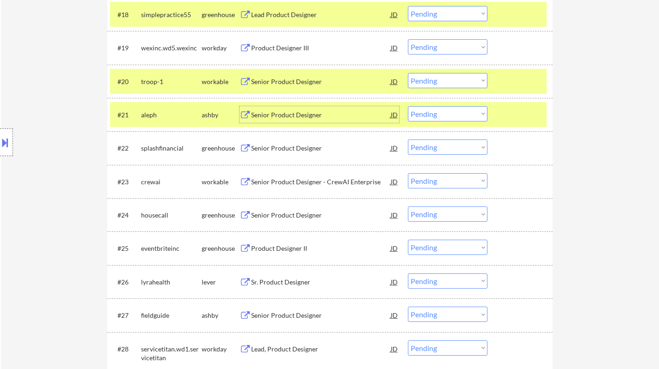
click at [285, 111] on div "Senior Product Designer" at bounding box center [321, 114] width 140 height 9
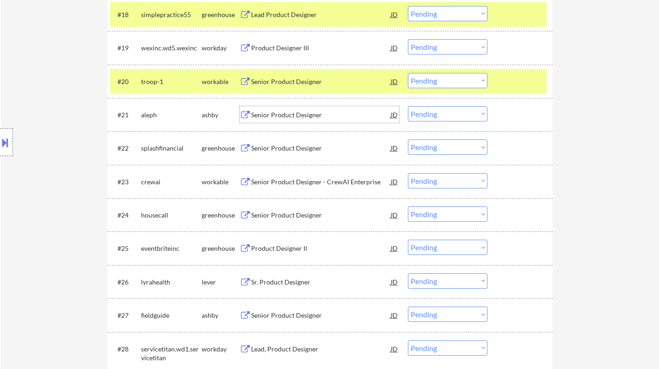
click at [448, 114] on select "Choose an option... Pending Applied Excluded (Questions) Excluded (Expired) Exc…" at bounding box center [448, 113] width 80 height 15
click at [408, 106] on select "Choose an option... Pending Applied Excluded (Questions) Excluded (Expired) Exc…" at bounding box center [448, 113] width 80 height 15
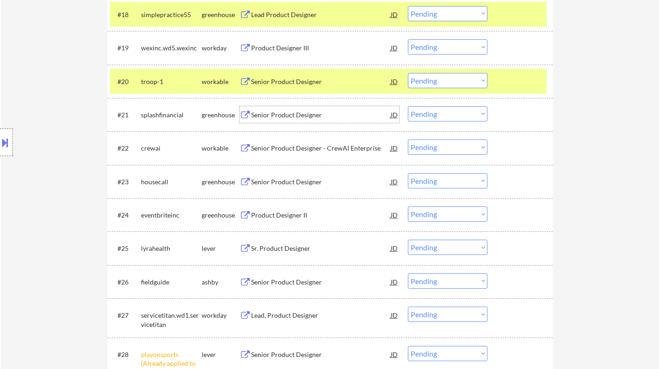
click at [290, 115] on div "Senior Product Designer" at bounding box center [321, 114] width 140 height 9
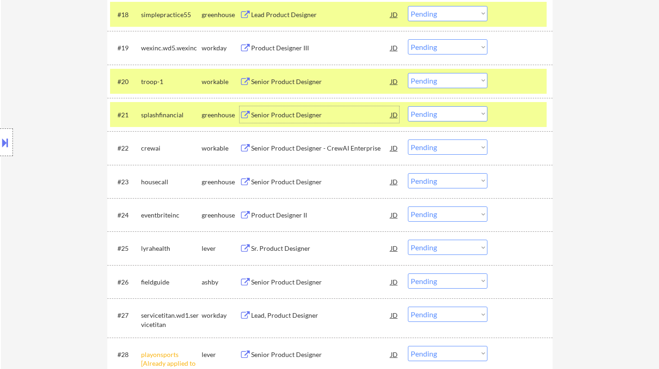
click at [428, 115] on select "Choose an option... Pending Applied Excluded (Questions) Excluded (Expired) Exc…" at bounding box center [448, 113] width 80 height 15
click at [408, 106] on select "Choose an option... Pending Applied Excluded (Questions) Excluded (Expired) Exc…" at bounding box center [448, 113] width 80 height 15
select select ""pending""
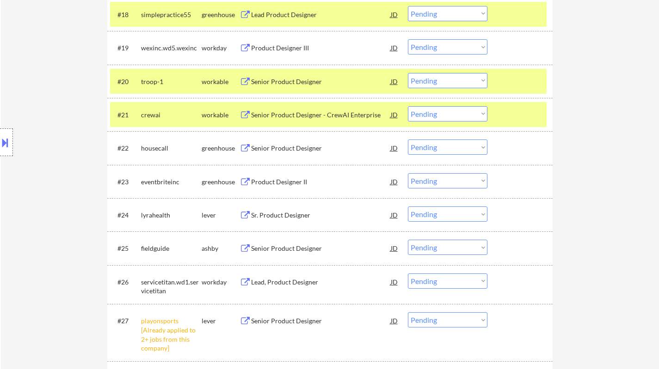
click at [284, 210] on div "Sr. Product Designer" at bounding box center [321, 215] width 140 height 17
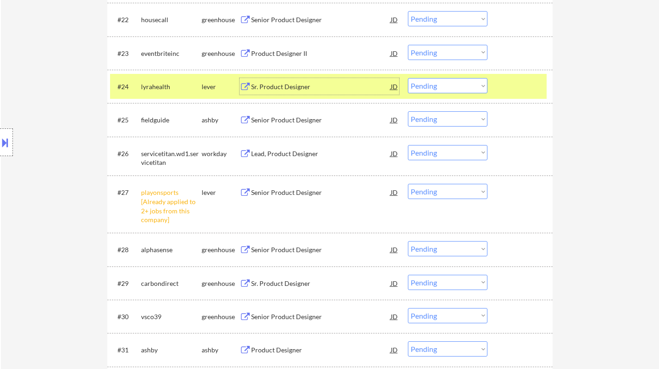
scroll to position [1063, 0]
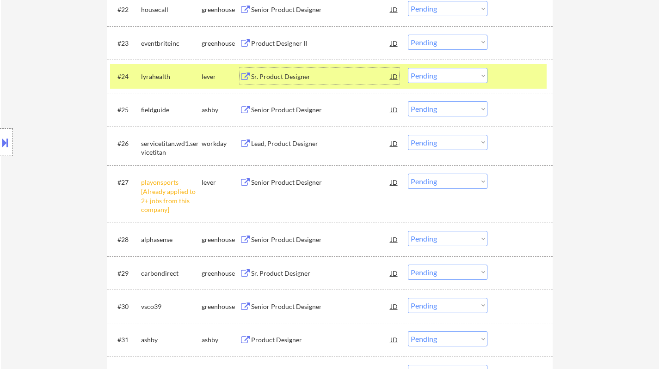
drag, startPoint x: 435, startPoint y: 184, endPoint x: 440, endPoint y: 187, distance: 5.8
click at [435, 184] on select "Choose an option... Pending Applied Excluded (Questions) Excluded (Expired) Exc…" at bounding box center [448, 181] width 80 height 15
click at [408, 174] on select "Choose an option... Pending Applied Excluded (Questions) Excluded (Expired) Exc…" at bounding box center [448, 181] width 80 height 15
select select ""pending""
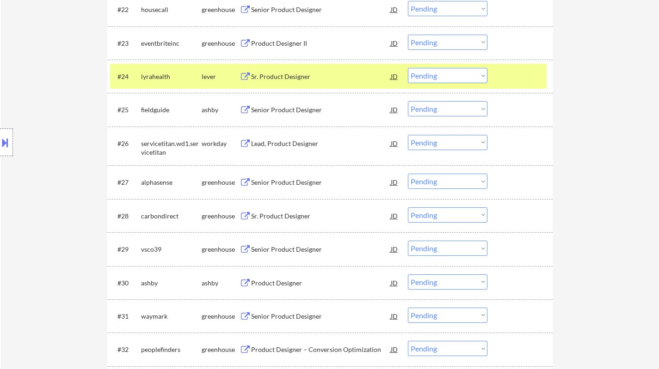
click at [433, 78] on select "Choose an option... Pending Applied Excluded (Questions) Excluded (Expired) Exc…" at bounding box center [448, 75] width 80 height 15
click at [408, 68] on select "Choose an option... Pending Applied Excluded (Questions) Excluded (Expired) Exc…" at bounding box center [448, 75] width 80 height 15
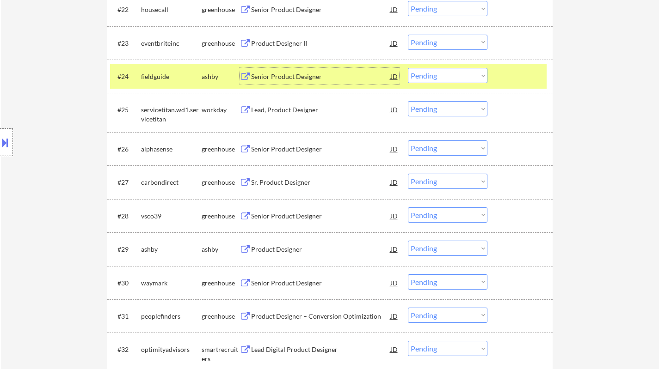
click at [275, 77] on div "Senior Product Designer" at bounding box center [321, 76] width 140 height 9
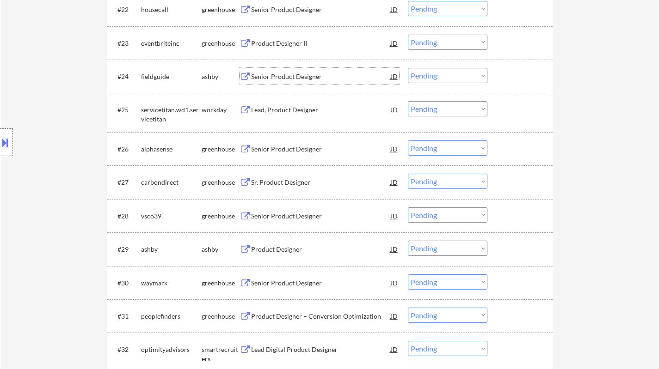
click at [451, 75] on select "Choose an option... Pending Applied Excluded (Questions) Excluded (Expired) Exc…" at bounding box center [448, 75] width 80 height 15
click at [408, 68] on select "Choose an option... Pending Applied Excluded (Questions) Excluded (Expired) Exc…" at bounding box center [448, 75] width 80 height 15
select select ""pending""
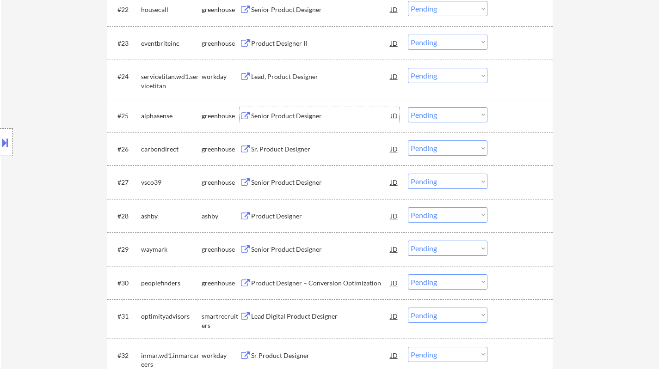
click at [282, 115] on div "Senior Product Designer" at bounding box center [321, 115] width 140 height 9
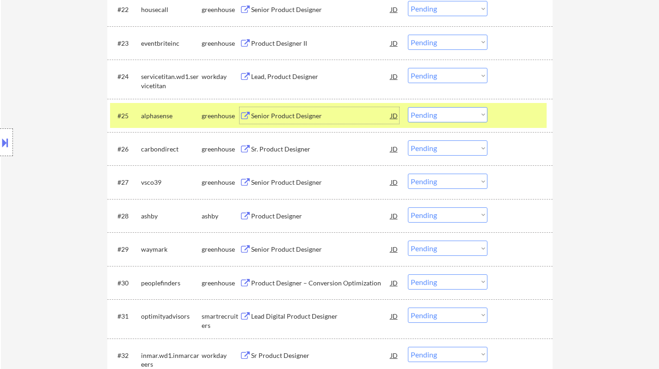
drag, startPoint x: 485, startPoint y: 112, endPoint x: 483, endPoint y: 122, distance: 10.1
click at [485, 112] on select "Choose an option... Pending Applied Excluded (Questions) Excluded (Expired) Exc…" at bounding box center [448, 114] width 80 height 15
click at [408, 107] on select "Choose an option... Pending Applied Excluded (Questions) Excluded (Expired) Exc…" at bounding box center [448, 114] width 80 height 15
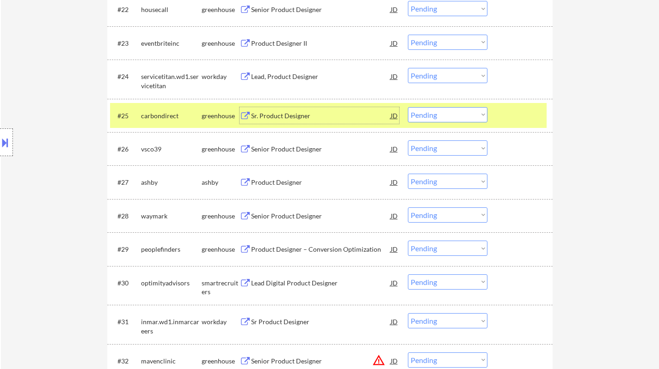
click at [265, 111] on div "Sr. Product Designer" at bounding box center [321, 115] width 140 height 9
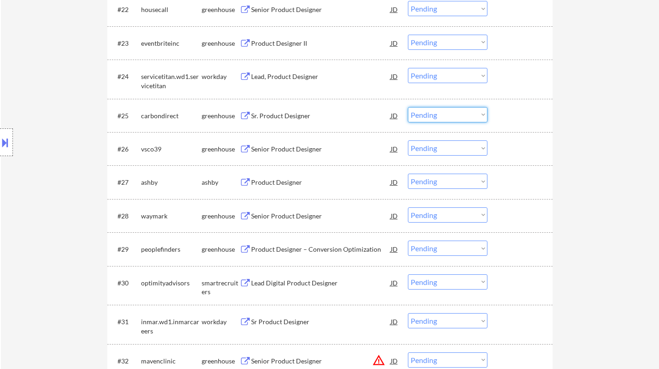
drag, startPoint x: 444, startPoint y: 113, endPoint x: 449, endPoint y: 122, distance: 10.1
click at [444, 113] on select "Choose an option... Pending Applied Excluded (Questions) Excluded (Expired) Exc…" at bounding box center [448, 114] width 80 height 15
click at [408, 107] on select "Choose an option... Pending Applied Excluded (Questions) Excluded (Expired) Exc…" at bounding box center [448, 114] width 80 height 15
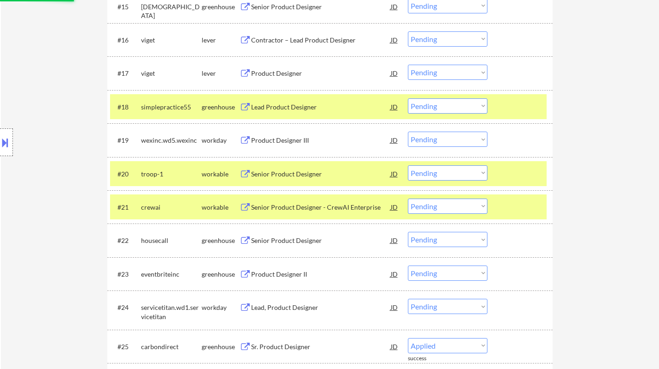
select select ""pending""
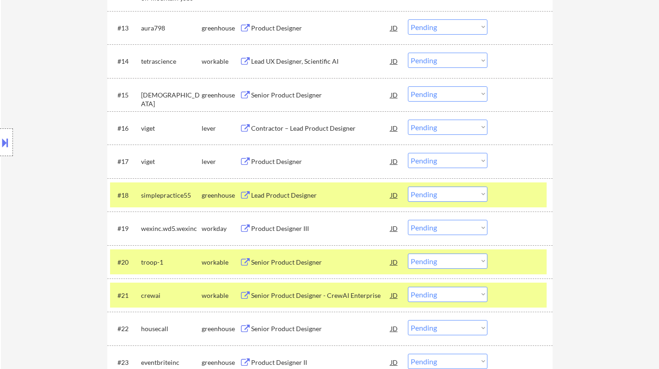
scroll to position [878, 0]
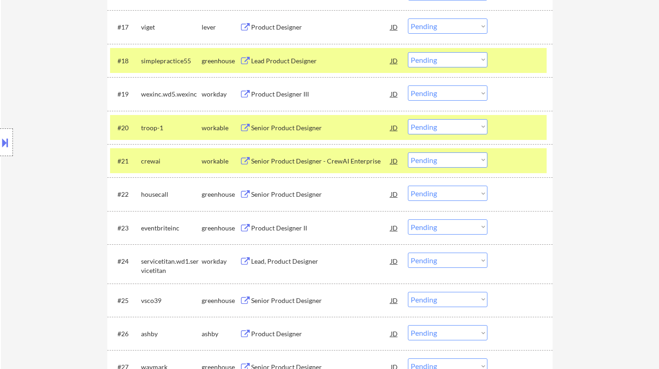
click at [288, 131] on div "Senior Product Designer" at bounding box center [321, 127] width 140 height 9
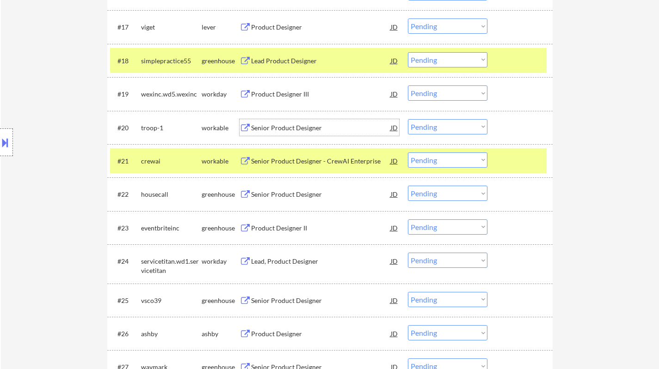
click at [466, 121] on select "Choose an option... Pending Applied Excluded (Questions) Excluded (Expired) Exc…" at bounding box center [448, 126] width 80 height 15
click at [408, 119] on select "Choose an option... Pending Applied Excluded (Questions) Excluded (Expired) Exc…" at bounding box center [448, 126] width 80 height 15
select select ""pending""
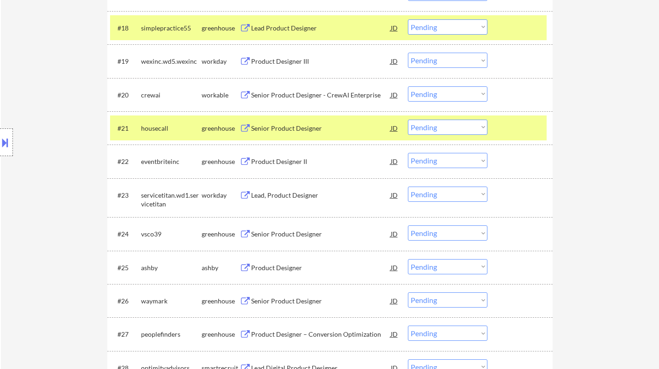
scroll to position [971, 0]
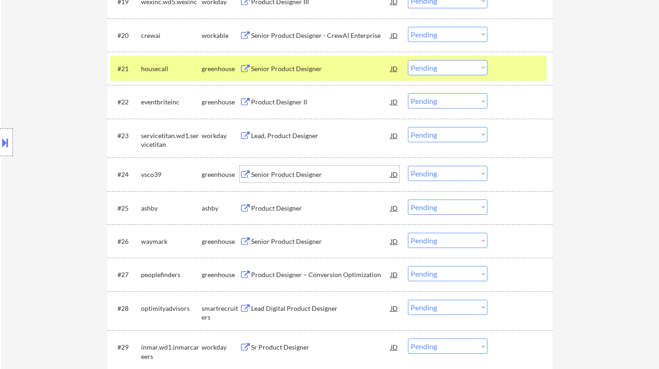
click at [289, 172] on div "Senior Product Designer" at bounding box center [321, 174] width 140 height 9
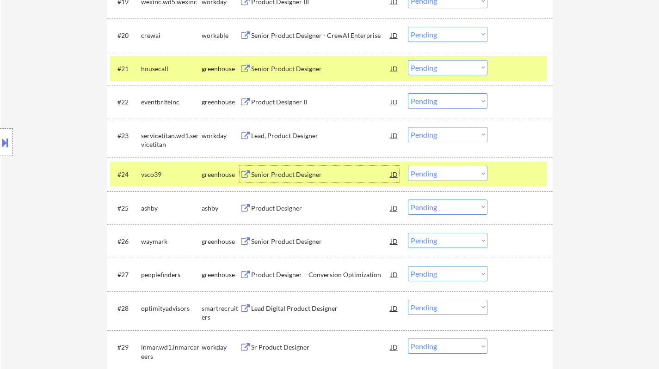
click at [432, 172] on select "Choose an option... Pending Applied Excluded (Questions) Excluded (Expired) Exc…" at bounding box center [448, 173] width 80 height 15
click at [408, 166] on select "Choose an option... Pending Applied Excluded (Questions) Excluded (Expired) Exc…" at bounding box center [448, 173] width 80 height 15
select select ""pending""
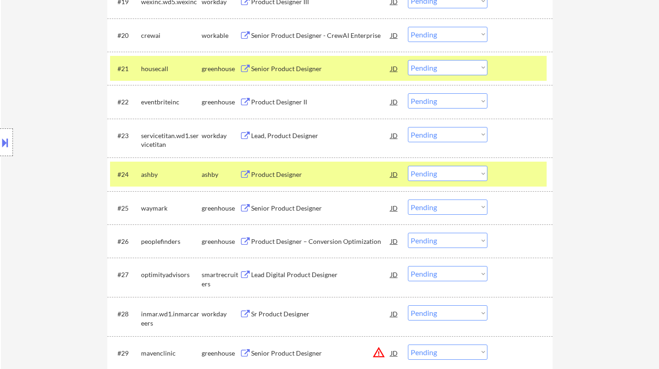
click at [294, 212] on div "Senior Product Designer" at bounding box center [321, 208] width 140 height 9
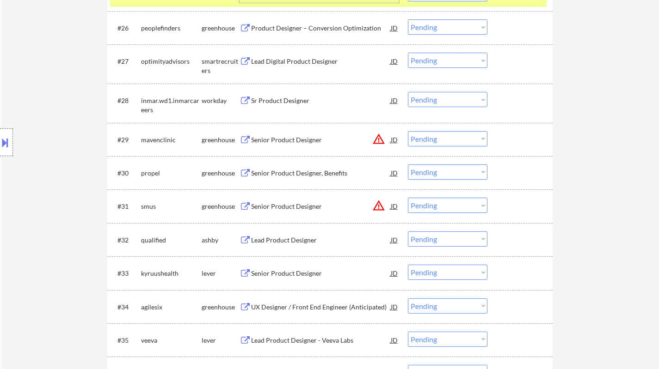
scroll to position [1248, 0]
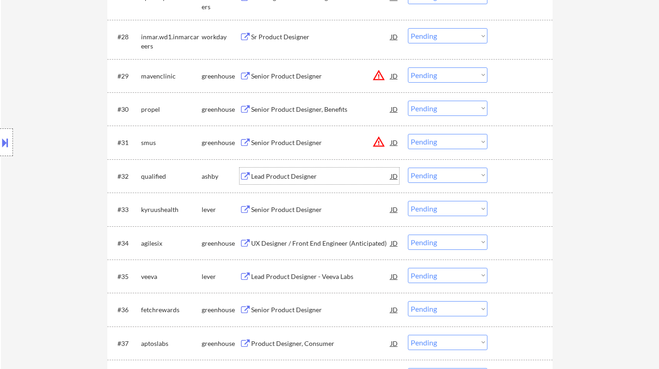
click at [301, 178] on div "Lead Product Designer" at bounding box center [321, 176] width 140 height 9
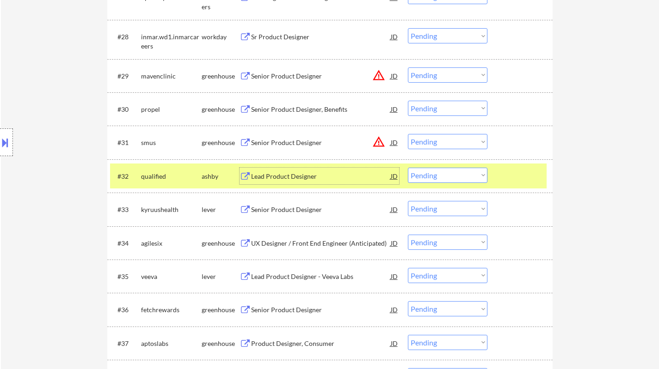
click at [446, 176] on select "Choose an option... Pending Applied Excluded (Questions) Excluded (Expired) Exc…" at bounding box center [448, 175] width 80 height 15
click at [408, 168] on select "Choose an option... Pending Applied Excluded (Questions) Excluded (Expired) Exc…" at bounding box center [448, 175] width 80 height 15
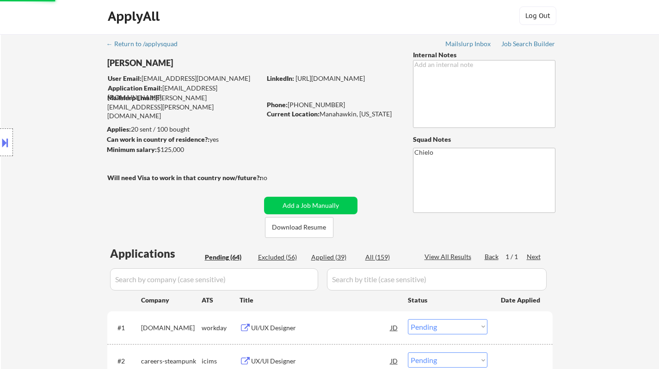
scroll to position [0, 0]
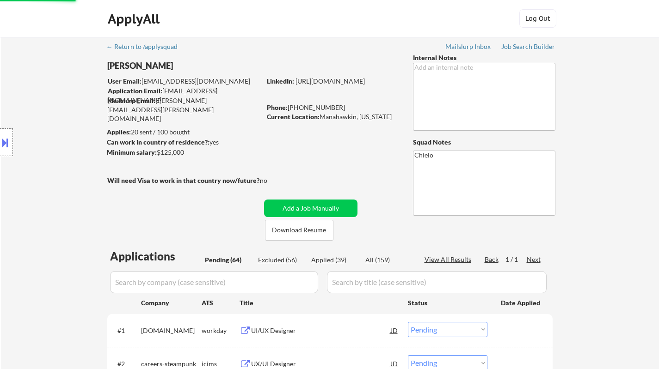
select select ""pending""
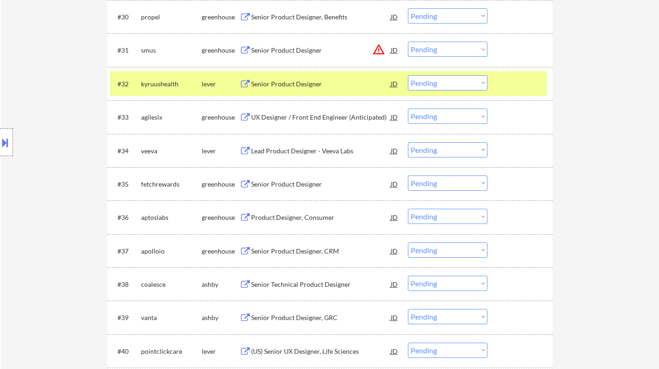
scroll to position [1109, 0]
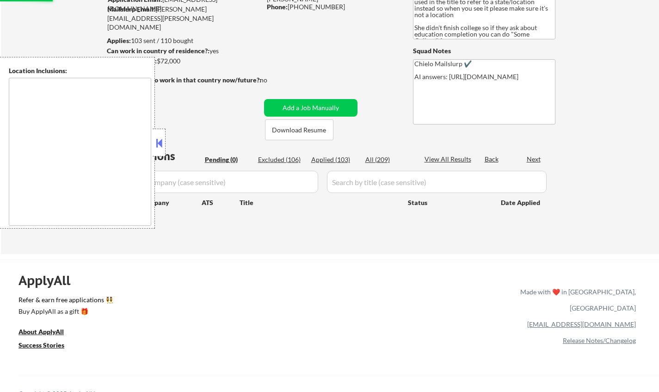
scroll to position [92, 0]
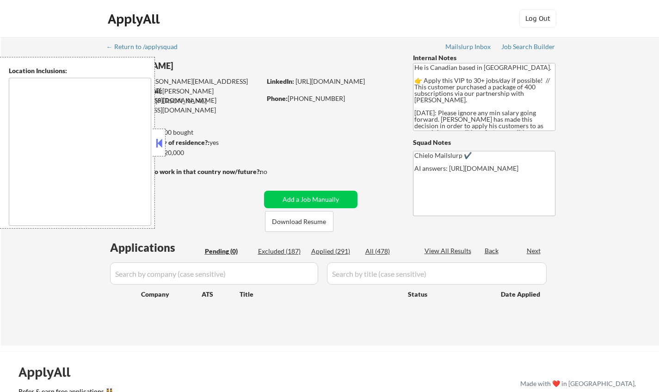
type textarea "[GEOGRAPHIC_DATA], ON [GEOGRAPHIC_DATA], ON [GEOGRAPHIC_DATA], ON [GEOGRAPHIC_D…"
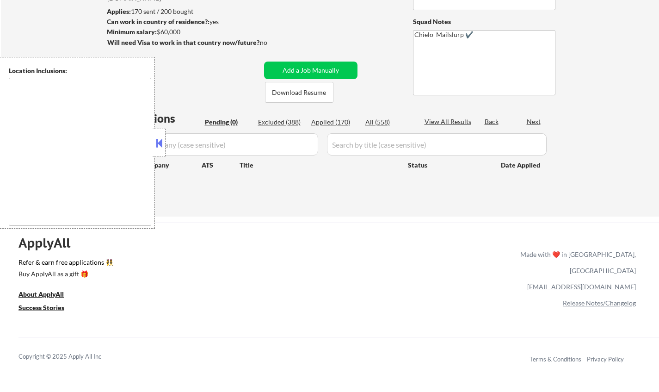
scroll to position [185, 0]
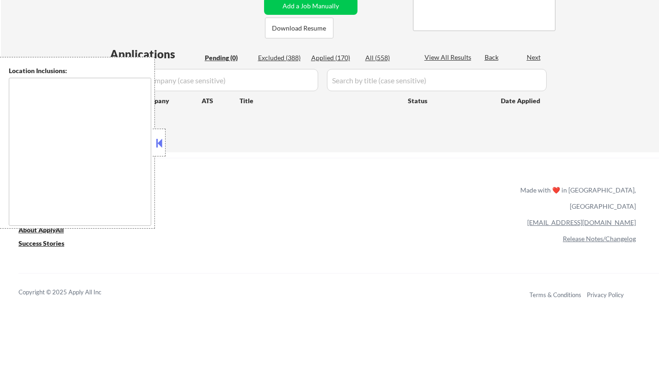
type textarea "[GEOGRAPHIC_DATA], [GEOGRAPHIC_DATA] [GEOGRAPHIC_DATA], [GEOGRAPHIC_DATA] [GEOG…"
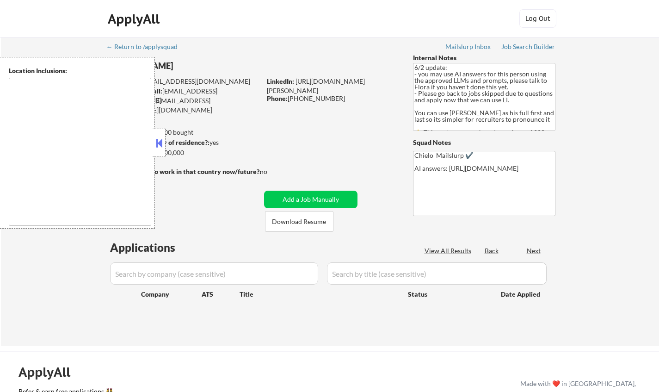
click at [160, 141] on button at bounding box center [159, 143] width 10 height 14
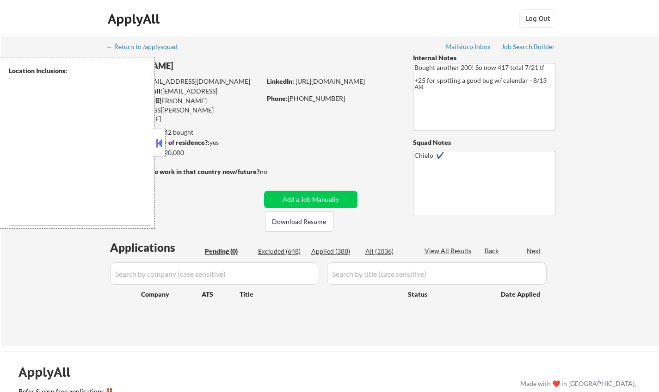
type textarea "[GEOGRAPHIC_DATA], [GEOGRAPHIC_DATA] [GEOGRAPHIC_DATA], [GEOGRAPHIC_DATA] [GEOG…"
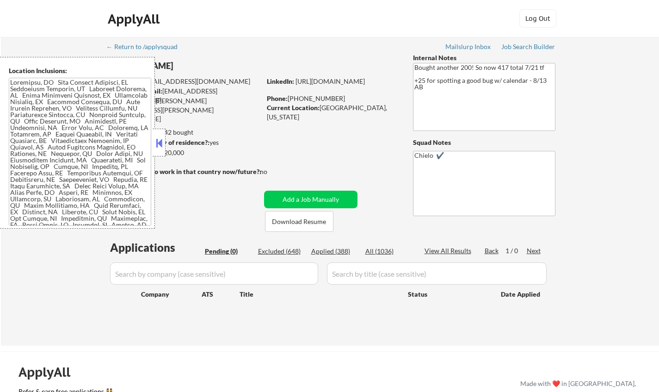
click at [159, 148] on button at bounding box center [159, 143] width 10 height 14
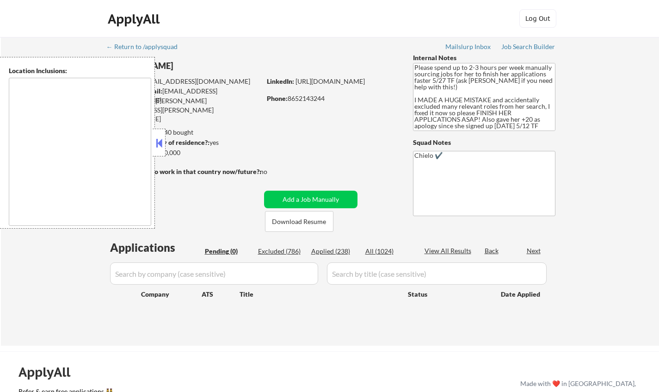
type textarea "[GEOGRAPHIC_DATA], [GEOGRAPHIC_DATA] [GEOGRAPHIC_DATA], [GEOGRAPHIC_DATA] [GEOG…"
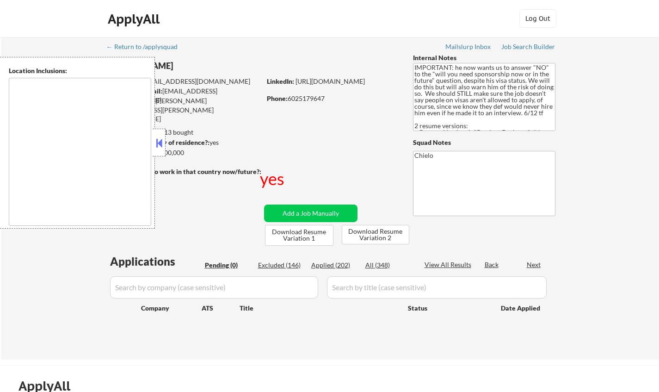
click at [163, 145] on button at bounding box center [159, 143] width 10 height 14
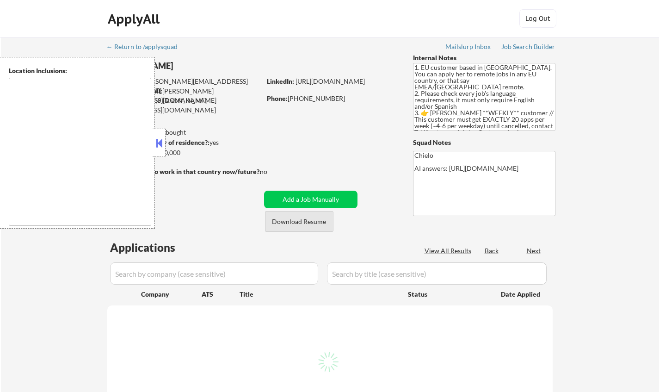
select select ""pending""
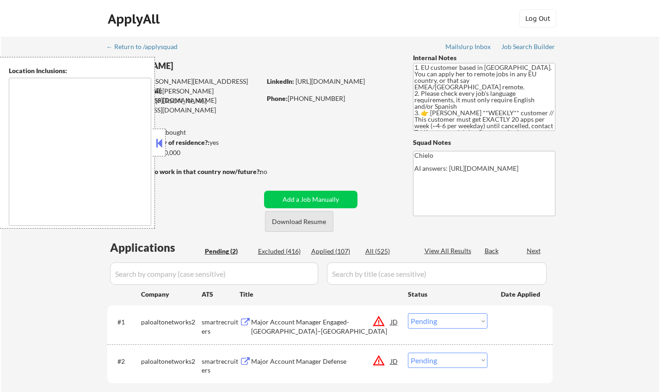
type textarea "remote"
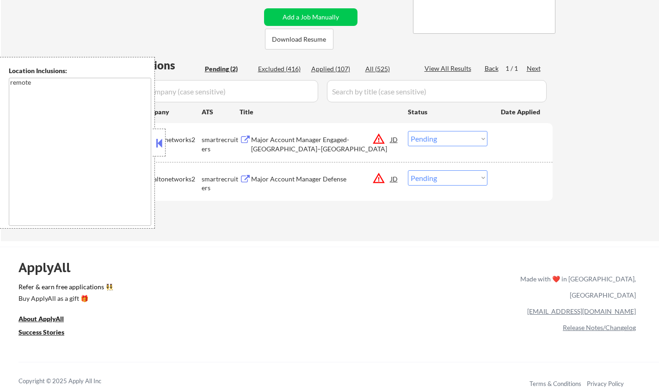
scroll to position [185, 0]
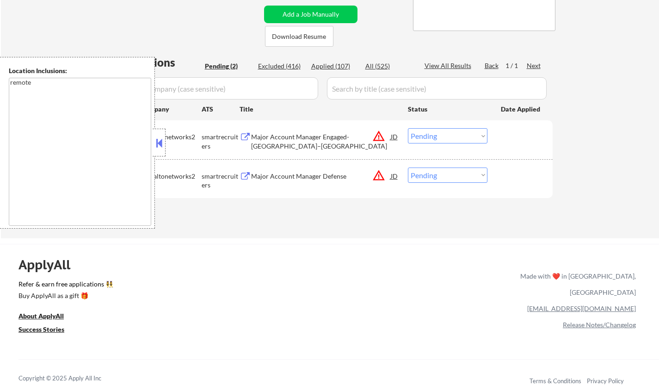
click at [159, 140] on button at bounding box center [159, 143] width 10 height 14
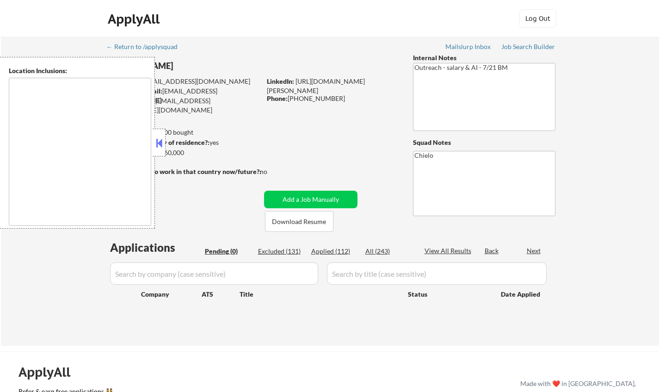
type textarea "remote"
click at [157, 139] on button at bounding box center [159, 143] width 10 height 14
type textarea "[GEOGRAPHIC_DATA], [GEOGRAPHIC_DATA] [GEOGRAPHIC_DATA], [GEOGRAPHIC_DATA] [GEOG…"
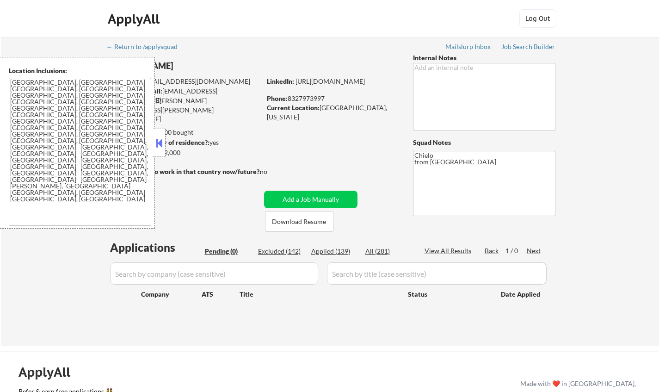
click at [157, 143] on button at bounding box center [159, 143] width 10 height 14
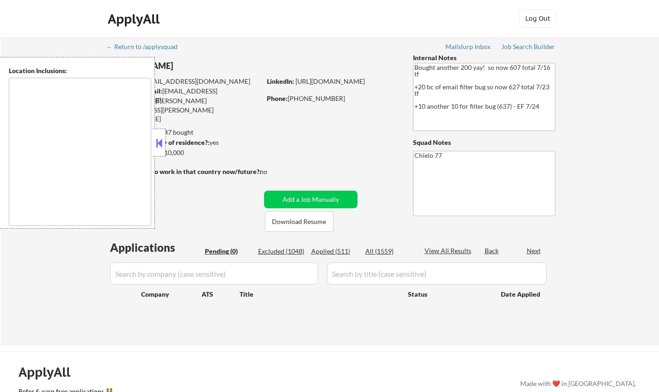
type textarea "[GEOGRAPHIC_DATA], [GEOGRAPHIC_DATA] [GEOGRAPHIC_DATA], [GEOGRAPHIC_DATA] [GEOG…"
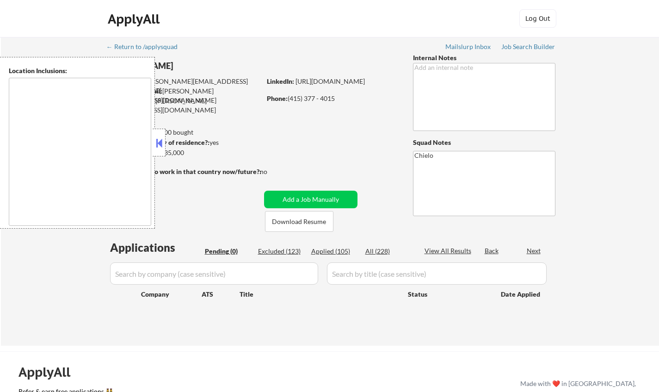
type textarea "[GEOGRAPHIC_DATA], [GEOGRAPHIC_DATA] [GEOGRAPHIC_DATA], [GEOGRAPHIC_DATA] [GEOG…"
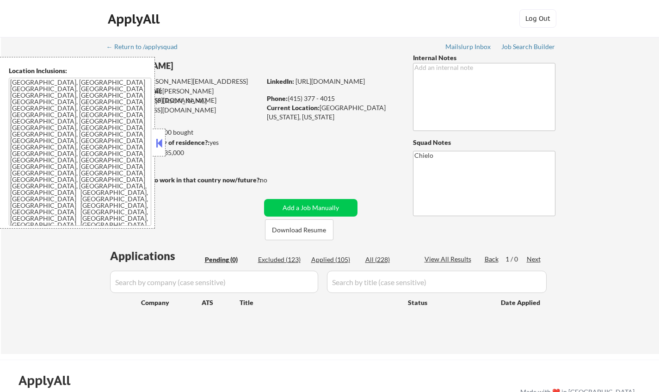
click at [162, 144] on button at bounding box center [159, 143] width 10 height 14
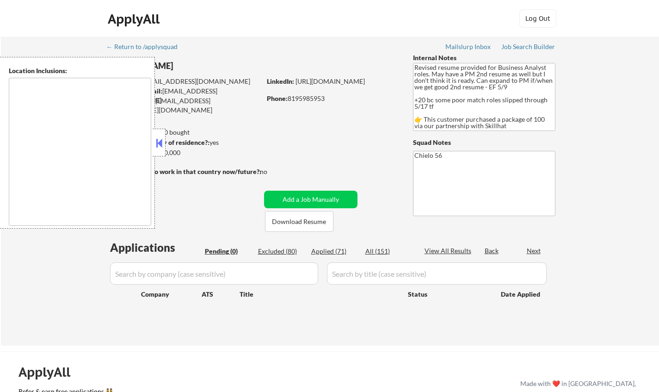
type textarea "[GEOGRAPHIC_DATA], ON [GEOGRAPHIC_DATA], [GEOGRAPHIC_DATA] [GEOGRAPHIC_DATA], O…"
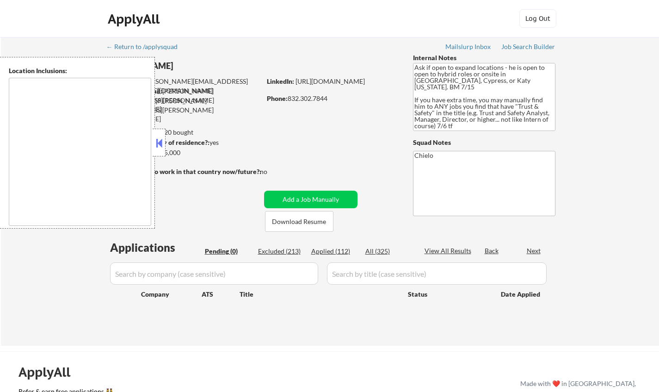
type textarea "[GEOGRAPHIC_DATA], [GEOGRAPHIC_DATA] [GEOGRAPHIC_DATA], [GEOGRAPHIC_DATA] [GEOG…"
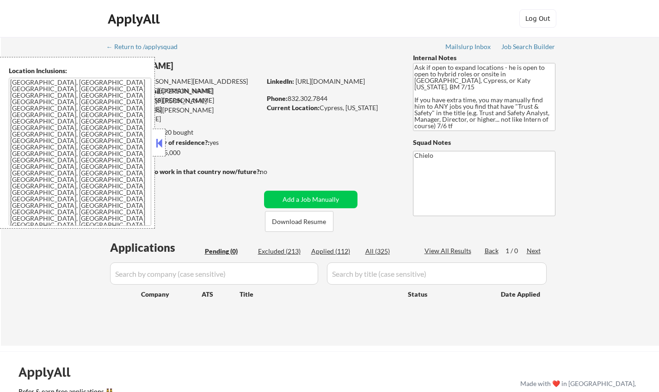
click at [161, 142] on button at bounding box center [159, 143] width 10 height 14
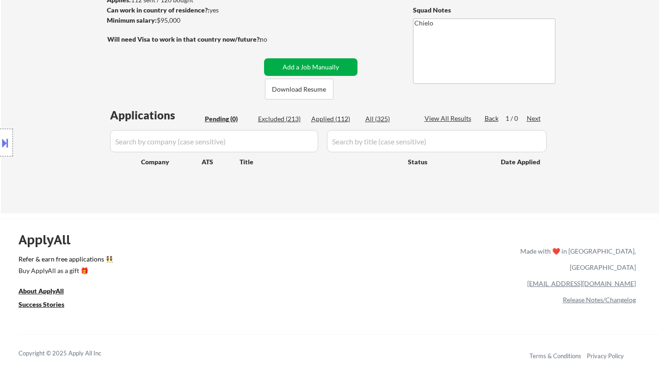
scroll to position [185, 0]
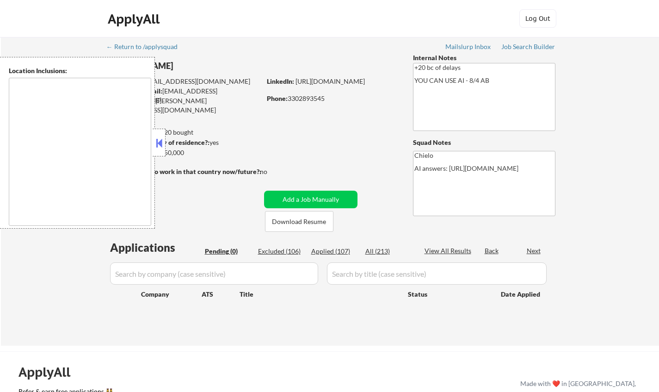
type textarea "remote"
click at [159, 143] on button at bounding box center [159, 143] width 10 height 14
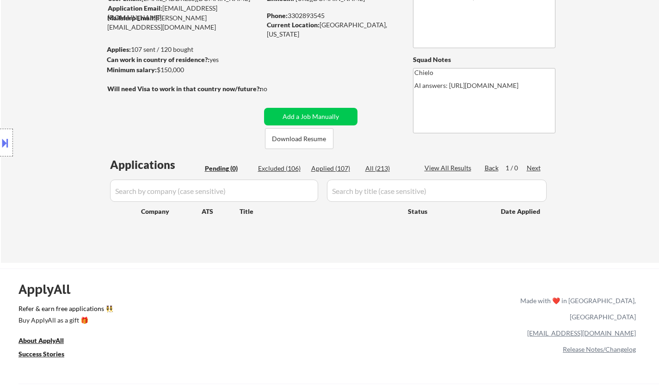
scroll to position [92, 0]
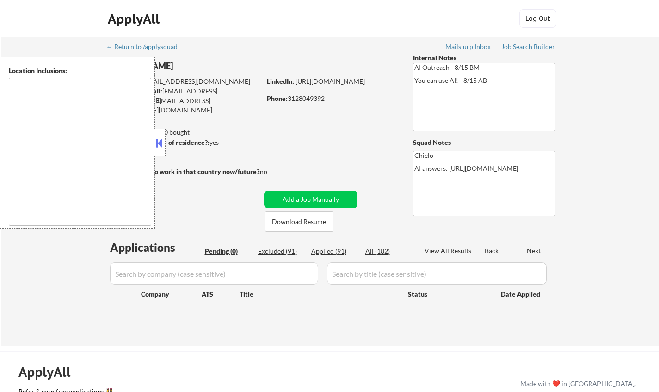
type textarea "[US_STATE][GEOGRAPHIC_DATA], [GEOGRAPHIC_DATA] [GEOGRAPHIC_DATA][US_STATE], [GE…"
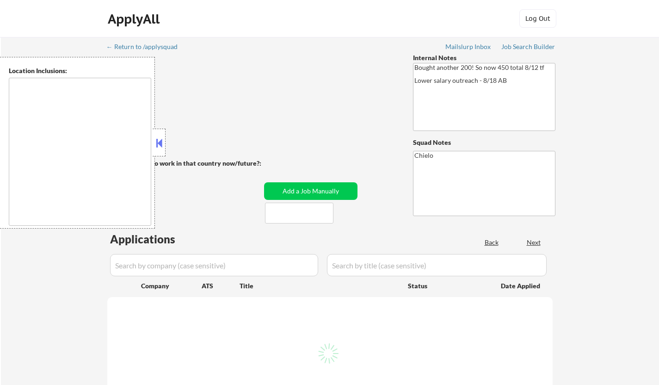
type textarea "[GEOGRAPHIC_DATA], [GEOGRAPHIC_DATA] [GEOGRAPHIC_DATA], [GEOGRAPHIC_DATA] [GEOG…"
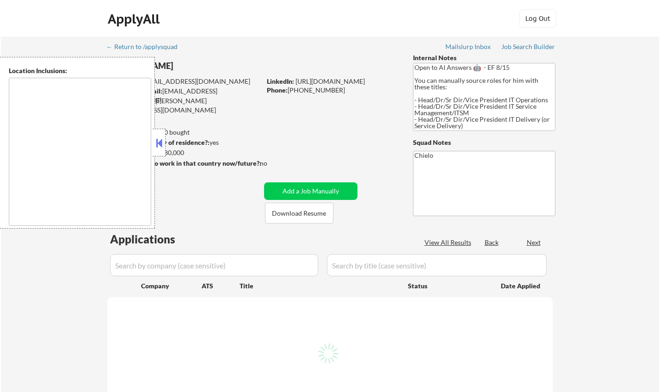
drag, startPoint x: 157, startPoint y: 141, endPoint x: 293, endPoint y: 211, distance: 152.6
click at [157, 141] on button at bounding box center [159, 143] width 10 height 14
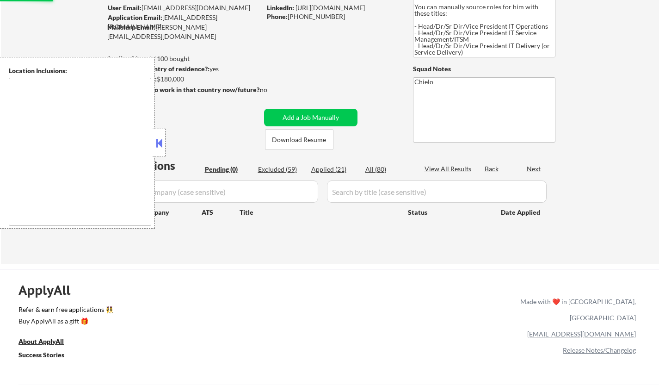
scroll to position [139, 0]
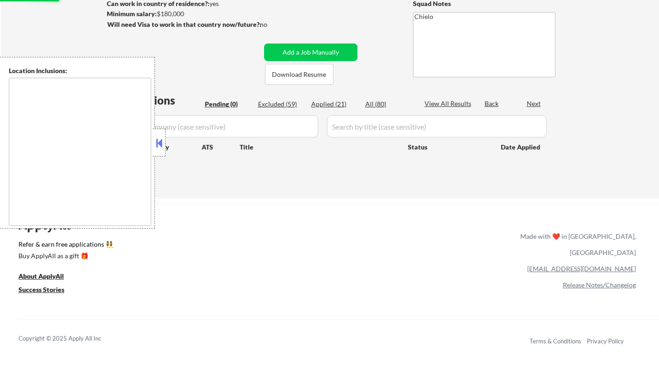
type textarea "[GEOGRAPHIC_DATA], [GEOGRAPHIC_DATA] [GEOGRAPHIC_DATA], [GEOGRAPHIC_DATA] [GEOG…"
